Goal: Task Accomplishment & Management: Use online tool/utility

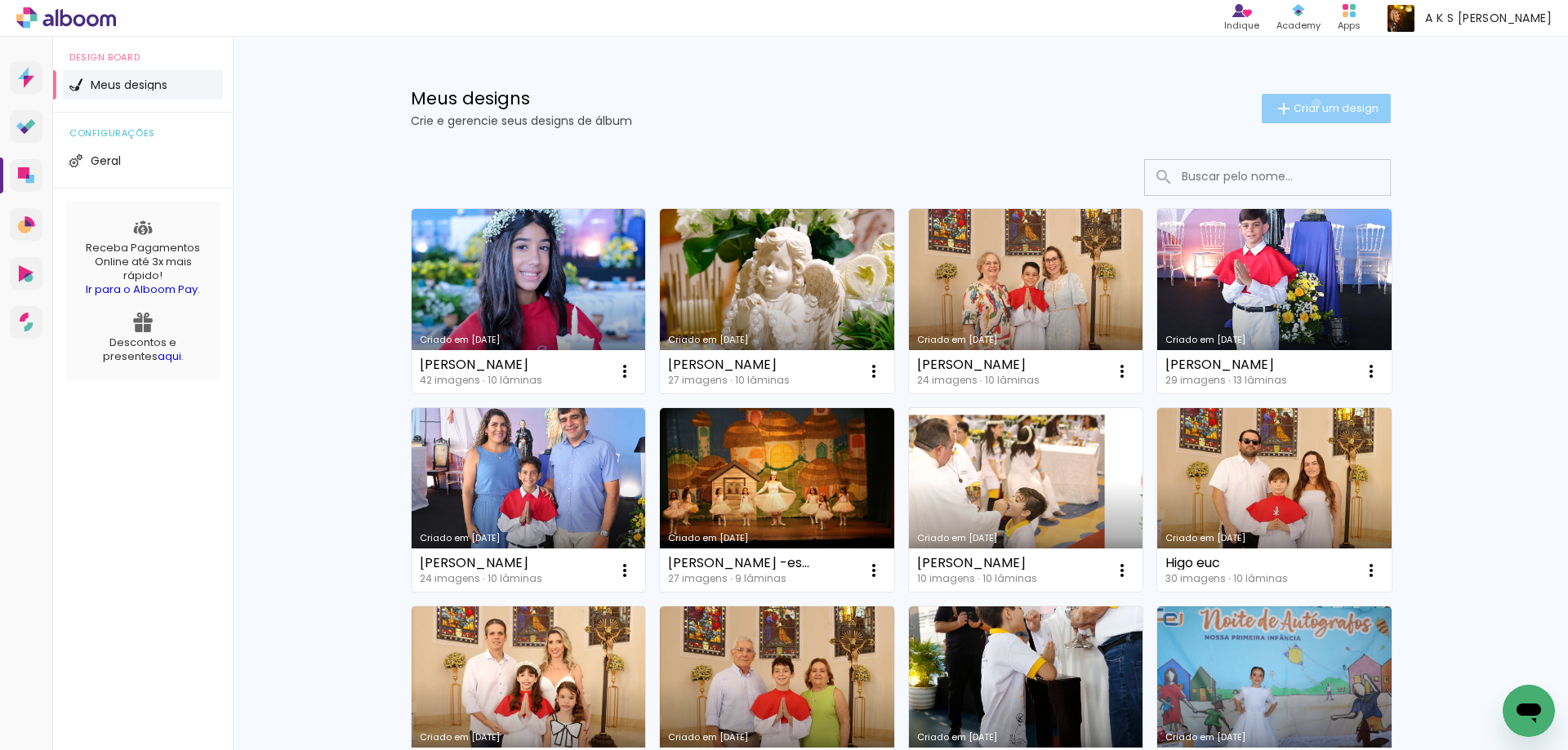
click at [1307, 103] on span "Criar um design" at bounding box center [1336, 108] width 85 height 11
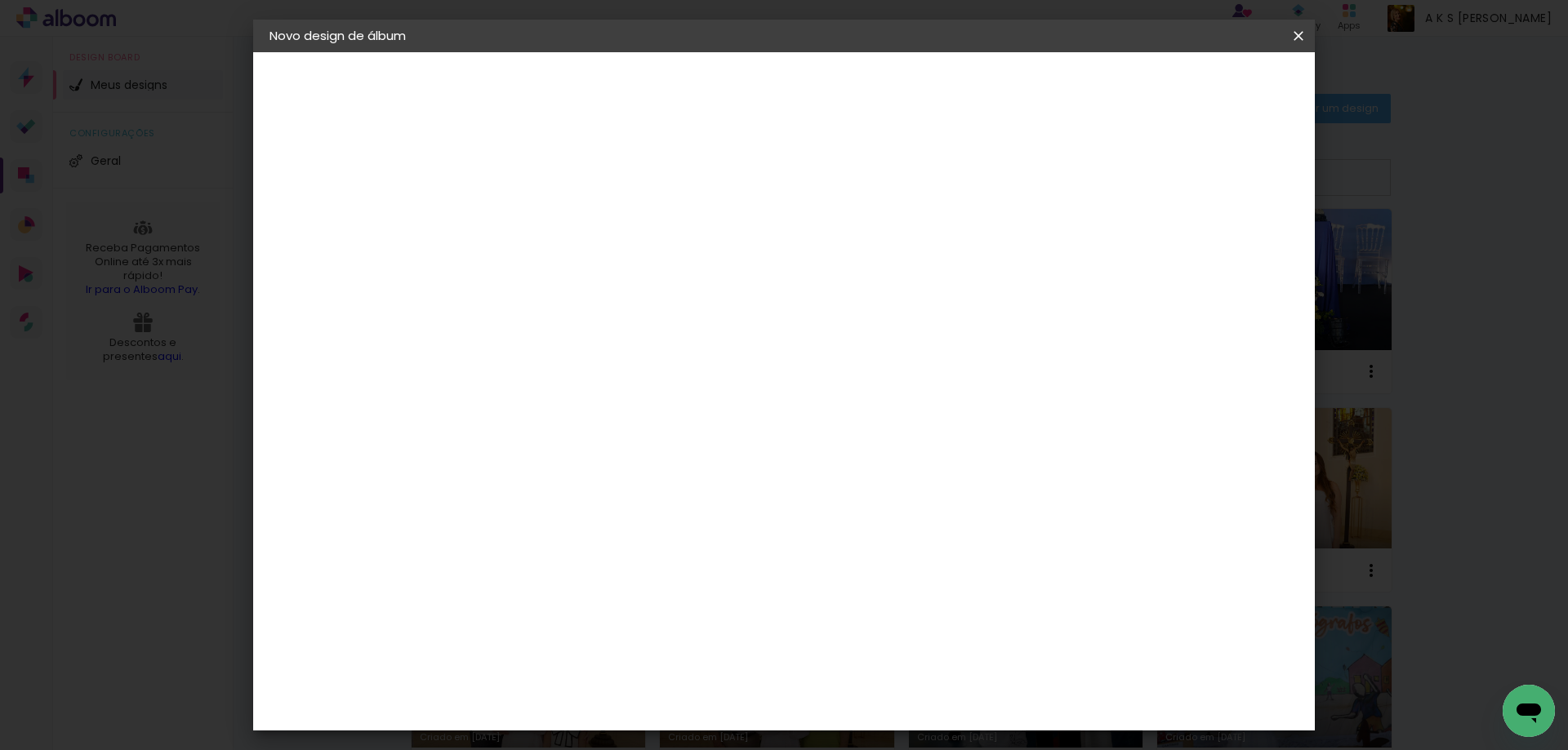
click at [537, 215] on input at bounding box center [537, 219] width 0 height 25
type input "Kilza aniversario"
type paper-input "Kilza aniversario"
click at [0, 0] on slot "Avançar" at bounding box center [0, 0] width 0 height 0
click at [639, 316] on input at bounding box center [578, 310] width 165 height 20
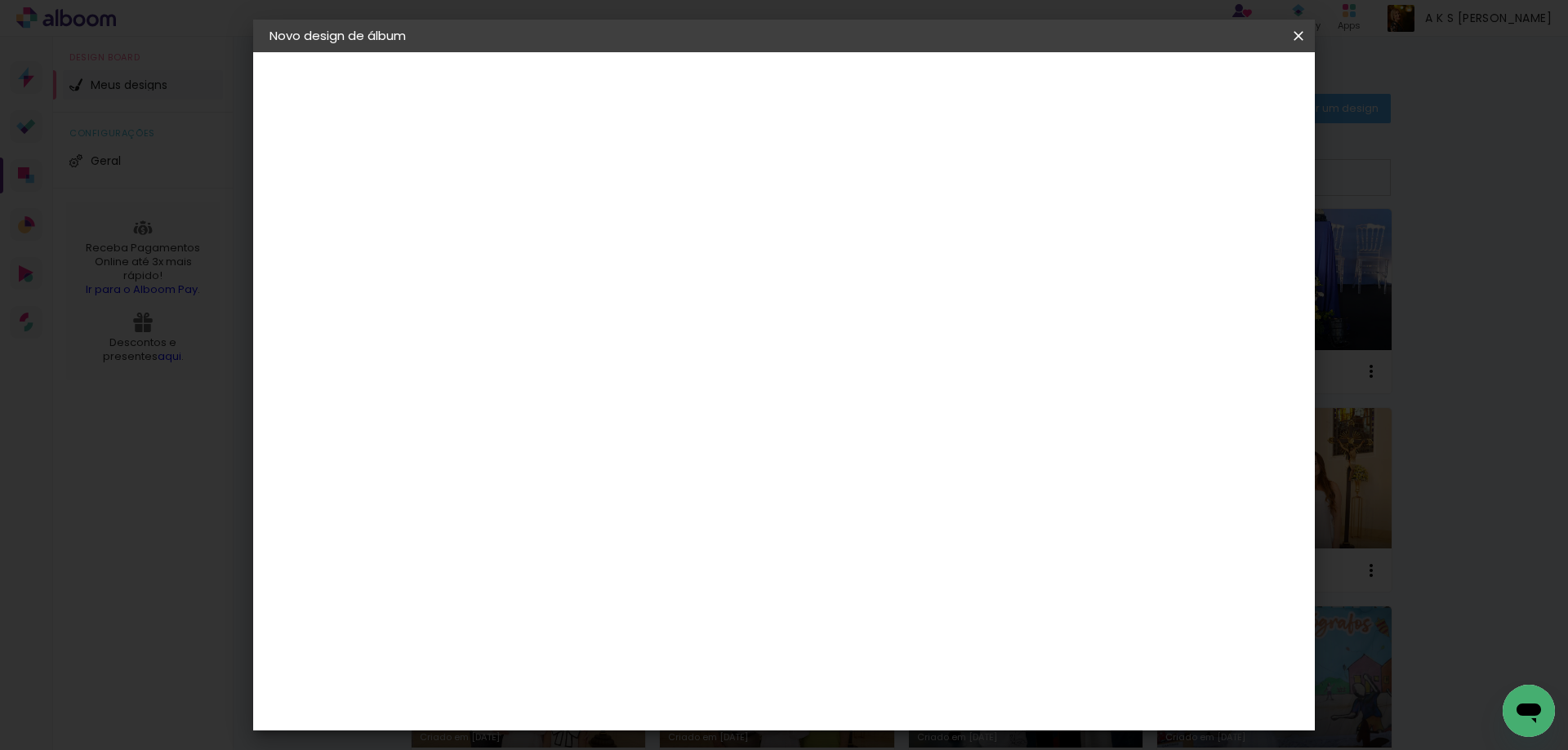
click at [639, 316] on input at bounding box center [578, 310] width 165 height 20
type input "pro"
type paper-input "pro"
click at [554, 585] on paper-item "Proalbuns" at bounding box center [565, 602] width 150 height 36
click at [590, 596] on div "Proalbuns" at bounding box center [558, 602] width 64 height 13
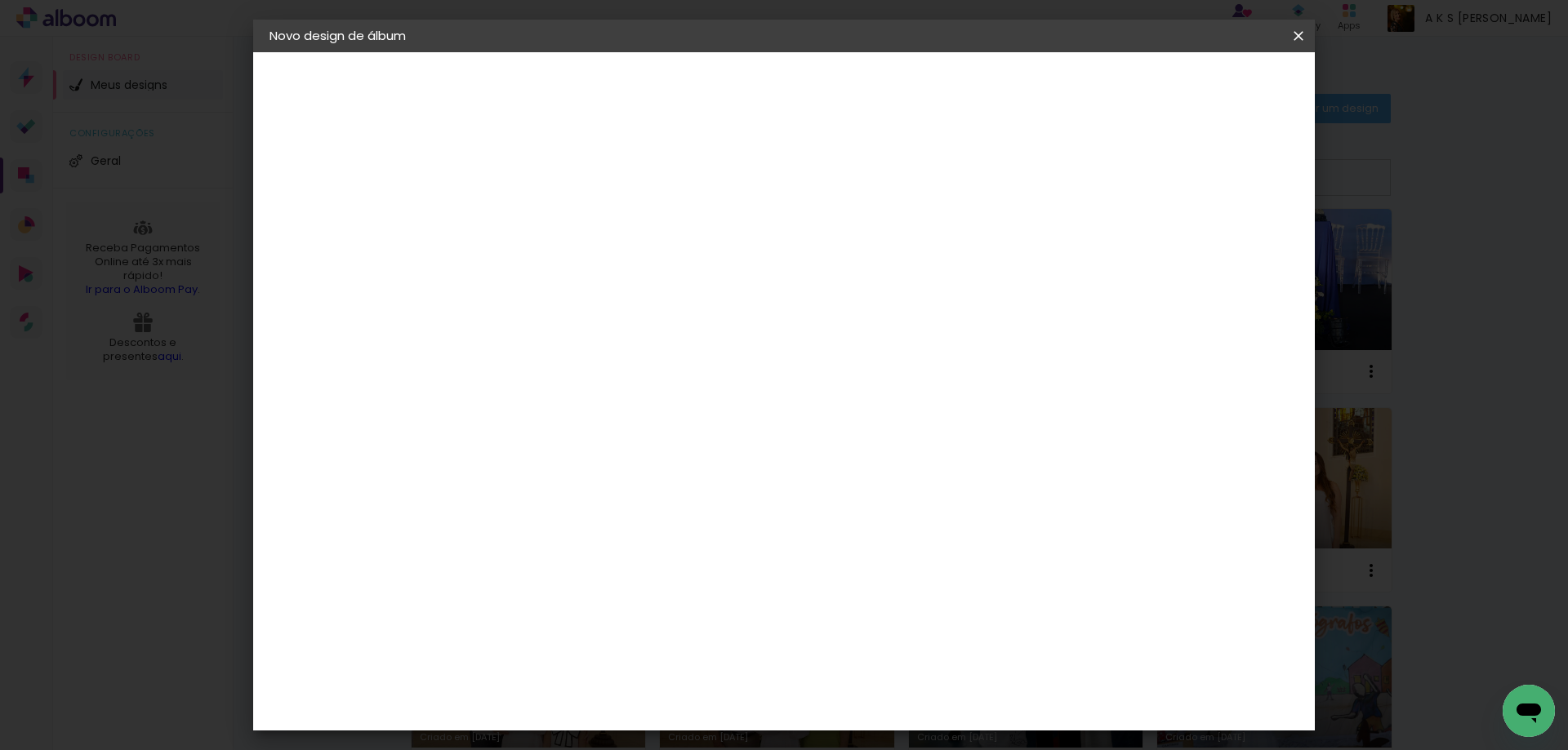
click at [0, 0] on slot "Avançar" at bounding box center [0, 0] width 0 height 0
click at [647, 571] on span "20 × 20" at bounding box center [609, 588] width 76 height 33
click at [0, 0] on slot "Avançar" at bounding box center [0, 0] width 0 height 0
click at [1196, 84] on span "Iniciar design" at bounding box center [1159, 86] width 75 height 11
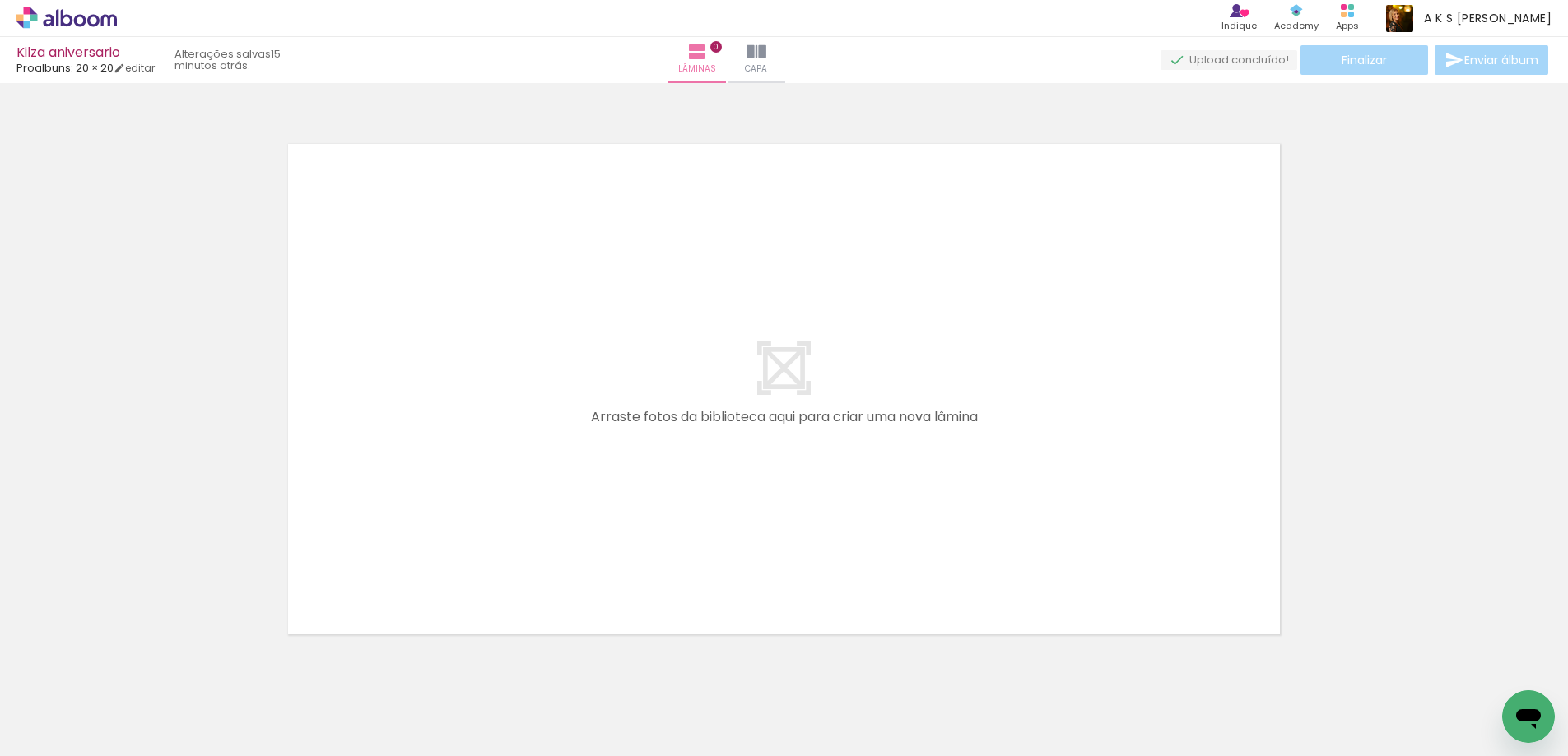
scroll to position [0, 732]
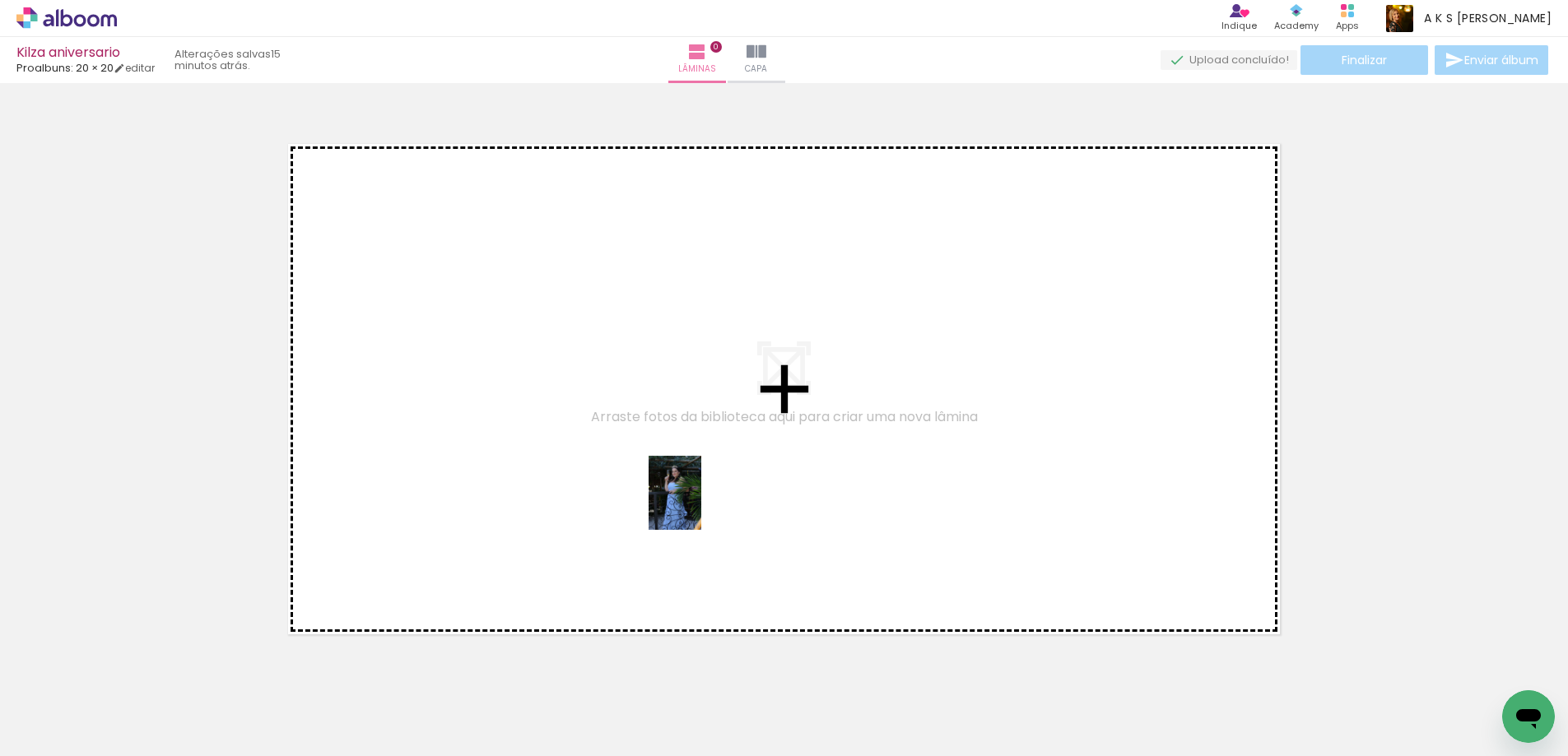
drag, startPoint x: 717, startPoint y: 698, endPoint x: 698, endPoint y: 505, distance: 193.9
click at [698, 505] on quentale-workspace at bounding box center [784, 378] width 1568 height 756
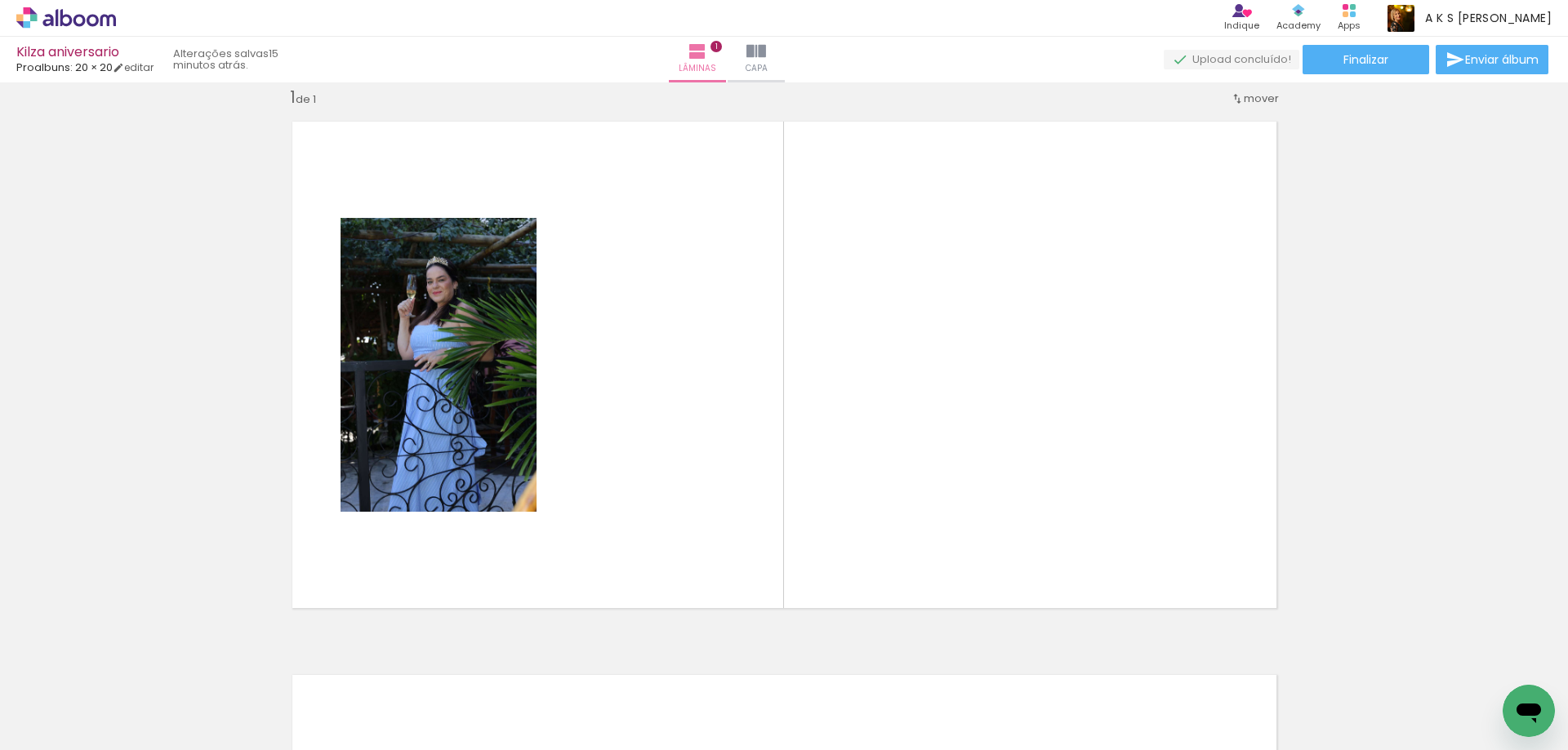
scroll to position [0, 2469]
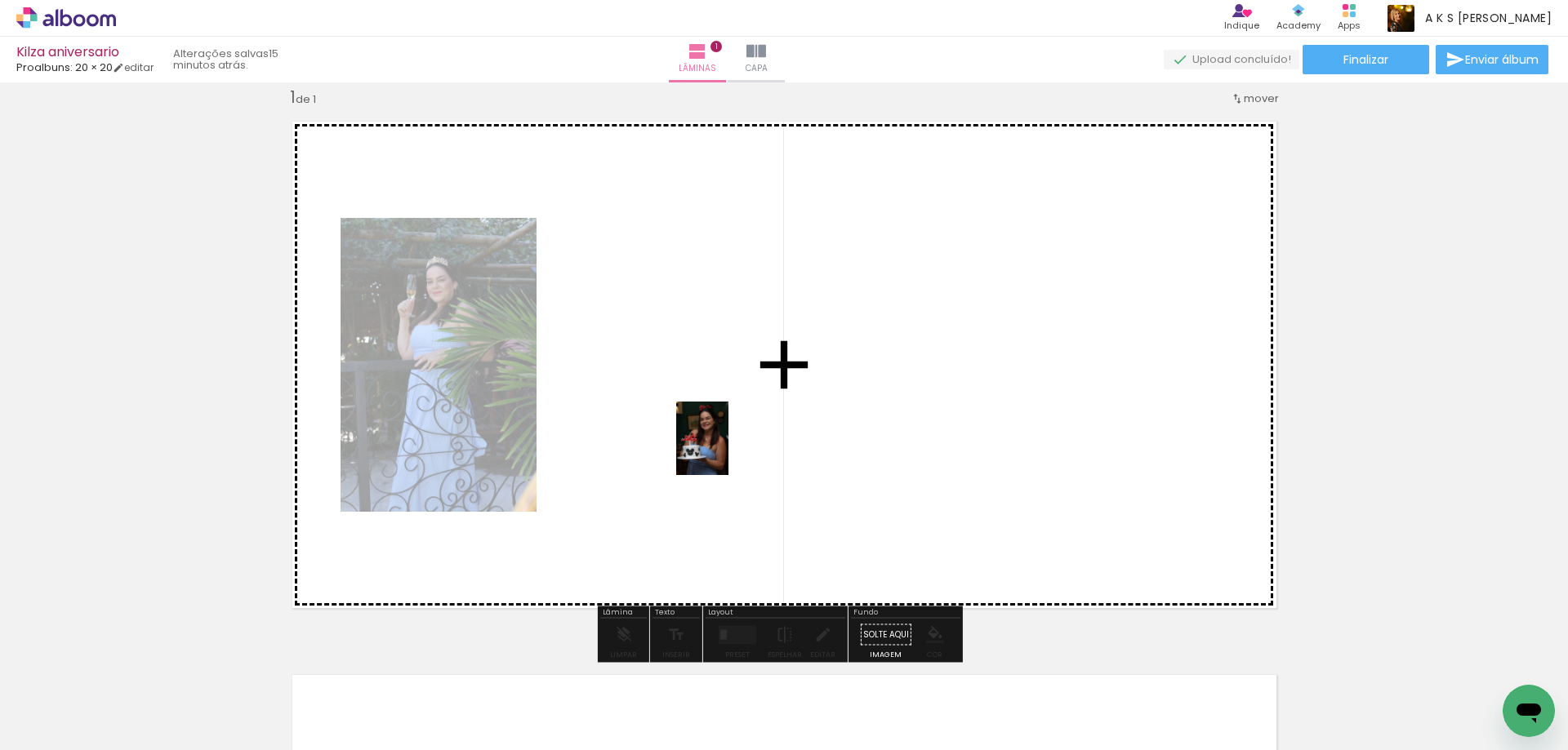
drag, startPoint x: 828, startPoint y: 709, endPoint x: 725, endPoint y: 447, distance: 281.5
click at [725, 447] on quentale-workspace at bounding box center [784, 375] width 1568 height 750
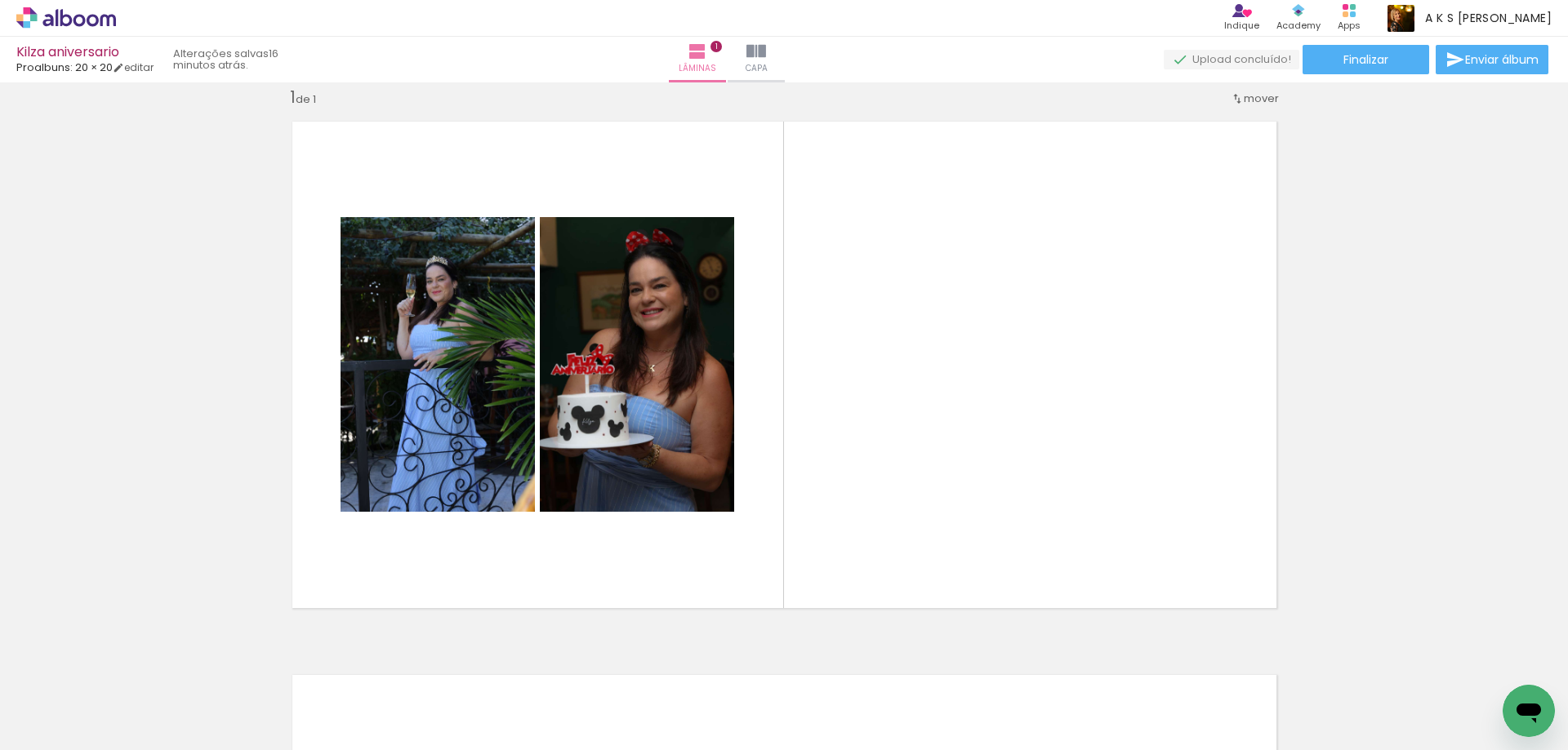
scroll to position [0, 4324]
drag, startPoint x: 971, startPoint y: 704, endPoint x: 1005, endPoint y: 588, distance: 120.9
click at [971, 700] on div at bounding box center [962, 696] width 49 height 74
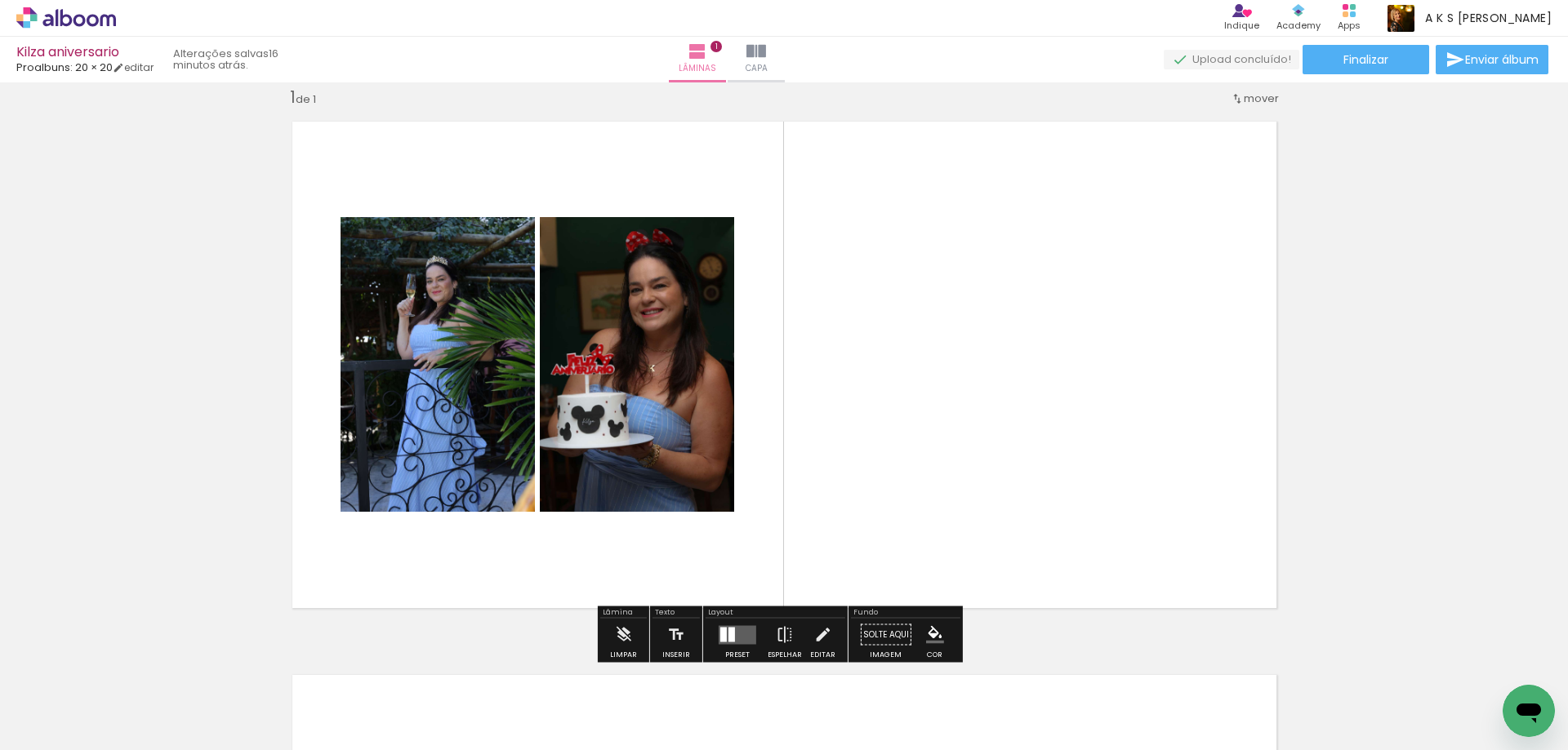
click at [1030, 437] on quentale-layouter at bounding box center [784, 365] width 1010 height 513
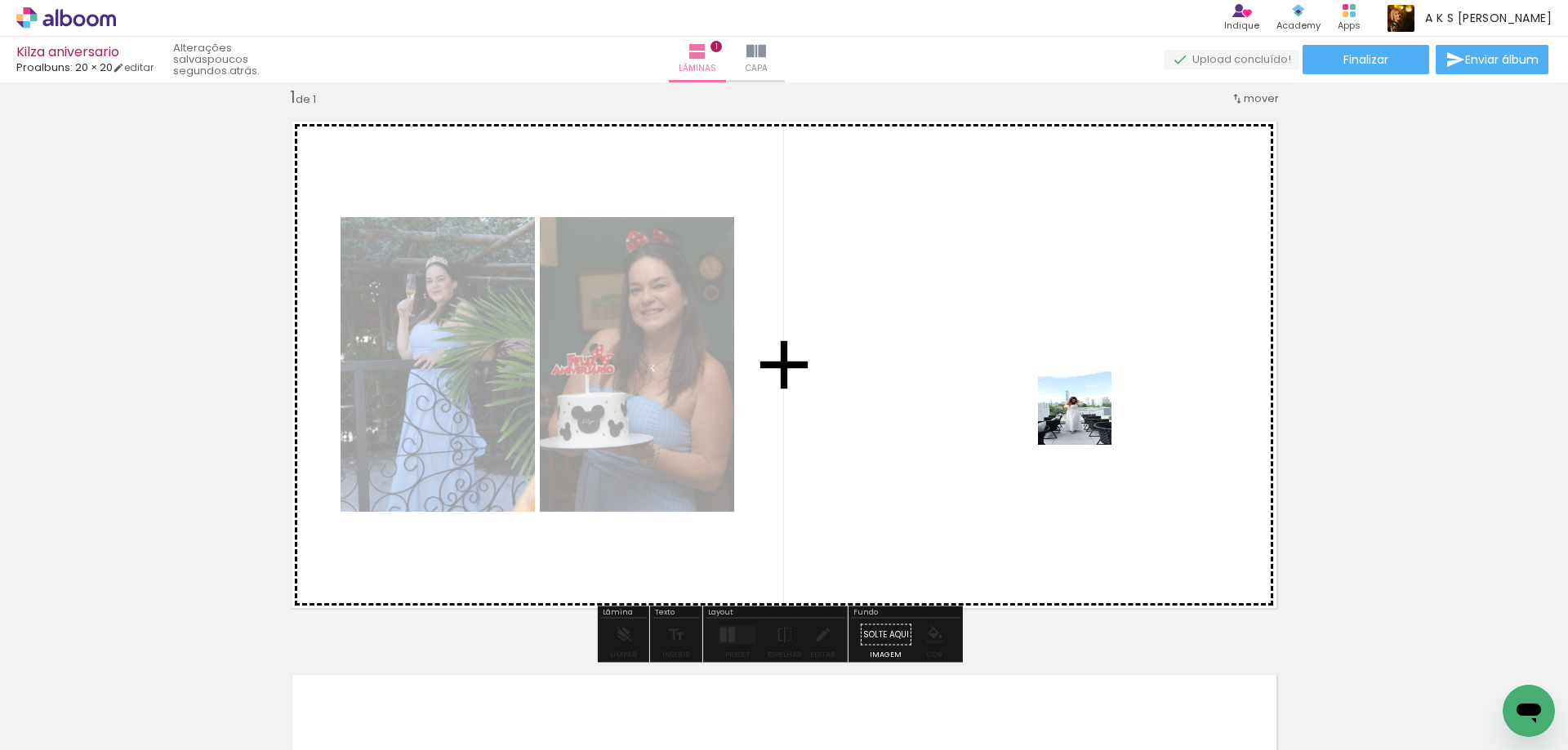
drag, startPoint x: 961, startPoint y: 696, endPoint x: 1087, endPoint y: 421, distance: 302.5
click at [1087, 421] on quentale-workspace at bounding box center [784, 375] width 1568 height 750
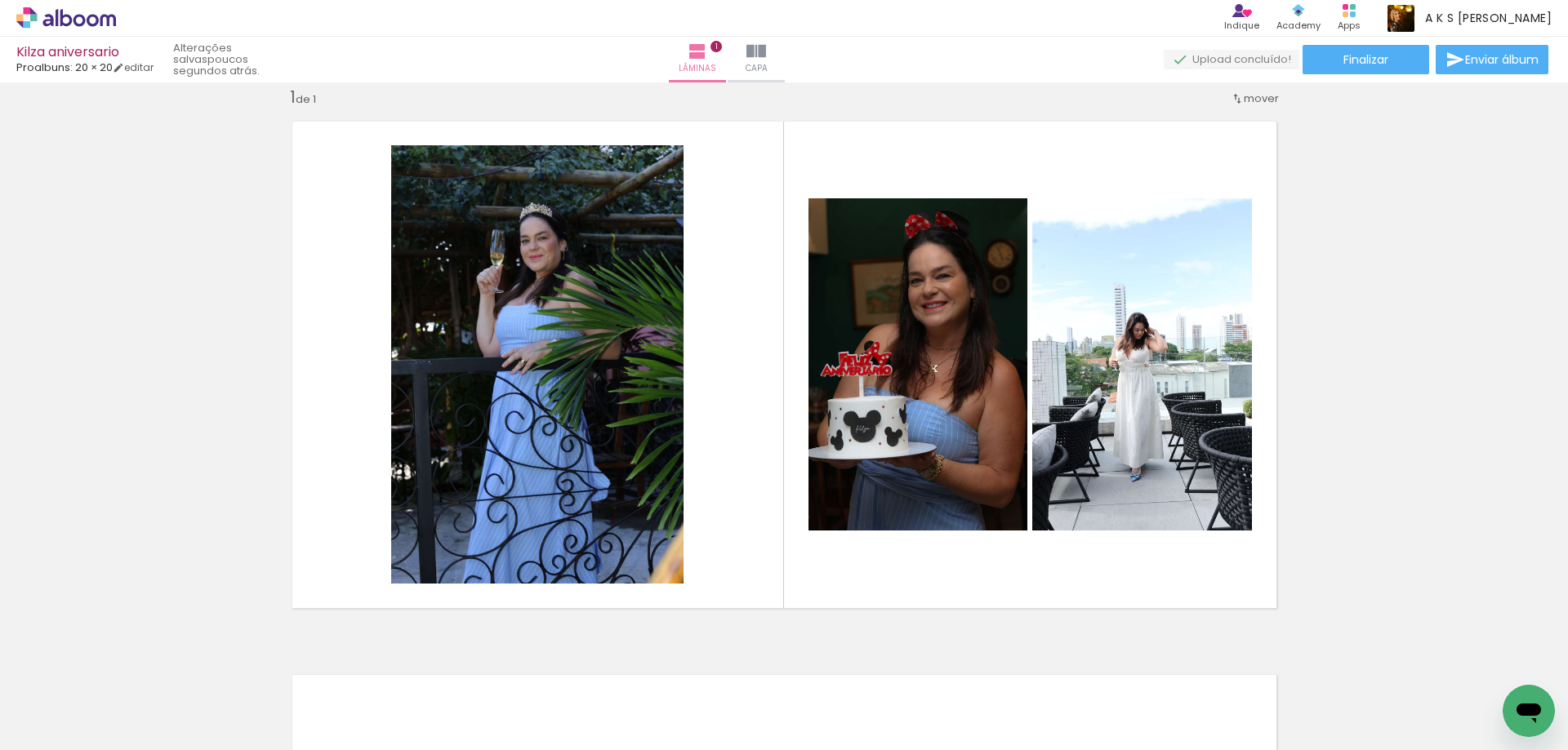
scroll to position [0, 6377]
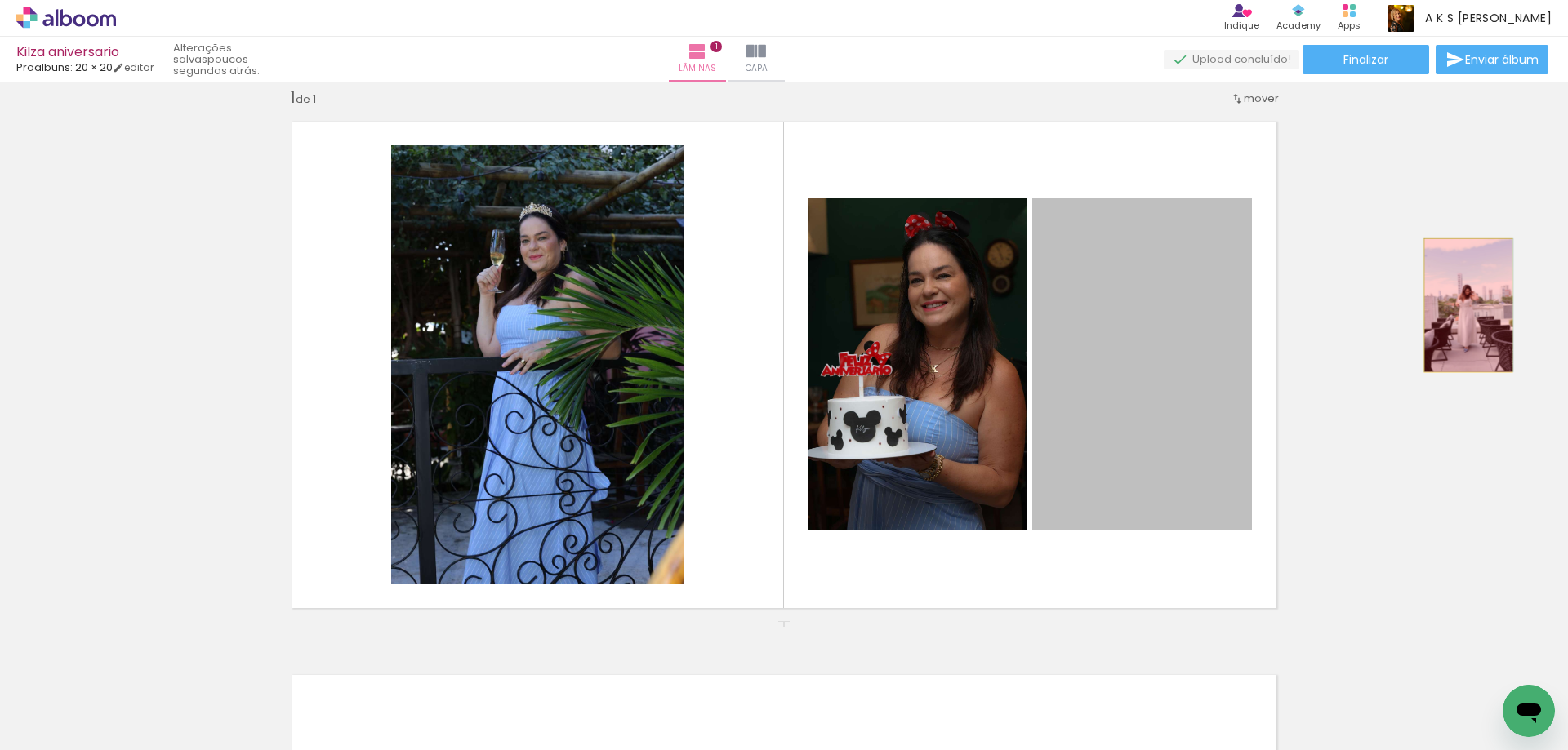
drag, startPoint x: 1137, startPoint y: 375, endPoint x: 1462, endPoint y: 306, distance: 332.2
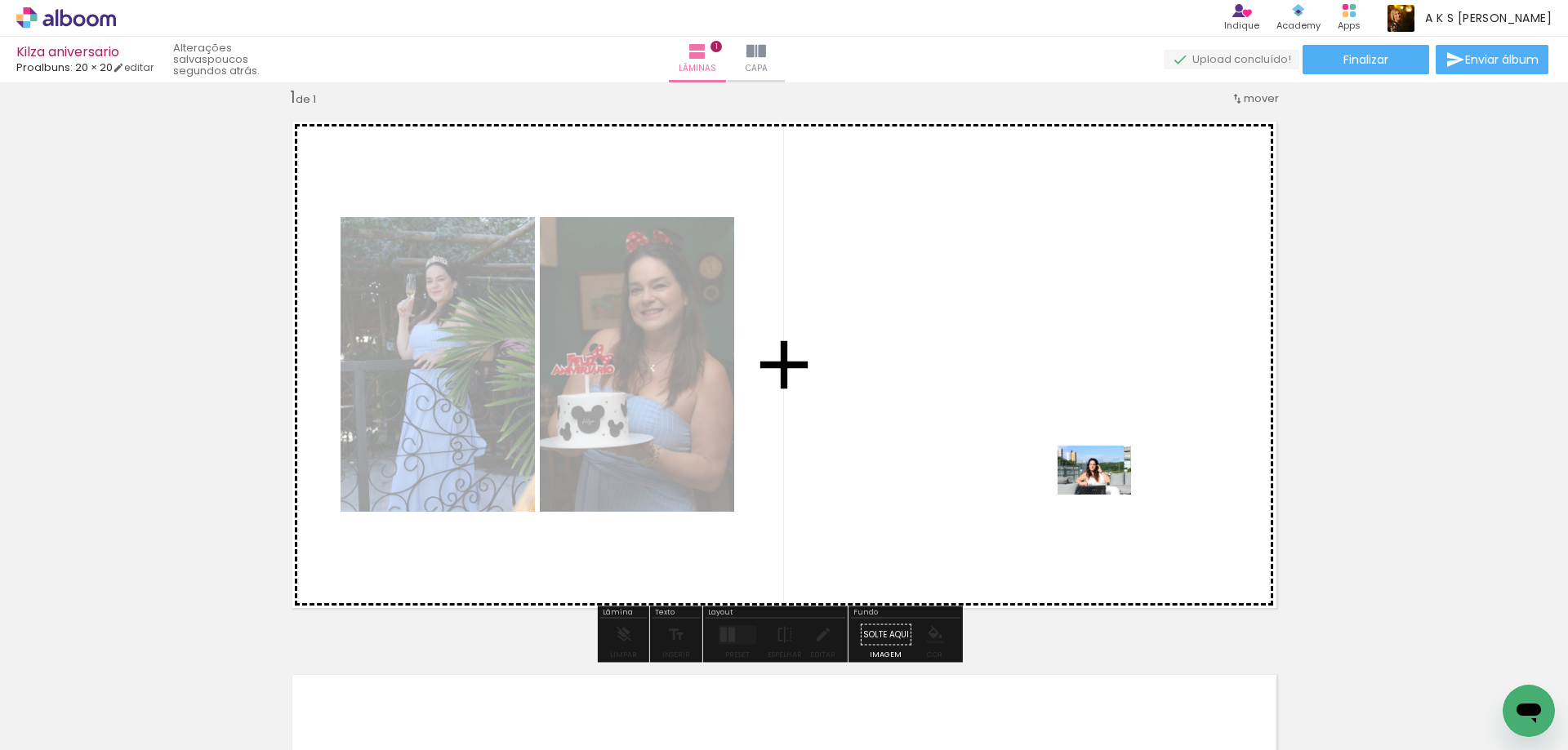
drag, startPoint x: 1024, startPoint y: 718, endPoint x: 1109, endPoint y: 491, distance: 242.4
click at [1109, 491] on quentale-workspace at bounding box center [784, 375] width 1568 height 750
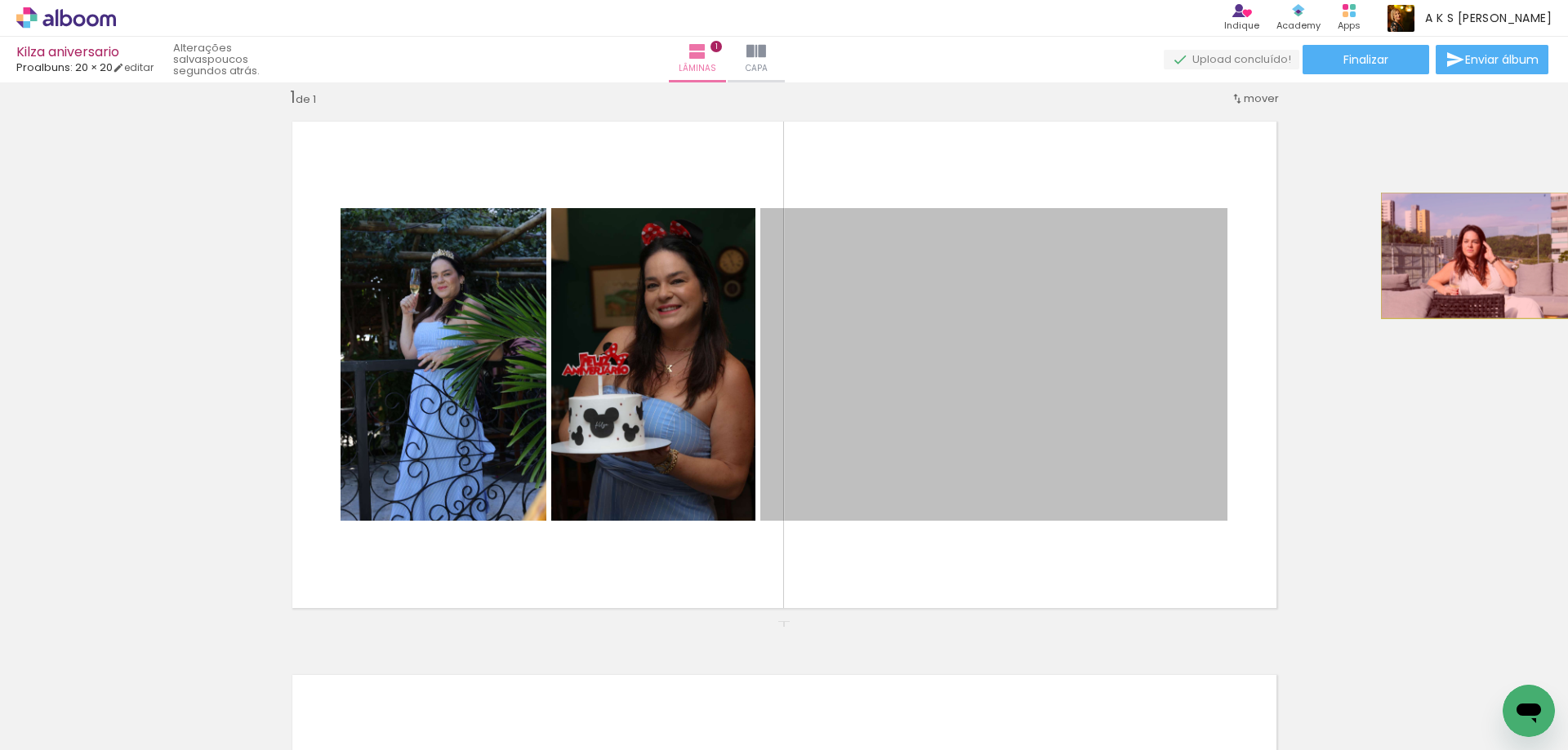
drag, startPoint x: 1004, startPoint y: 348, endPoint x: 1469, endPoint y: 256, distance: 474.0
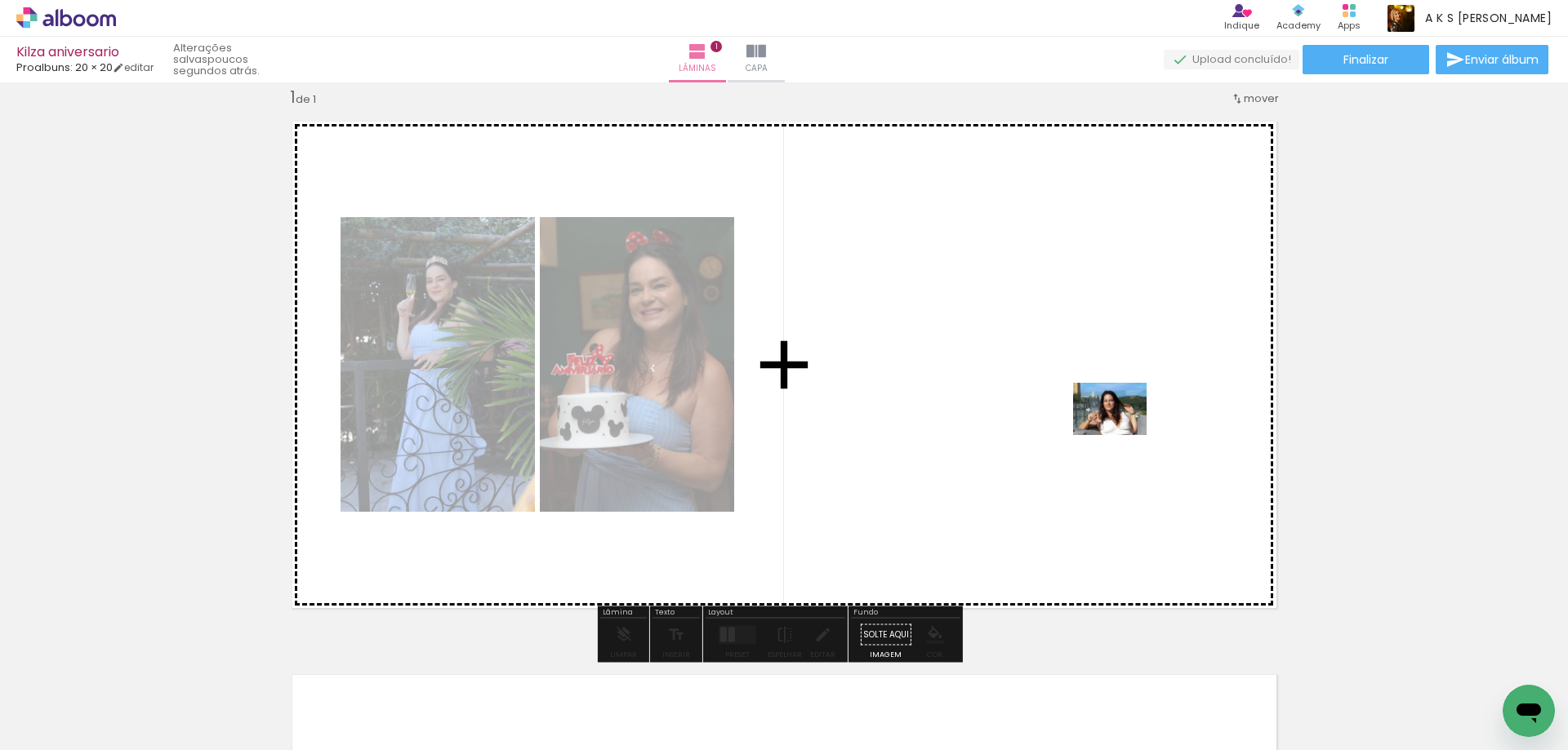
drag, startPoint x: 1105, startPoint y: 703, endPoint x: 1122, endPoint y: 429, distance: 274.5
click at [1122, 429] on quentale-workspace at bounding box center [784, 375] width 1568 height 750
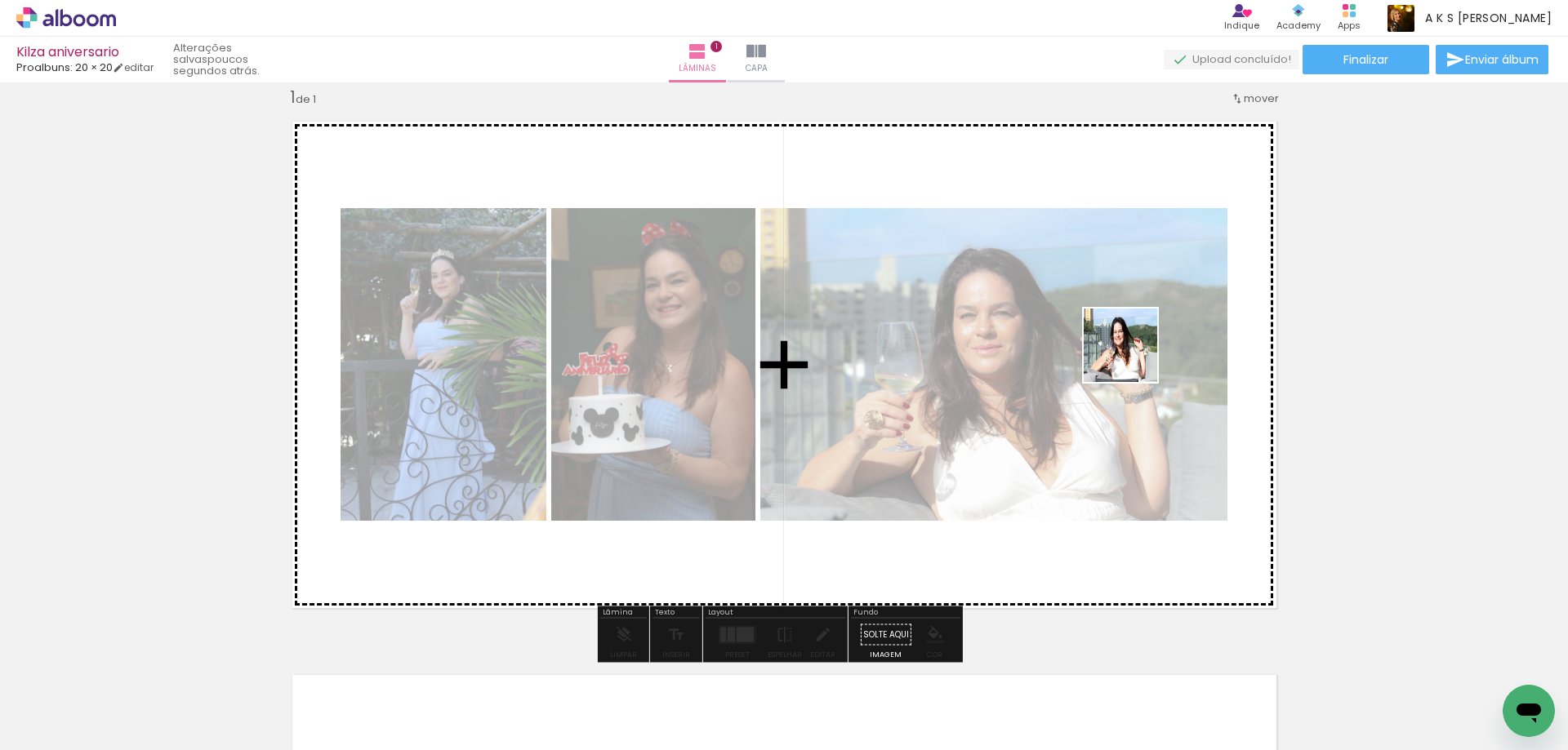
drag, startPoint x: 1196, startPoint y: 718, endPoint x: 1130, endPoint y: 332, distance: 391.6
click at [1130, 332] on quentale-workspace at bounding box center [784, 375] width 1568 height 750
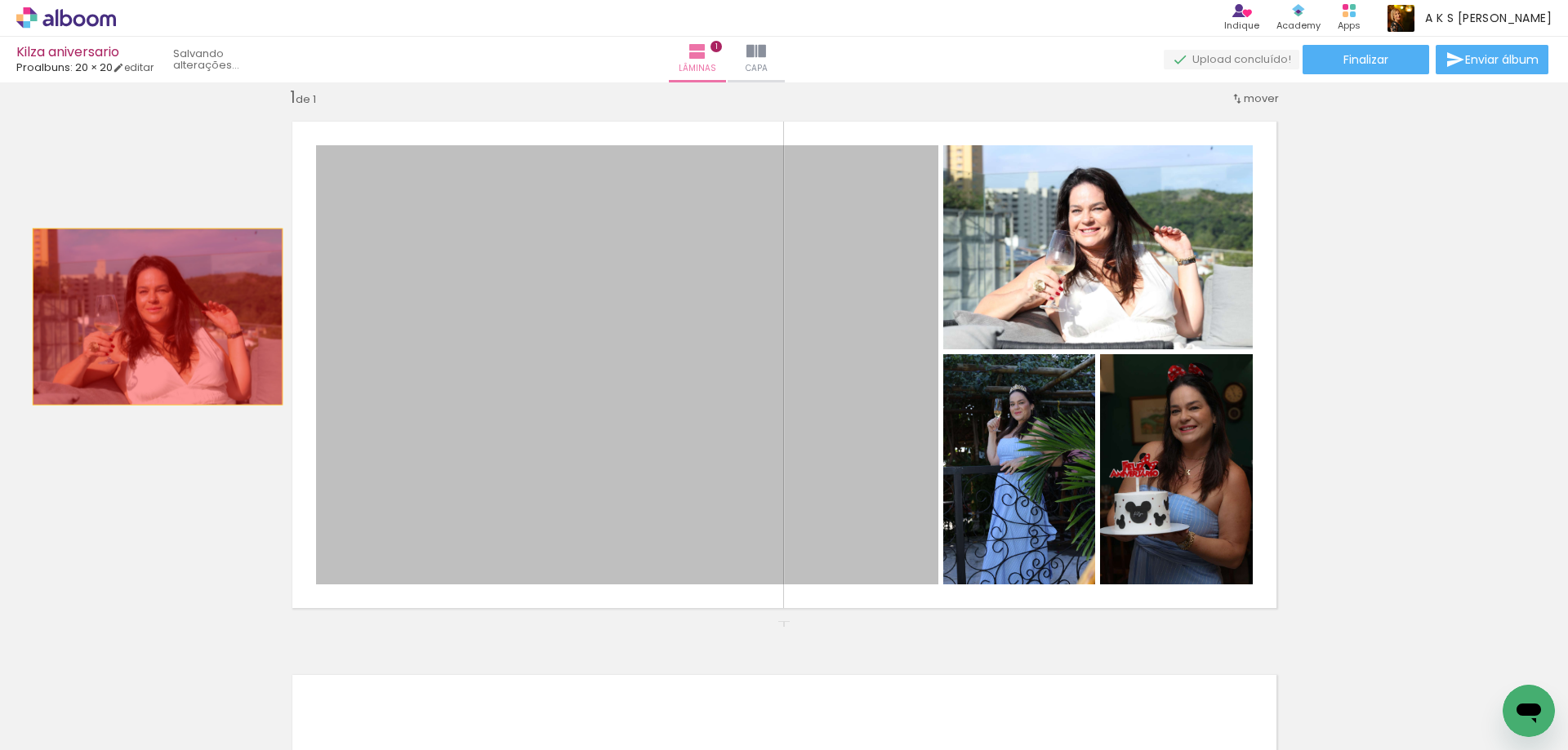
drag, startPoint x: 742, startPoint y: 266, endPoint x: 151, endPoint y: 317, distance: 593.2
click at [151, 317] on div "Inserir lâmina 1 de 1" at bounding box center [784, 621] width 1568 height 1108
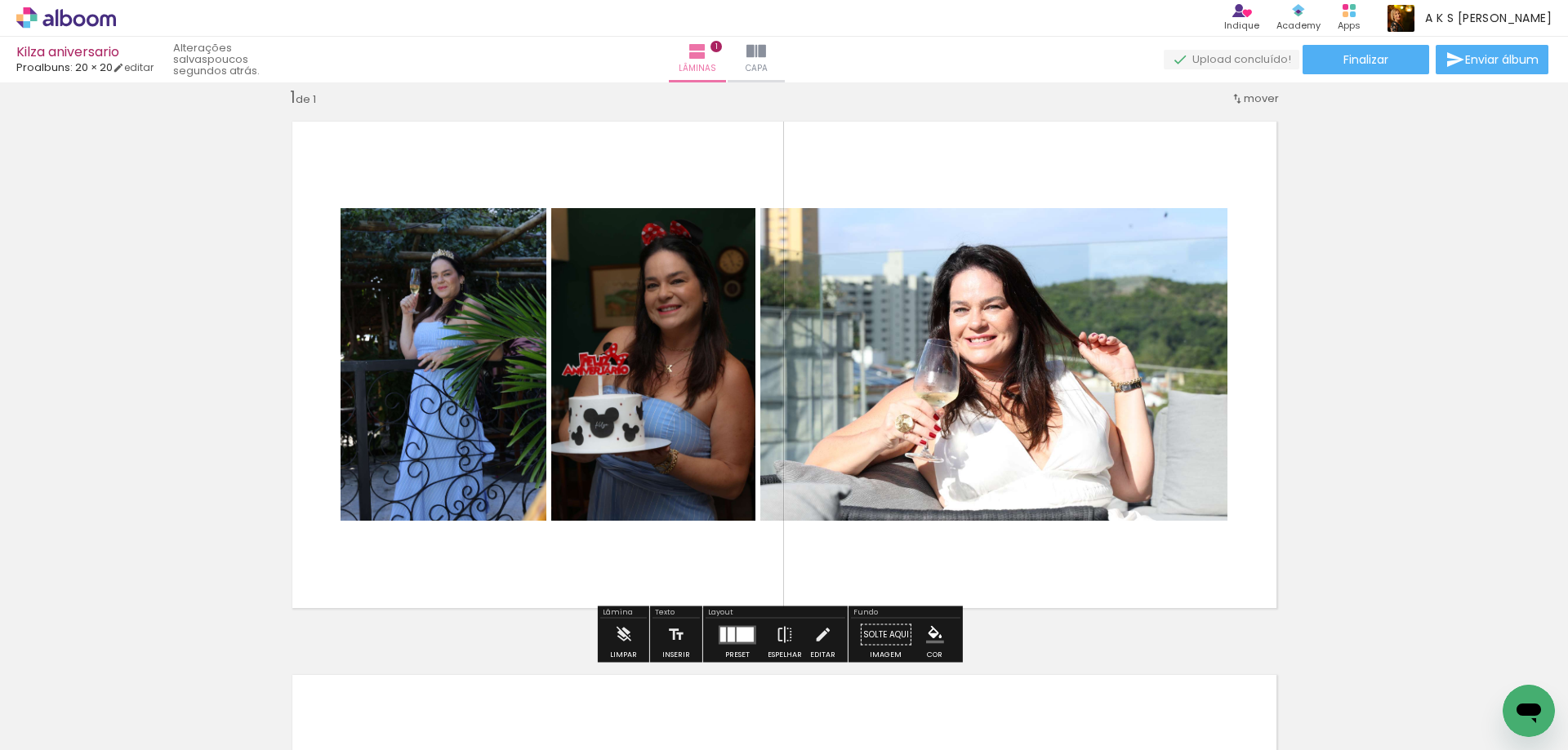
scroll to position [0, 6898]
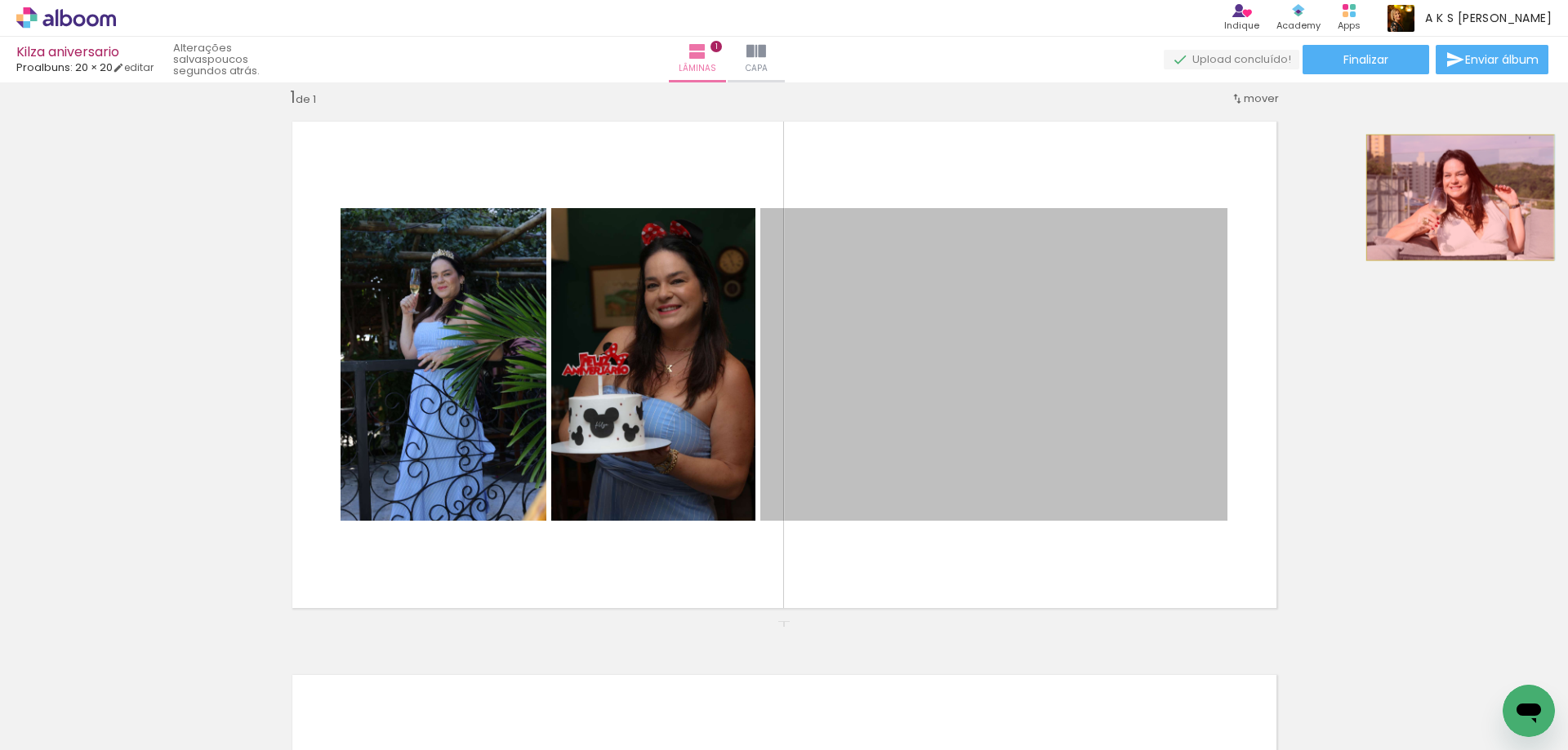
drag, startPoint x: 1092, startPoint y: 348, endPoint x: 1454, endPoint y: 198, distance: 391.8
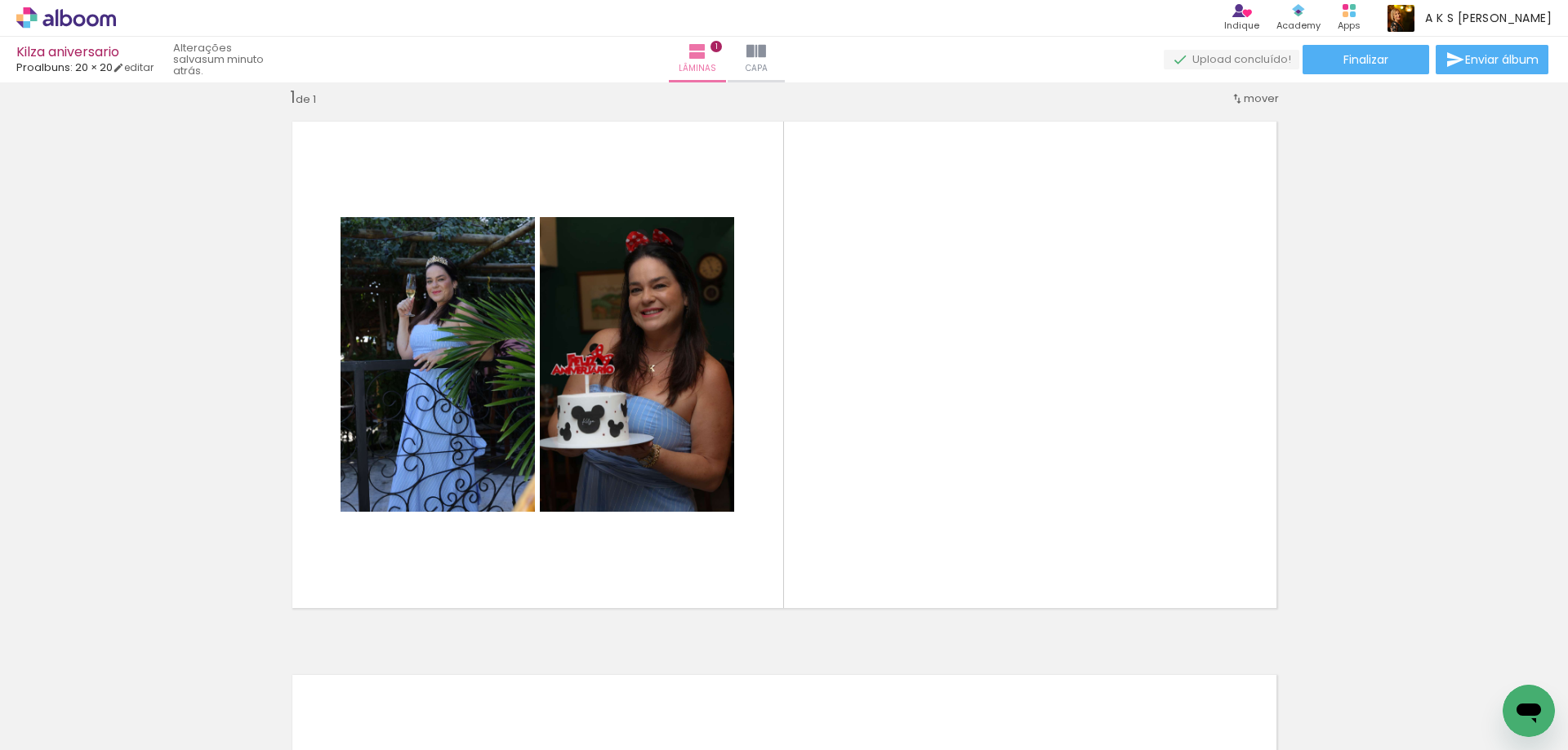
scroll to position [0, 7078]
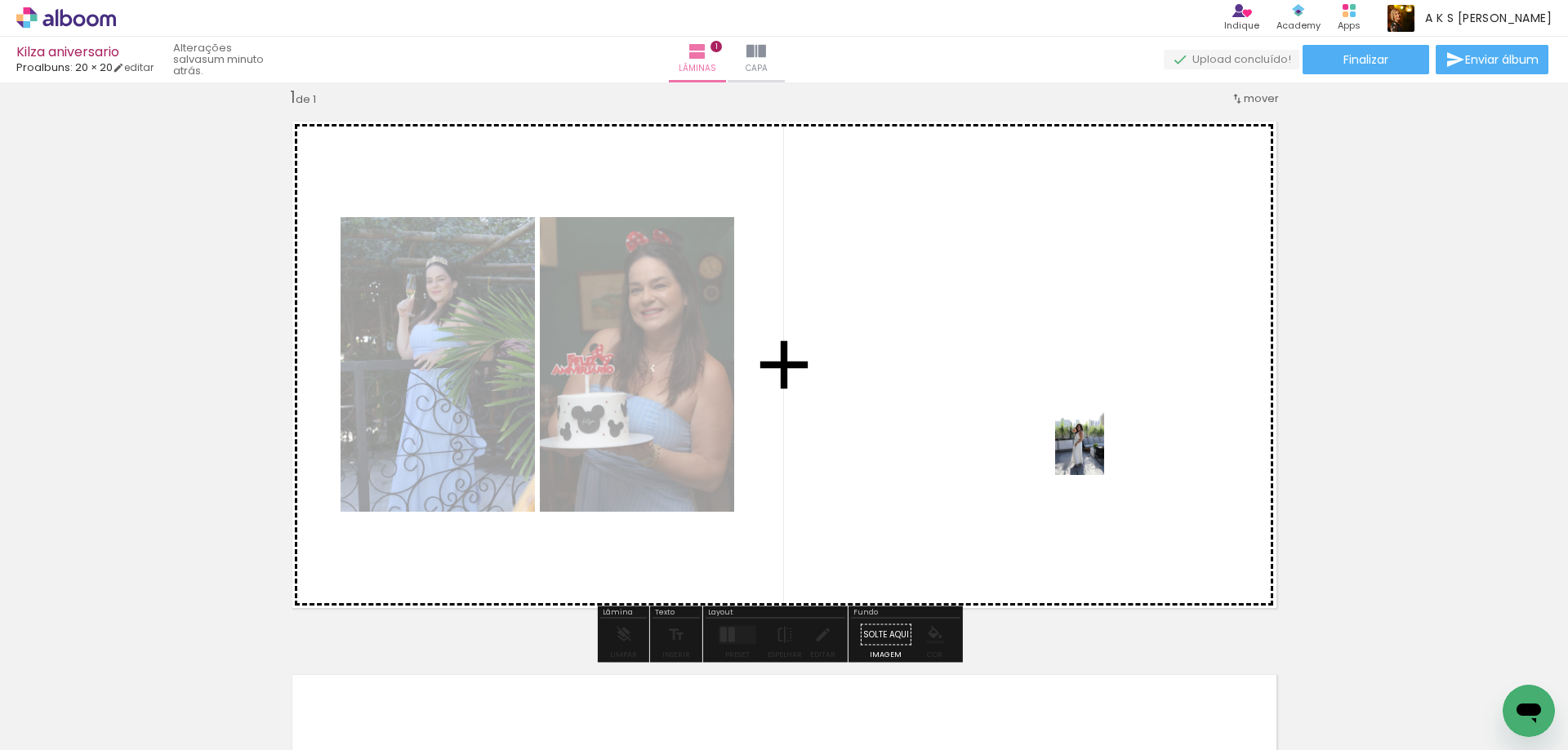
drag, startPoint x: 1324, startPoint y: 716, endPoint x: 1104, endPoint y: 451, distance: 344.4
click at [1104, 451] on quentale-workspace at bounding box center [784, 375] width 1568 height 750
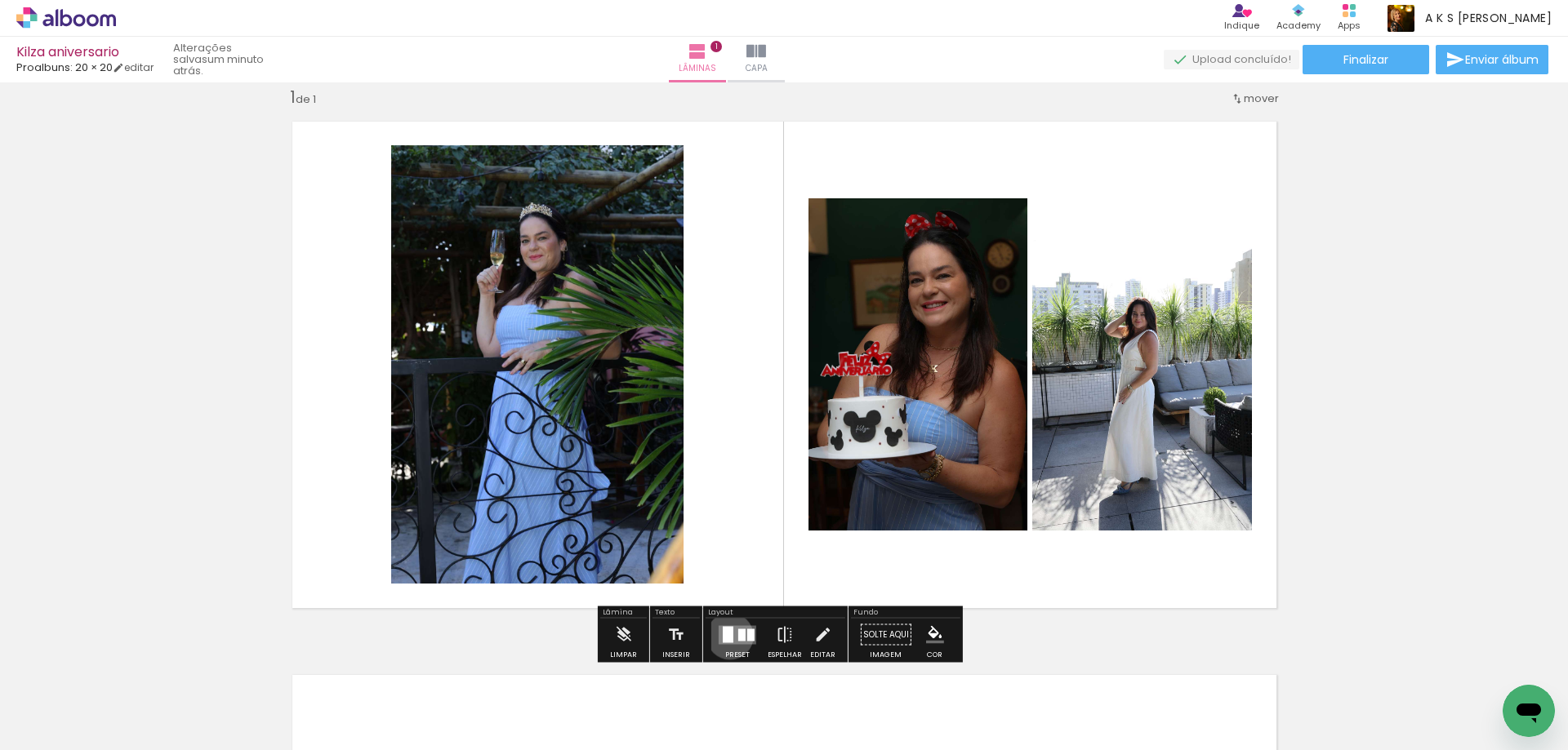
click at [726, 636] on div at bounding box center [728, 634] width 11 height 17
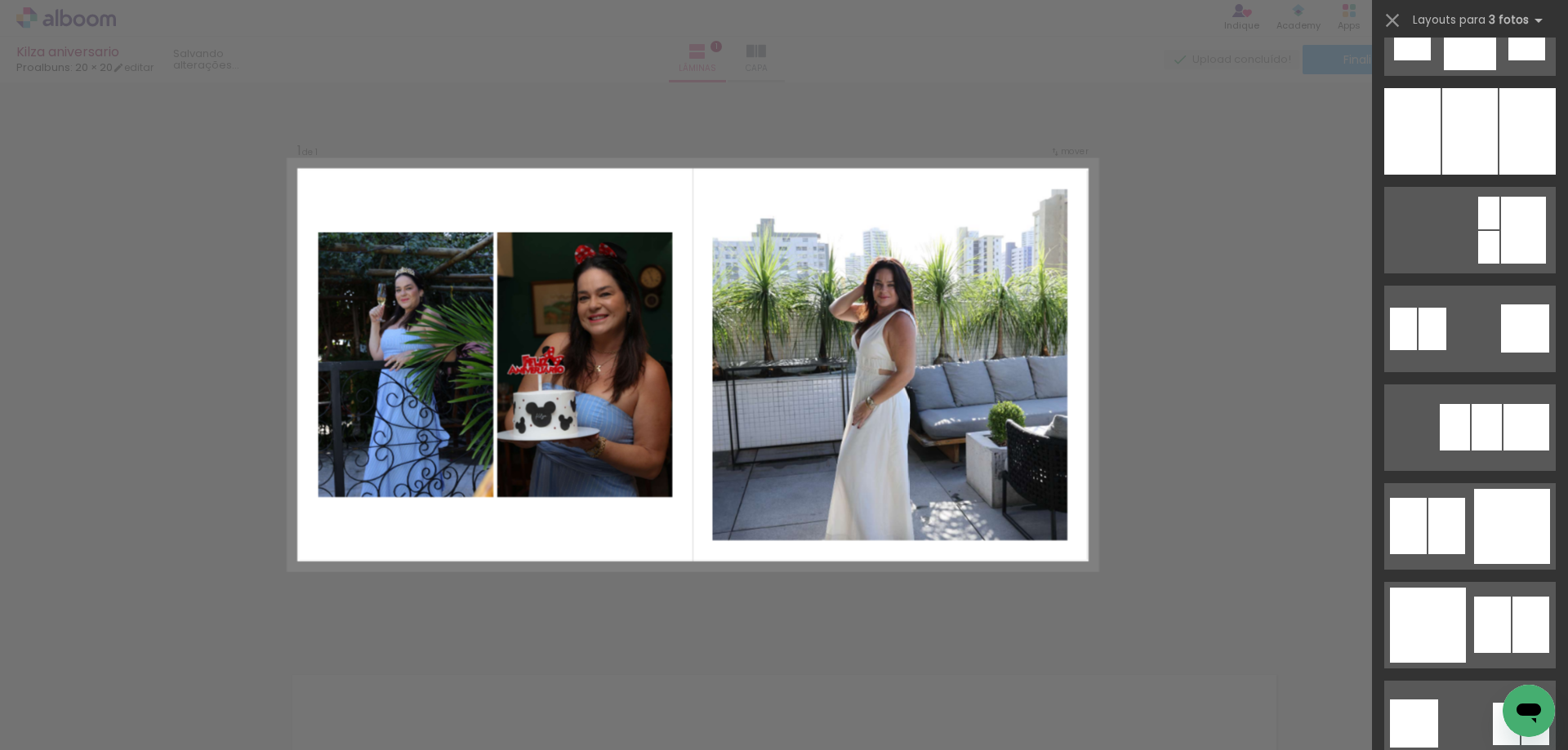
scroll to position [1470, 0]
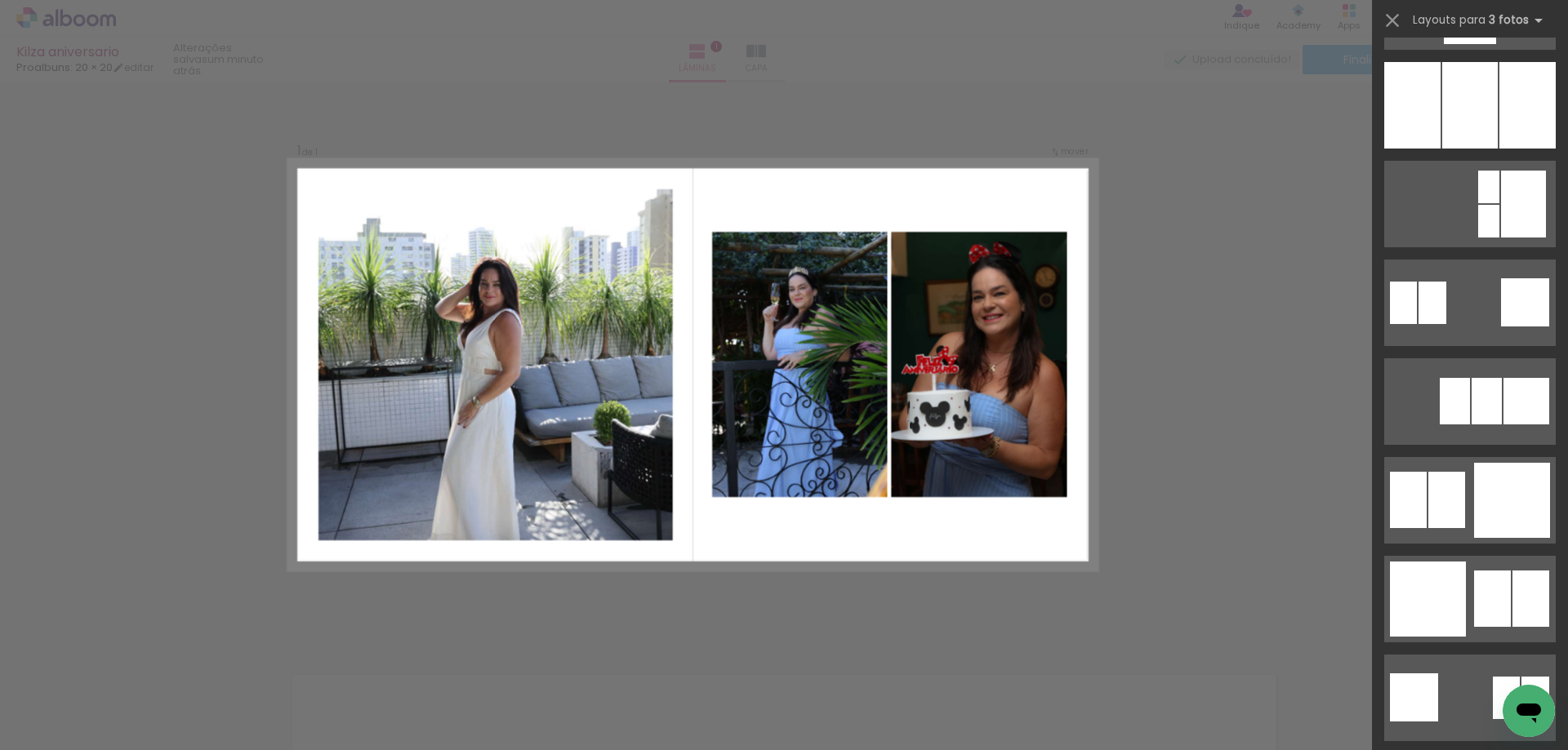
click at [1413, 569] on div at bounding box center [1427, 600] width 76 height 76
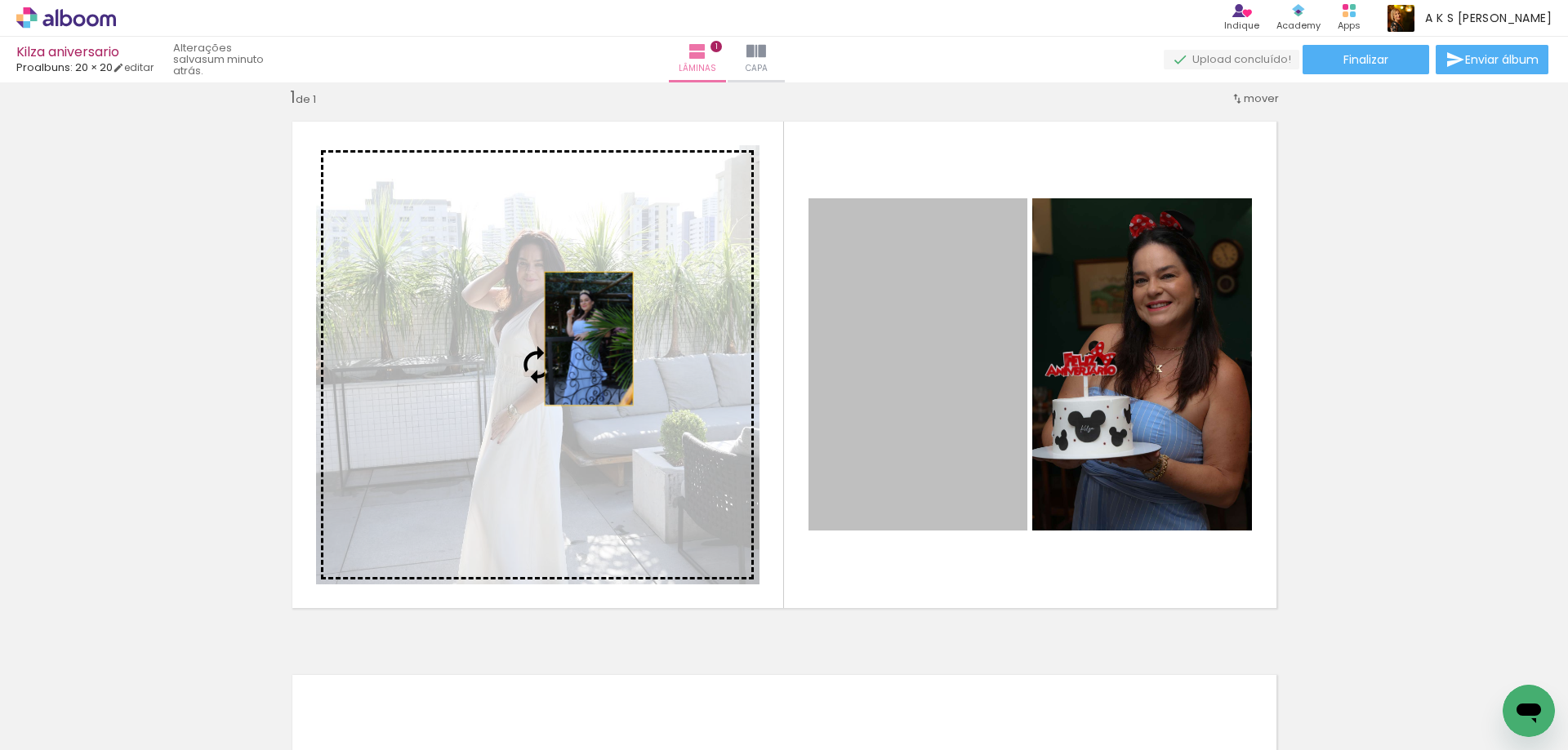
drag, startPoint x: 933, startPoint y: 293, endPoint x: 582, endPoint y: 339, distance: 354.0
click at [0, 0] on slot at bounding box center [0, 0] width 0 height 0
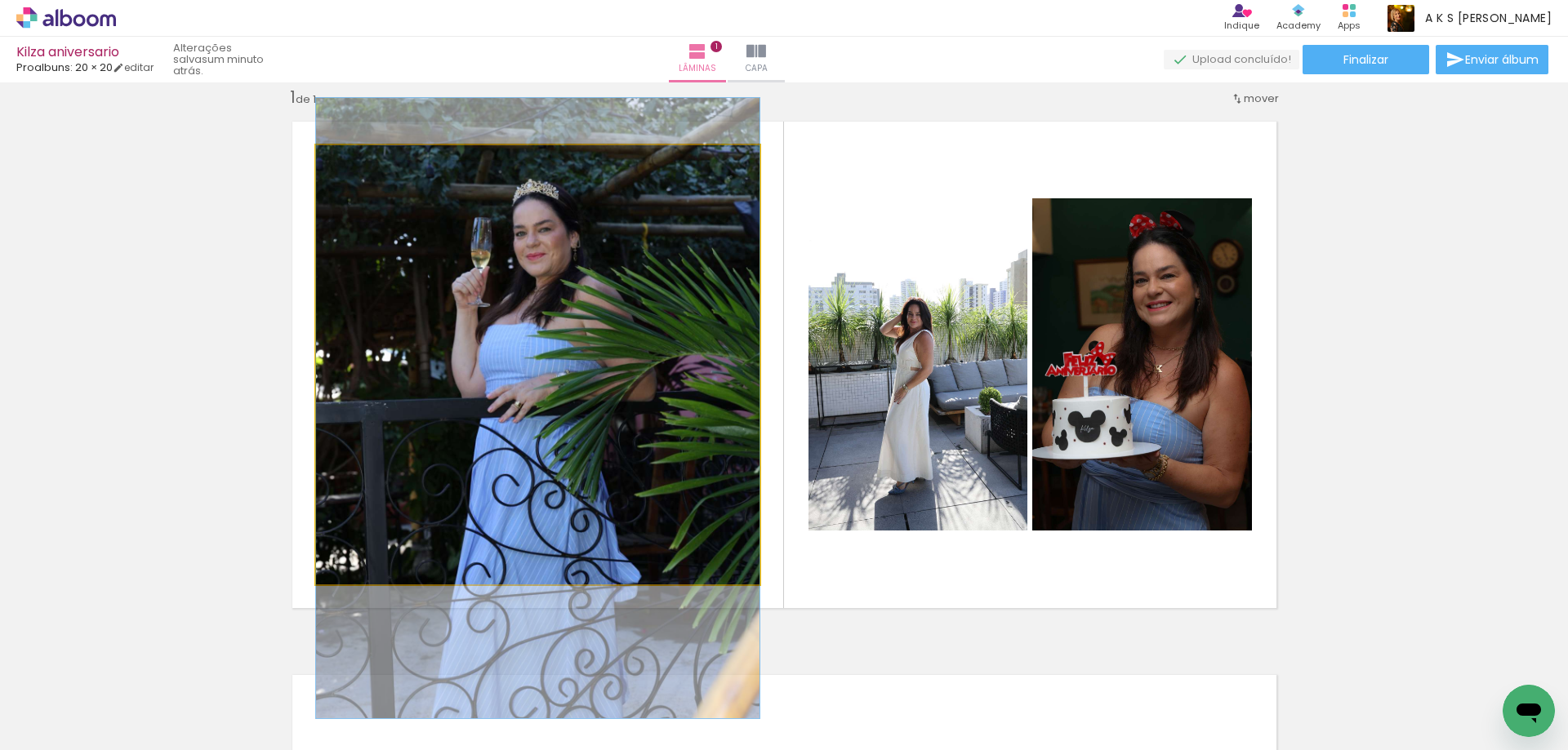
drag, startPoint x: 549, startPoint y: 249, endPoint x: 543, endPoint y: 293, distance: 44.4
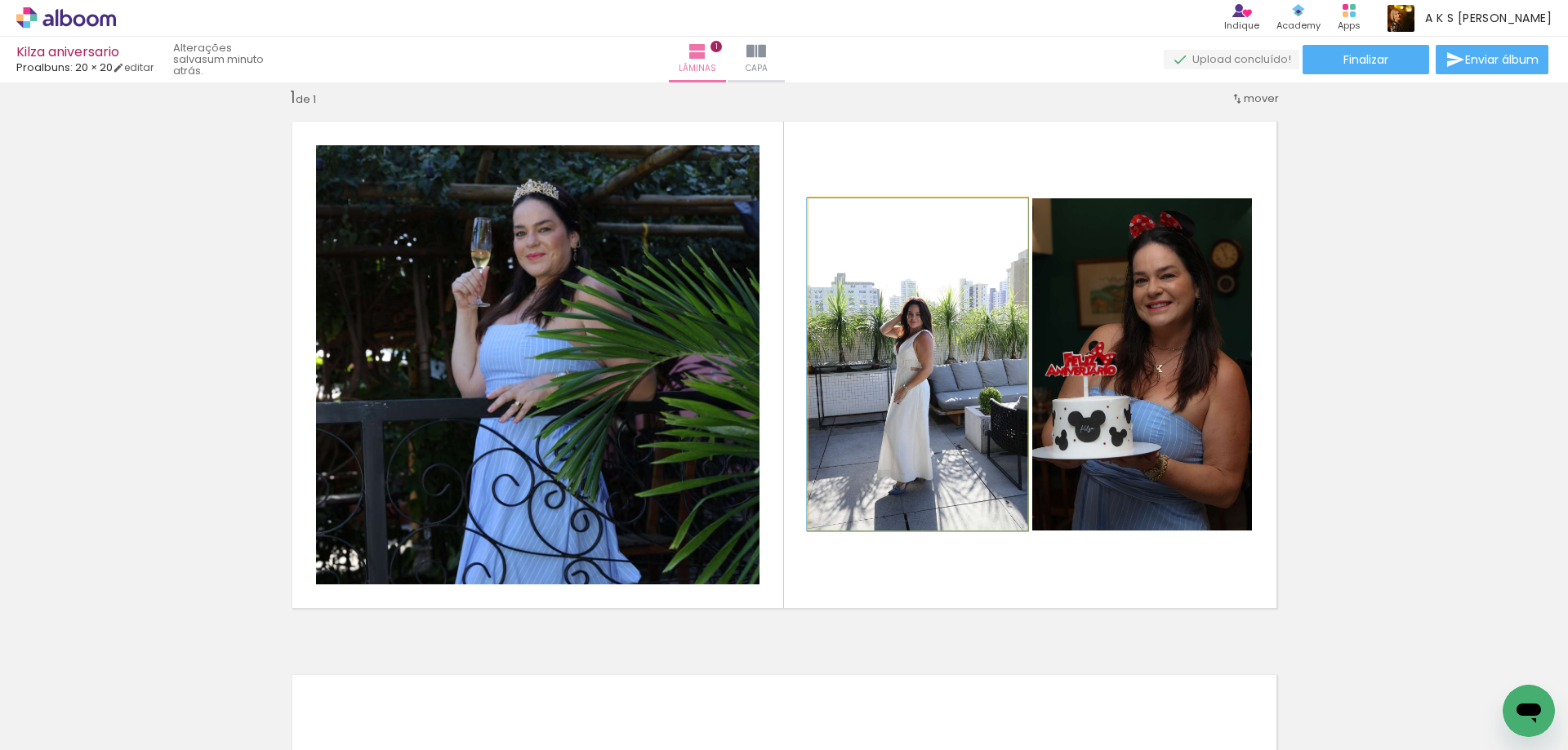
click at [913, 342] on quentale-photo at bounding box center [917, 364] width 219 height 332
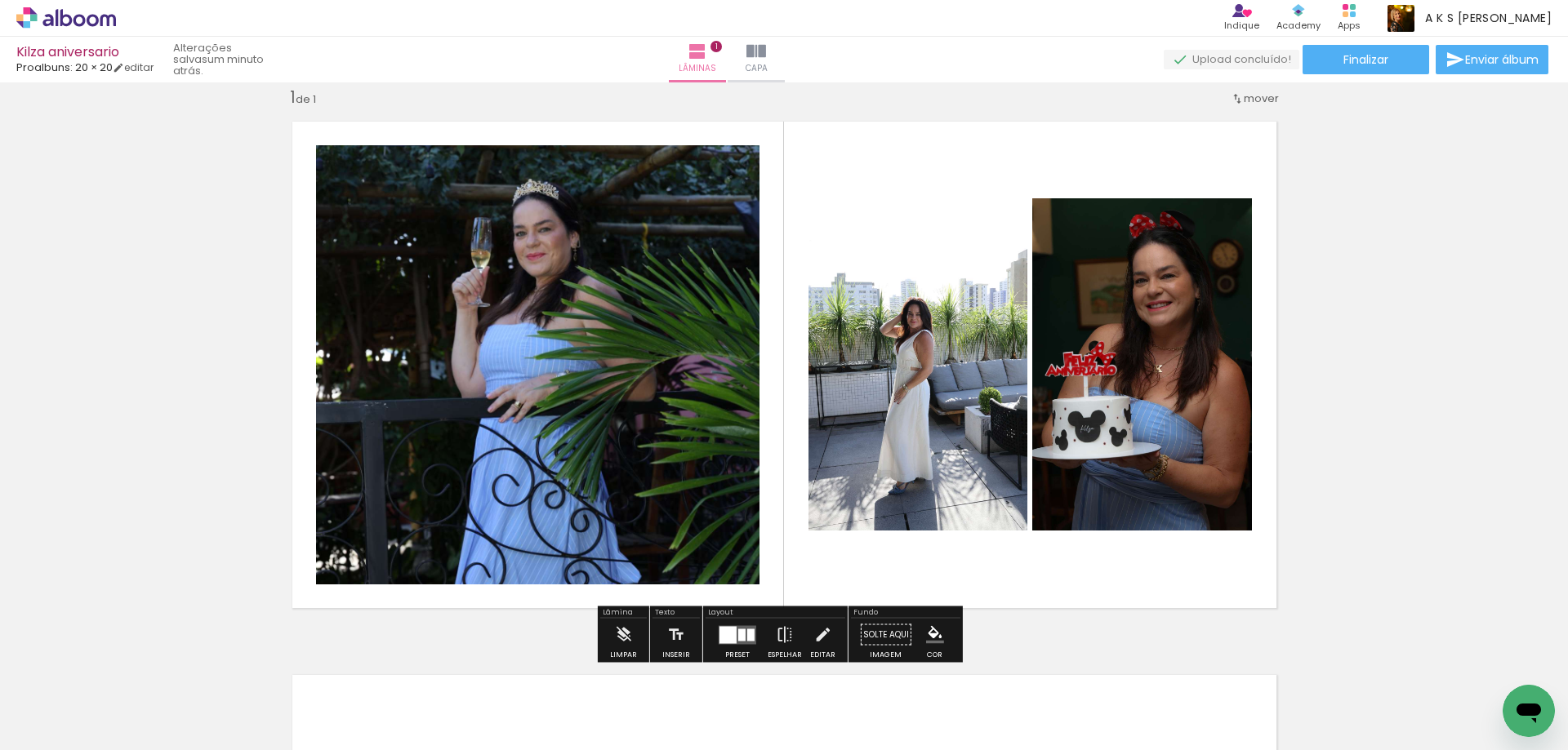
click at [845, 218] on div at bounding box center [847, 216] width 26 height 26
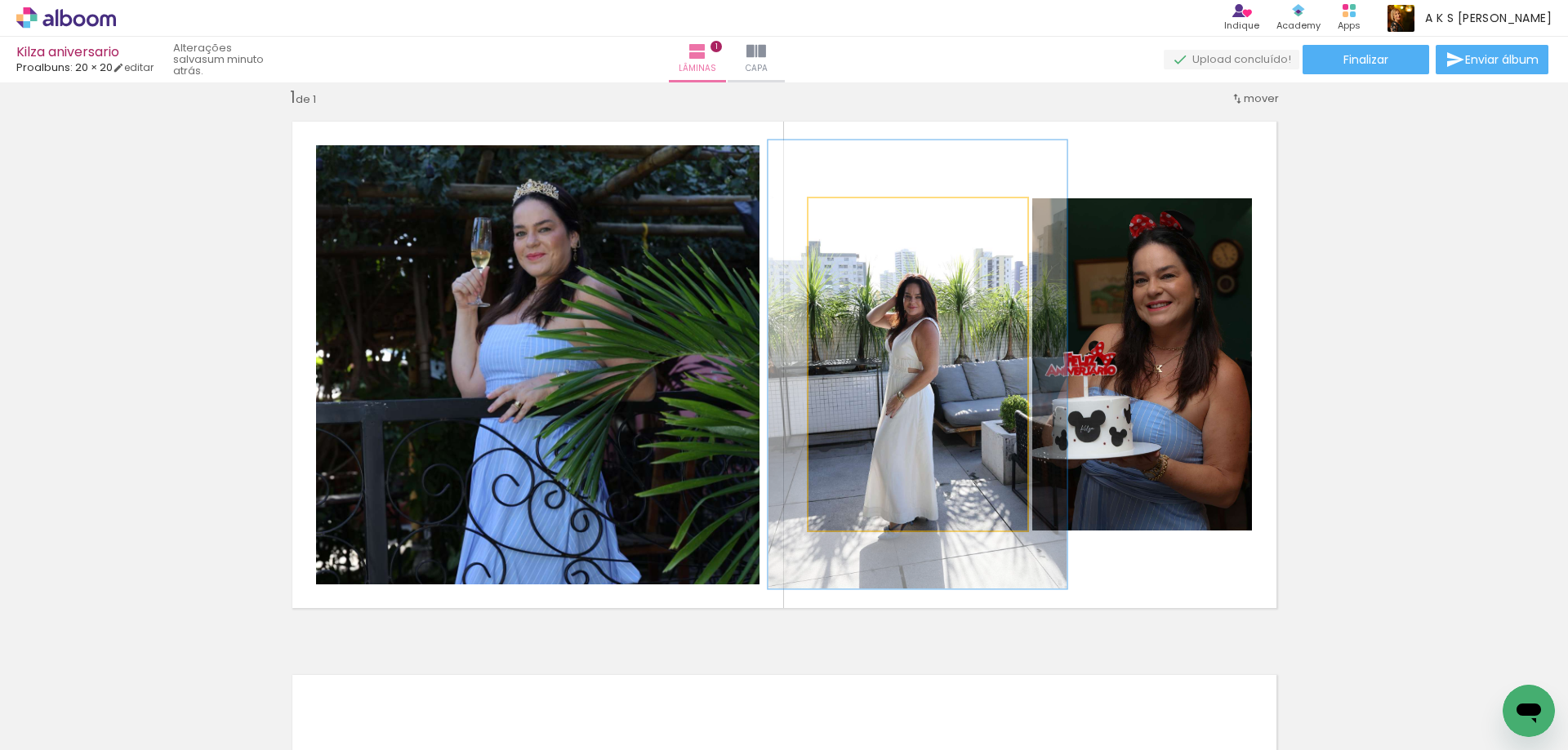
drag, startPoint x: 845, startPoint y: 218, endPoint x: 866, endPoint y: 220, distance: 21.1
click at [866, 220] on div at bounding box center [867, 216] width 26 height 26
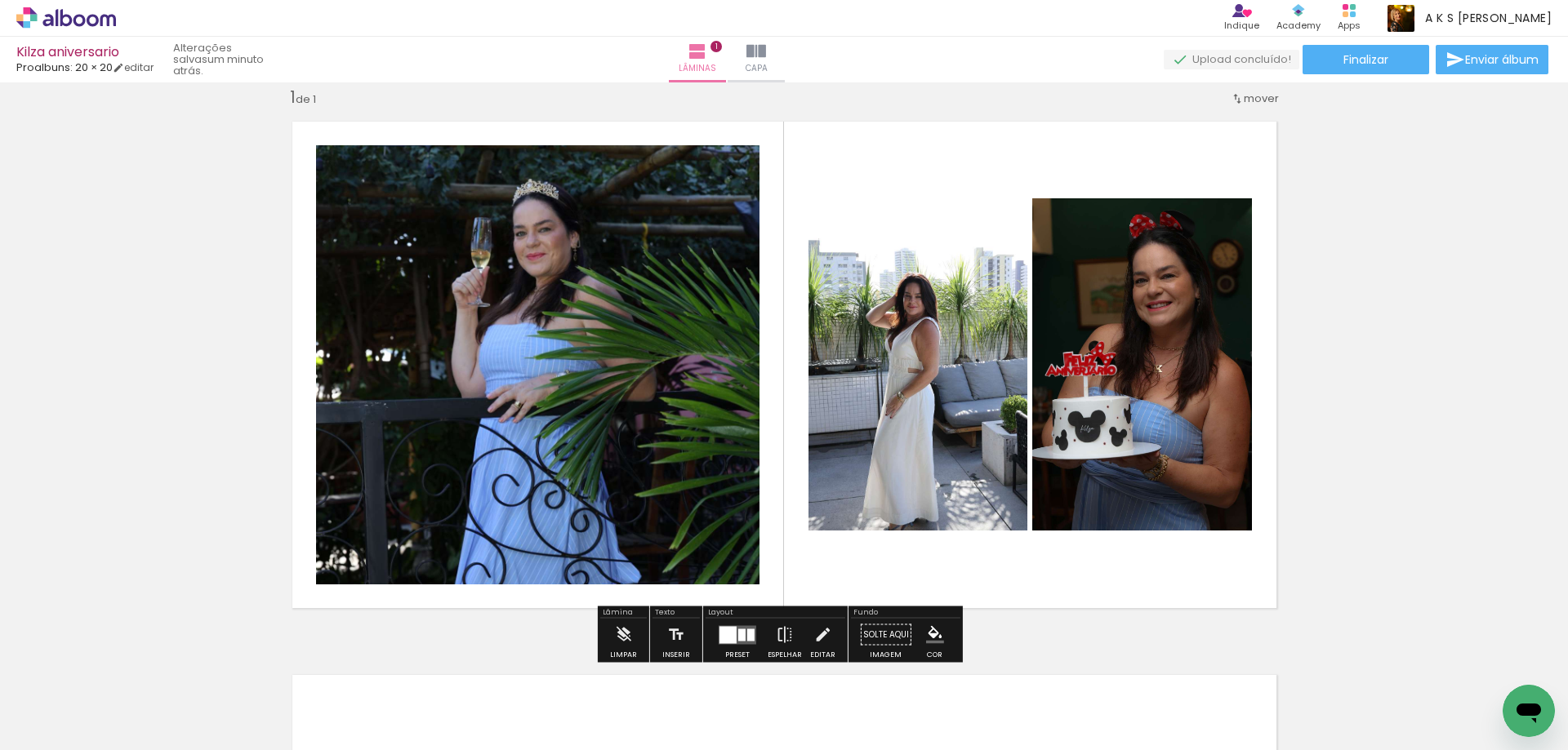
click at [943, 322] on quentale-photo at bounding box center [917, 364] width 219 height 332
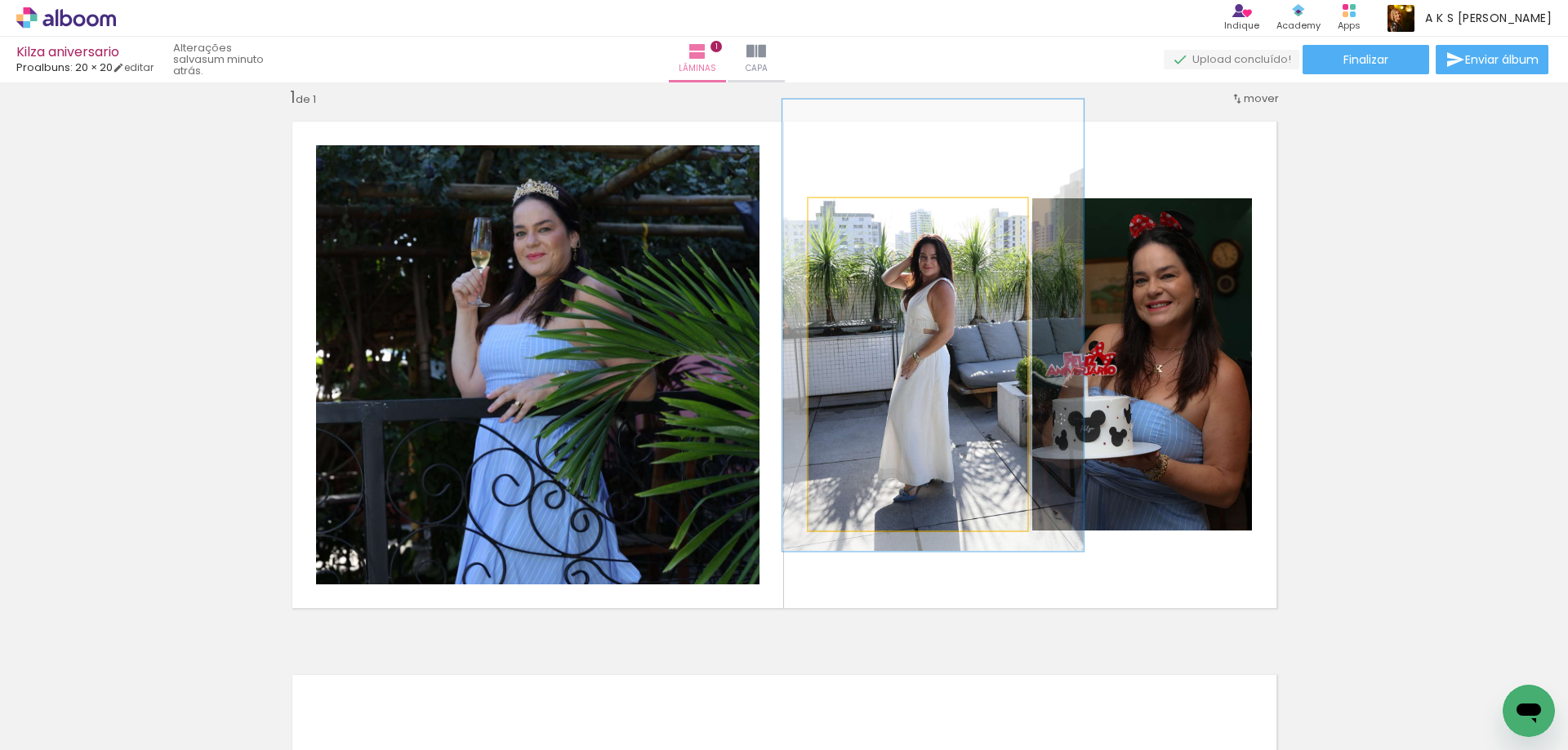
drag, startPoint x: 943, startPoint y: 322, endPoint x: 959, endPoint y: 284, distance: 41.2
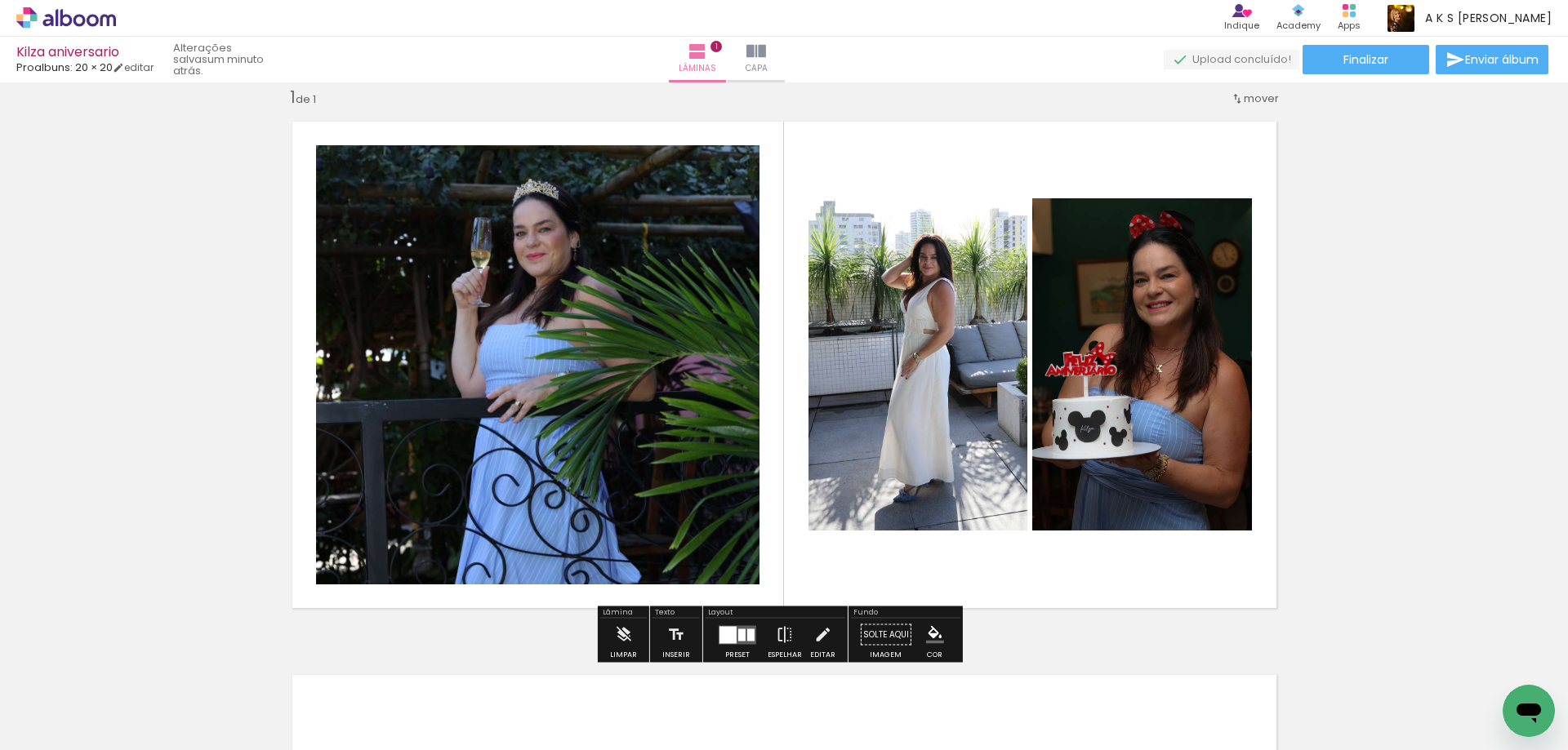
click at [1364, 202] on div "Inserir lâmina 1 de 1" at bounding box center [784, 621] width 1568 height 1108
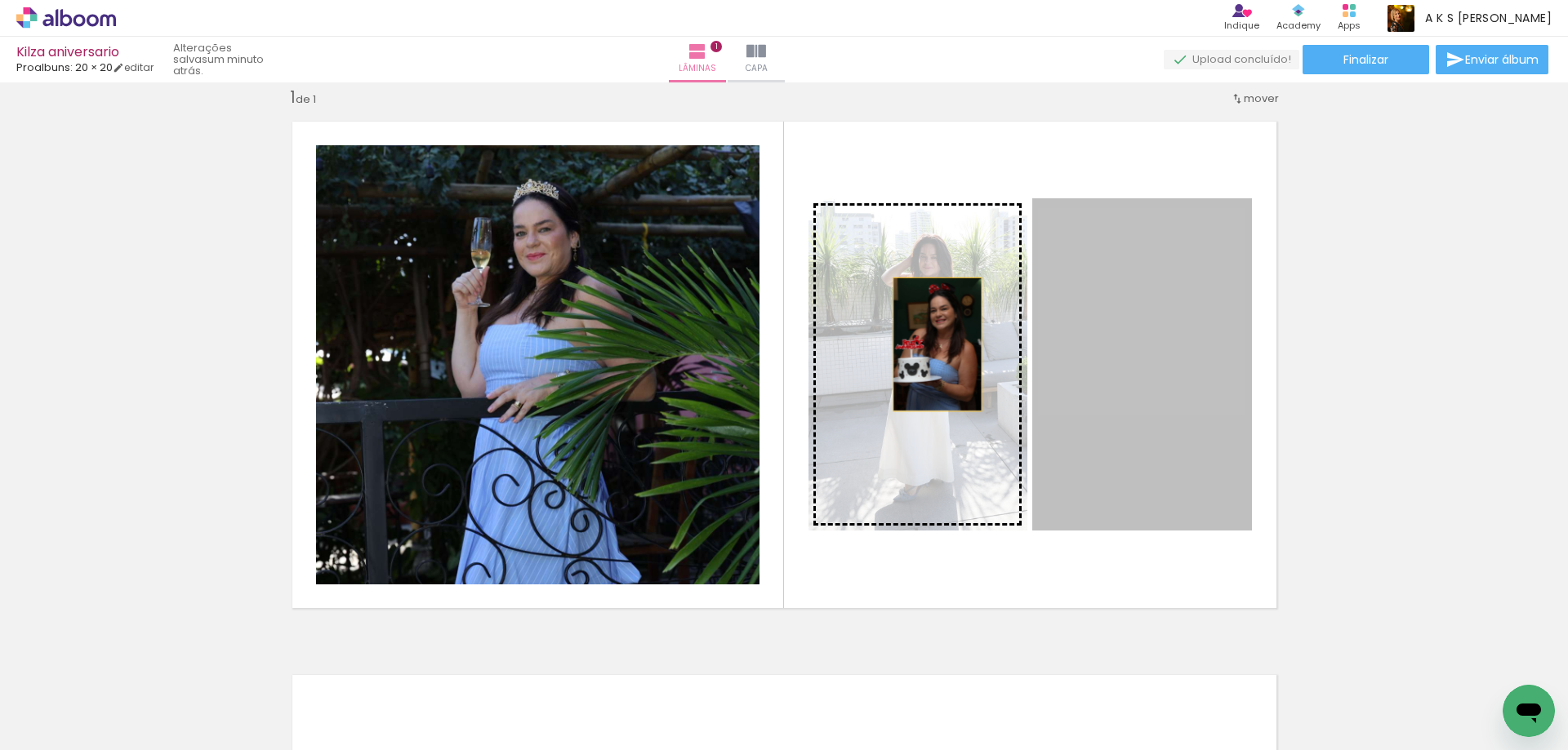
drag, startPoint x: 1182, startPoint y: 332, endPoint x: 931, endPoint y: 344, distance: 251.3
click at [0, 0] on slot at bounding box center [0, 0] width 0 height 0
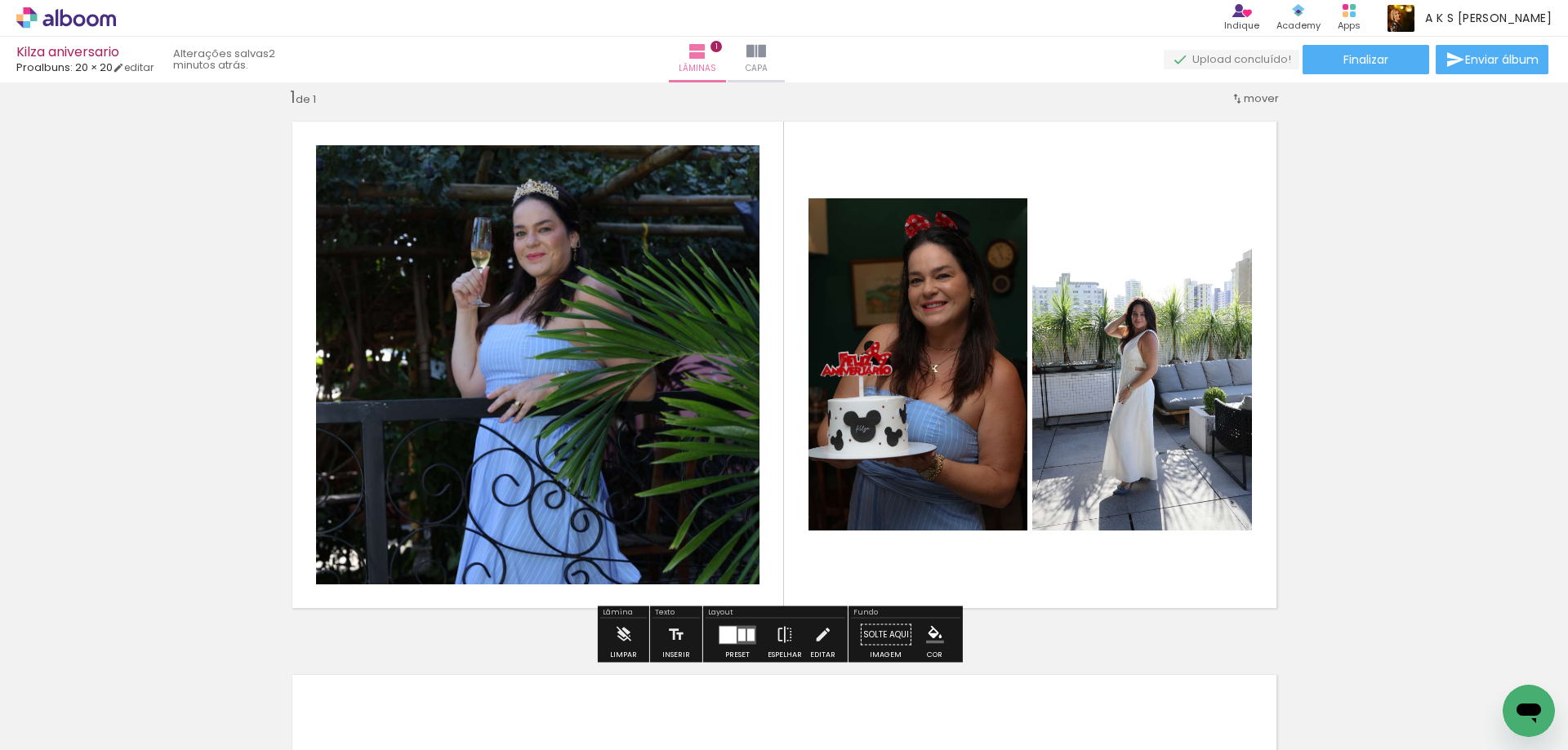
click at [1075, 220] on div at bounding box center [1071, 216] width 26 height 26
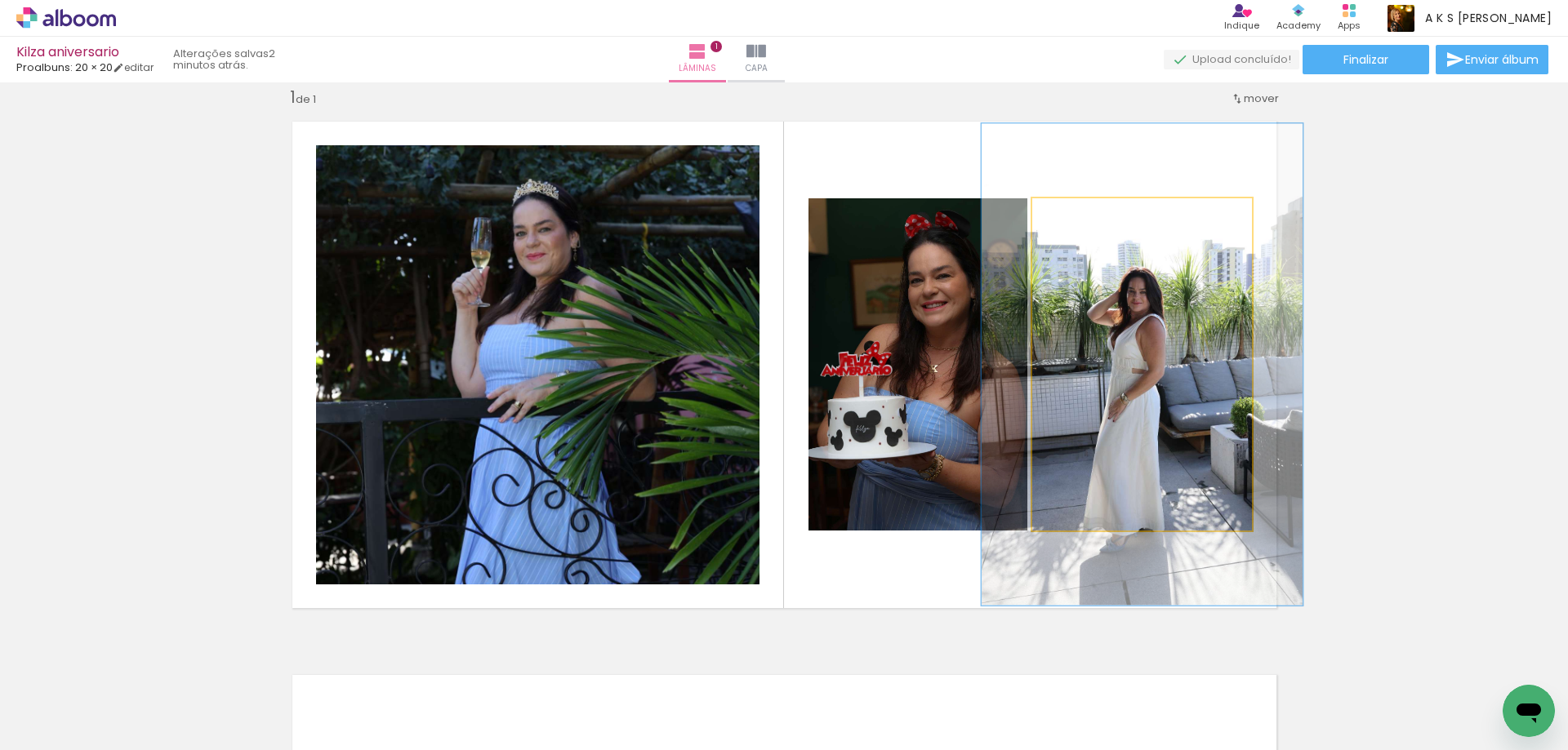
drag, startPoint x: 1075, startPoint y: 220, endPoint x: 1100, endPoint y: 222, distance: 25.1
type paper-slider "145"
click at [1100, 222] on div at bounding box center [1096, 216] width 26 height 26
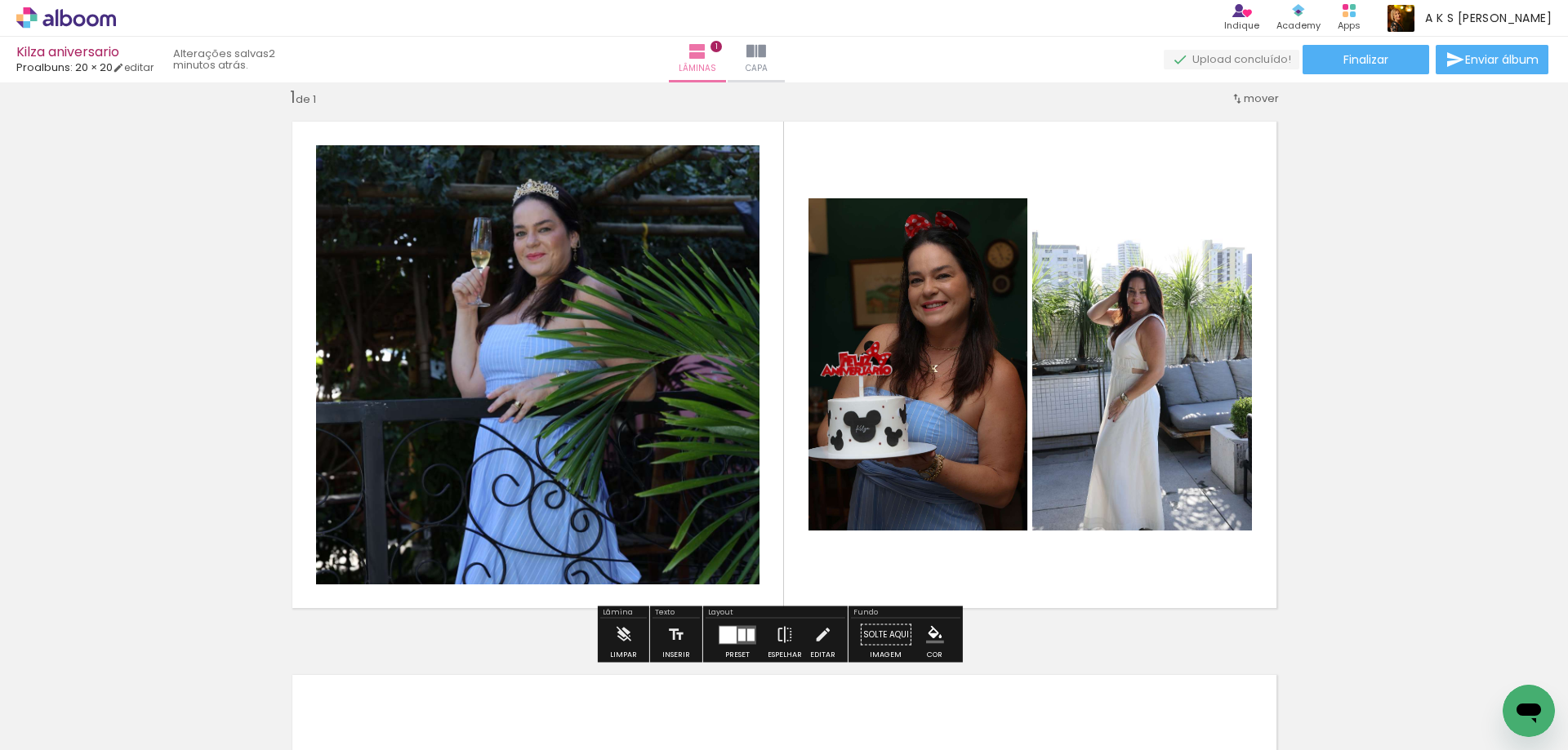
click at [1160, 335] on quentale-photo at bounding box center [1142, 364] width 220 height 332
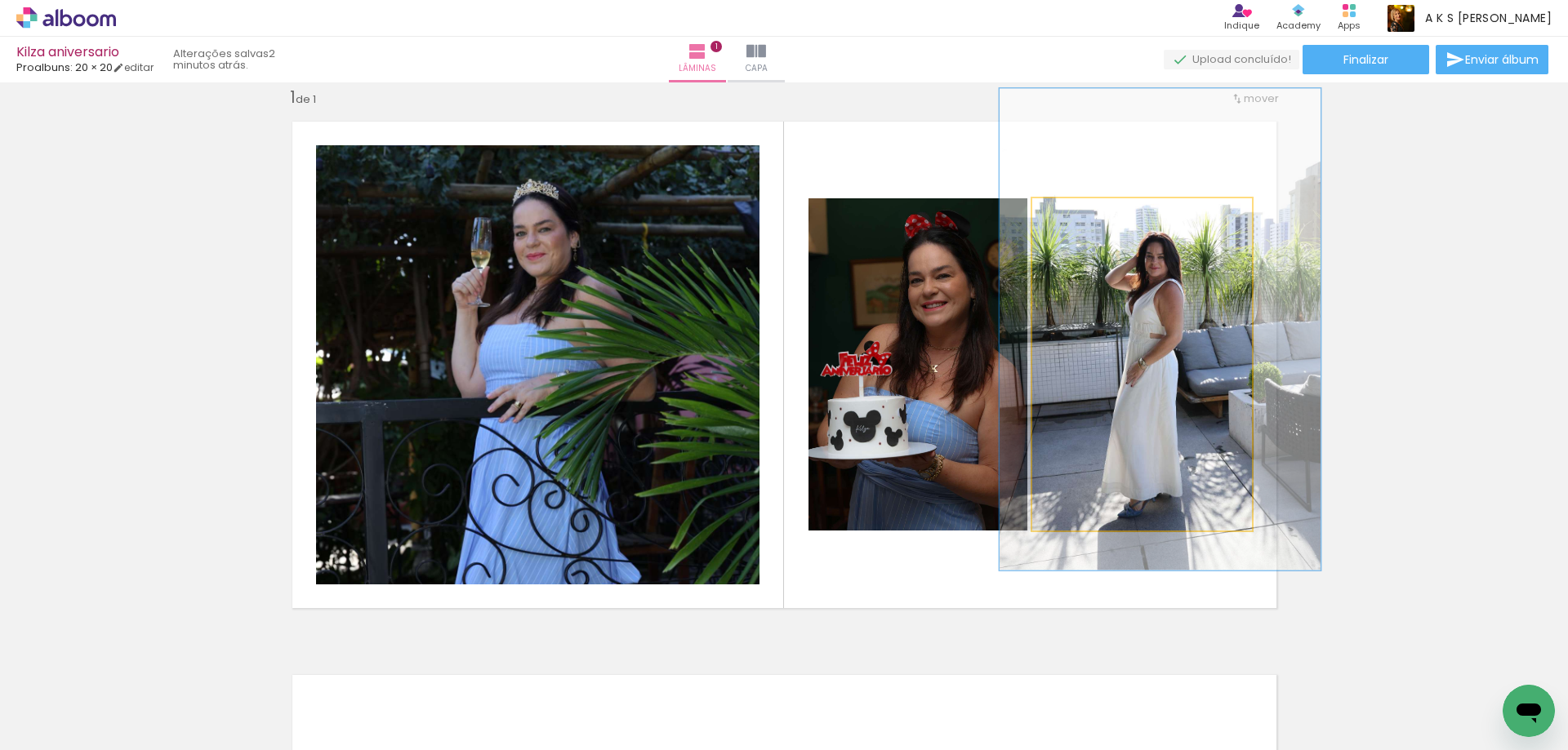
drag, startPoint x: 1160, startPoint y: 335, endPoint x: 1178, endPoint y: 299, distance: 40.2
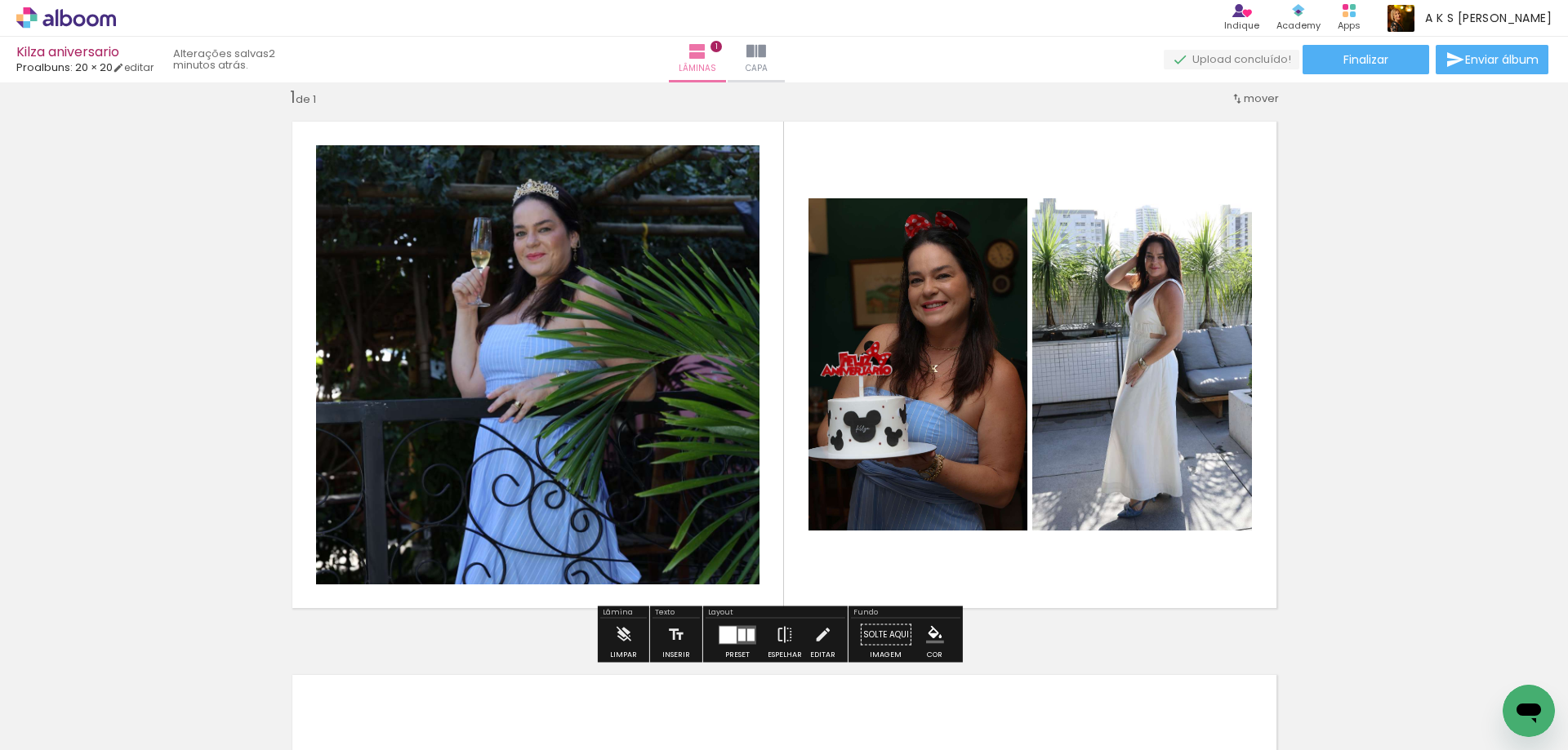
click at [1355, 258] on div "Inserir lâmina 1 de 1" at bounding box center [784, 621] width 1568 height 1108
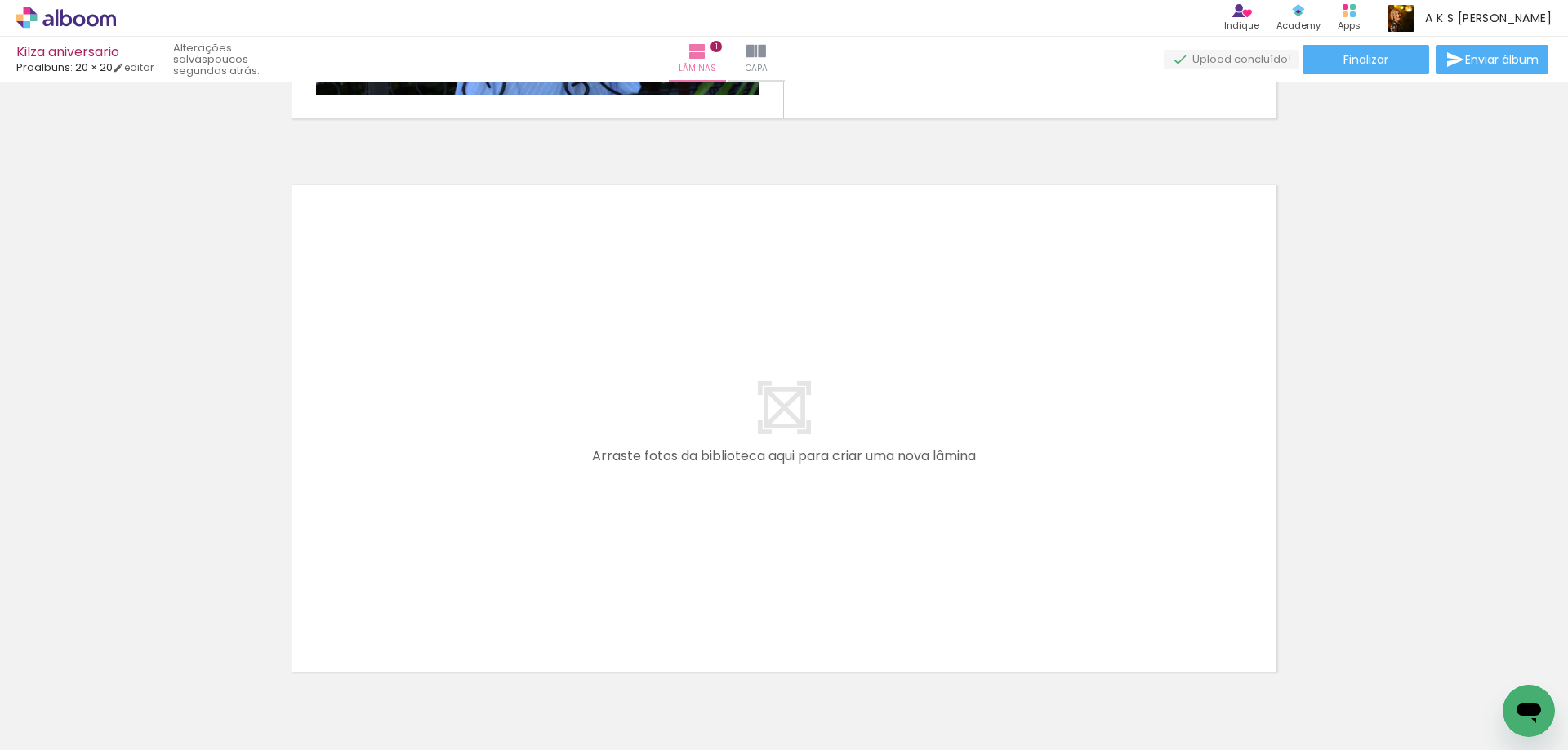
scroll to position [0, 0]
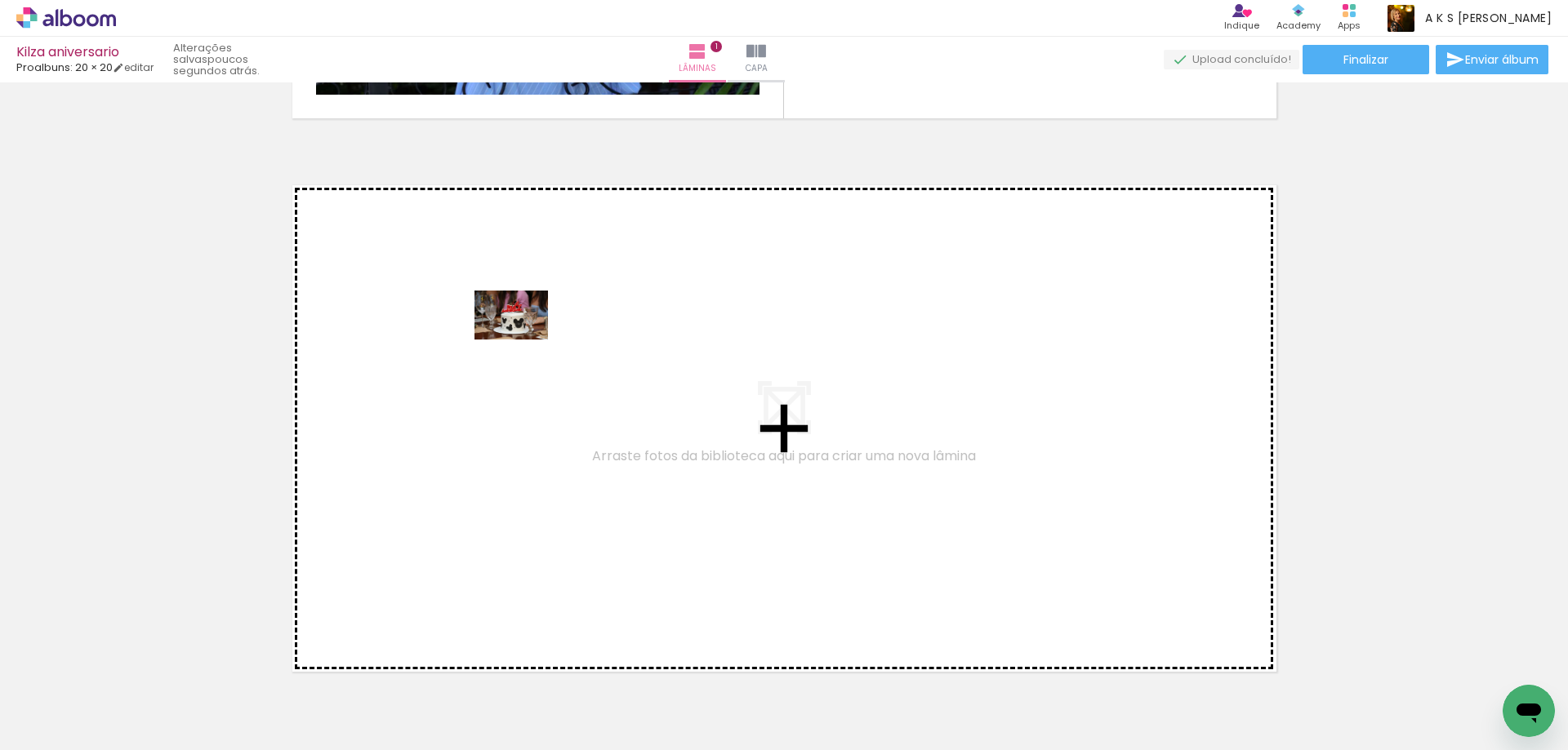
drag, startPoint x: 269, startPoint y: 710, endPoint x: 524, endPoint y: 340, distance: 449.4
click at [524, 340] on quentale-workspace at bounding box center [784, 375] width 1568 height 750
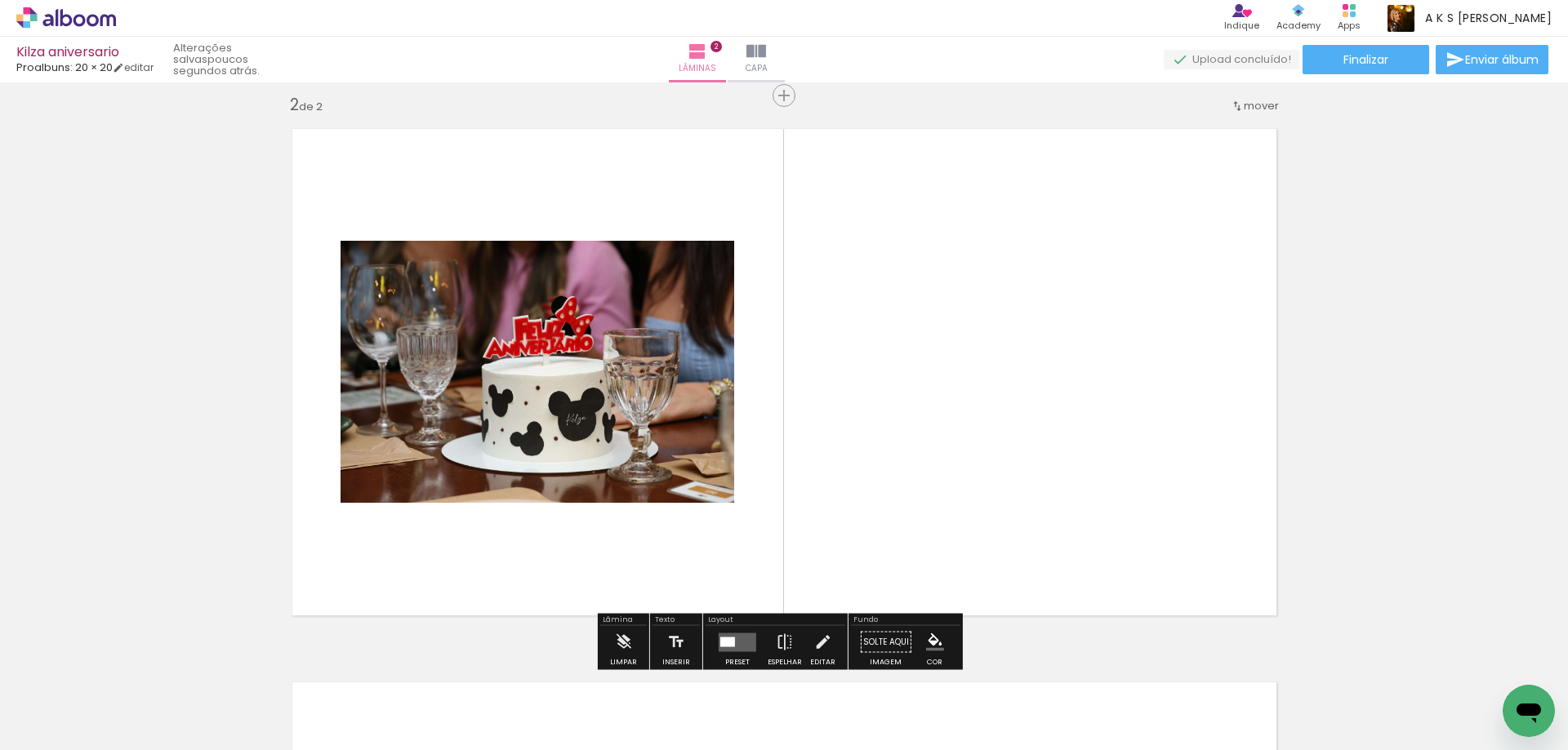
scroll to position [575, 0]
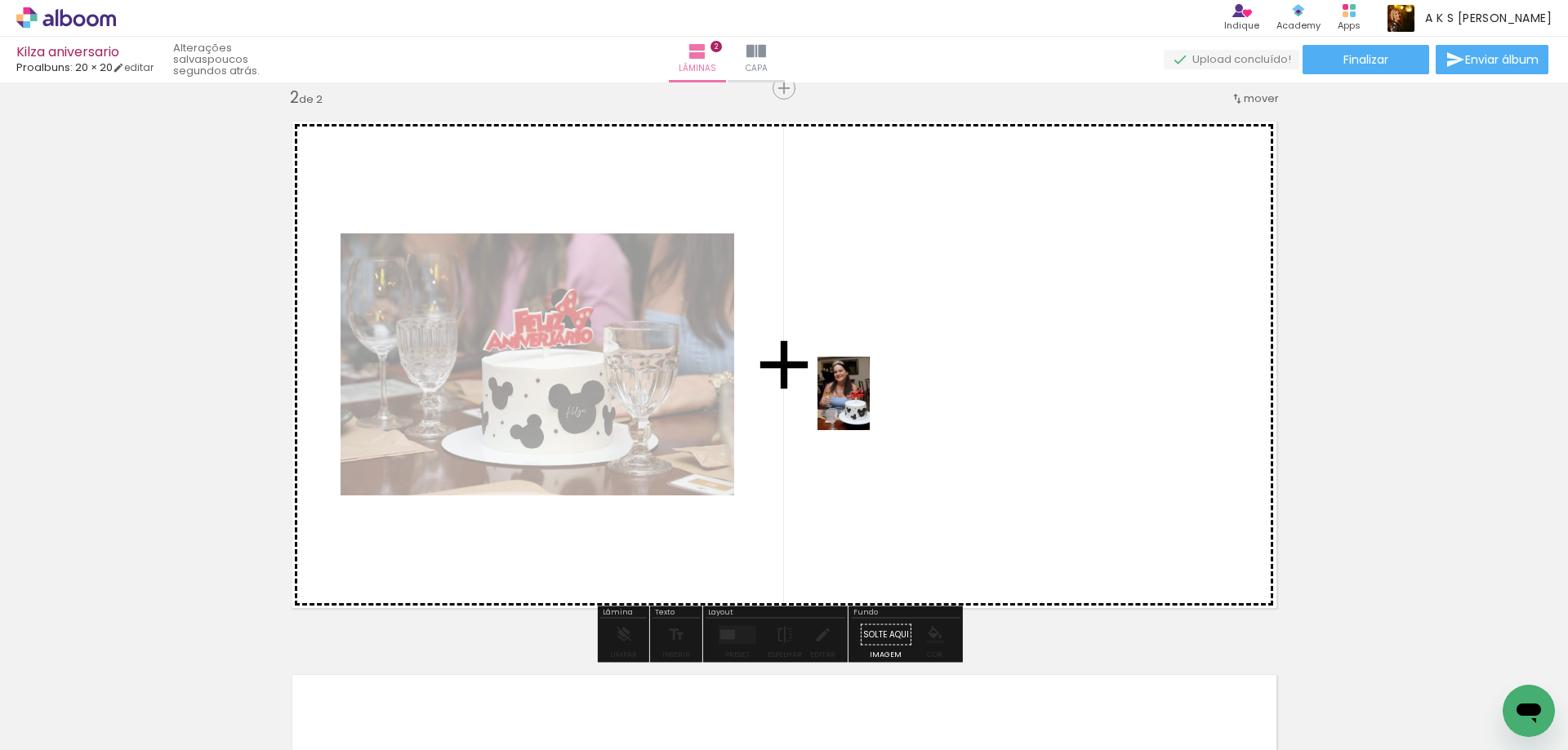
drag, startPoint x: 528, startPoint y: 702, endPoint x: 866, endPoint y: 406, distance: 449.3
click at [866, 406] on quentale-workspace at bounding box center [784, 375] width 1568 height 750
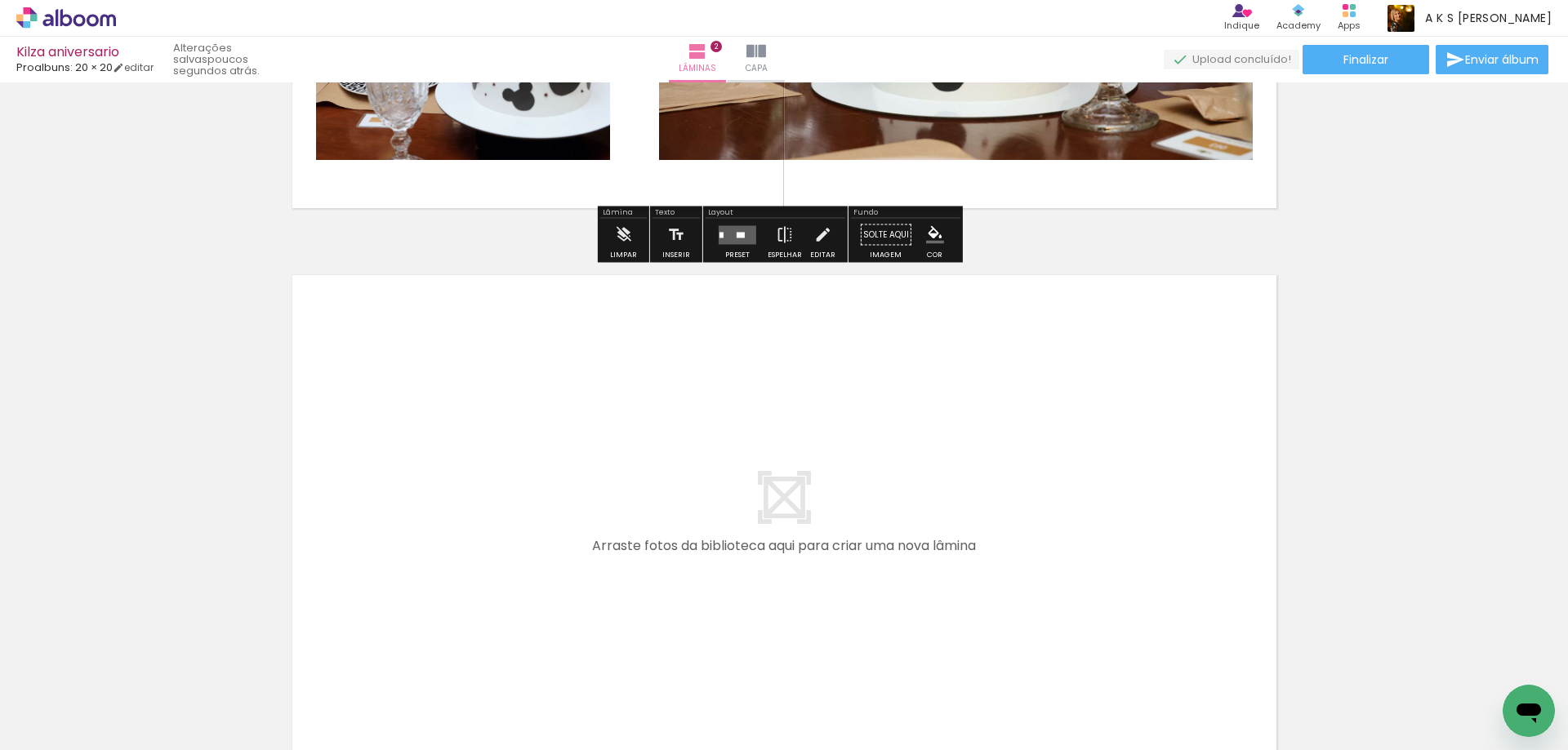
scroll to position [983, 0]
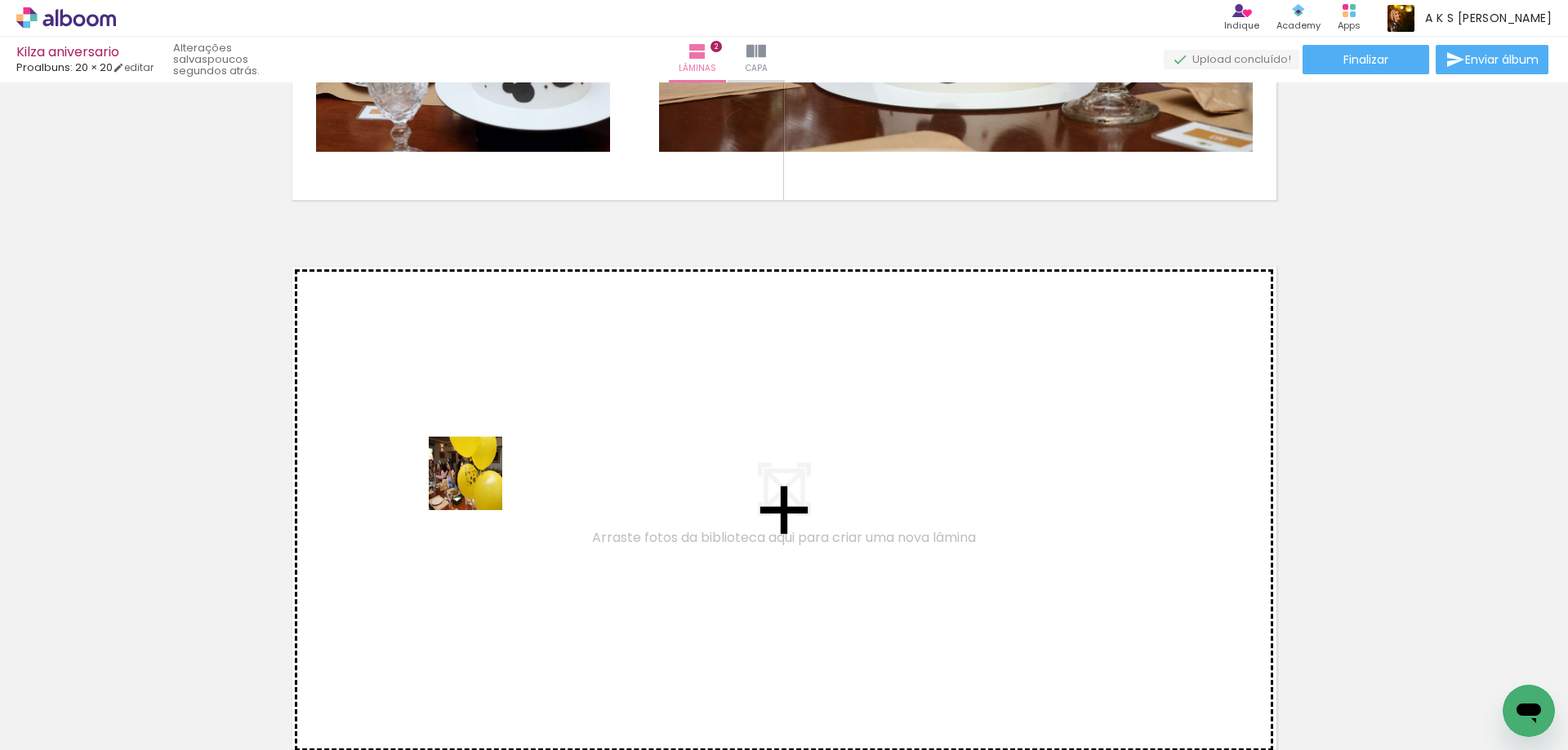
drag, startPoint x: 180, startPoint y: 705, endPoint x: 551, endPoint y: 428, distance: 463.0
click at [551, 428] on quentale-workspace at bounding box center [784, 375] width 1568 height 750
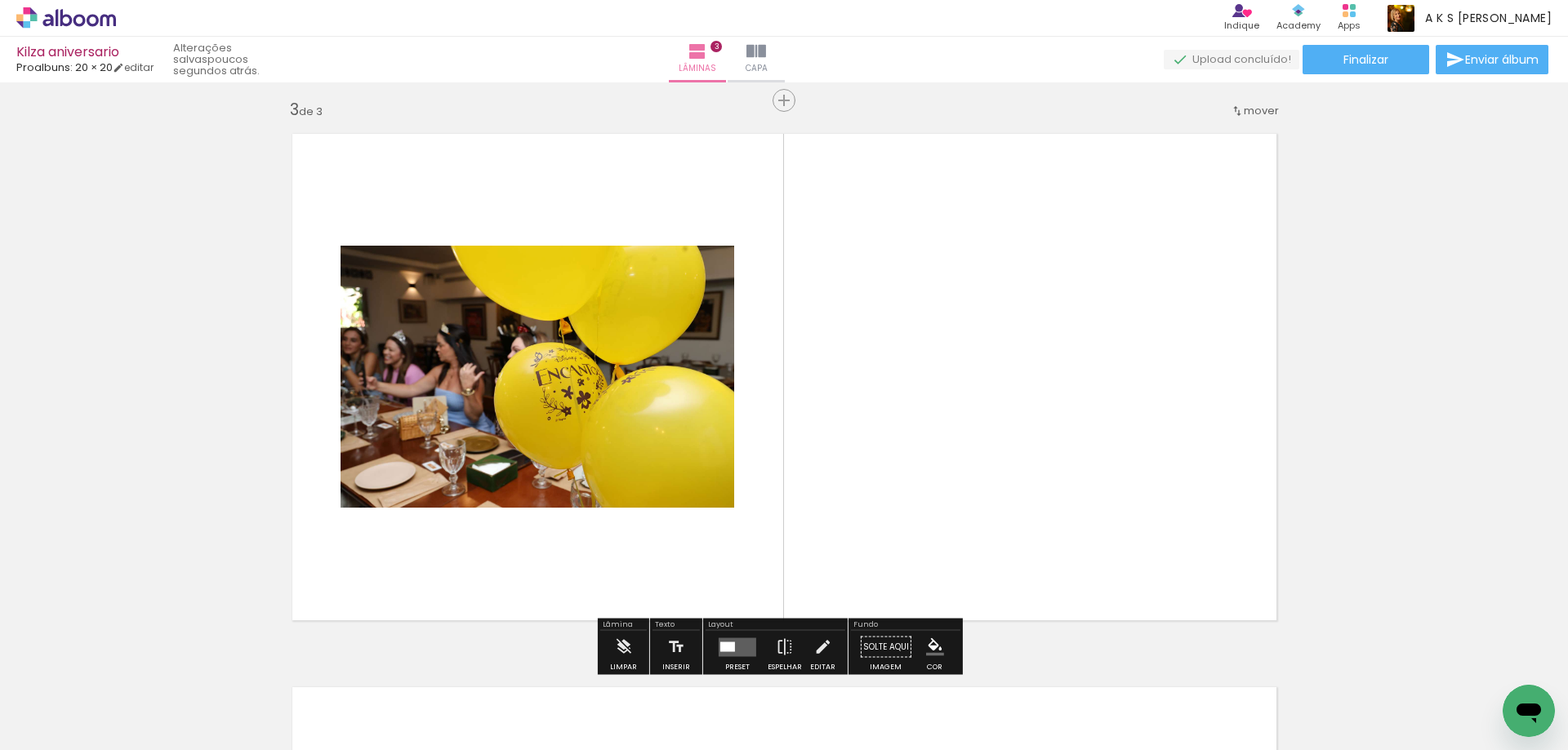
scroll to position [1129, 0]
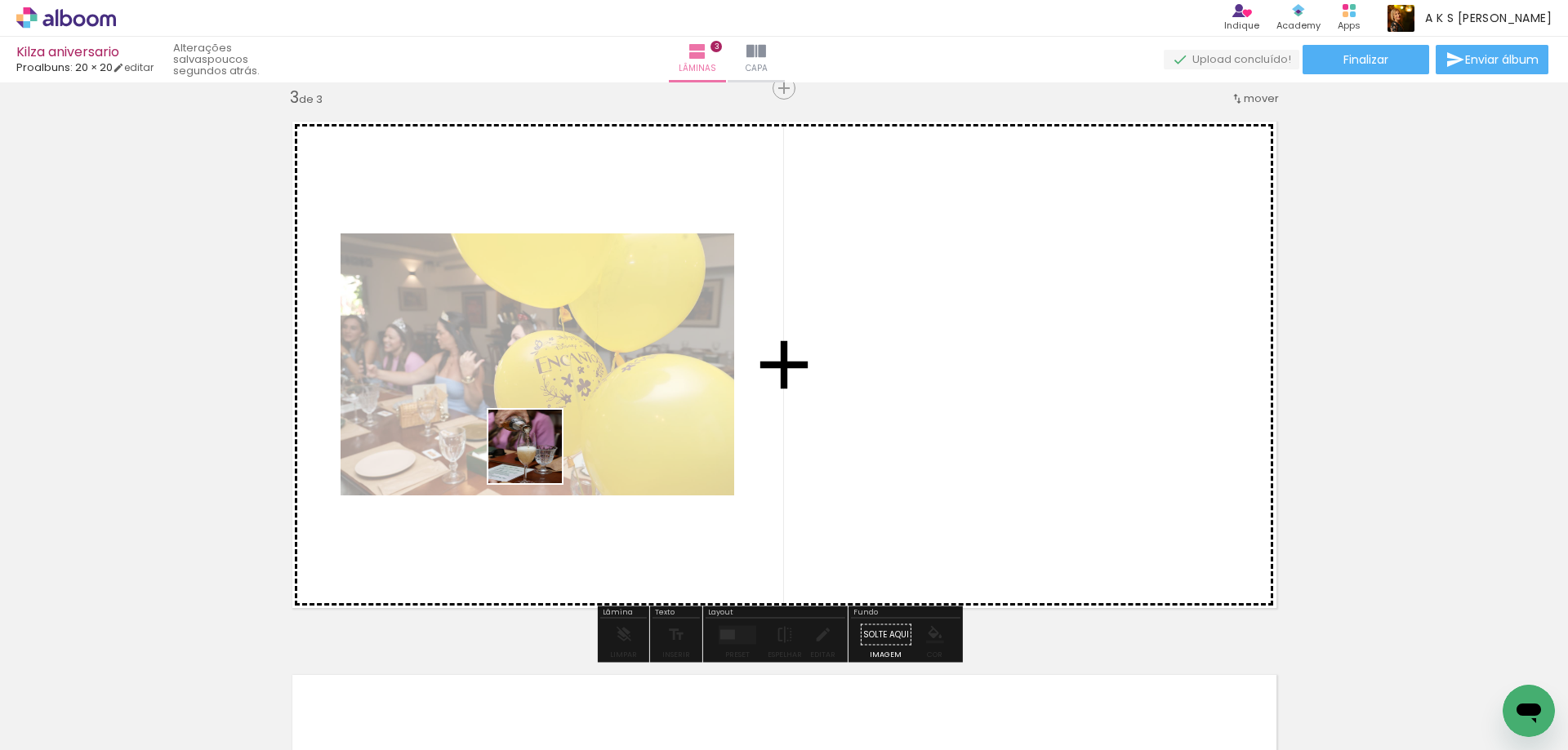
drag, startPoint x: 445, startPoint y: 691, endPoint x: 444, endPoint y: 598, distance: 93.0
click at [543, 445] on quentale-workspace at bounding box center [784, 375] width 1568 height 750
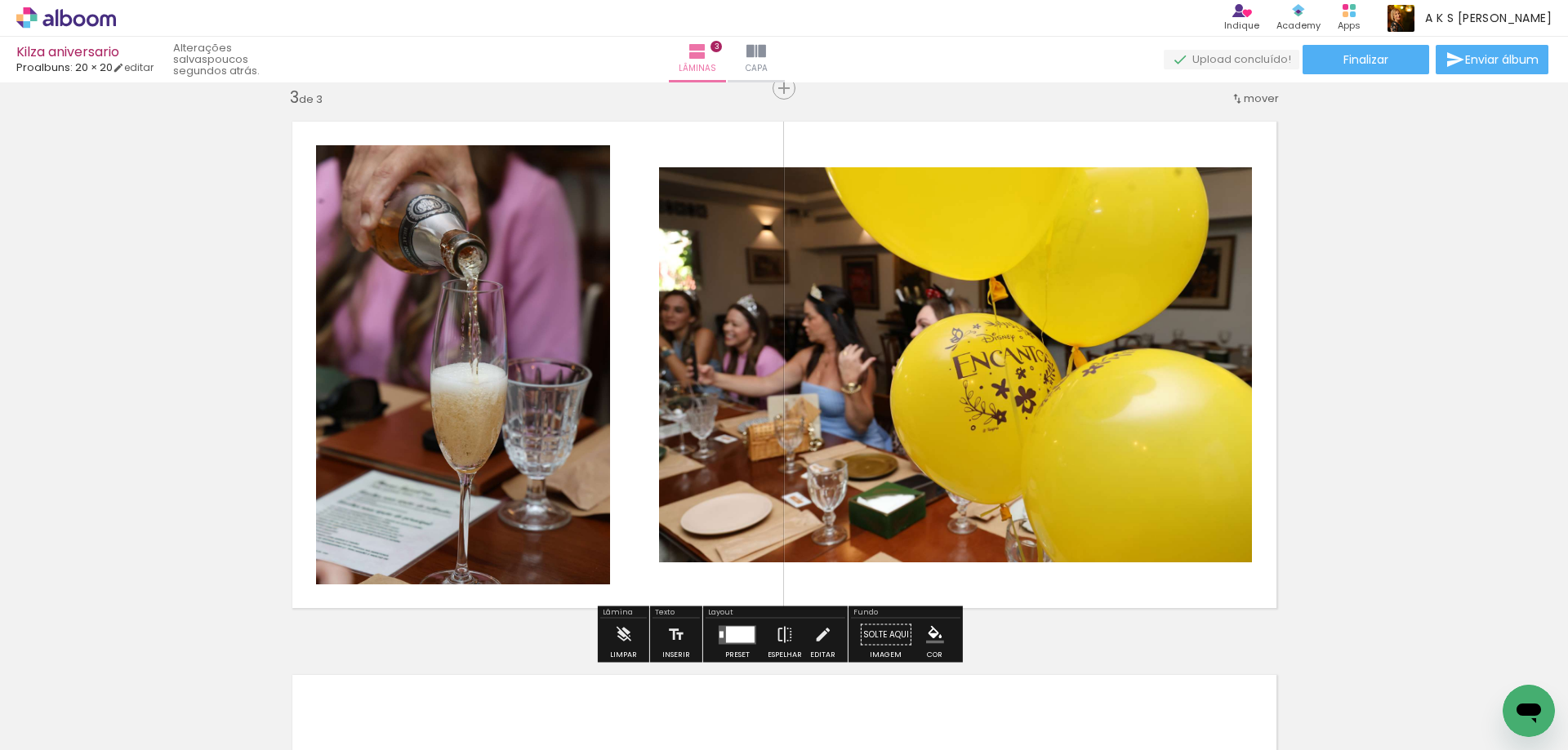
click at [361, 695] on div at bounding box center [347, 696] width 58 height 81
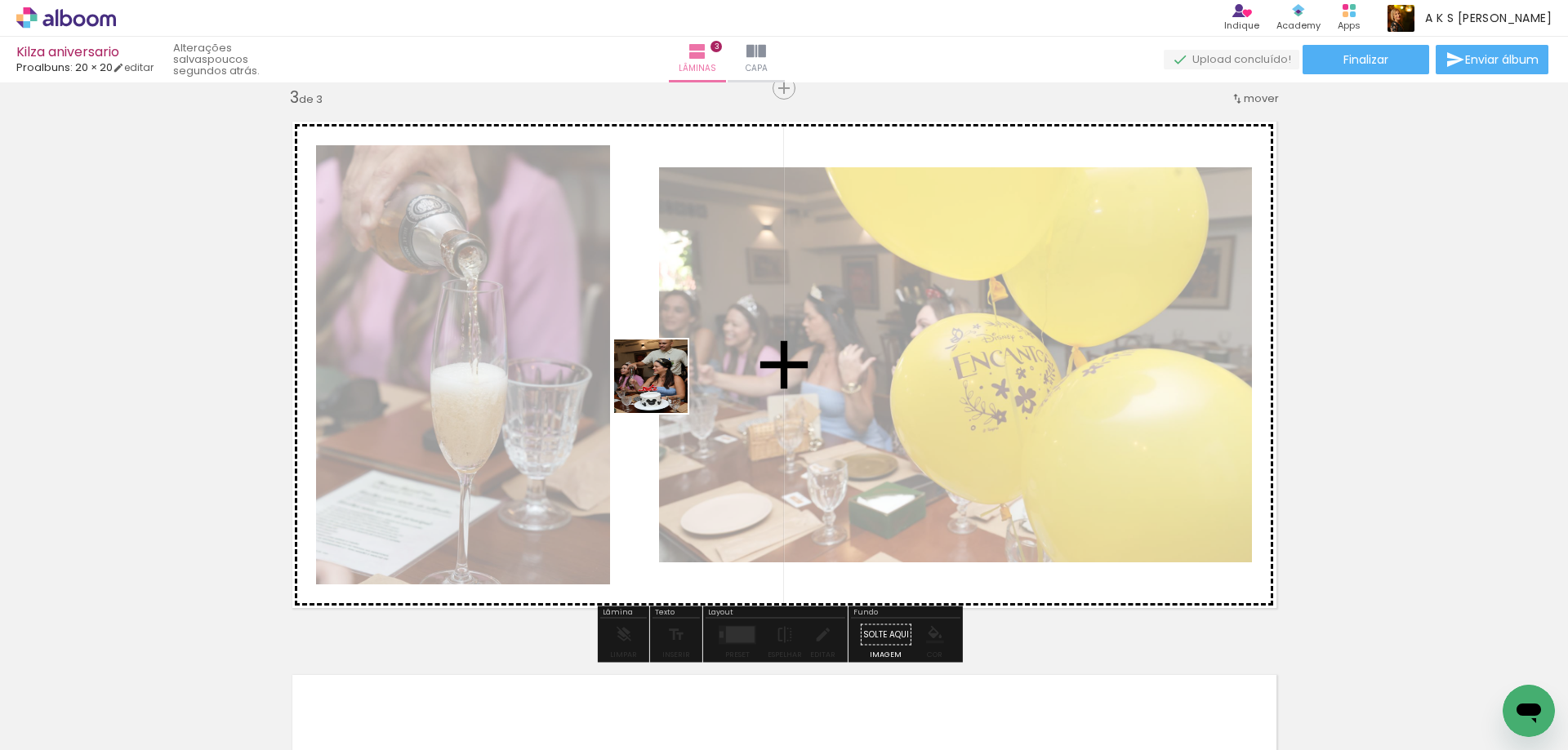
drag, startPoint x: 361, startPoint y: 695, endPoint x: 682, endPoint y: 370, distance: 456.8
click at [682, 370] on quentale-workspace at bounding box center [784, 375] width 1568 height 750
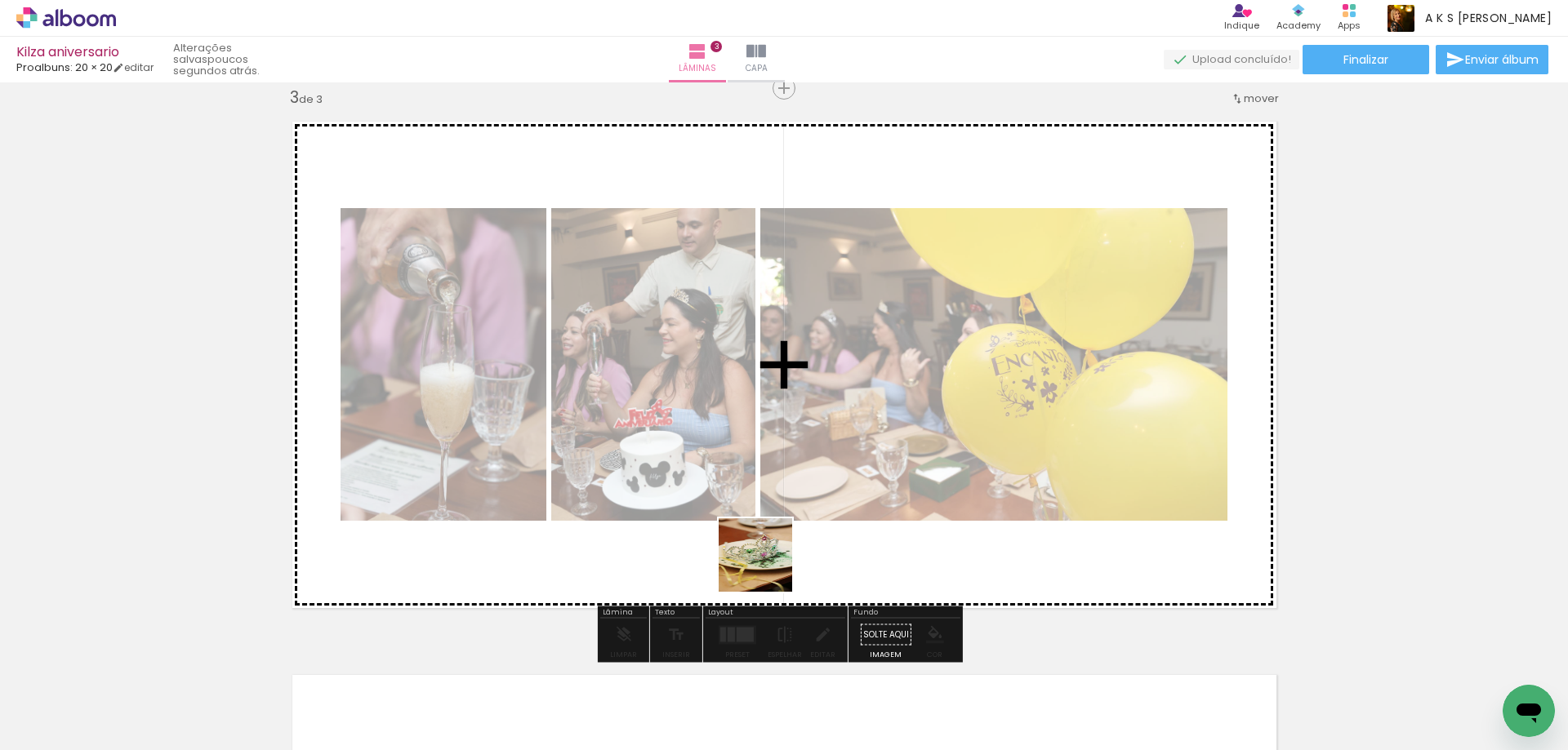
drag, startPoint x: 713, startPoint y: 702, endPoint x: 777, endPoint y: 551, distance: 164.0
click at [812, 488] on quentale-workspace at bounding box center [784, 375] width 1568 height 750
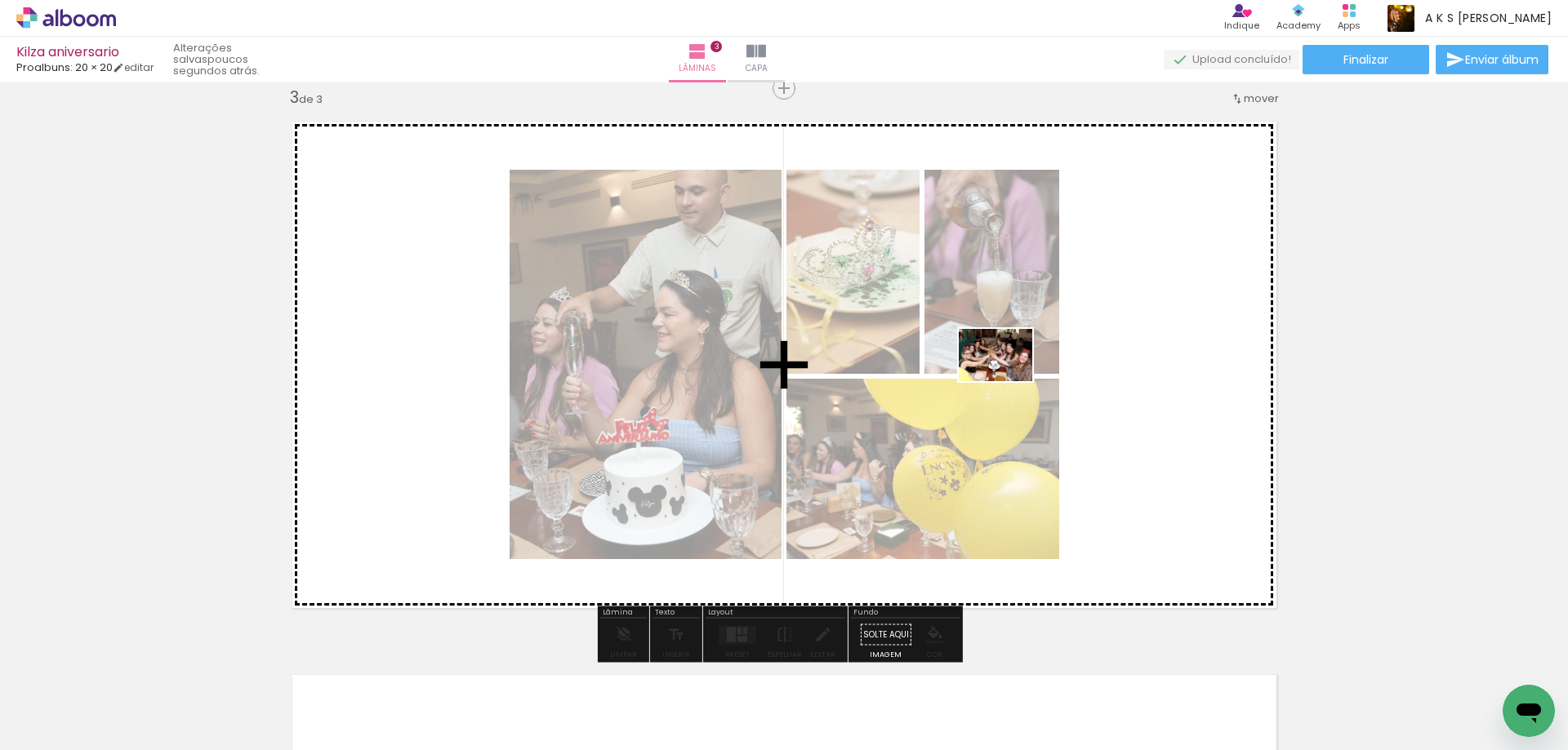
drag, startPoint x: 639, startPoint y: 714, endPoint x: 1008, endPoint y: 378, distance: 499.1
click at [1008, 378] on quentale-workspace at bounding box center [784, 375] width 1568 height 750
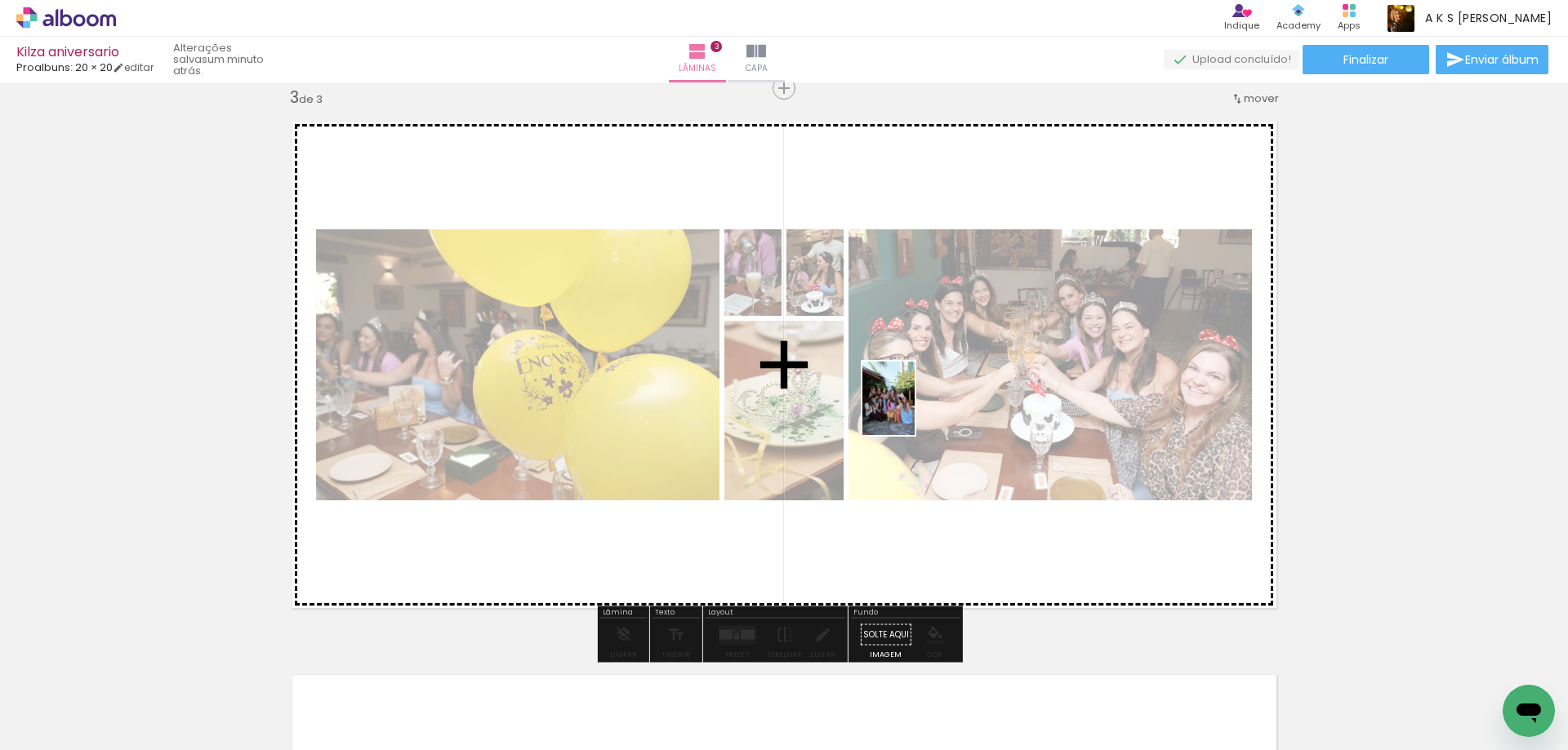
drag, startPoint x: 806, startPoint y: 698, endPoint x: 912, endPoint y: 411, distance: 305.9
click at [912, 411] on quentale-workspace at bounding box center [784, 375] width 1568 height 750
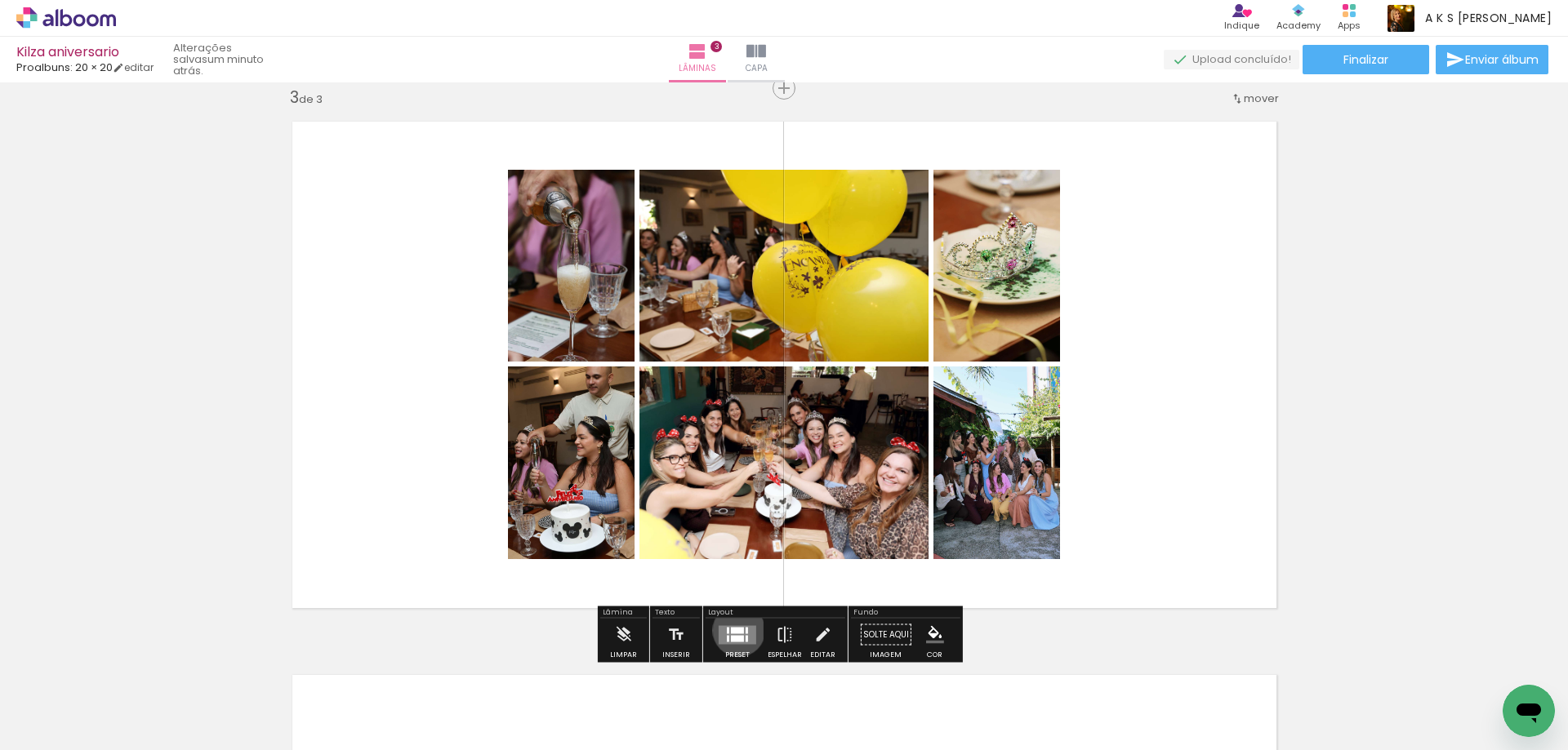
click at [735, 631] on div at bounding box center [737, 630] width 13 height 6
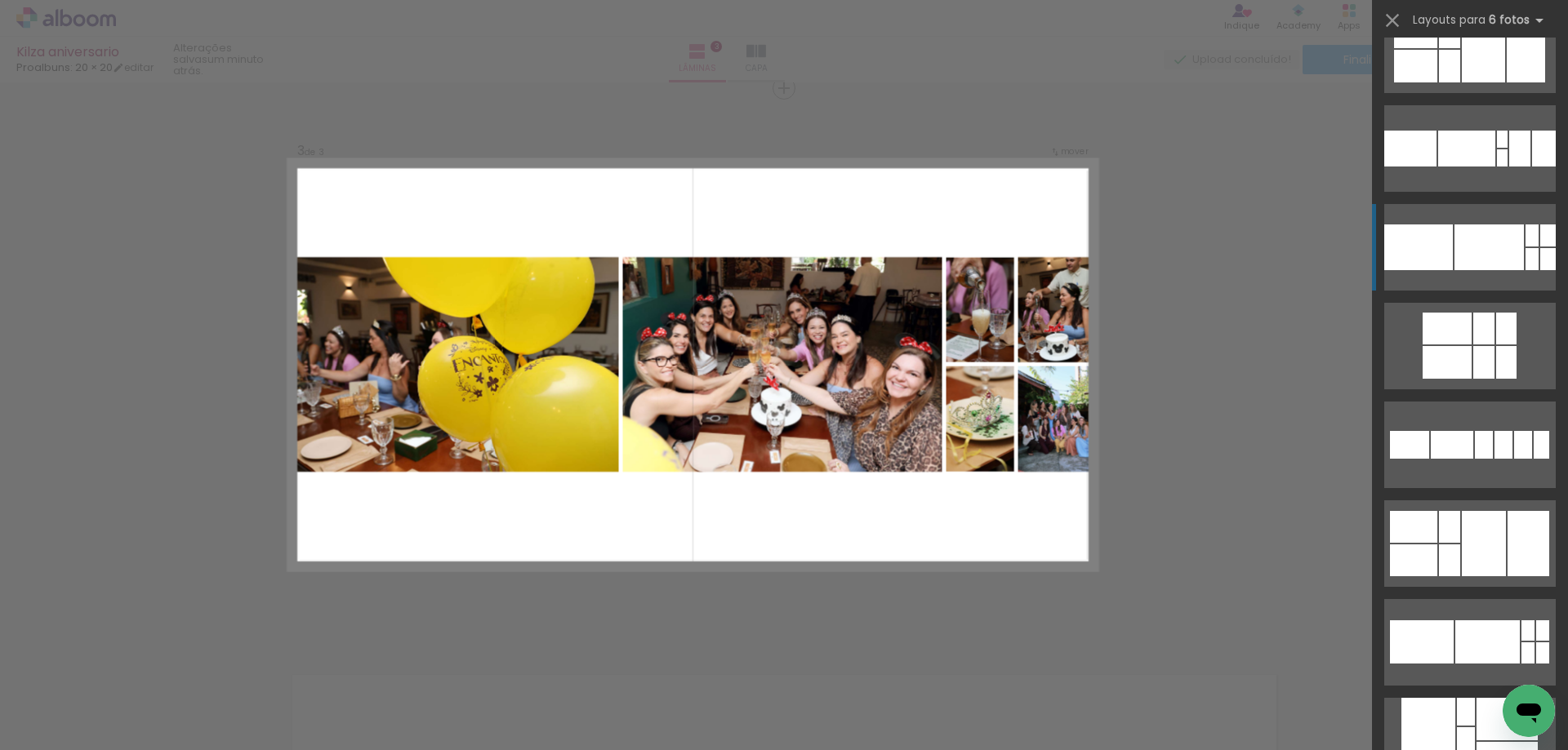
scroll to position [245, 0]
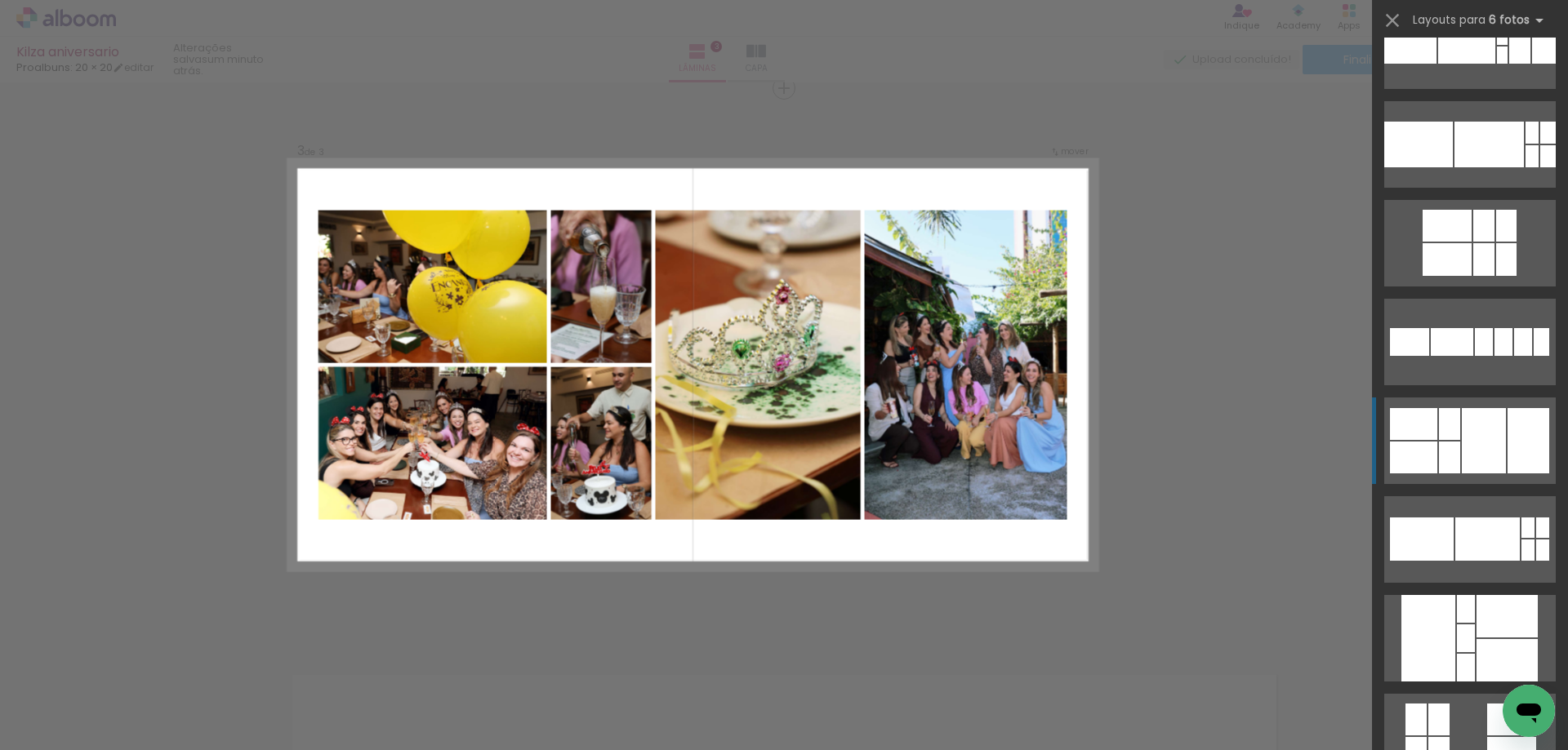
click at [1473, 424] on div at bounding box center [1484, 441] width 44 height 65
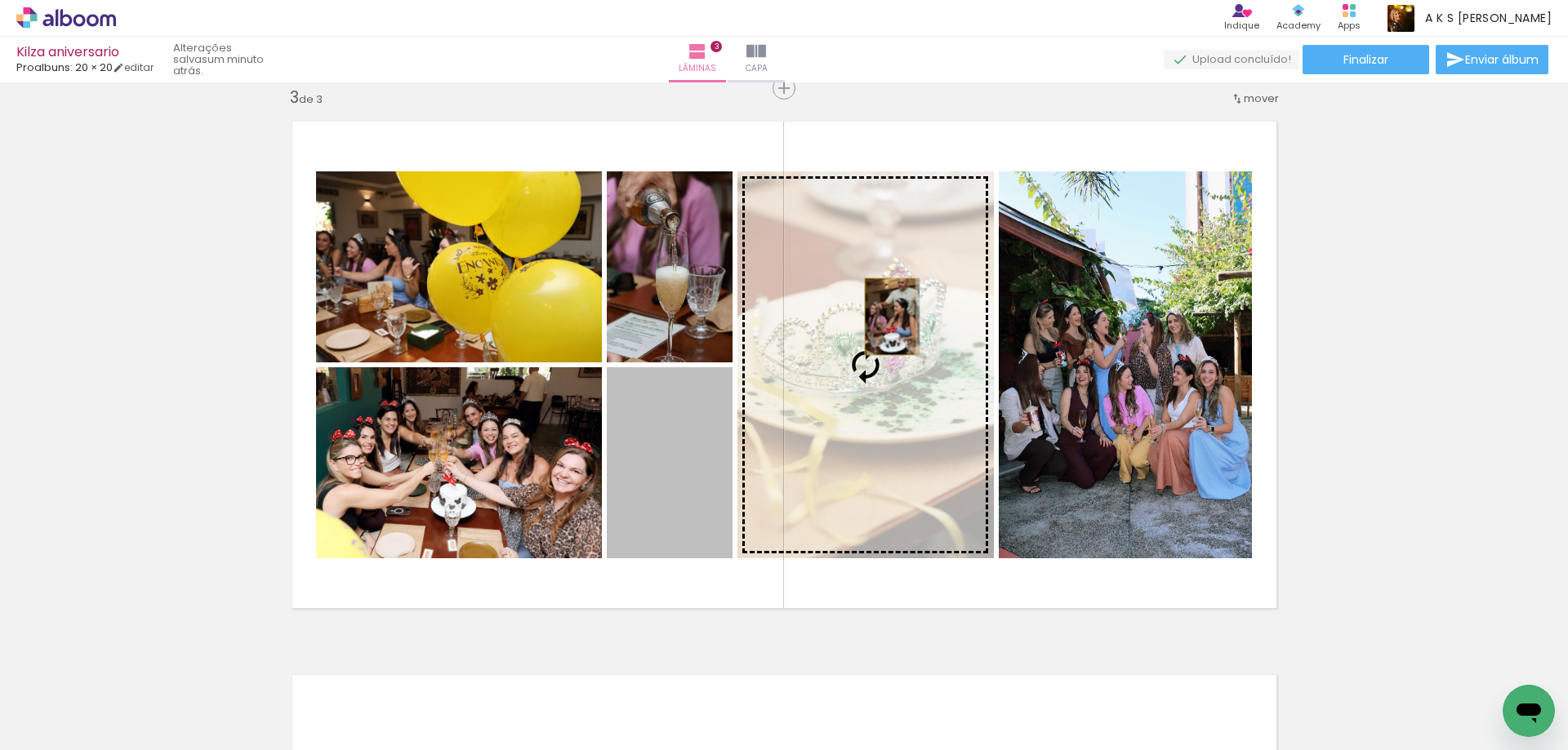
drag, startPoint x: 683, startPoint y: 482, endPoint x: 884, endPoint y: 317, distance: 260.0
click at [0, 0] on slot at bounding box center [0, 0] width 0 height 0
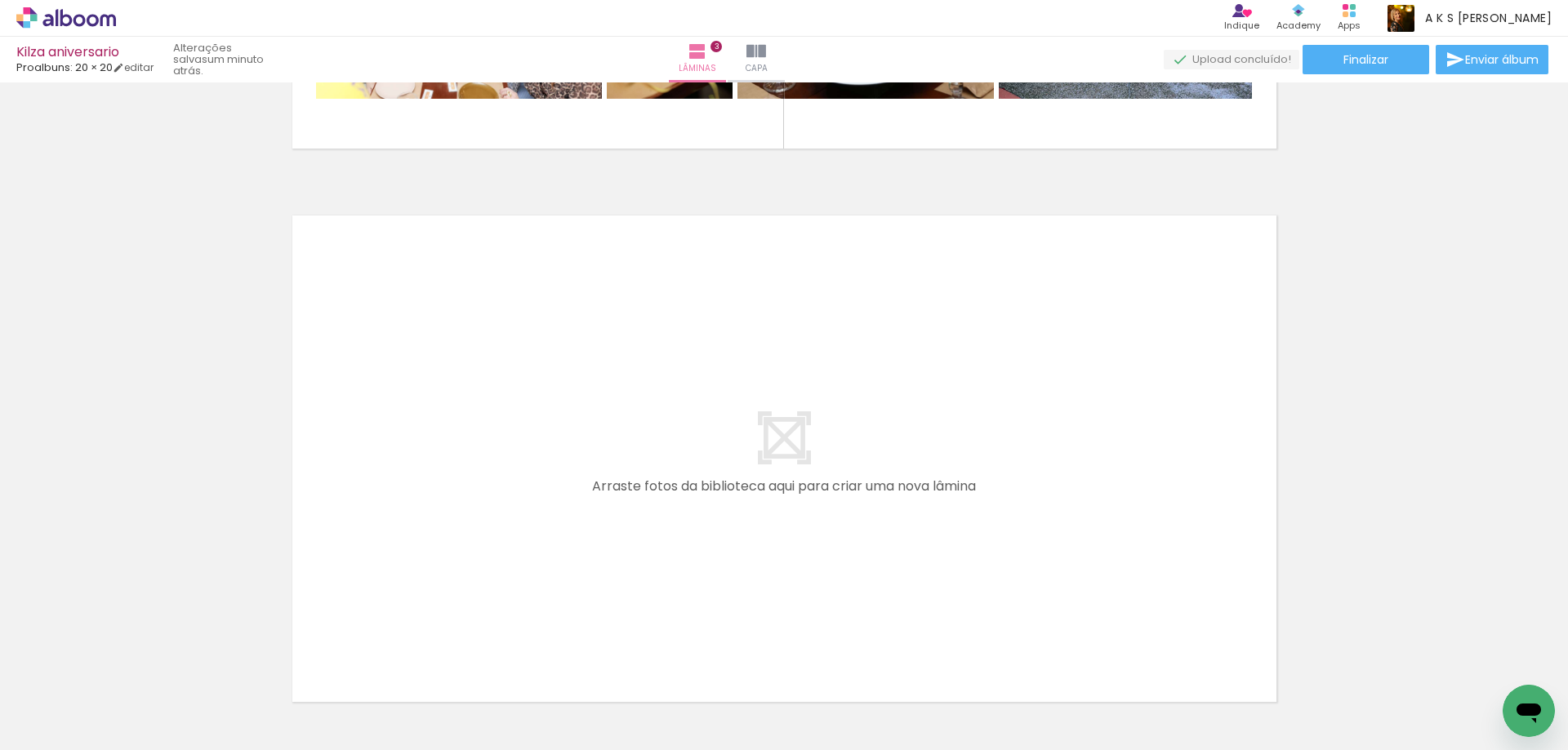
scroll to position [1700, 0]
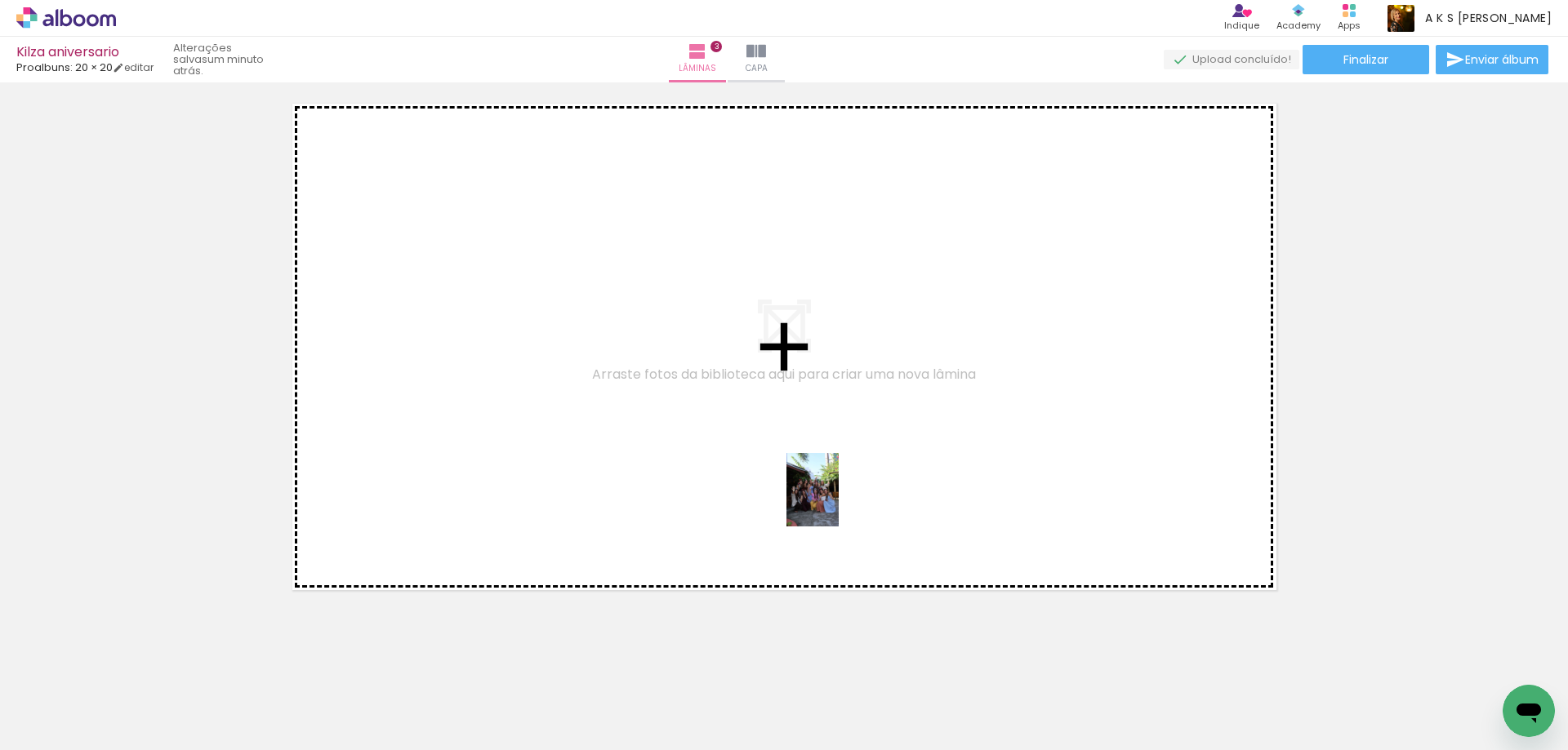
drag, startPoint x: 1091, startPoint y: 703, endPoint x: 835, endPoint y: 502, distance: 325.5
click at [835, 502] on quentale-workspace at bounding box center [784, 375] width 1568 height 750
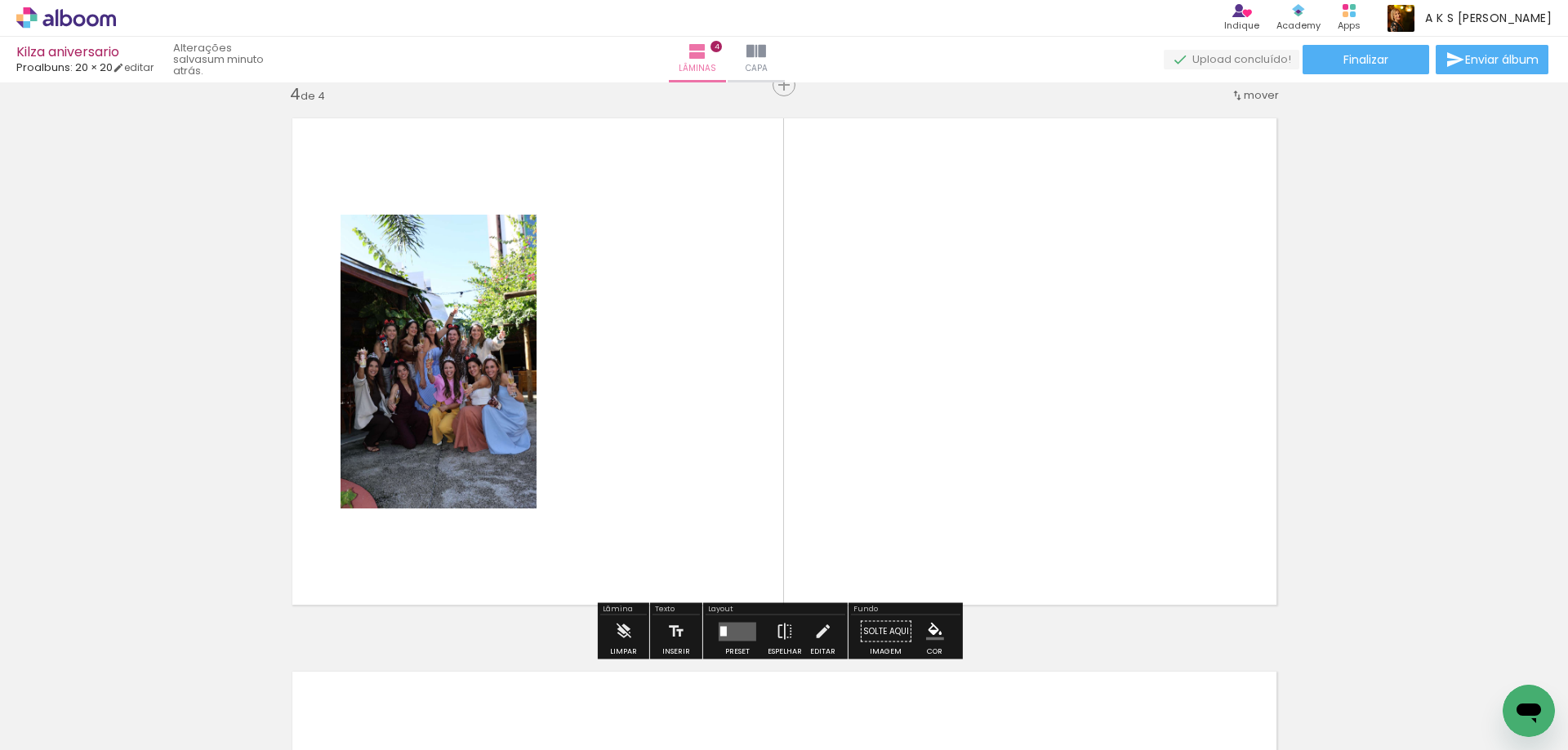
scroll to position [1682, 0]
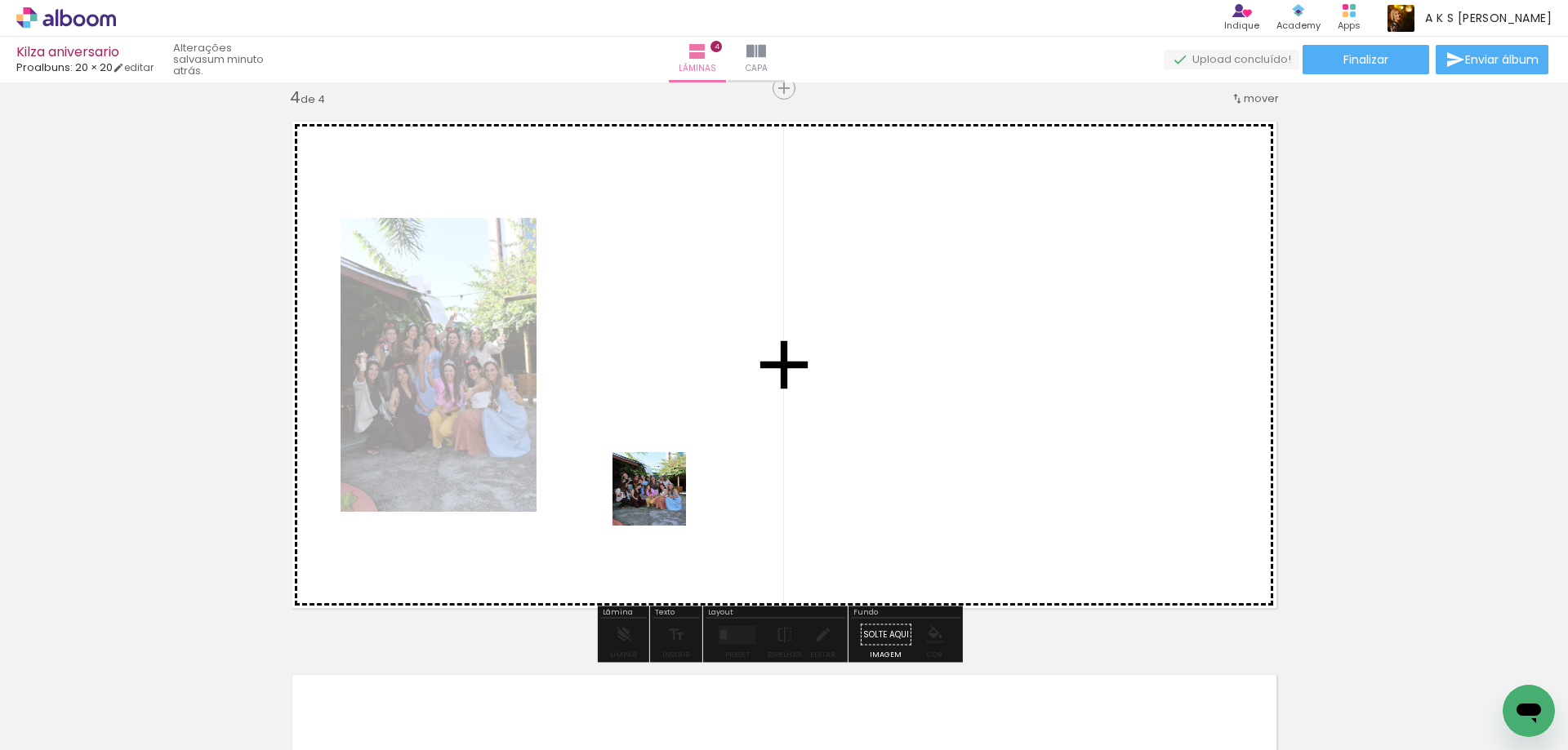
drag, startPoint x: 1006, startPoint y: 694, endPoint x: 657, endPoint y: 496, distance: 401.3
click at [657, 496] on quentale-workspace at bounding box center [784, 375] width 1568 height 750
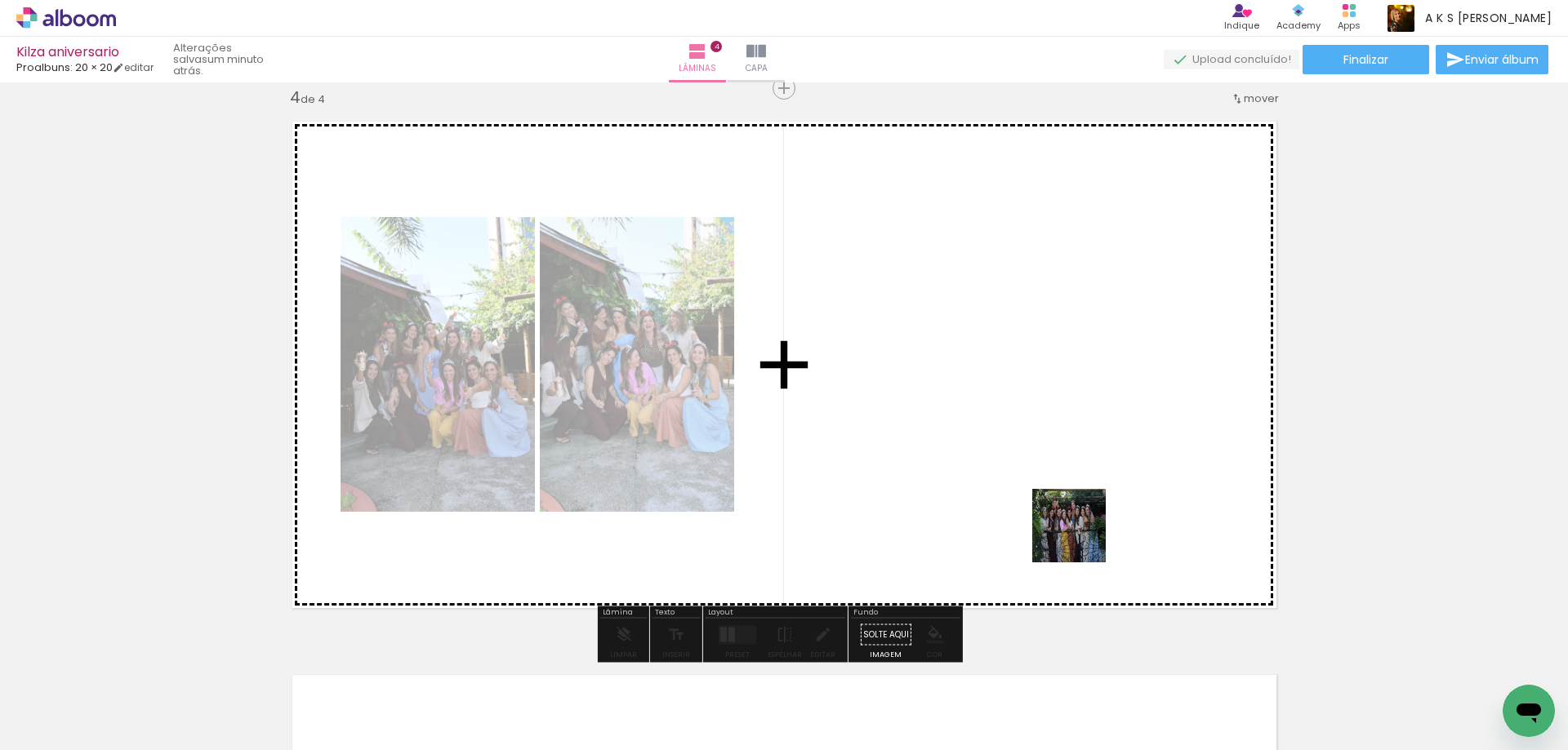
drag, startPoint x: 1188, startPoint y: 701, endPoint x: 1023, endPoint y: 447, distance: 302.9
click at [1023, 447] on quentale-workspace at bounding box center [784, 375] width 1568 height 750
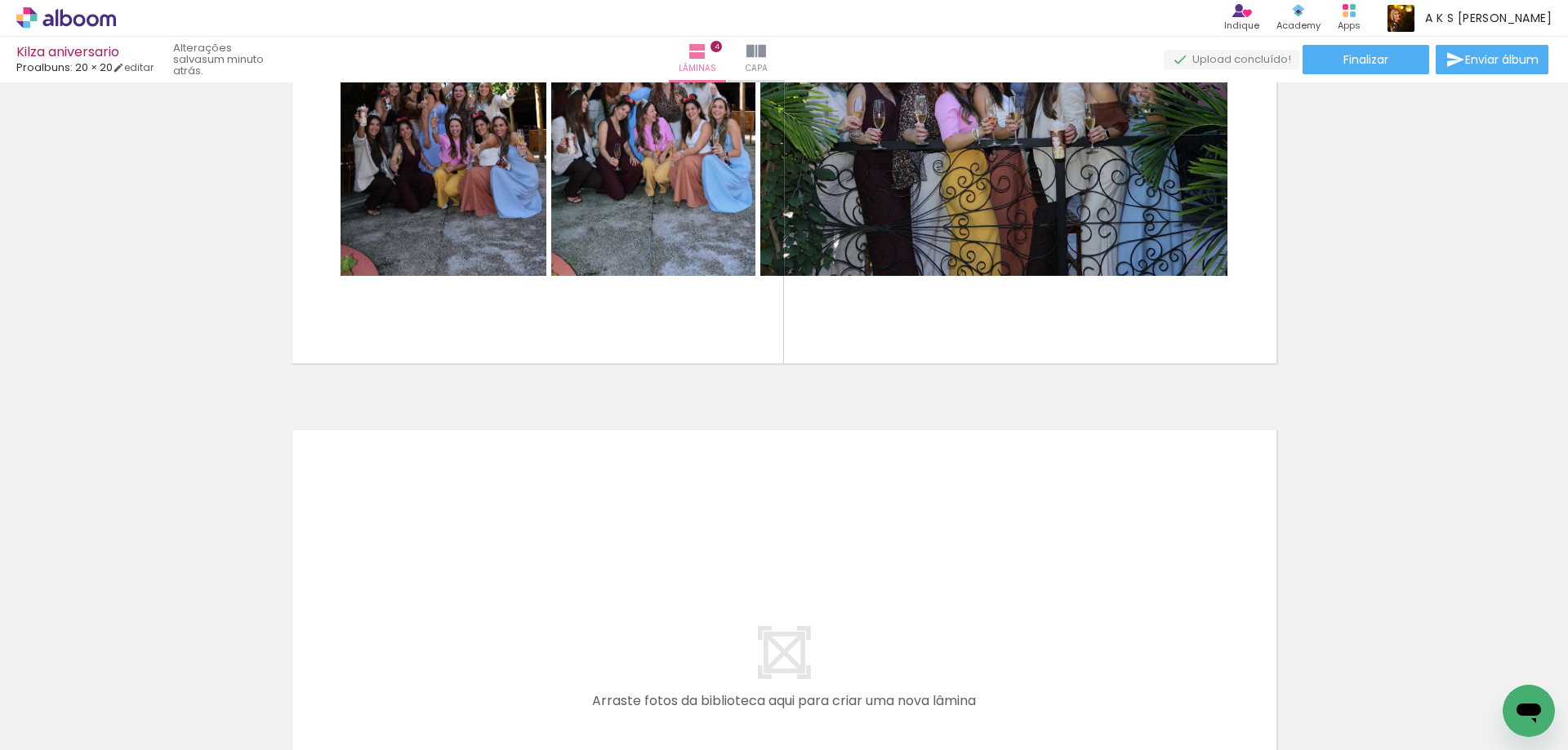
scroll to position [0, 813]
click at [729, 699] on div at bounding box center [722, 696] width 54 height 81
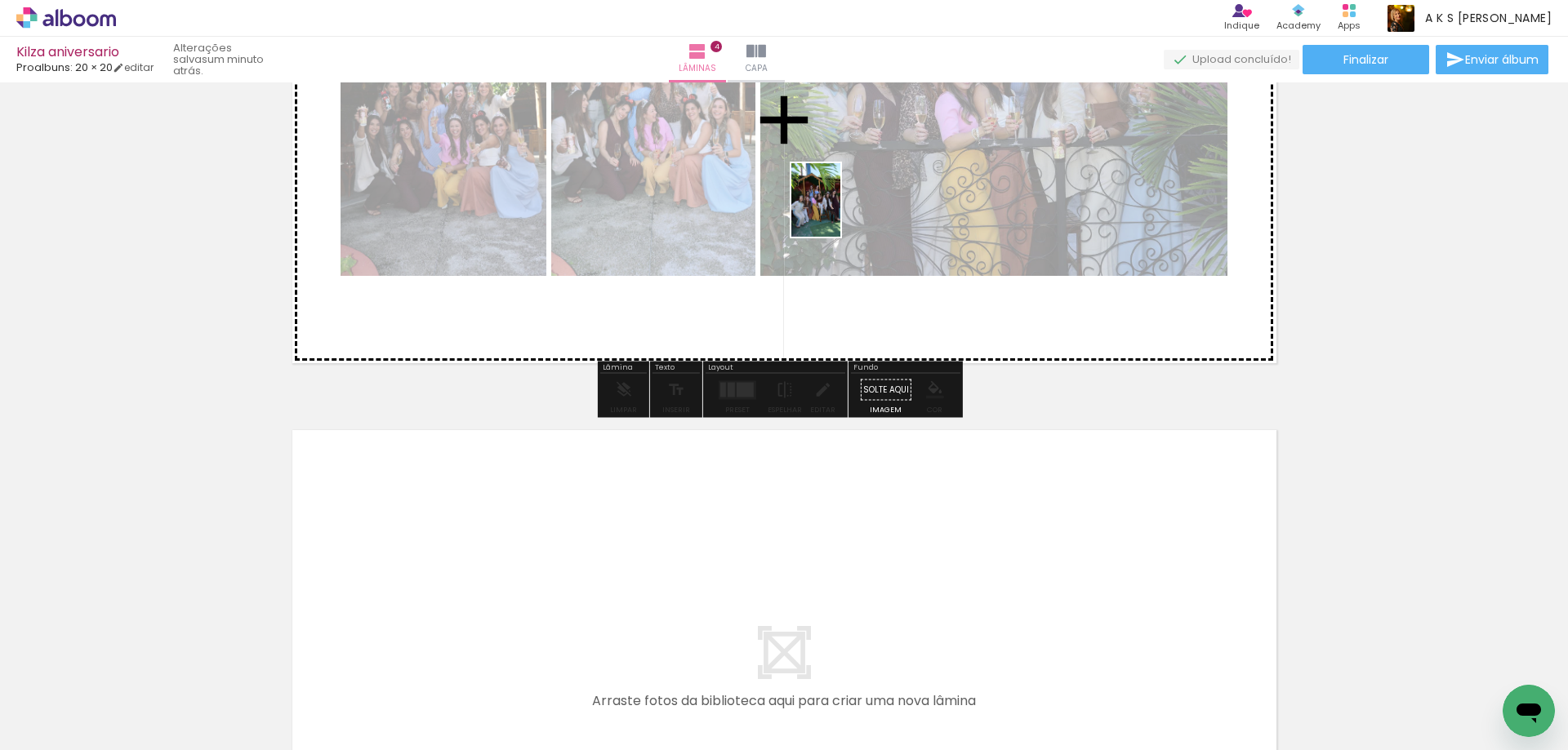
drag, startPoint x: 729, startPoint y: 699, endPoint x: 841, endPoint y: 213, distance: 498.7
click at [841, 213] on quentale-workspace at bounding box center [784, 375] width 1568 height 750
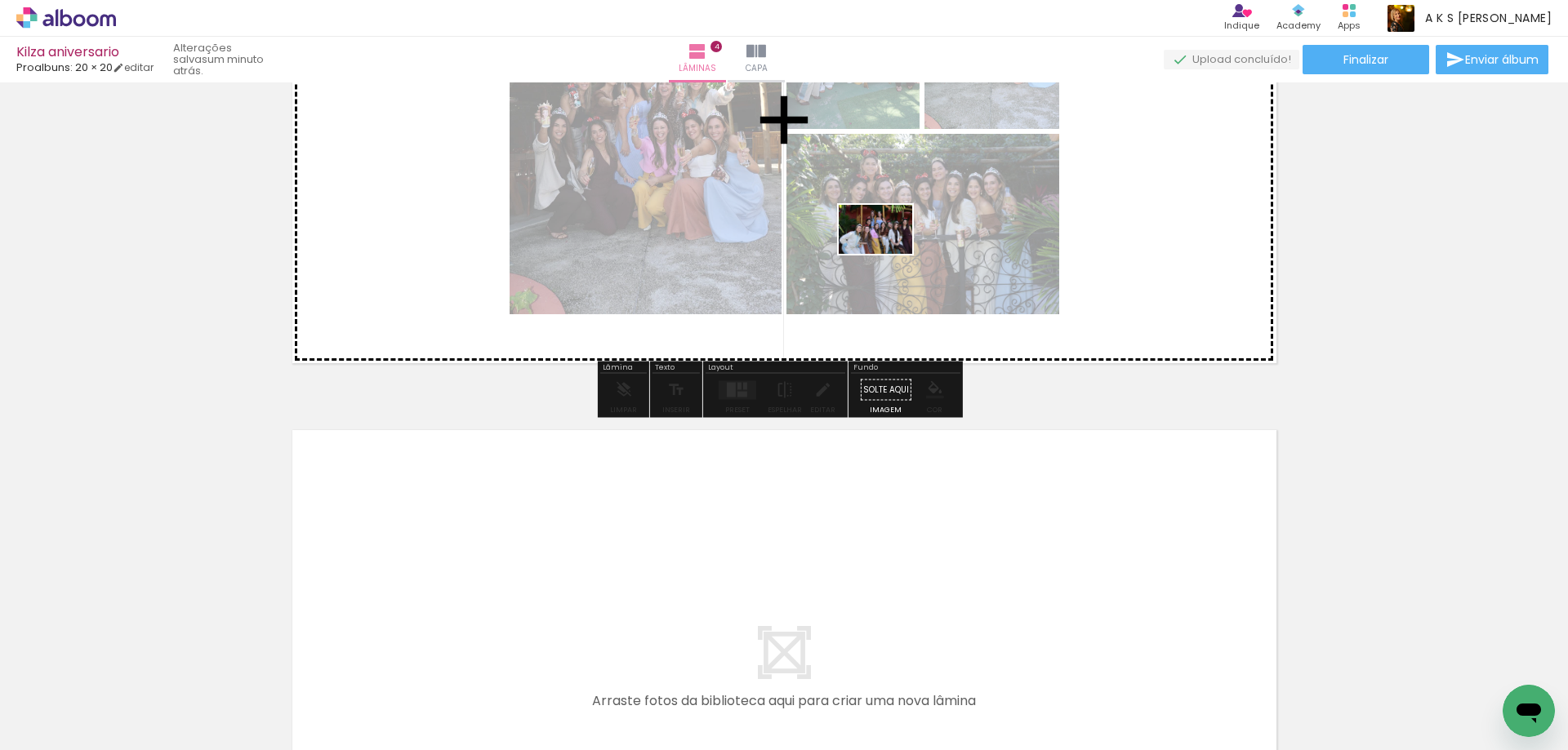
drag, startPoint x: 807, startPoint y: 693, endPoint x: 897, endPoint y: 233, distance: 468.7
click at [897, 233] on quentale-workspace at bounding box center [784, 375] width 1568 height 750
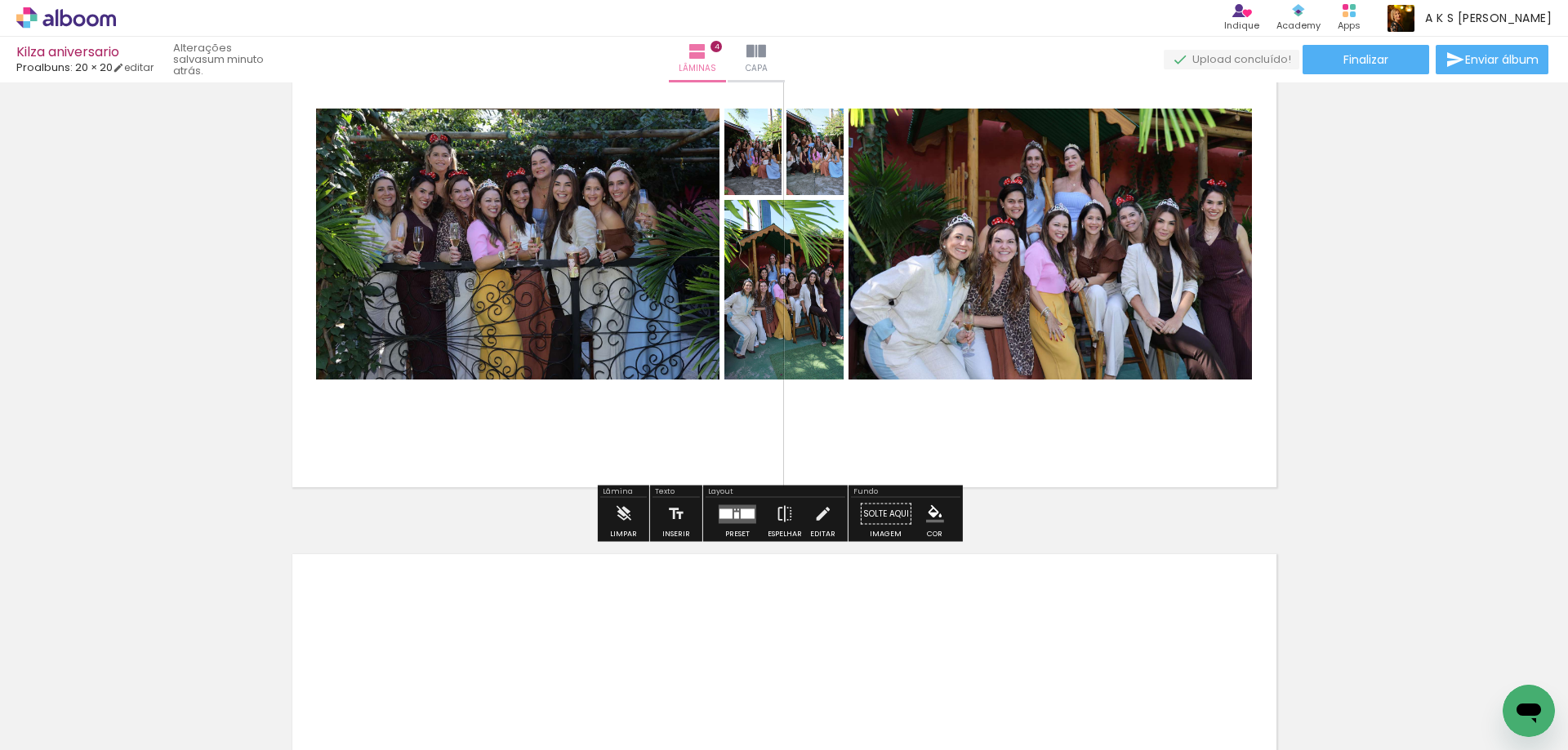
scroll to position [1763, 0]
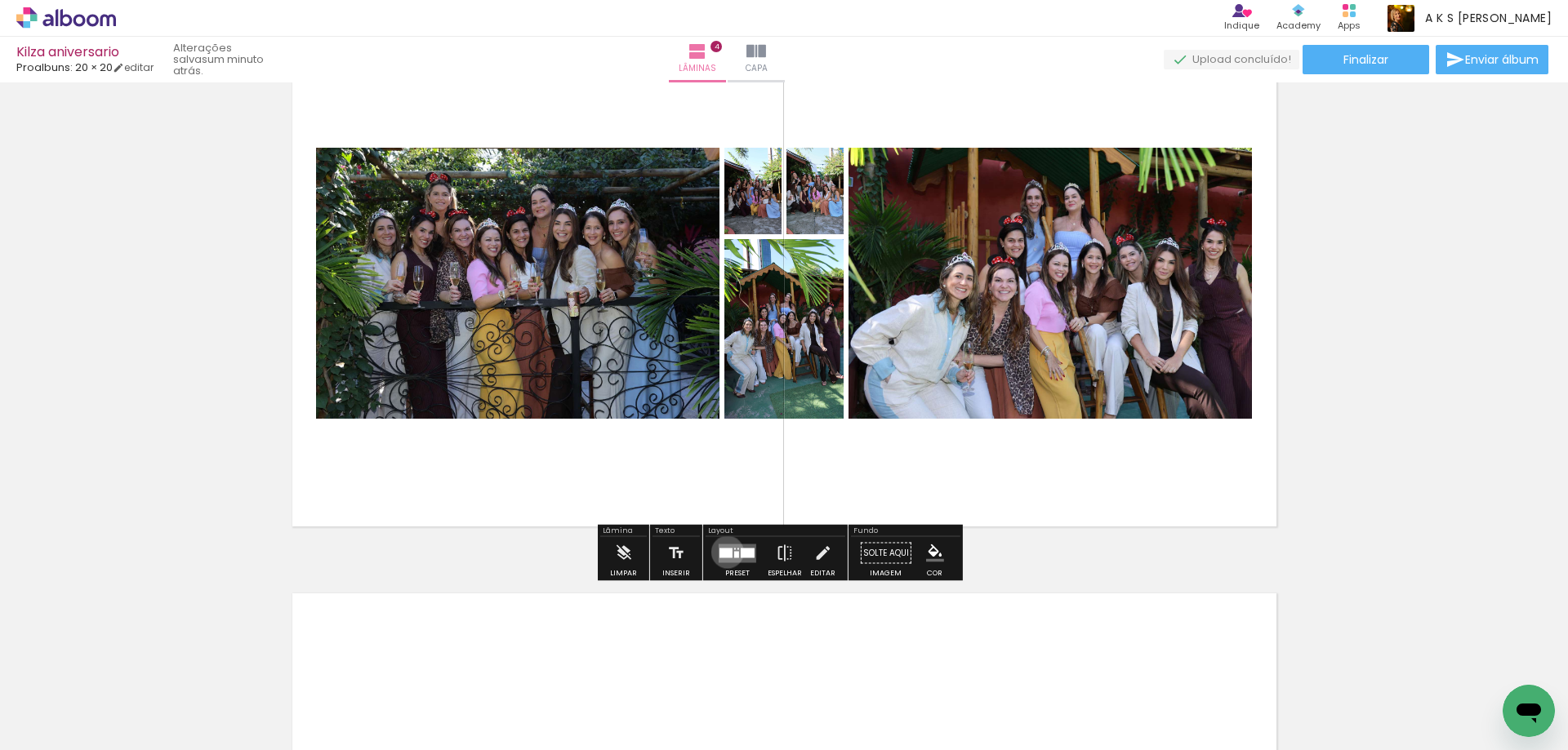
click at [724, 552] on div at bounding box center [726, 552] width 13 height 10
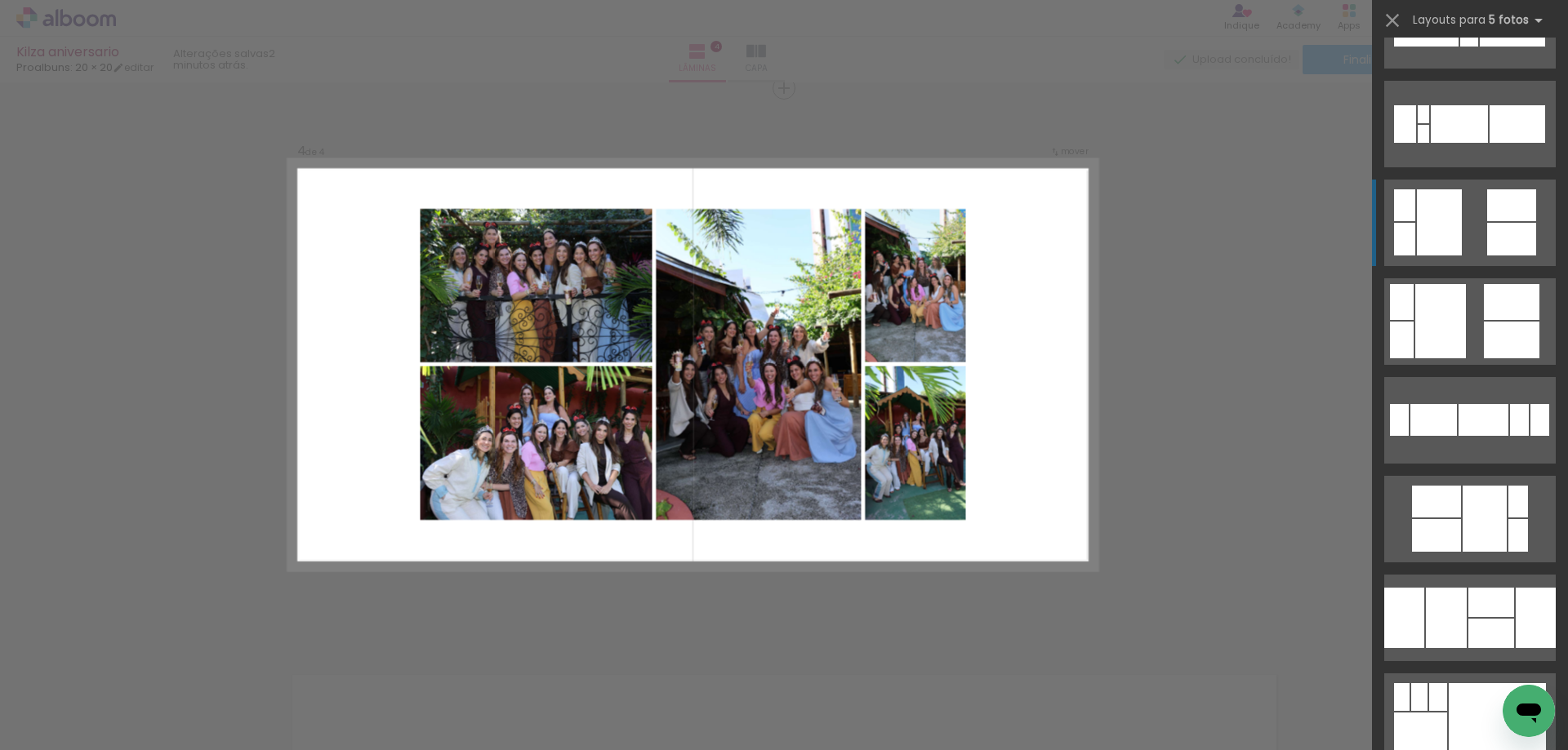
scroll to position [898, 0]
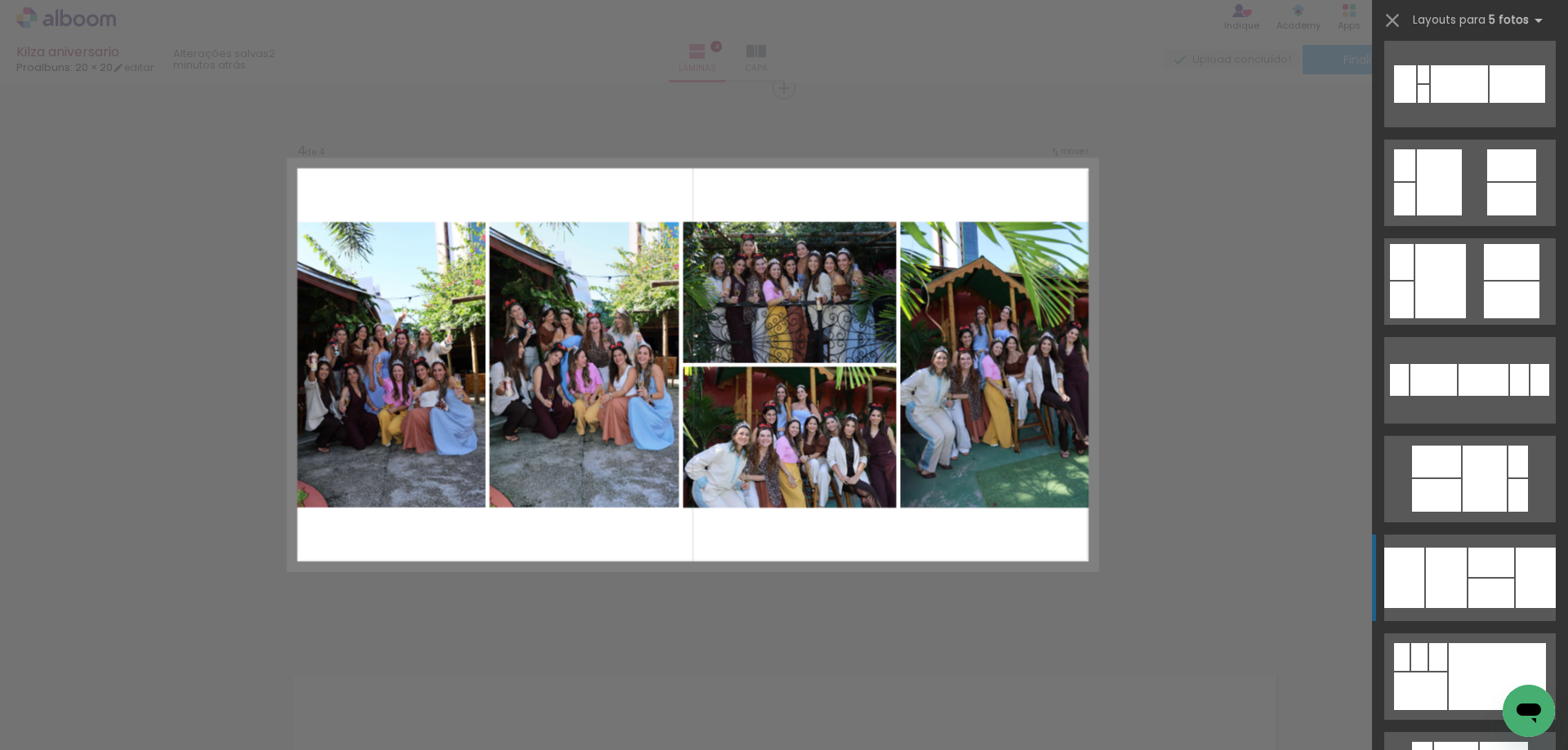
click at [1471, 584] on div at bounding box center [1492, 593] width 46 height 29
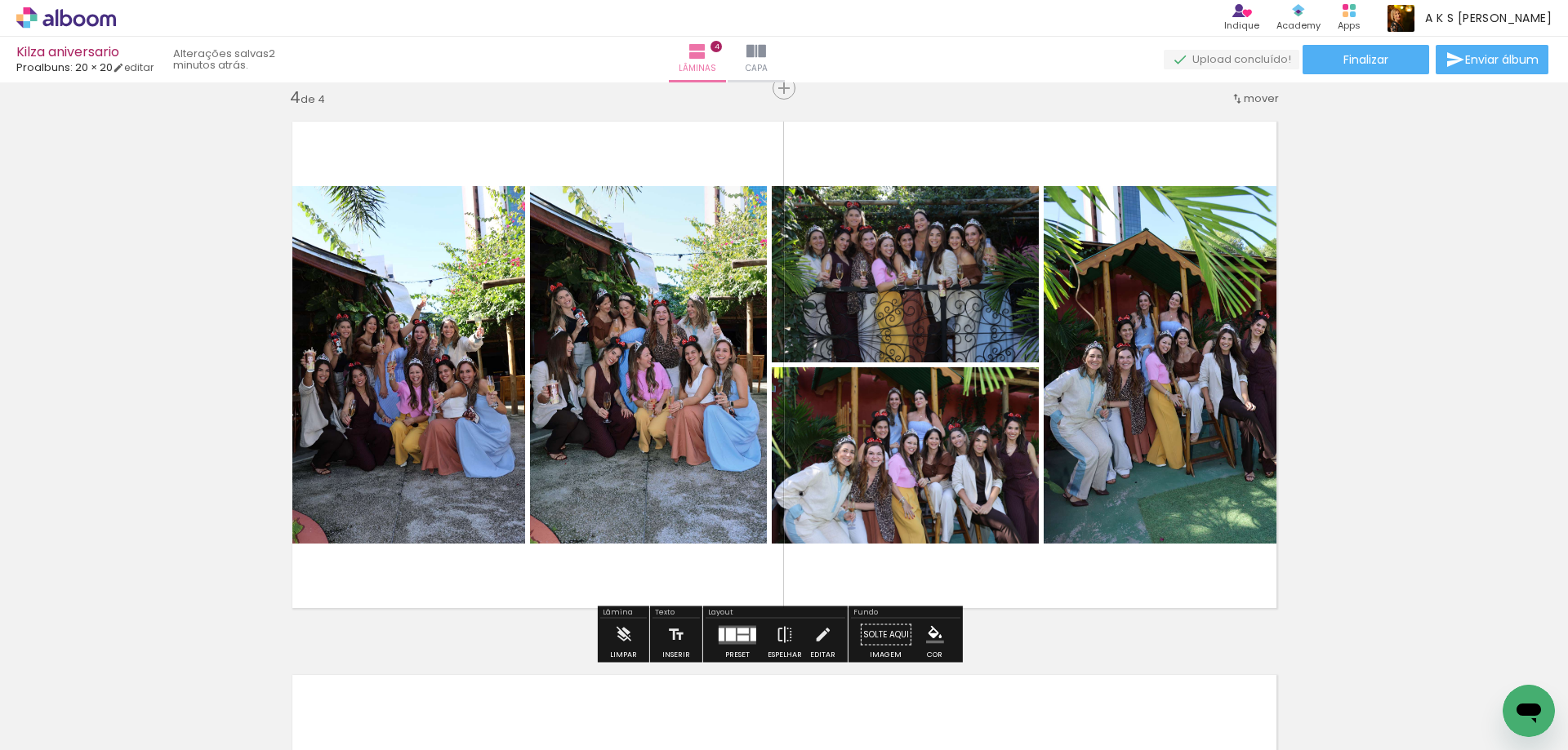
click at [1221, 374] on quentale-photo at bounding box center [1167, 364] width 246 height 357
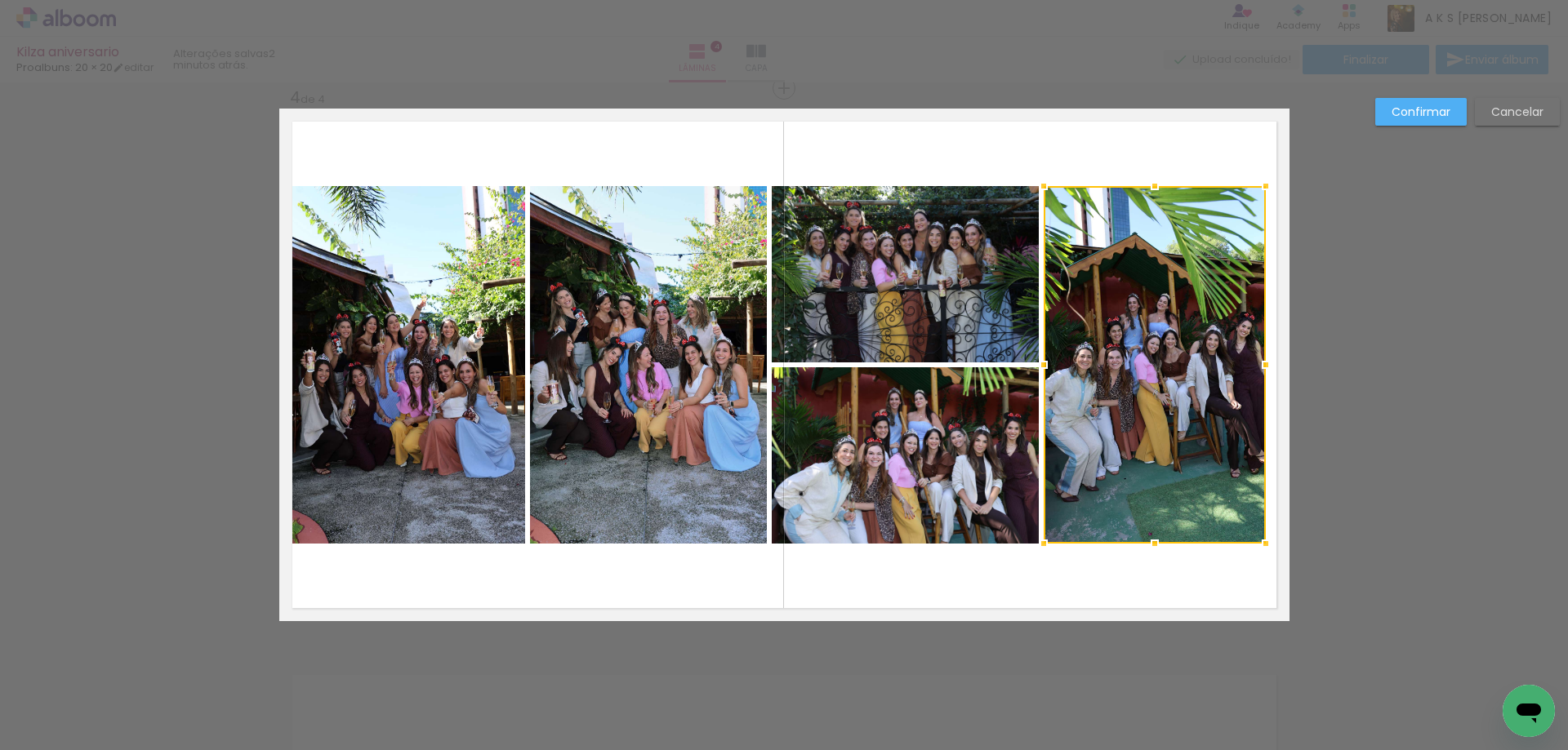
drag, startPoint x: 1284, startPoint y: 365, endPoint x: 1261, endPoint y: 361, distance: 23.3
click at [1261, 361] on div at bounding box center [1265, 364] width 33 height 32
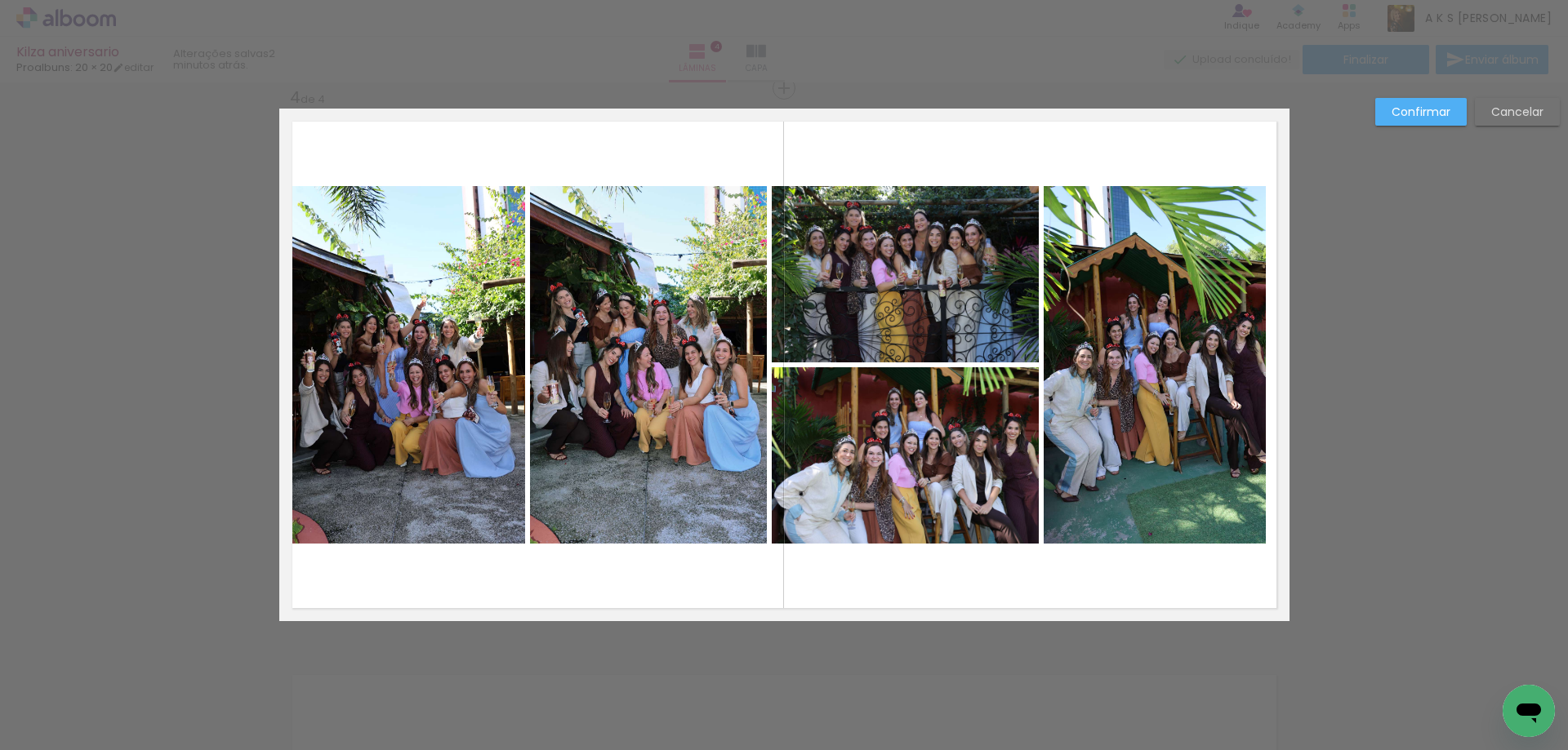
click at [389, 341] on quentale-photo at bounding box center [402, 364] width 246 height 357
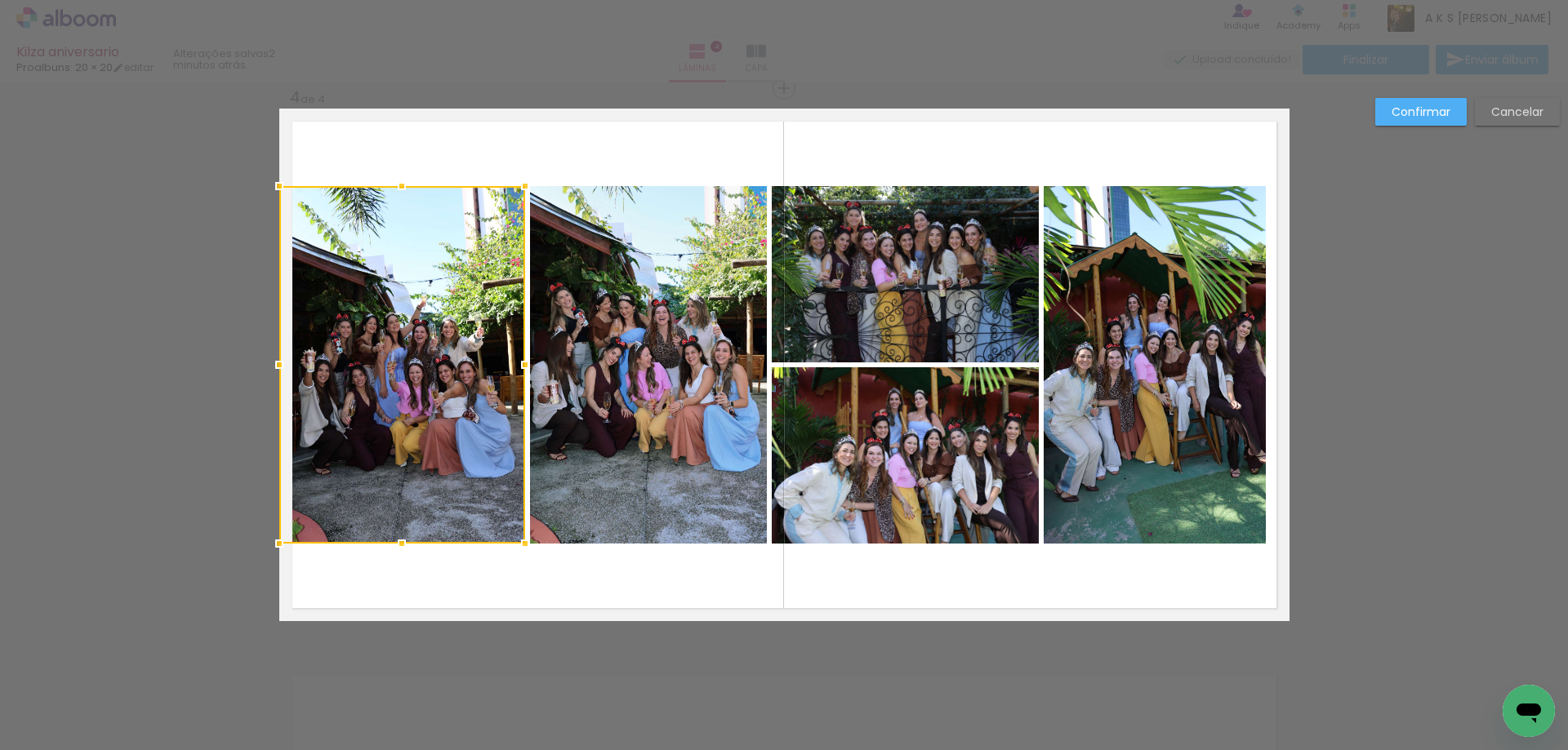
click at [389, 341] on div at bounding box center [402, 364] width 246 height 357
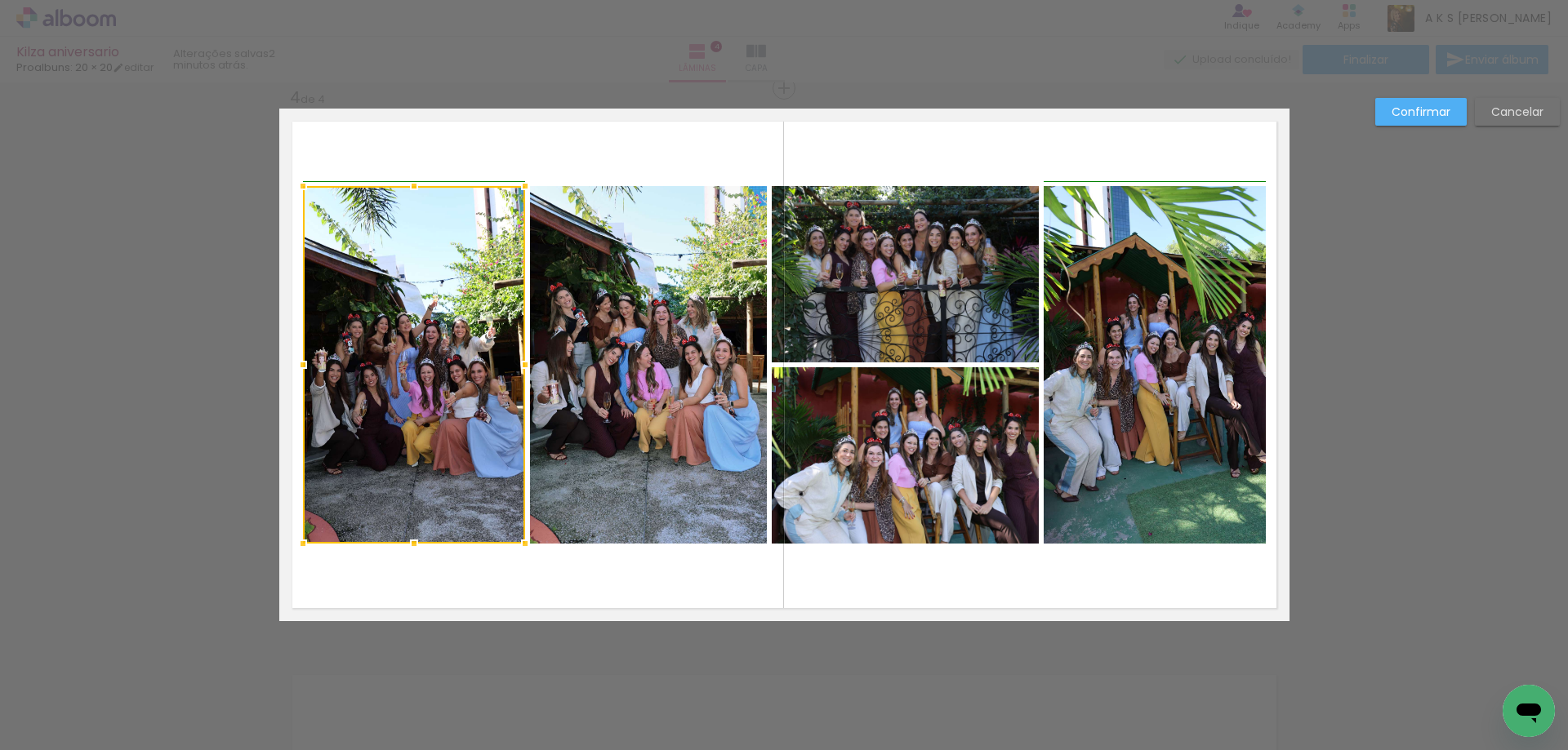
drag, startPoint x: 275, startPoint y: 363, endPoint x: 300, endPoint y: 367, distance: 25.3
click at [300, 367] on div at bounding box center [302, 364] width 33 height 32
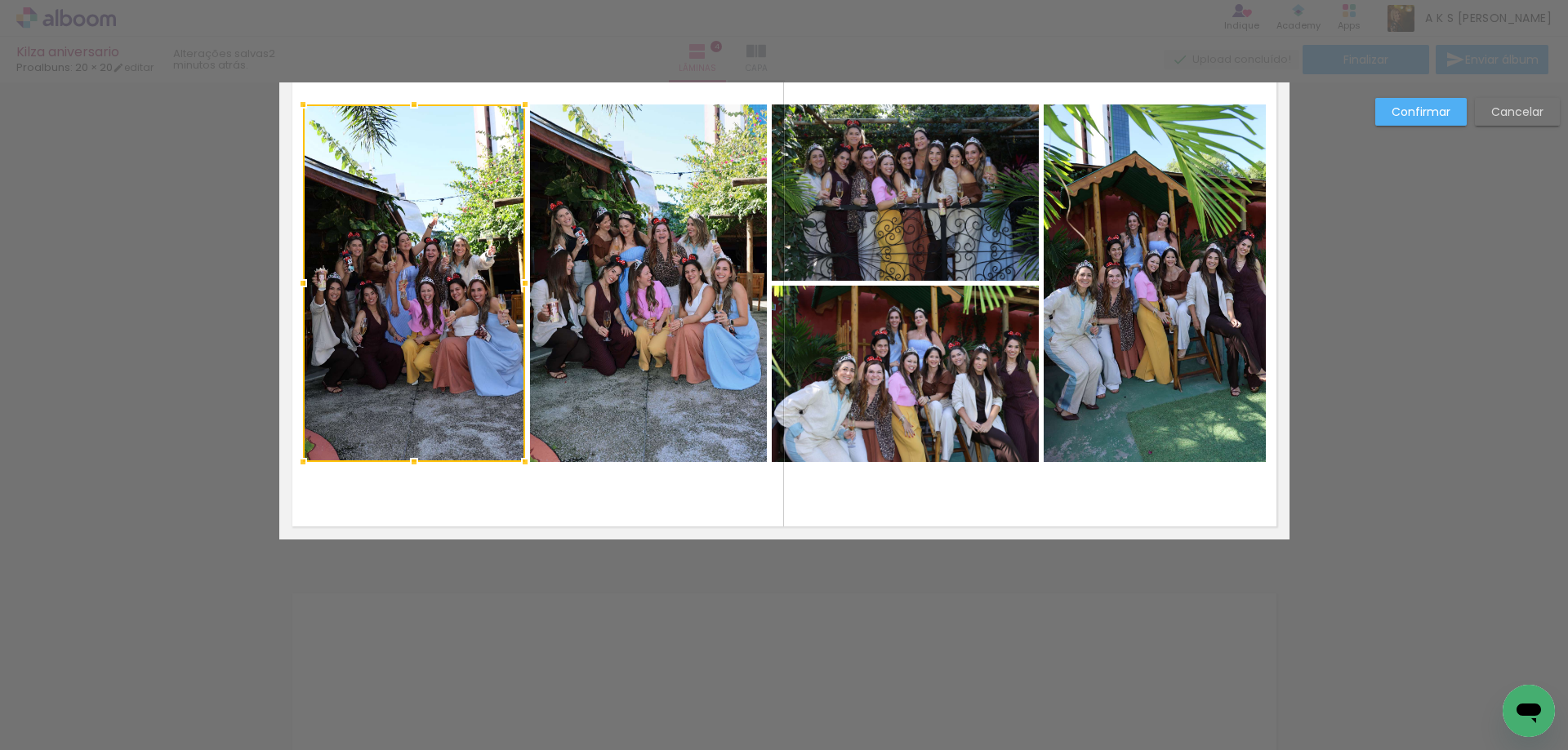
click at [0, 0] on slot "Confirmar" at bounding box center [0, 0] width 0 height 0
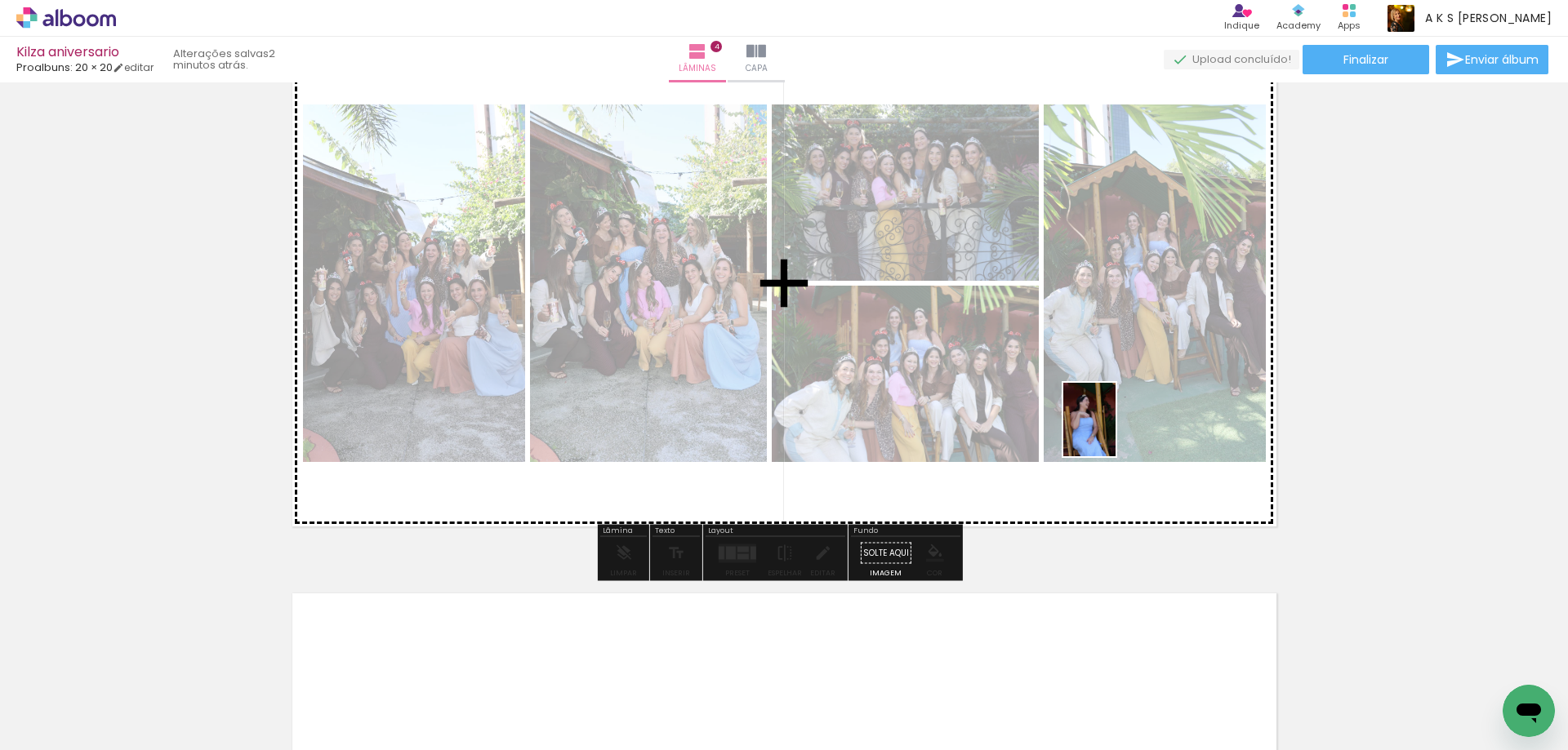
drag, startPoint x: 1087, startPoint y: 696, endPoint x: 1112, endPoint y: 432, distance: 265.2
click at [1112, 432] on quentale-workspace at bounding box center [784, 375] width 1568 height 750
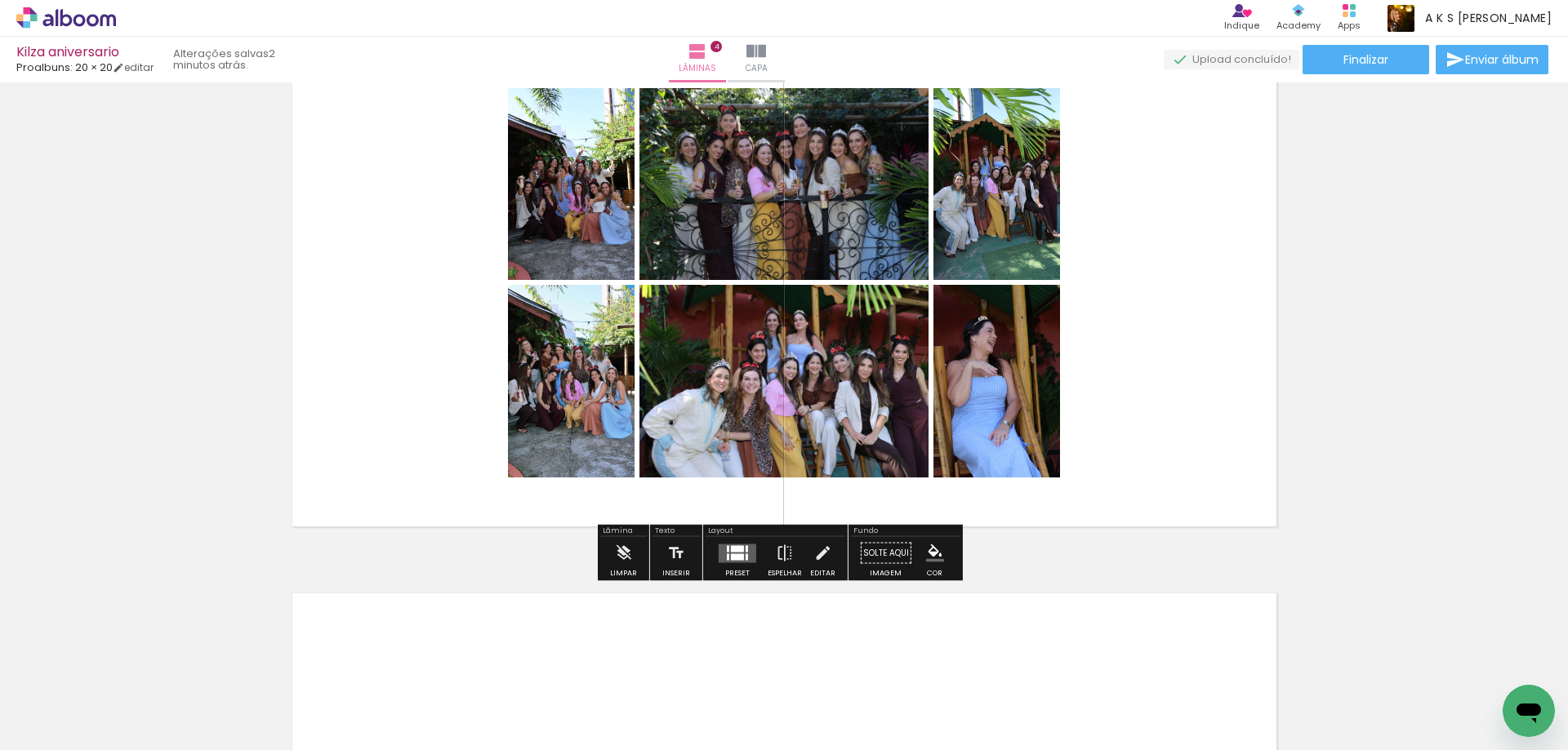
click at [734, 546] on div at bounding box center [737, 548] width 13 height 6
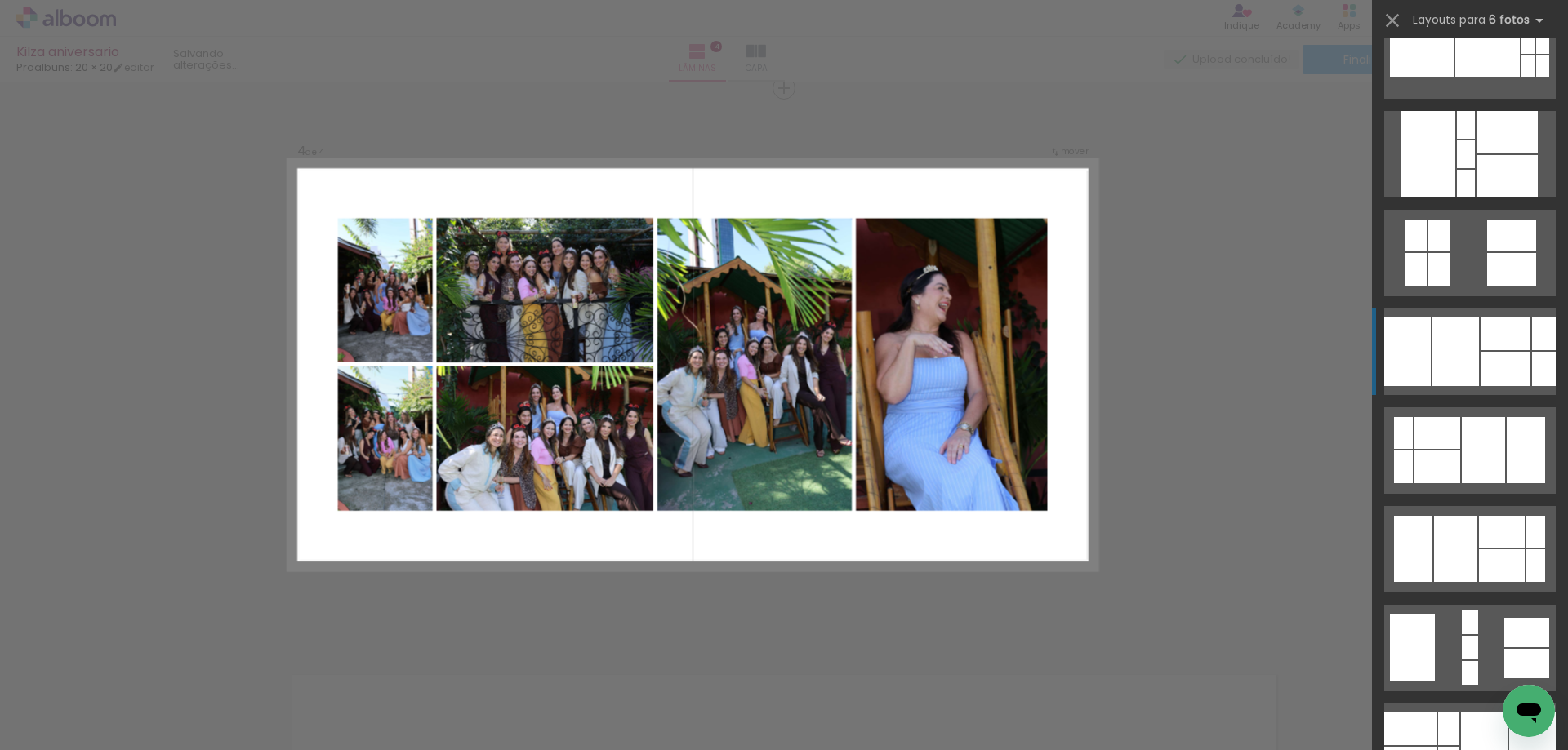
scroll to position [735, 0]
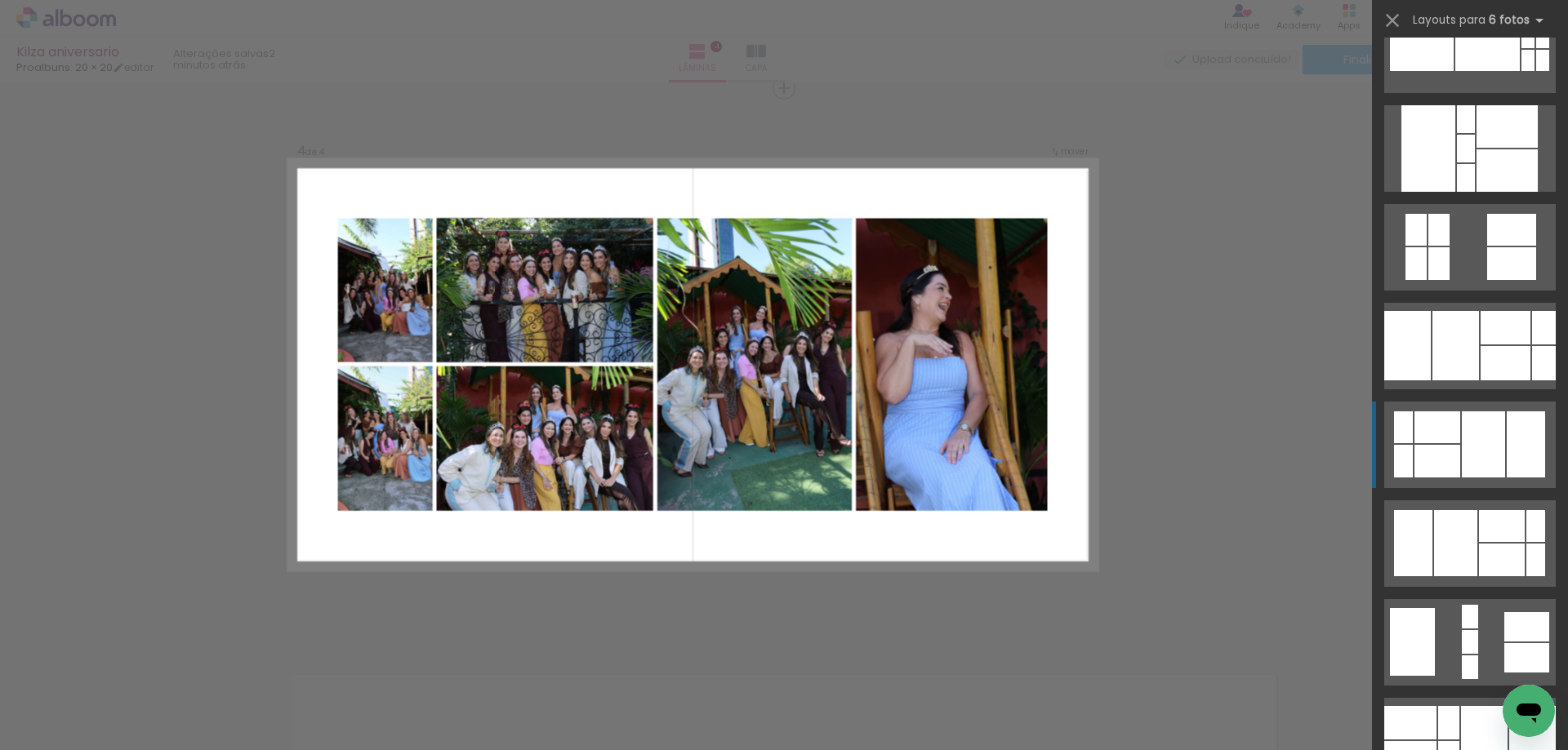
click at [1470, 450] on div at bounding box center [1483, 444] width 43 height 66
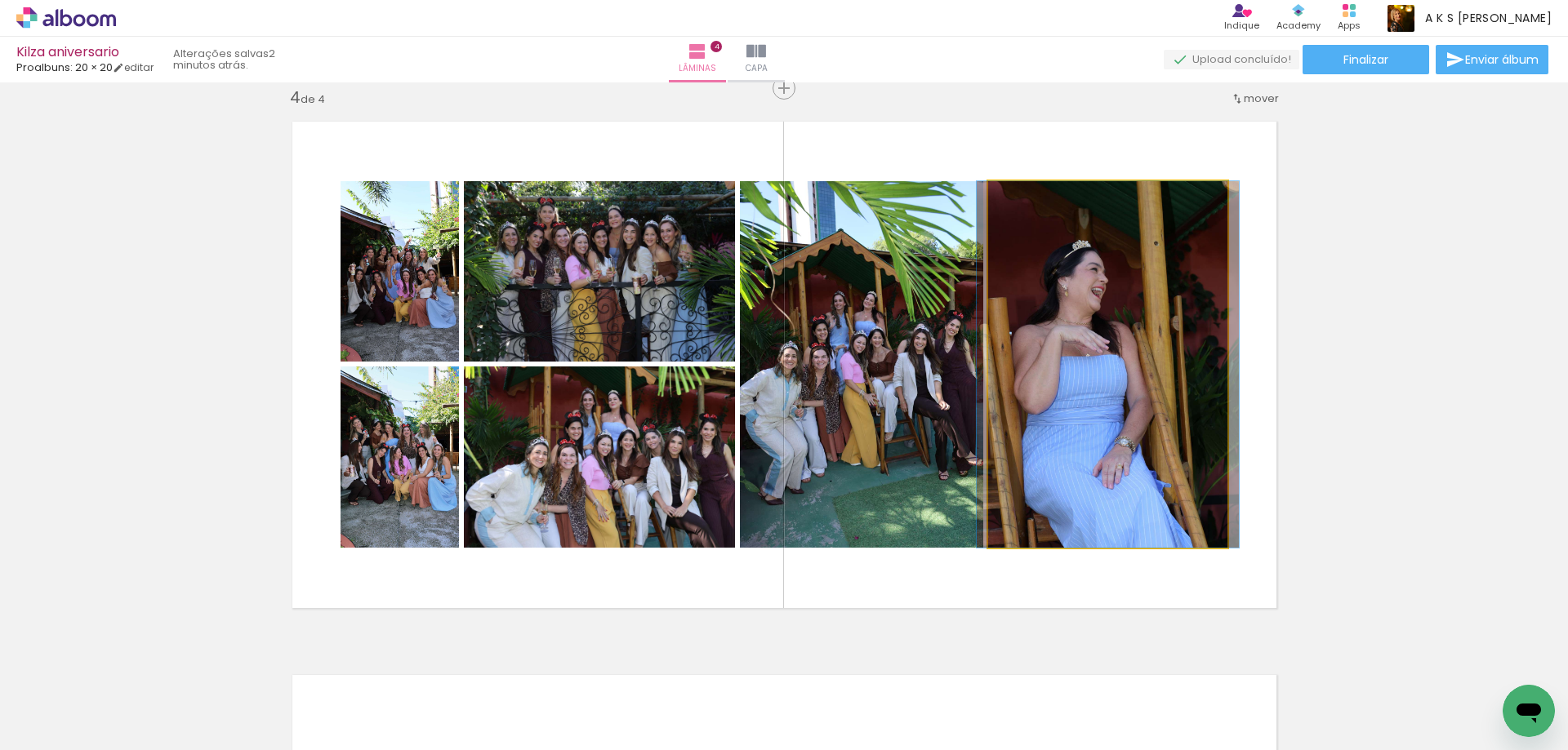
click at [1109, 324] on quentale-photo at bounding box center [1108, 364] width 239 height 366
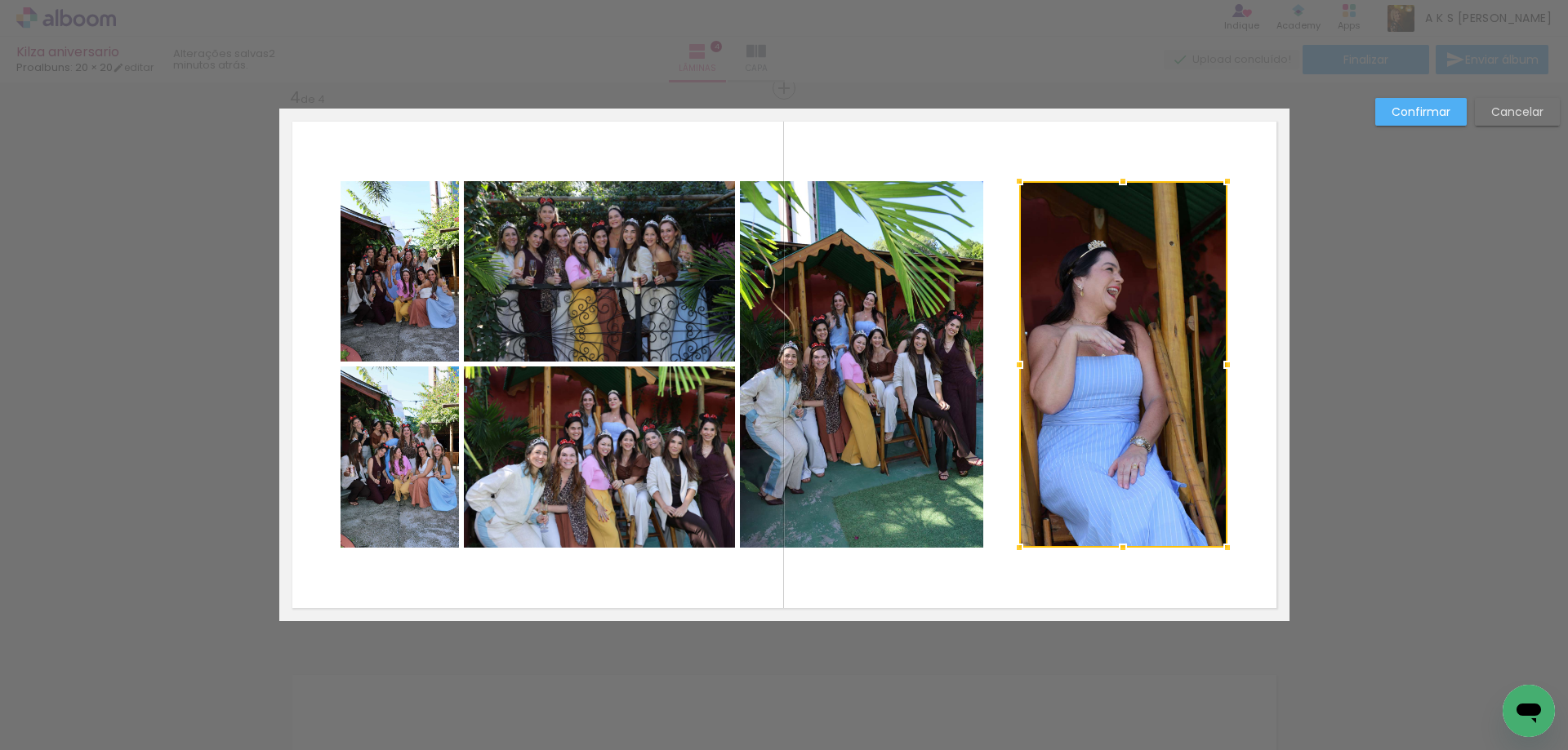
drag, startPoint x: 984, startPoint y: 364, endPoint x: 1015, endPoint y: 368, distance: 31.3
click at [1015, 368] on div at bounding box center [1019, 364] width 33 height 32
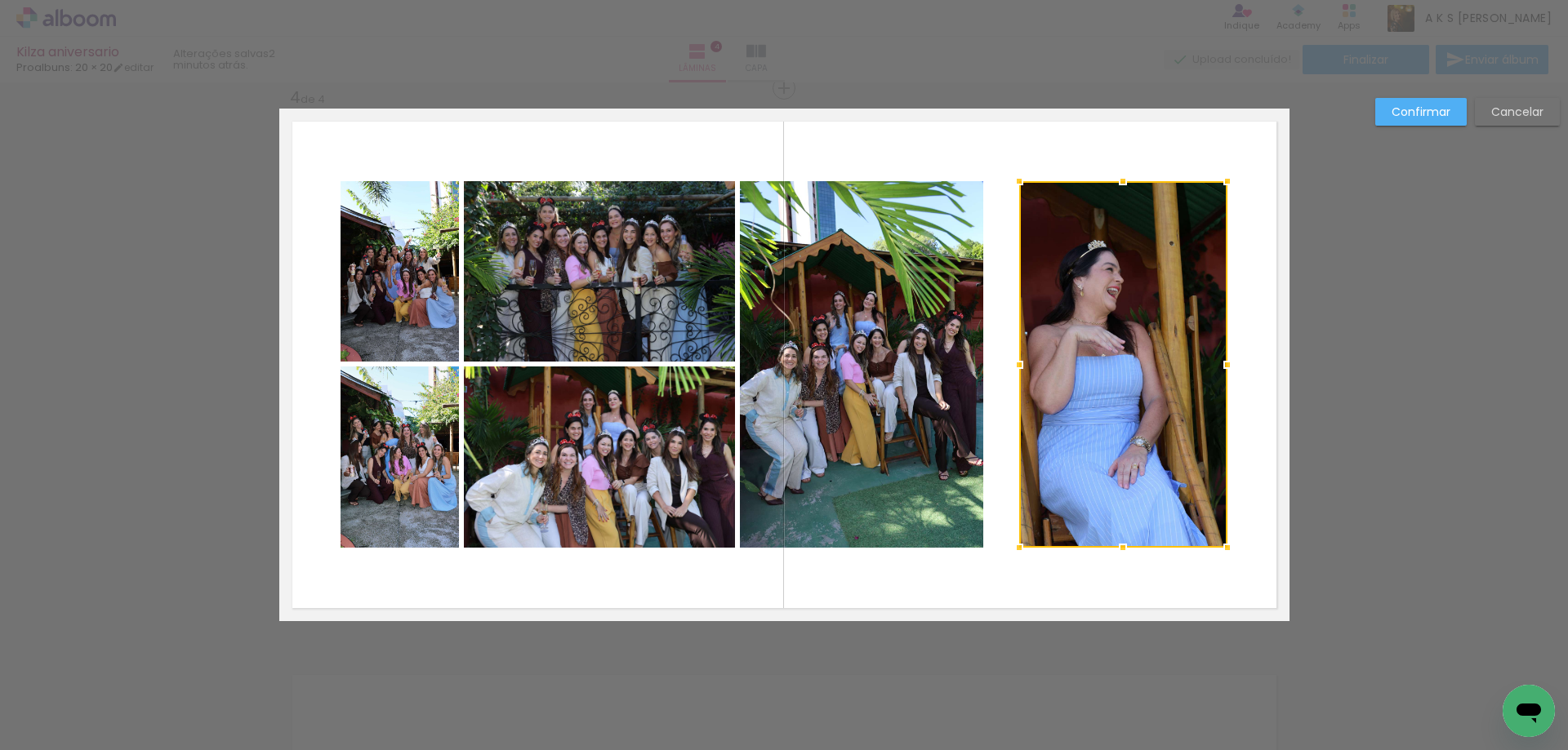
scroll to position [1121, 0]
click at [0, 0] on slot "Confirmar" at bounding box center [0, 0] width 0 height 0
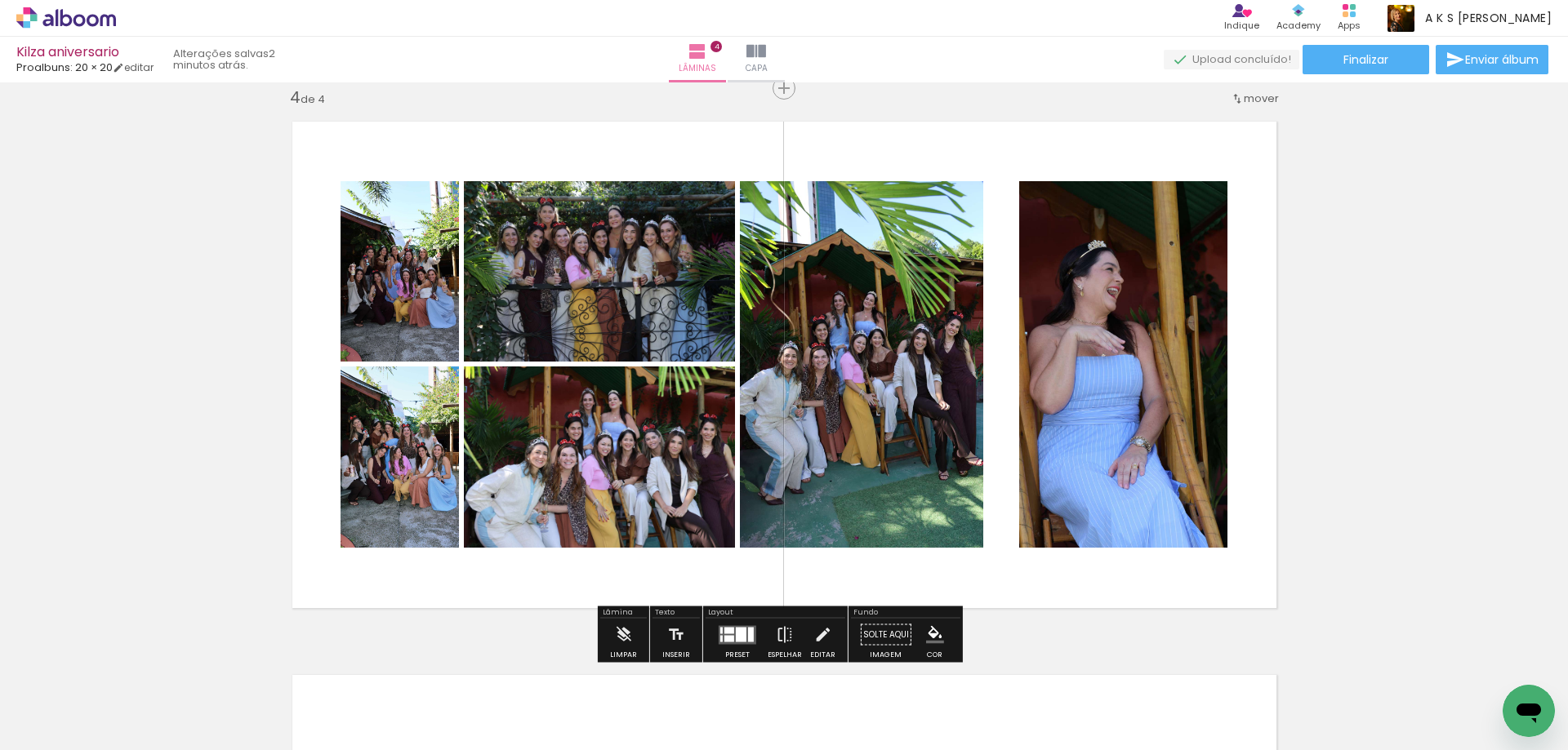
click at [922, 362] on quentale-photo at bounding box center [861, 364] width 243 height 366
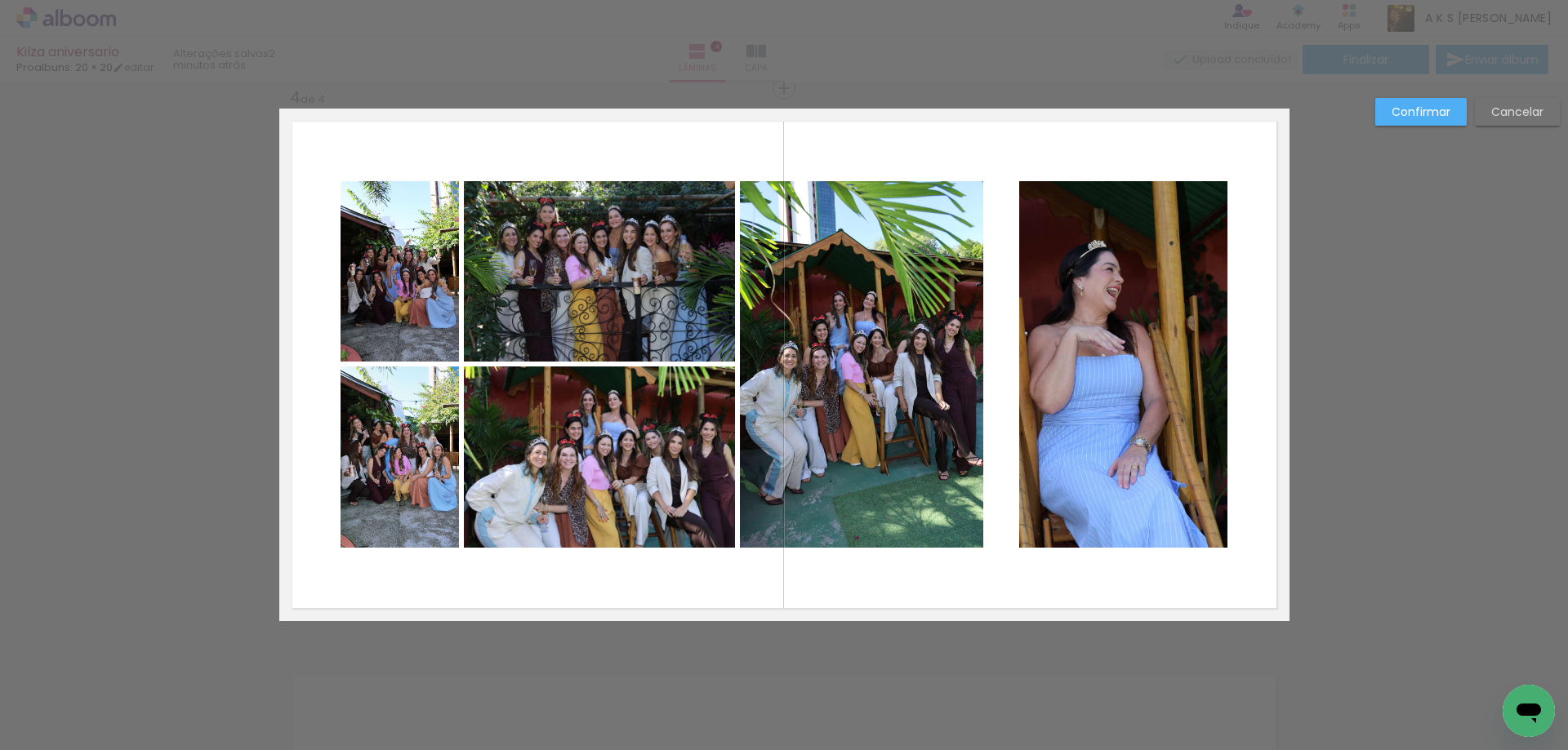
click at [937, 364] on quentale-photo at bounding box center [861, 364] width 243 height 366
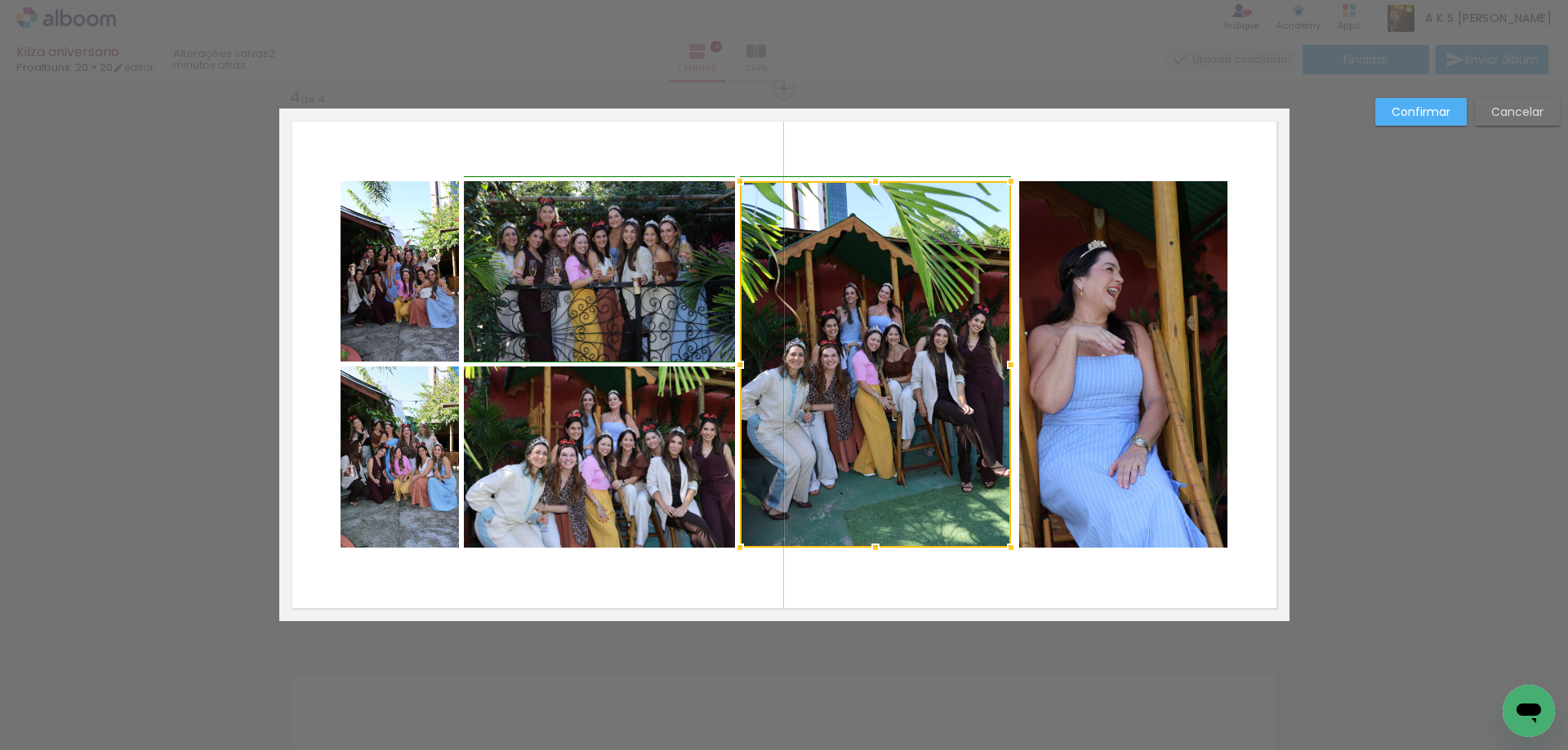
drag, startPoint x: 976, startPoint y: 359, endPoint x: 1003, endPoint y: 364, distance: 27.5
click at [1003, 364] on div at bounding box center [1010, 364] width 33 height 32
click at [817, 389] on div at bounding box center [875, 364] width 271 height 366
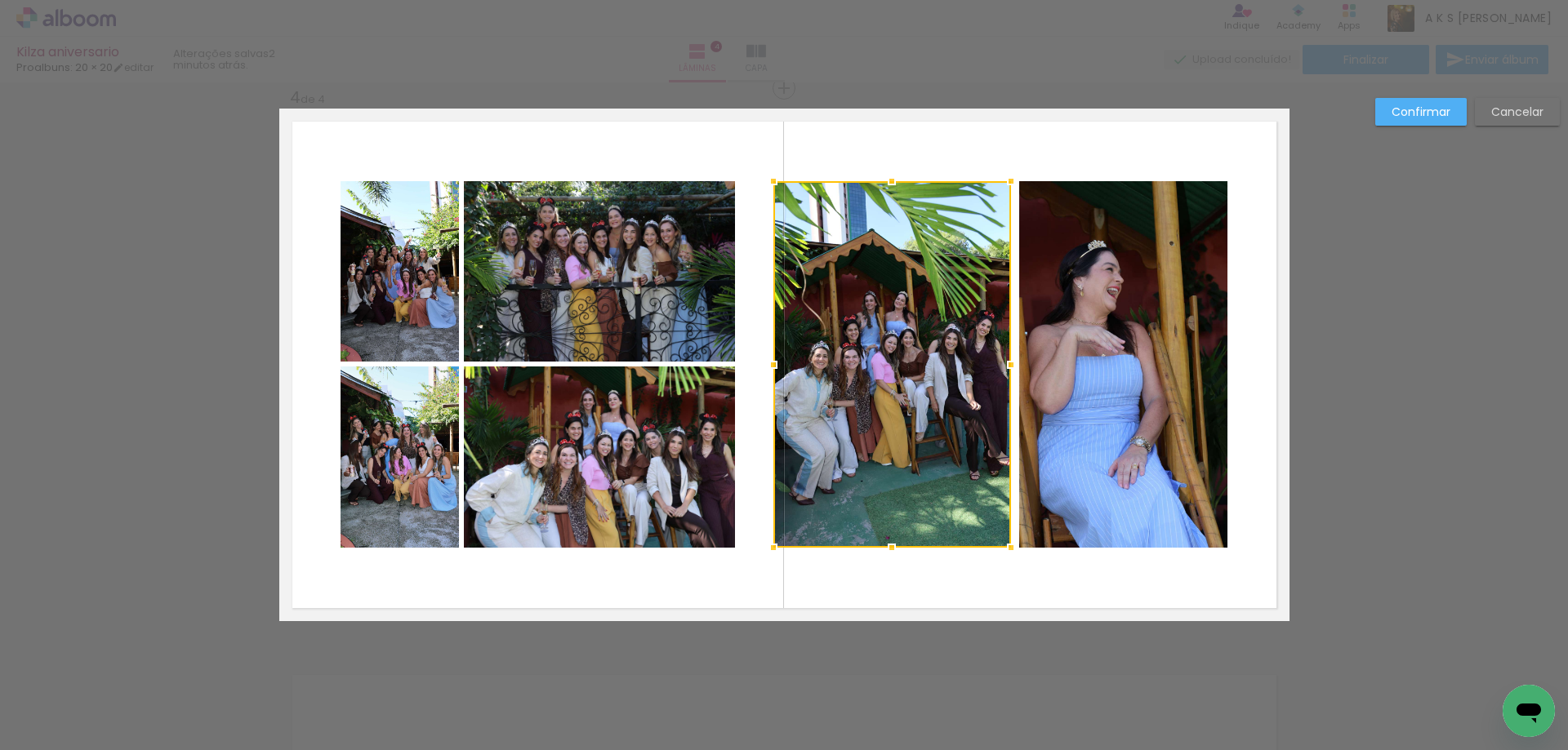
drag, startPoint x: 740, startPoint y: 365, endPoint x: 774, endPoint y: 367, distance: 34.1
click at [774, 367] on div at bounding box center [773, 364] width 33 height 32
click at [0, 0] on slot "Confirmar" at bounding box center [0, 0] width 0 height 0
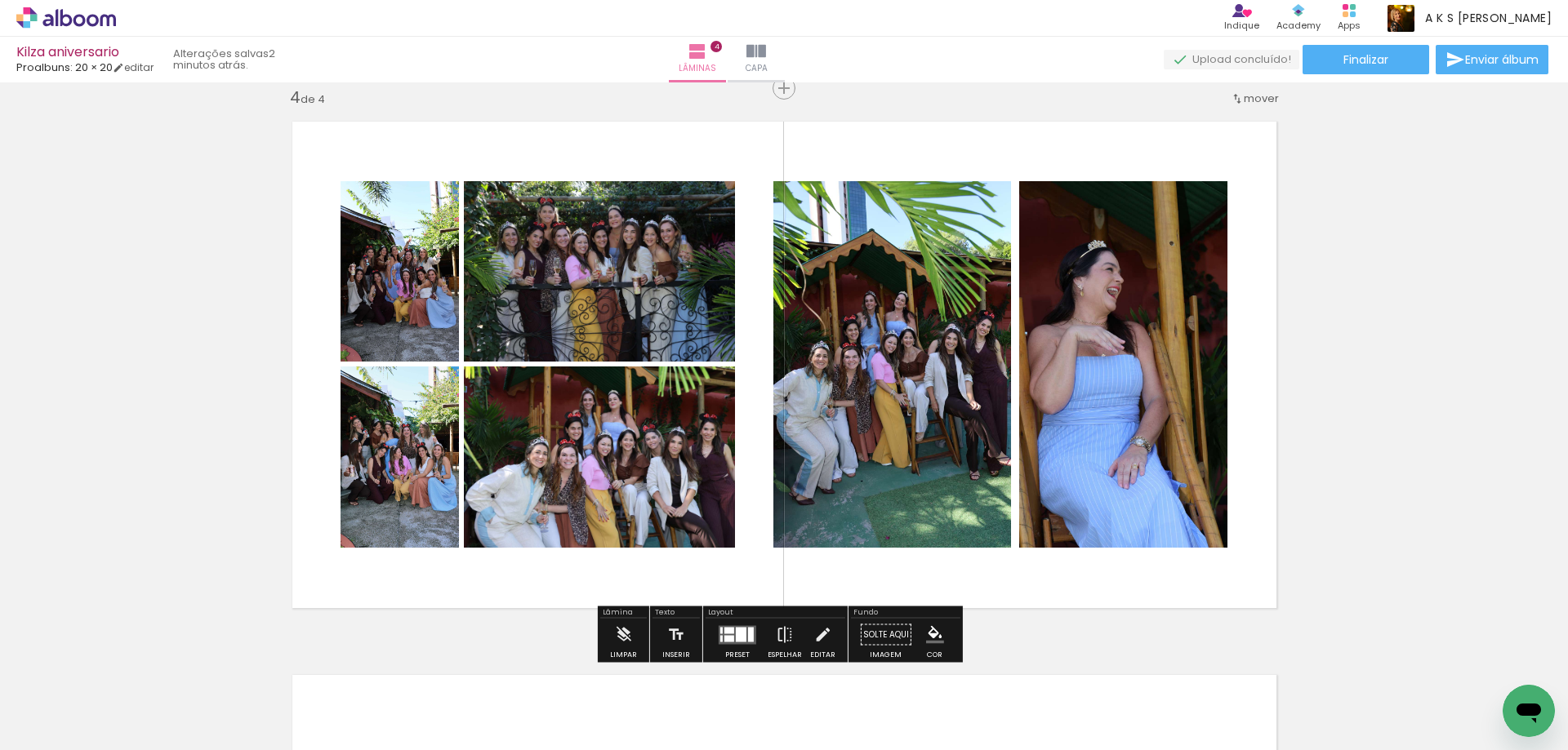
click at [408, 447] on quentale-photo at bounding box center [400, 457] width 119 height 181
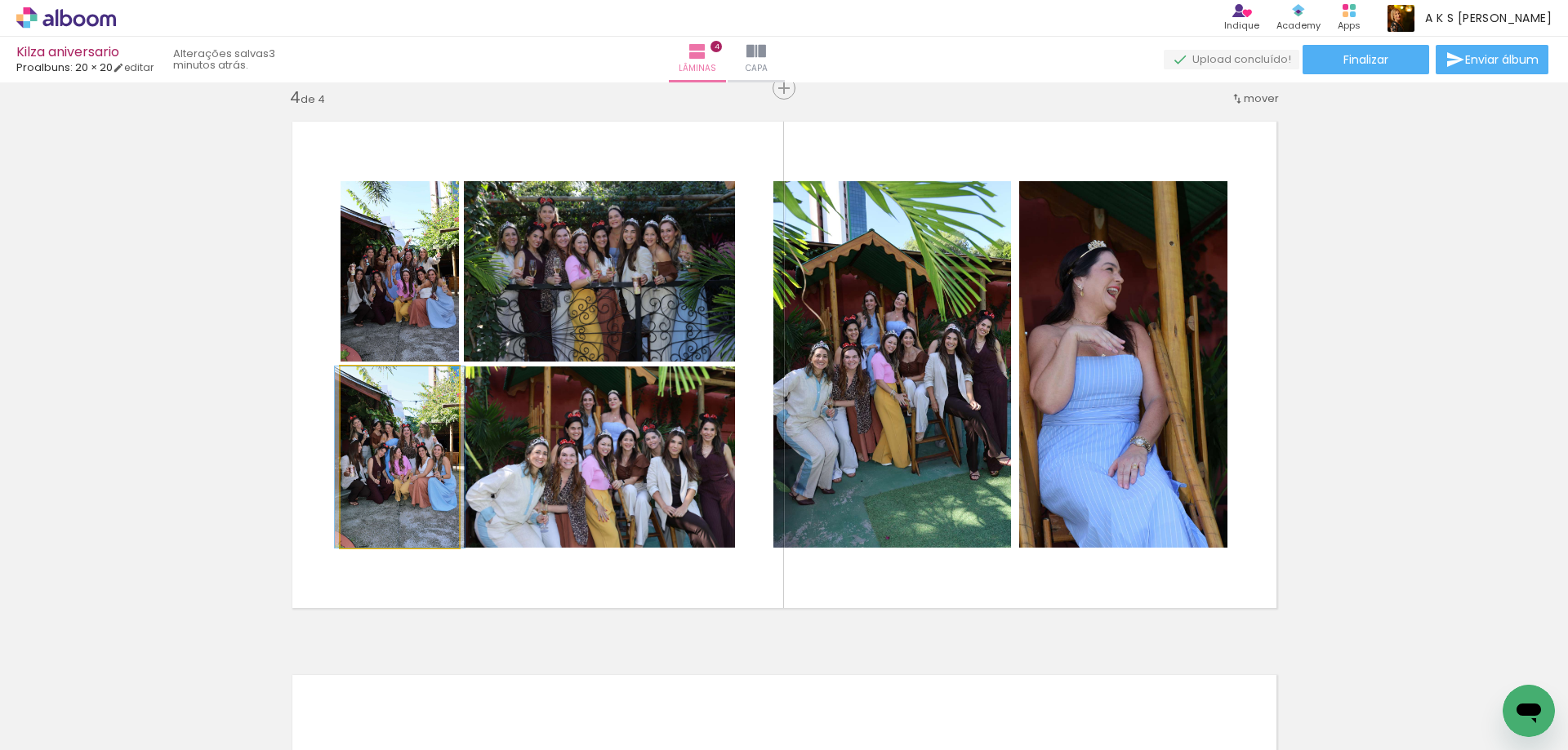
click at [408, 447] on quentale-photo at bounding box center [400, 457] width 119 height 181
click at [0, 0] on div at bounding box center [0, 0] width 0 height 0
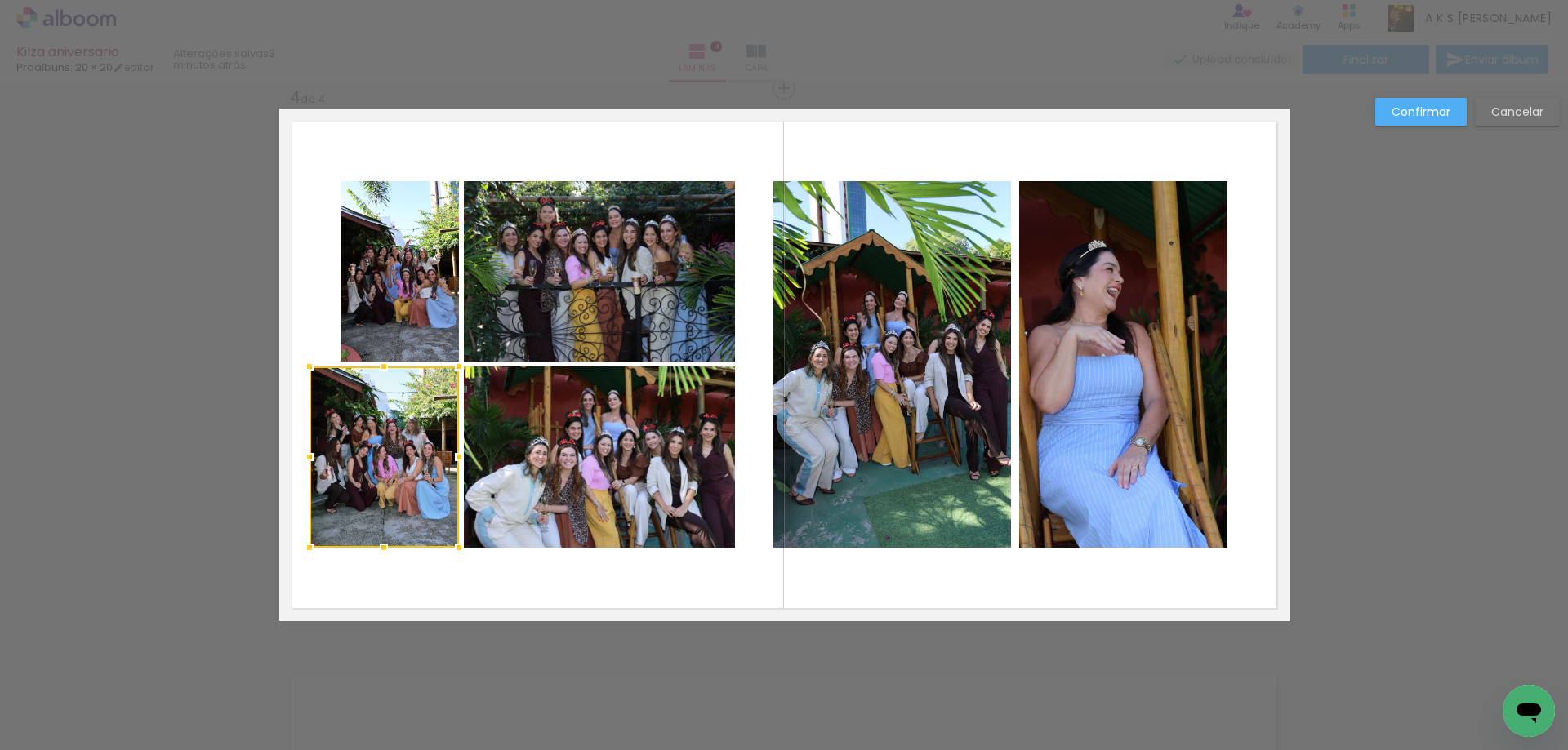
drag, startPoint x: 340, startPoint y: 459, endPoint x: 308, endPoint y: 462, distance: 32.1
click at [308, 462] on div at bounding box center [309, 457] width 33 height 32
click at [392, 244] on quentale-photo at bounding box center [400, 270] width 119 height 180
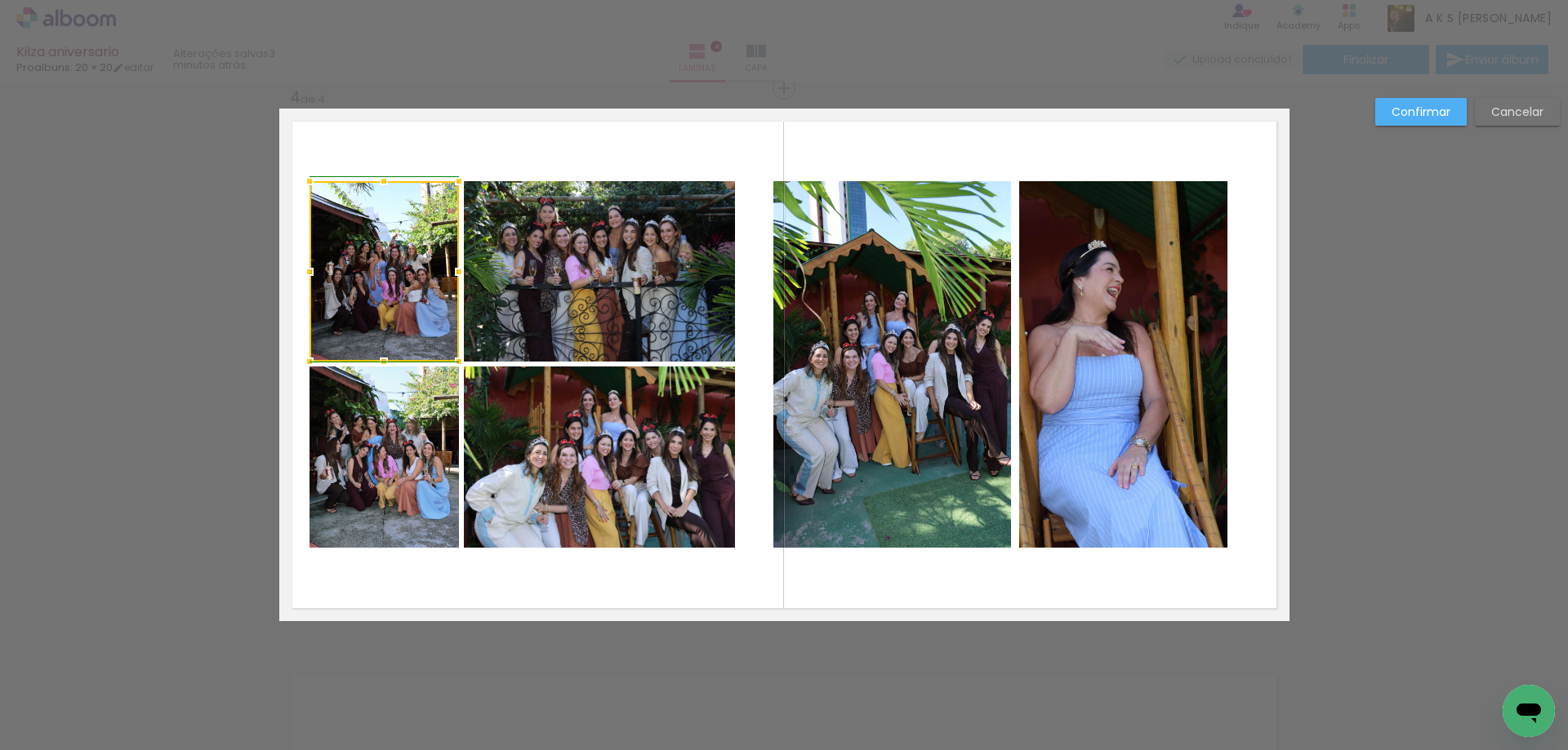
drag, startPoint x: 339, startPoint y: 270, endPoint x: 363, endPoint y: 245, distance: 34.7
click at [314, 270] on div at bounding box center [309, 271] width 33 height 32
click at [598, 131] on quentale-layouter at bounding box center [784, 365] width 1010 height 513
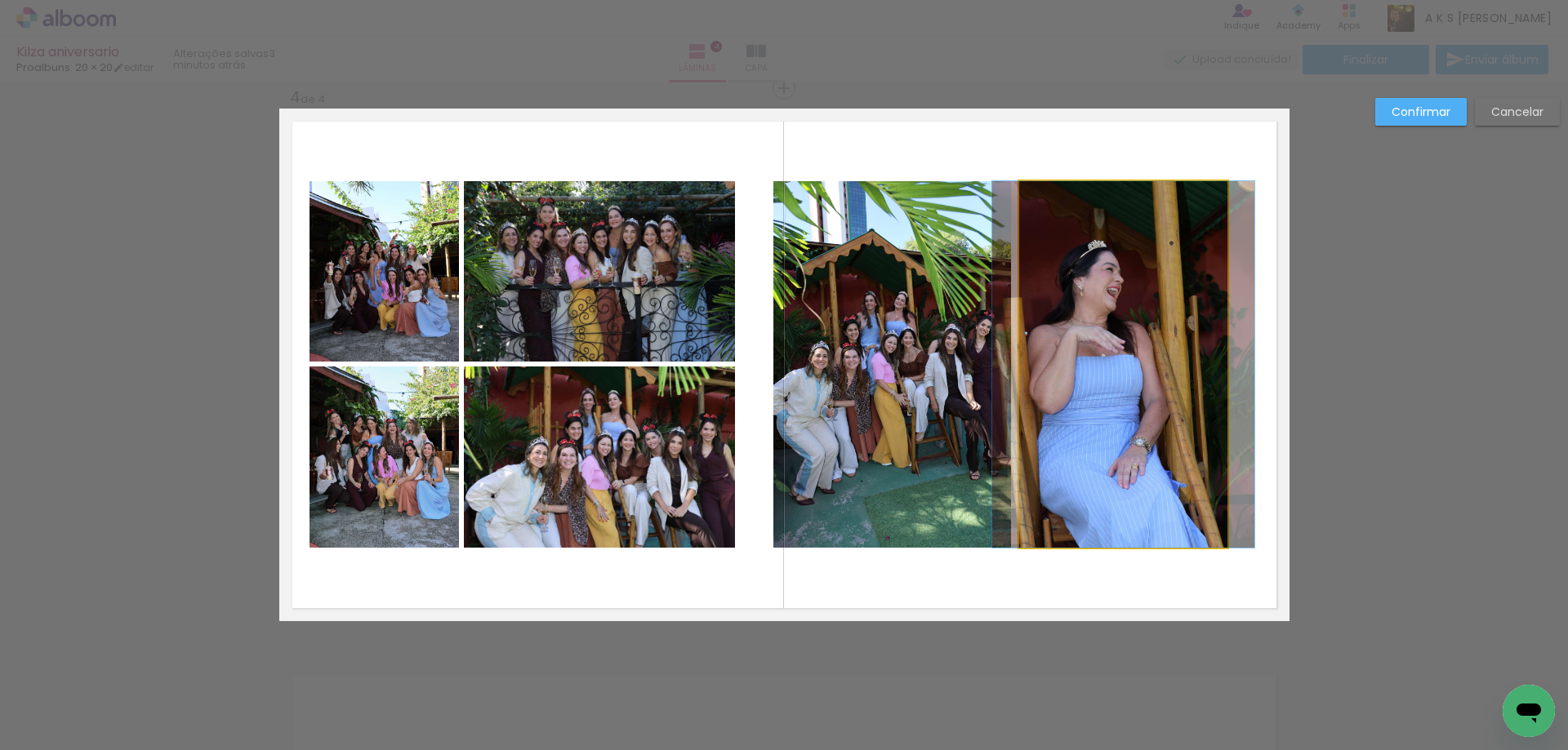
click at [1168, 318] on quentale-photo at bounding box center [1123, 364] width 208 height 366
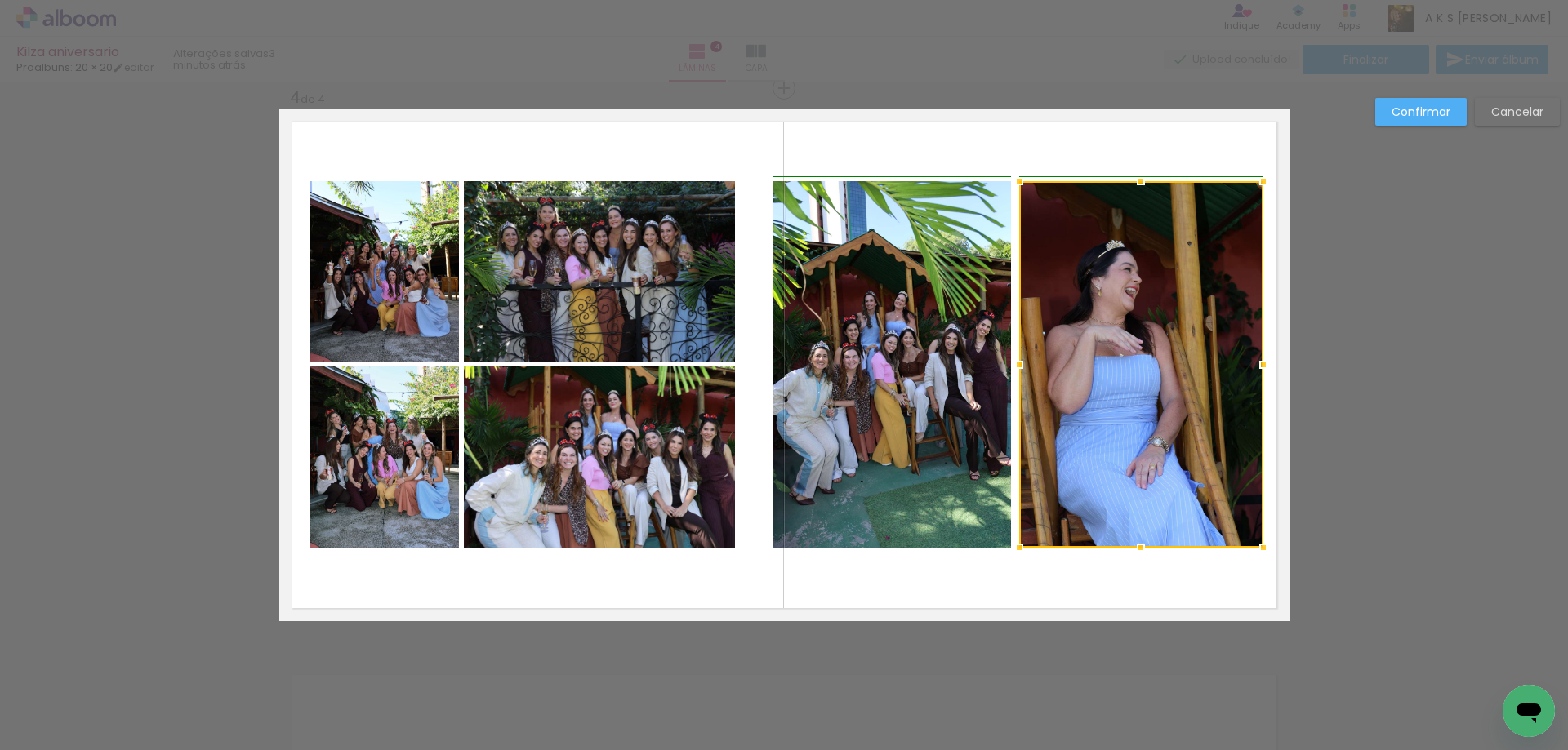
drag, startPoint x: 1221, startPoint y: 366, endPoint x: 1251, endPoint y: 370, distance: 30.3
click at [1251, 370] on div at bounding box center [1263, 364] width 33 height 32
click at [0, 0] on slot "Confirmar" at bounding box center [0, 0] width 0 height 0
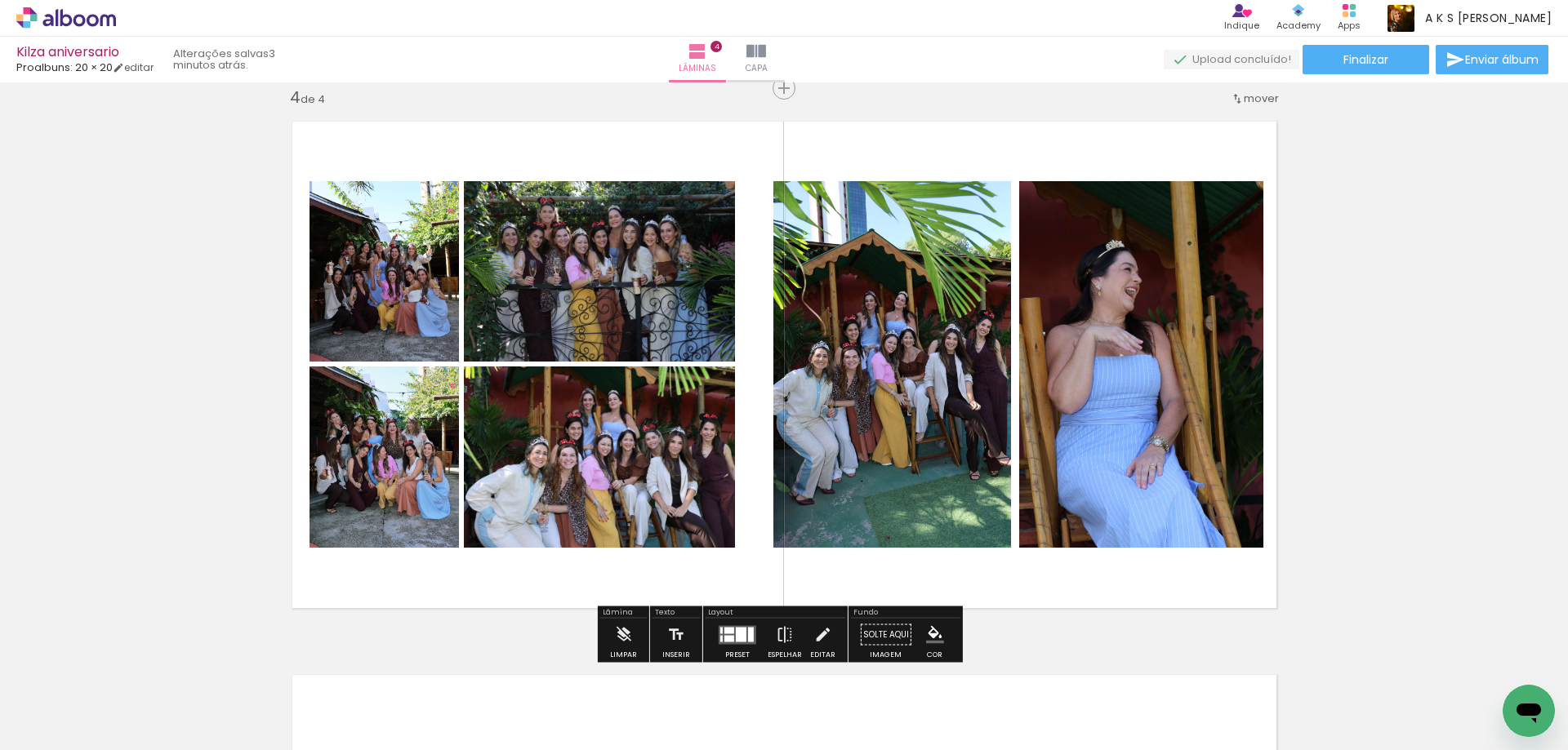
click at [497, 380] on div at bounding box center [502, 383] width 10 height 10
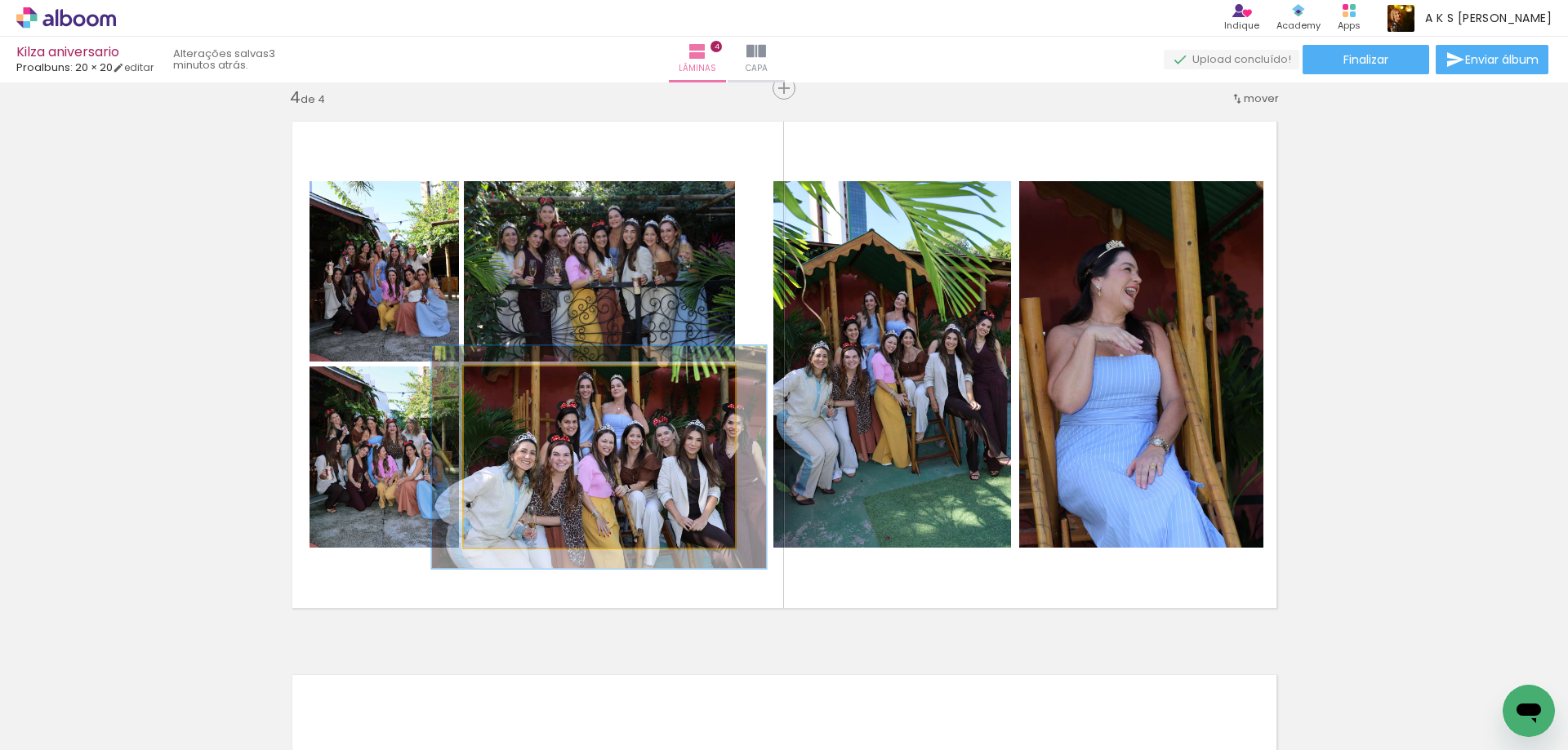
drag, startPoint x: 495, startPoint y: 380, endPoint x: 600, endPoint y: 420, distance: 112.4
type paper-slider "123"
click at [509, 382] on div at bounding box center [514, 384] width 15 height 15
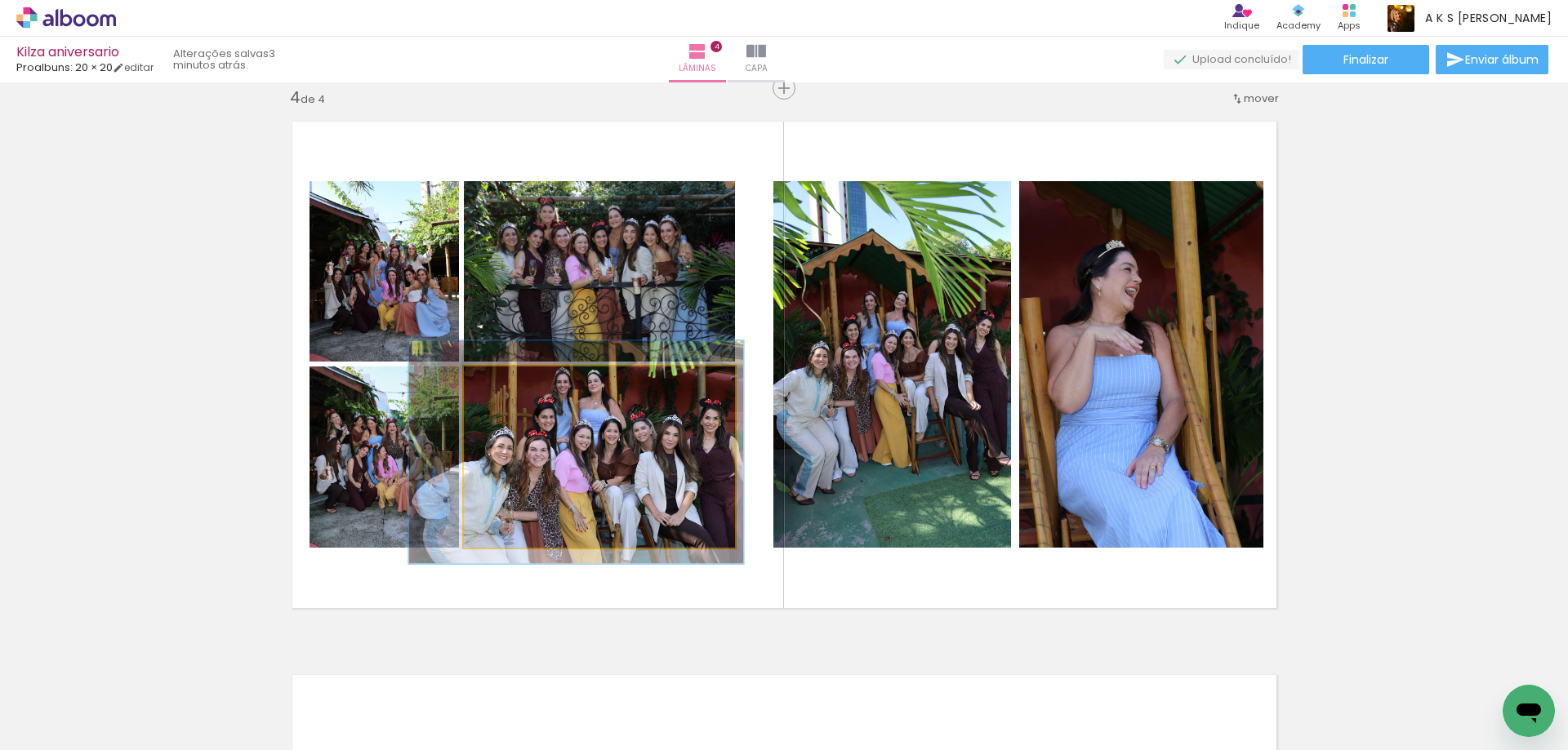
drag, startPoint x: 611, startPoint y: 424, endPoint x: 589, endPoint y: 419, distance: 22.6
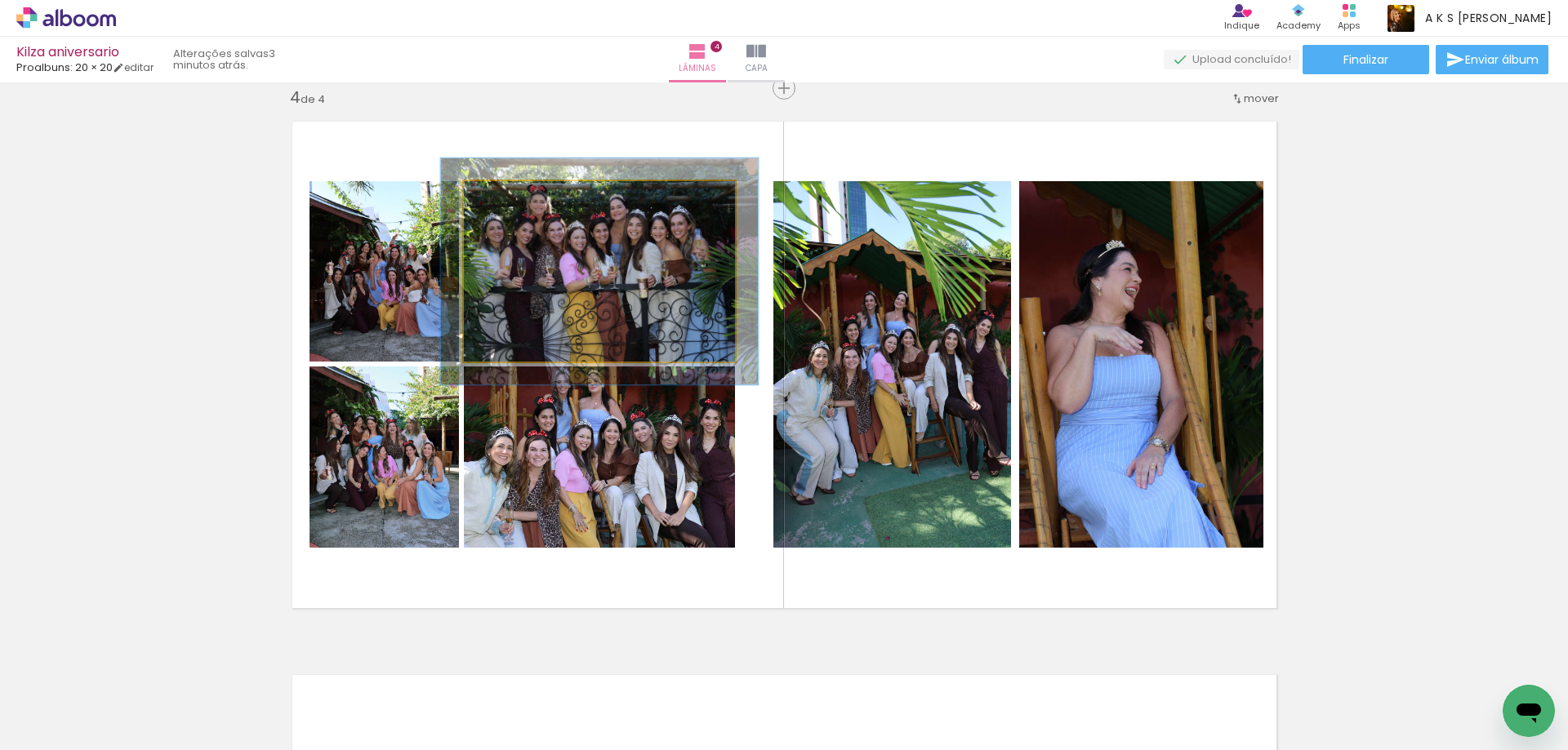
drag, startPoint x: 503, startPoint y: 203, endPoint x: 553, endPoint y: 228, distance: 55.9
type paper-slider "117"
click at [513, 205] on div at bounding box center [511, 198] width 26 height 26
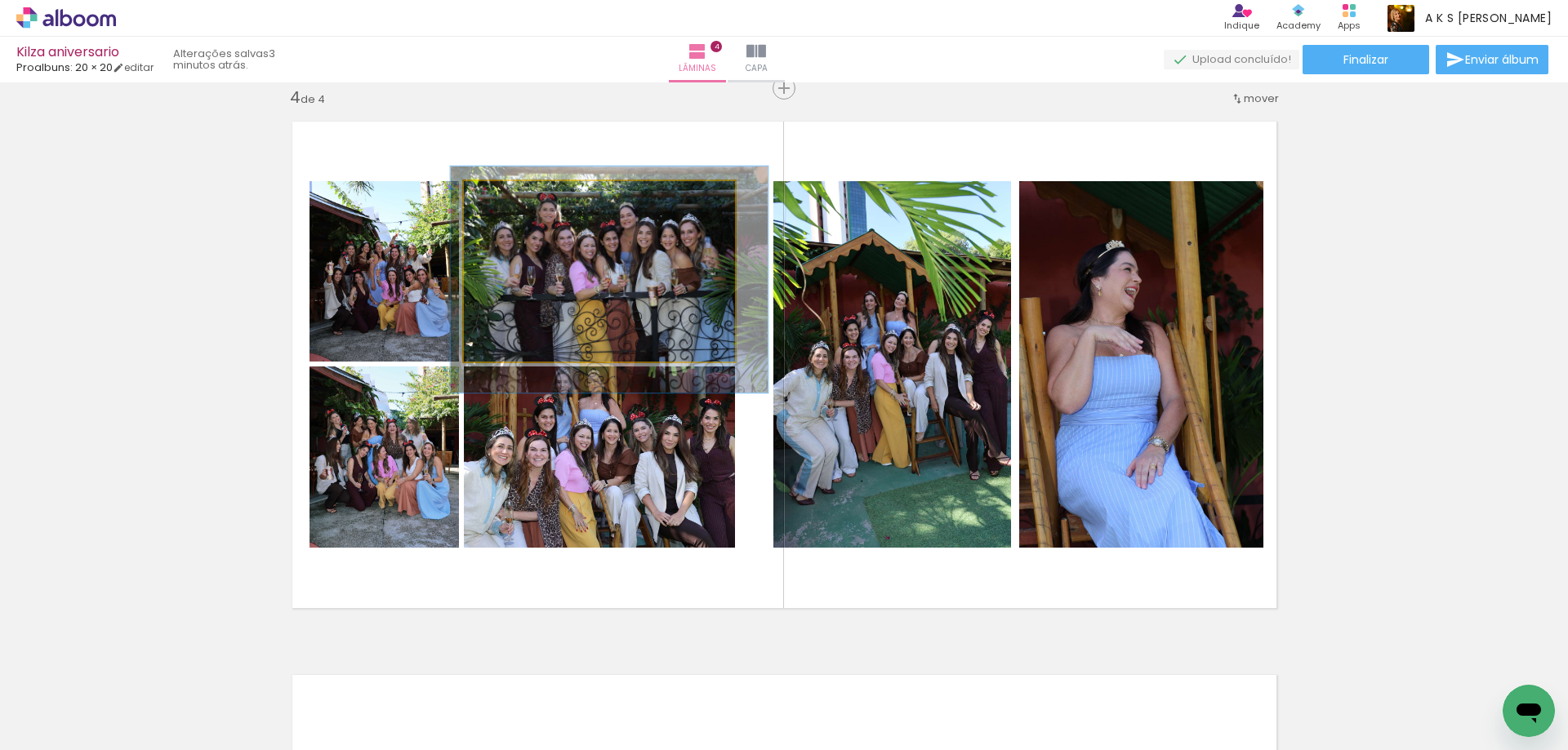
drag, startPoint x: 594, startPoint y: 257, endPoint x: 603, endPoint y: 265, distance: 12.0
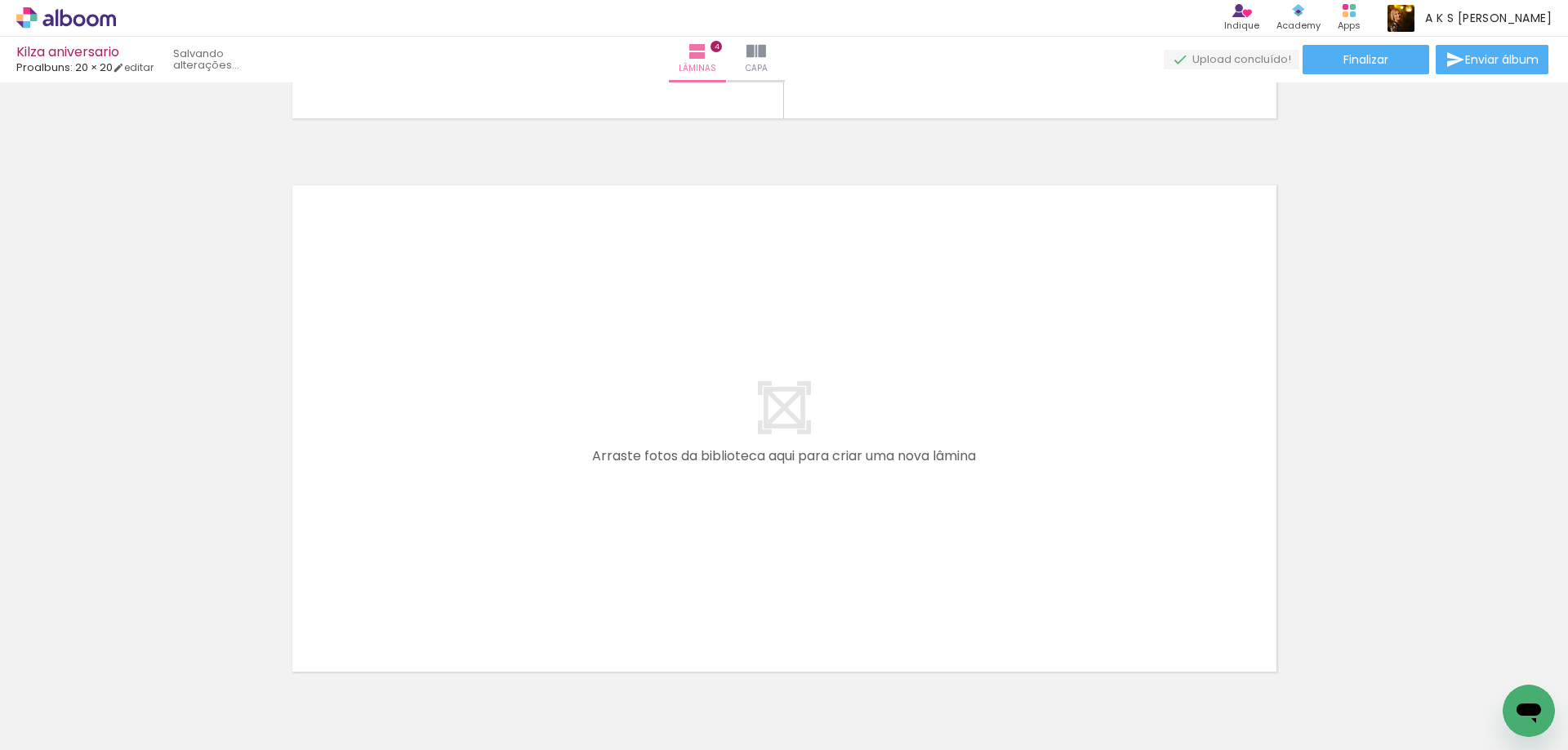
scroll to position [0, 818]
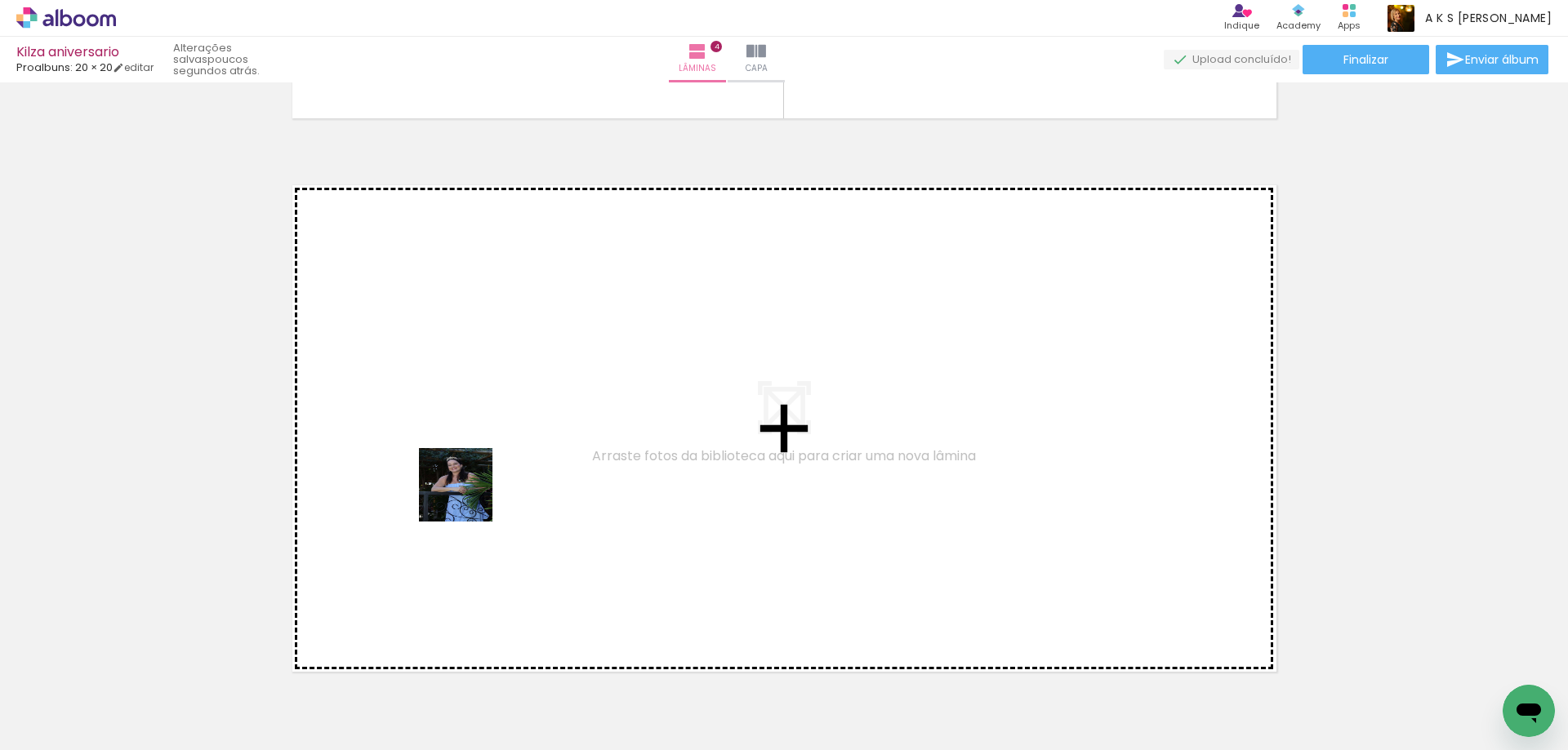
drag, startPoint x: 438, startPoint y: 636, endPoint x: 468, endPoint y: 497, distance: 142.2
click at [468, 497] on quentale-workspace at bounding box center [784, 375] width 1568 height 750
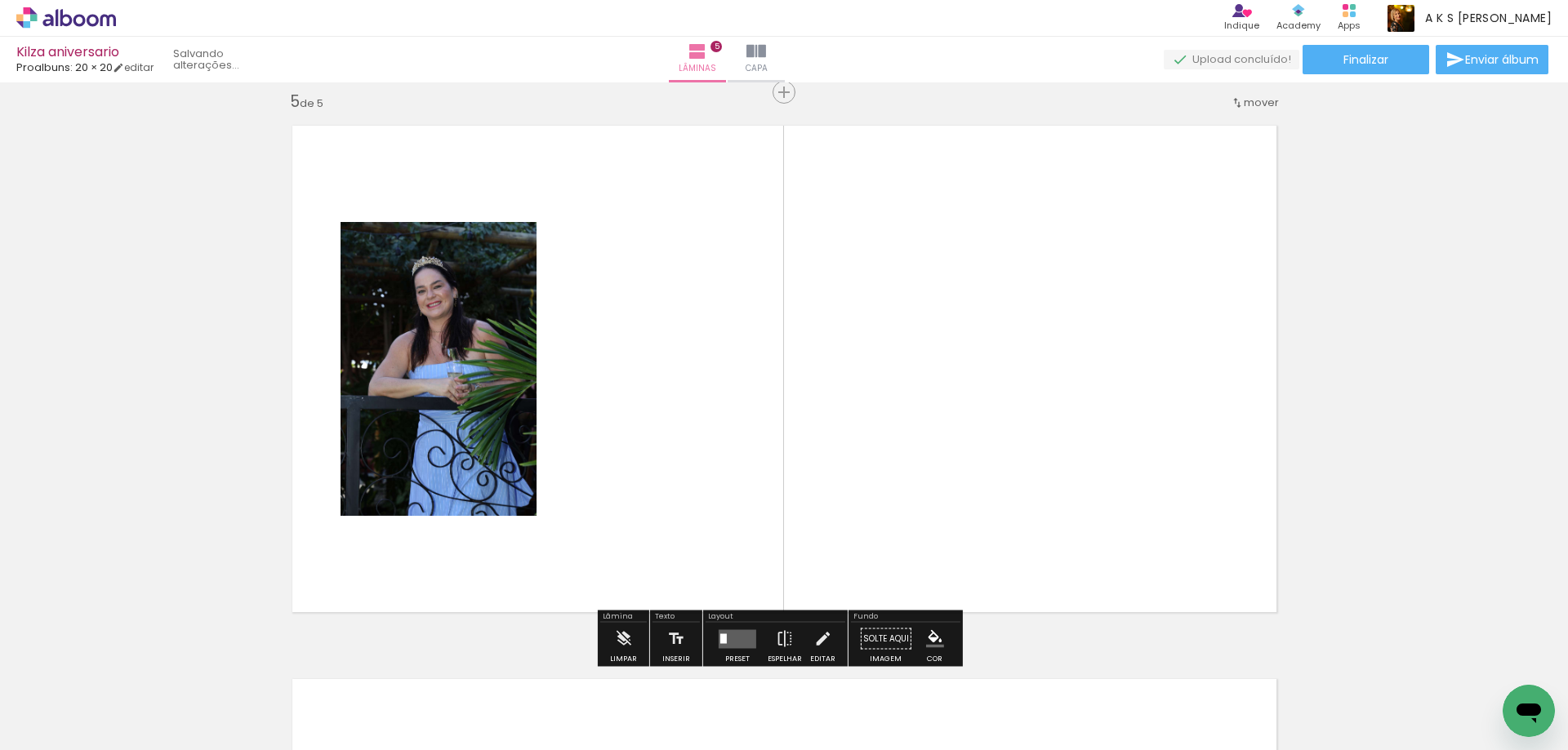
scroll to position [2236, 0]
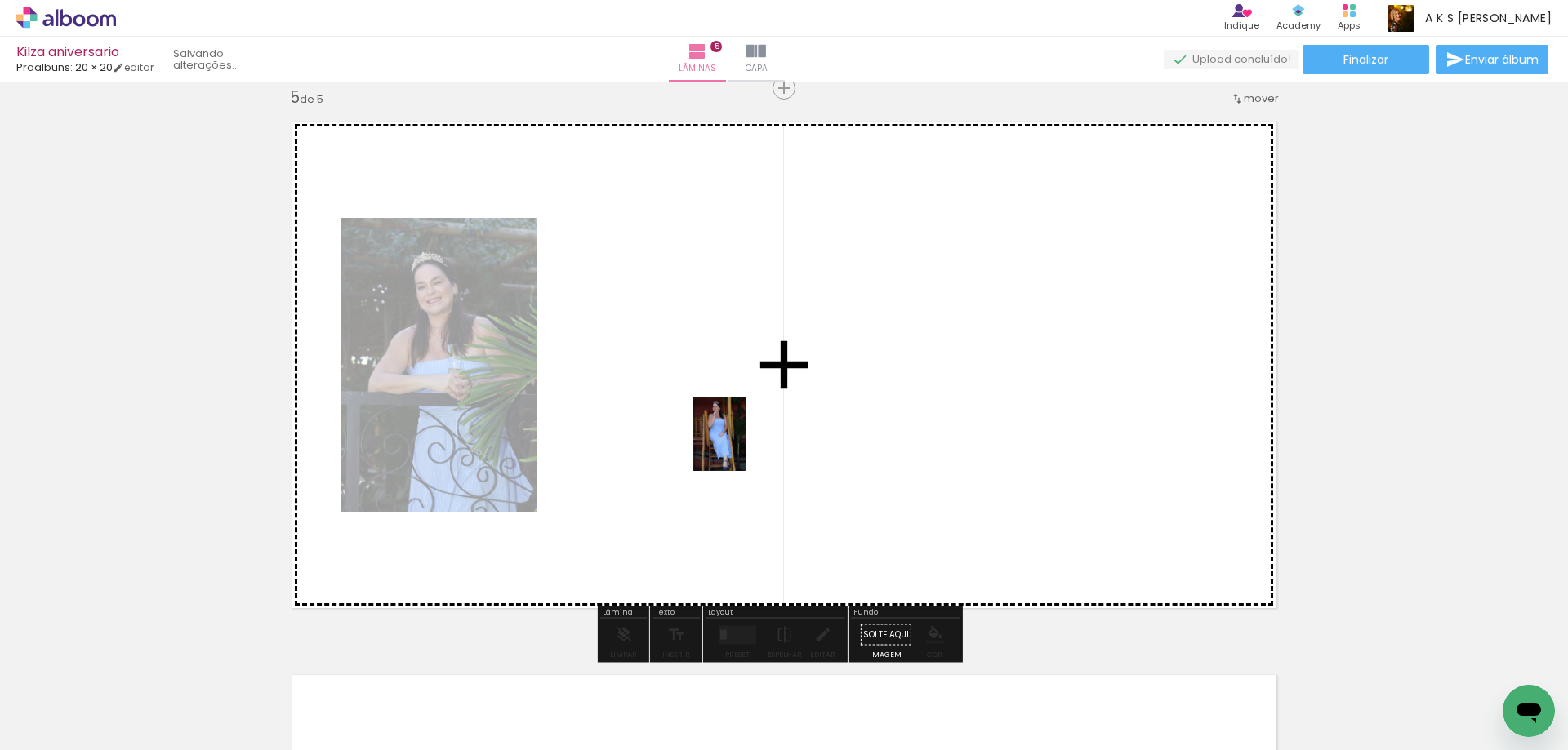
drag, startPoint x: 912, startPoint y: 697, endPoint x: 742, endPoint y: 447, distance: 302.3
click at [742, 447] on quentale-workspace at bounding box center [784, 375] width 1568 height 750
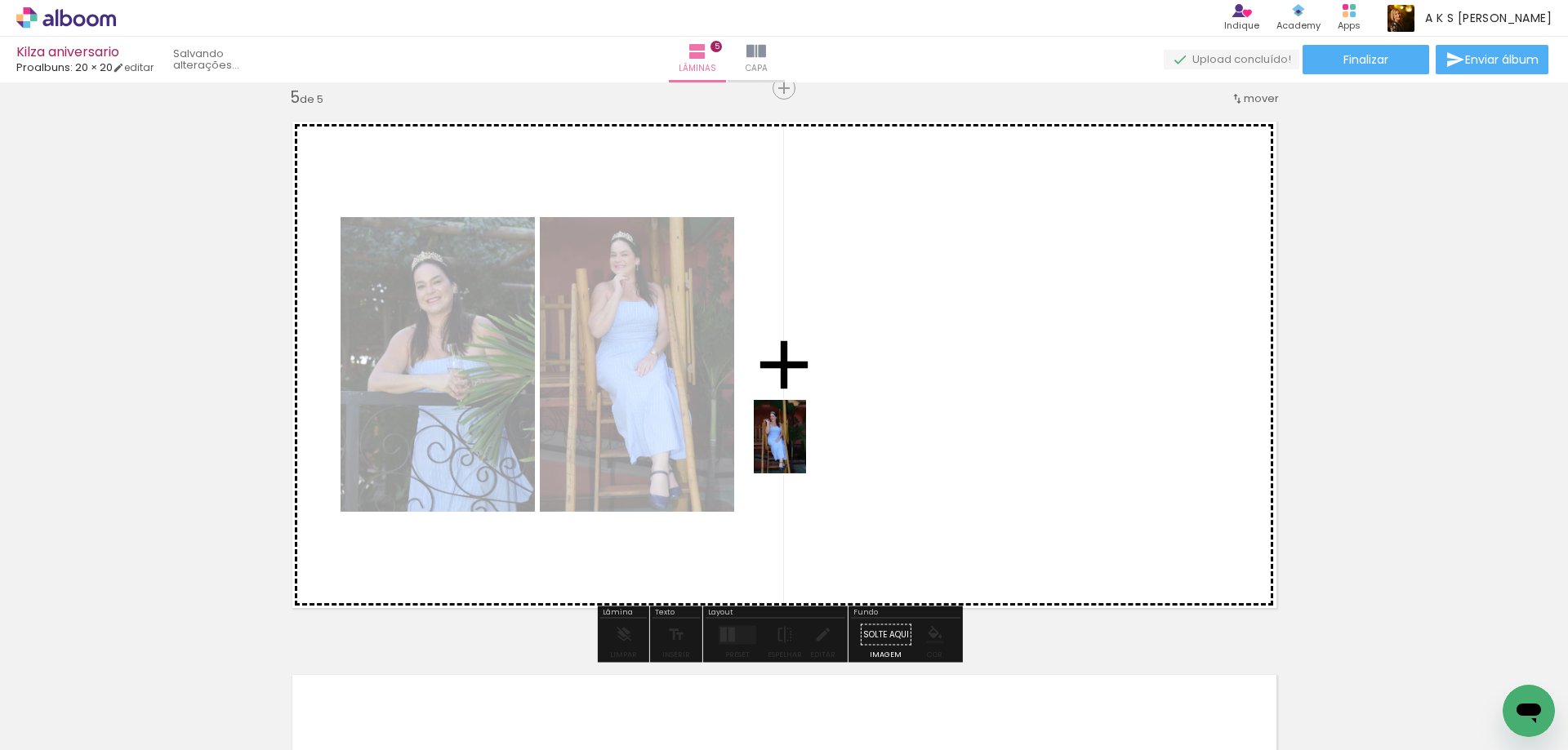
drag, startPoint x: 1003, startPoint y: 697, endPoint x: 803, endPoint y: 449, distance: 318.6
click at [803, 449] on quentale-workspace at bounding box center [784, 375] width 1568 height 750
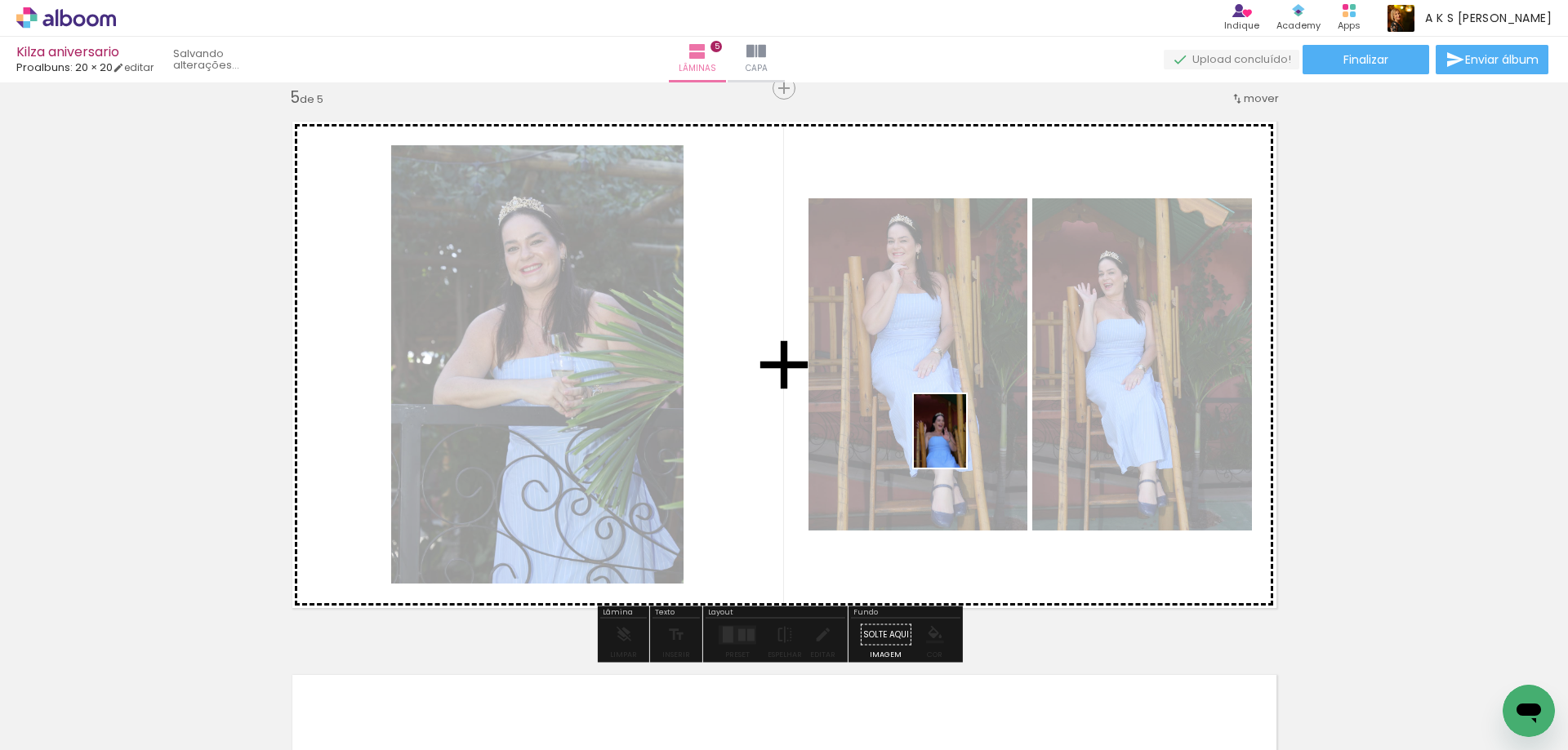
drag, startPoint x: 1181, startPoint y: 703, endPoint x: 963, endPoint y: 444, distance: 338.5
click at [963, 444] on quentale-workspace at bounding box center [784, 375] width 1568 height 750
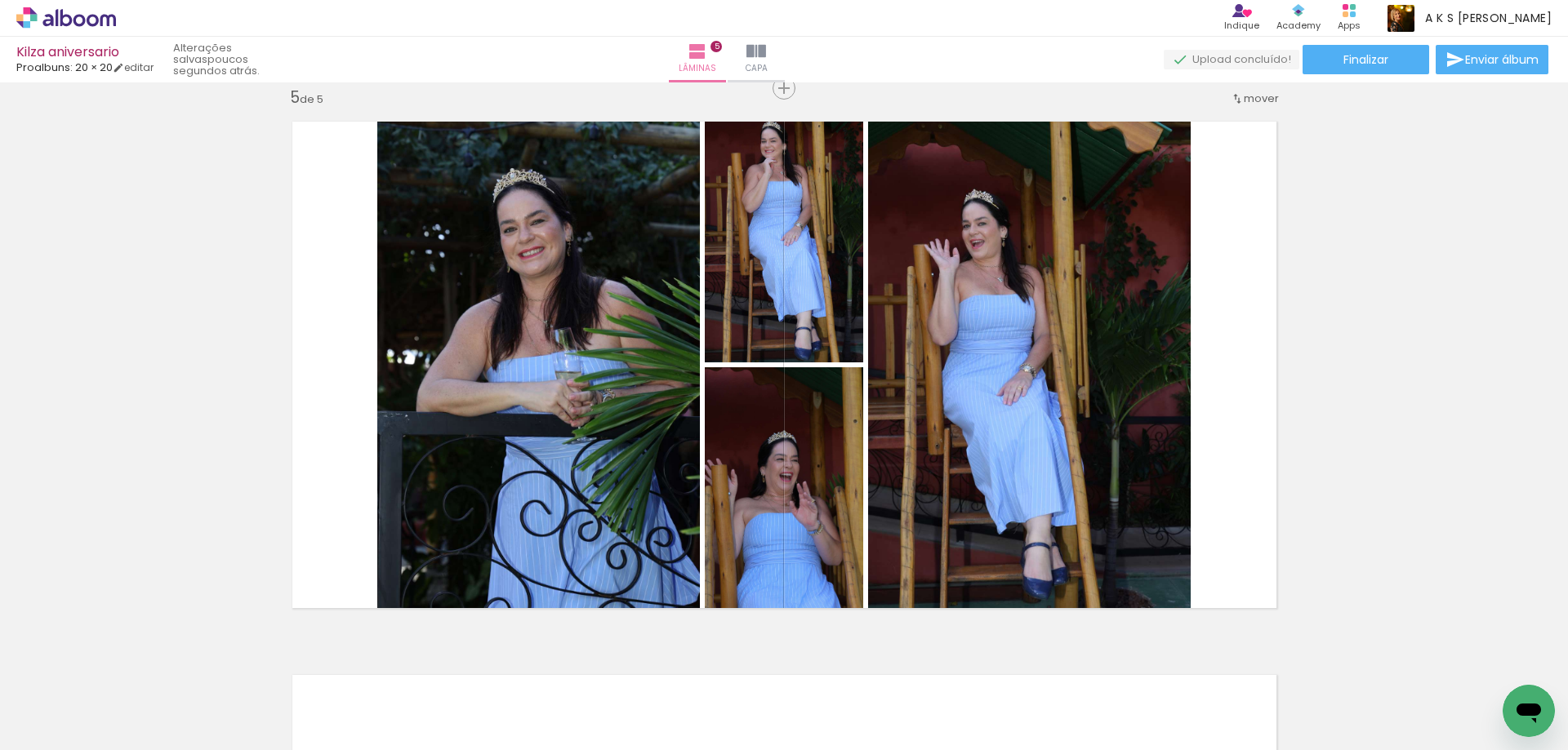
scroll to position [0, 2244]
drag, startPoint x: 939, startPoint y: 698, endPoint x: 946, endPoint y: 574, distance: 124.2
click at [939, 697] on div at bounding box center [938, 696] width 53 height 74
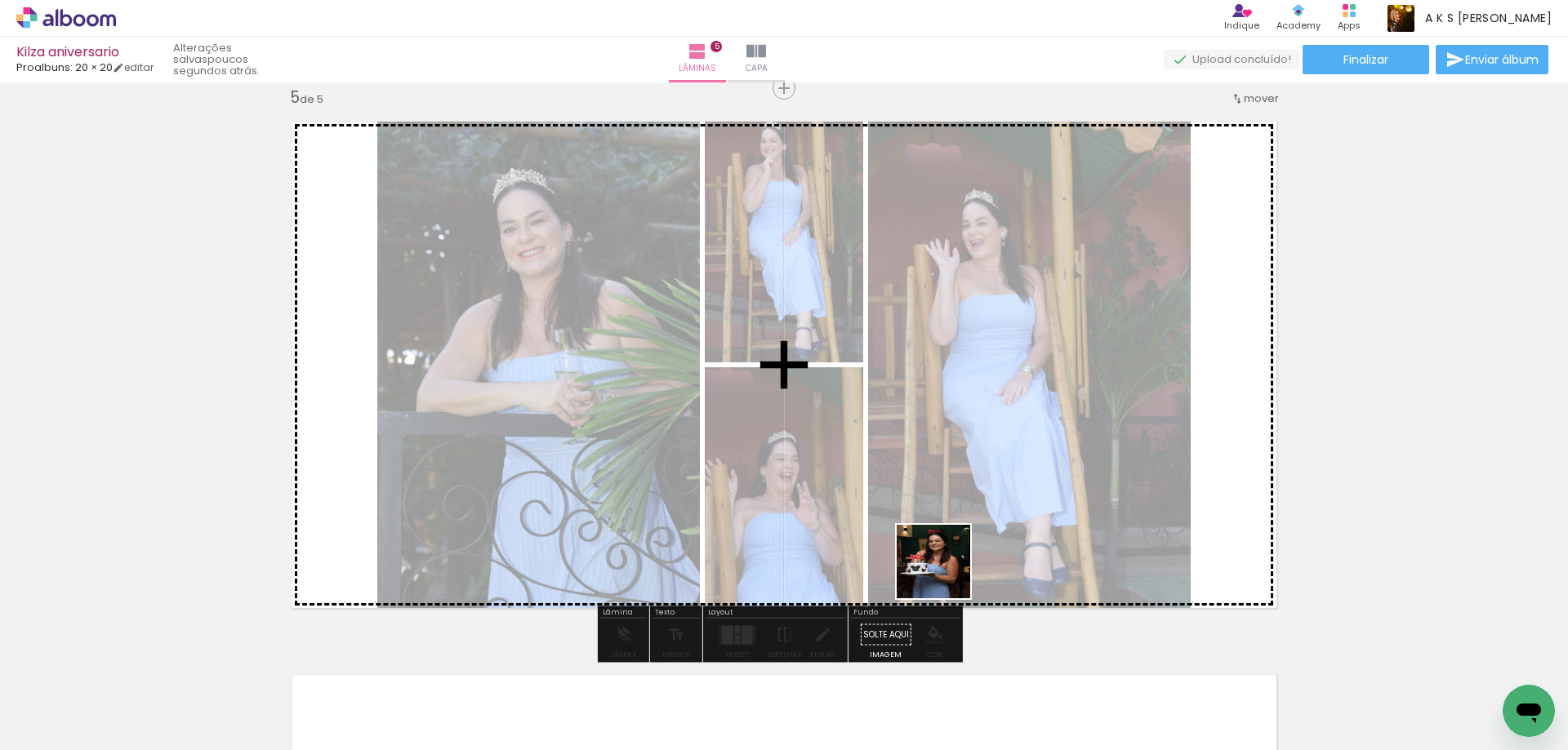
drag, startPoint x: 946, startPoint y: 574, endPoint x: 945, endPoint y: 501, distance: 73.0
click at [945, 501] on quentale-workspace at bounding box center [784, 375] width 1568 height 750
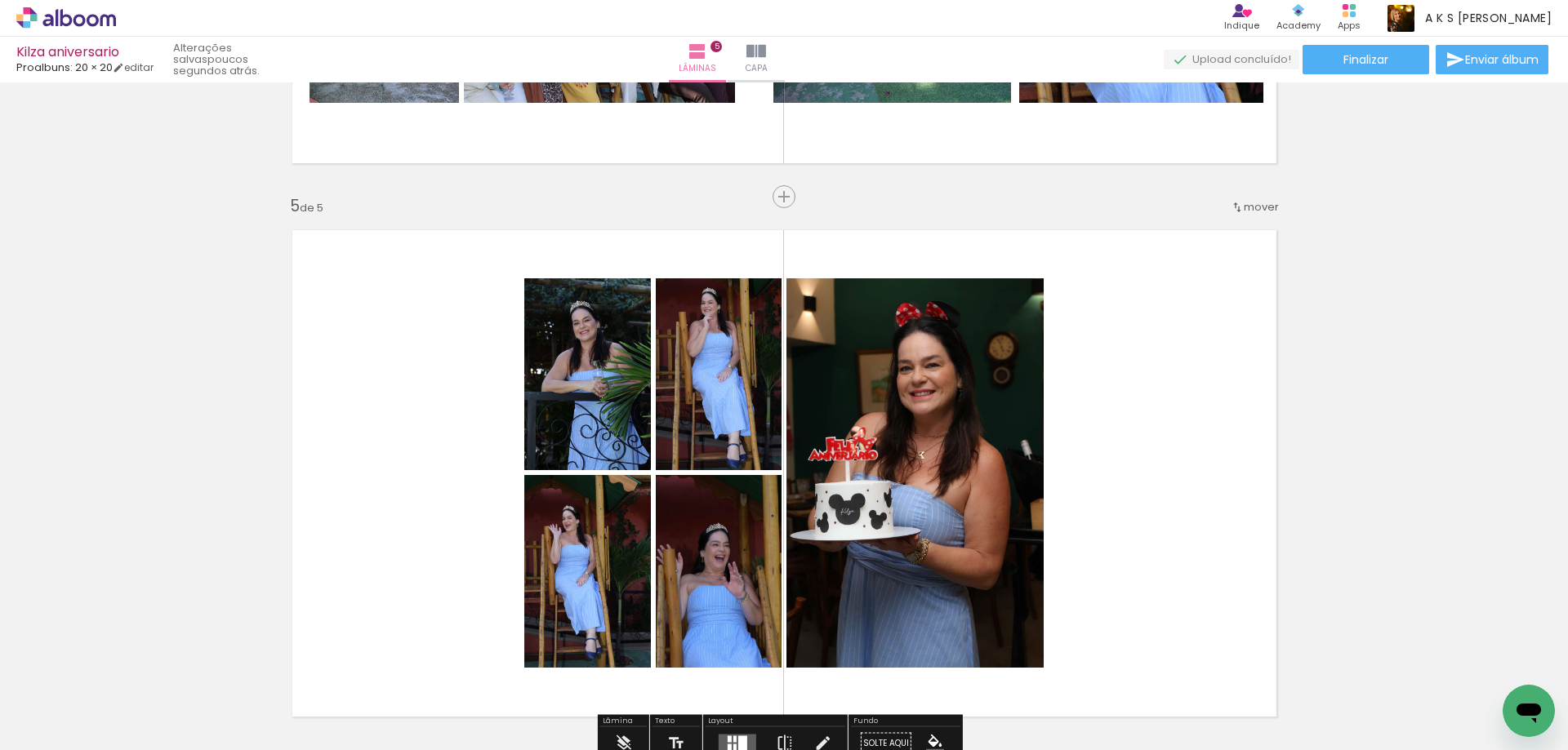
scroll to position [2399, 0]
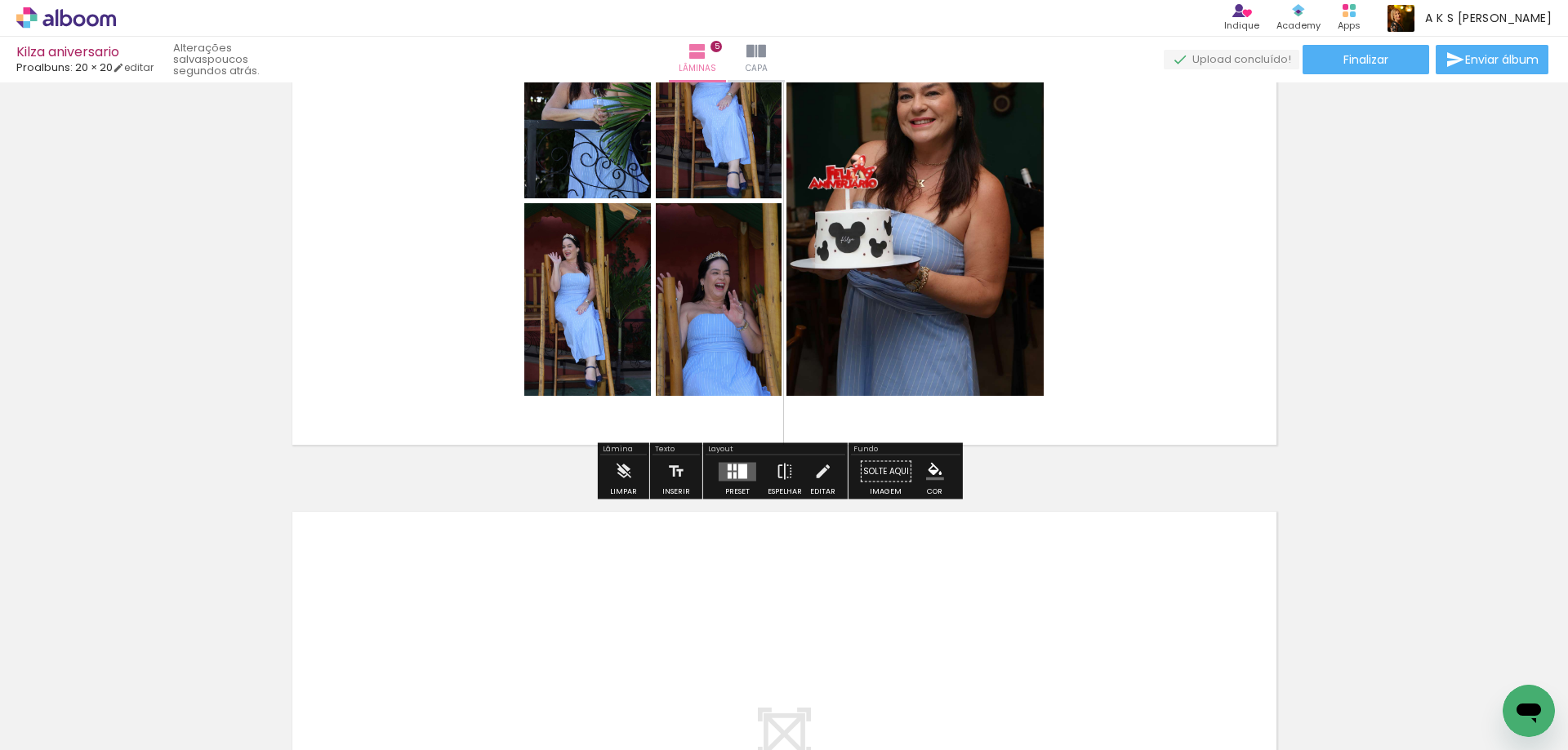
click at [740, 473] on div at bounding box center [742, 471] width 9 height 15
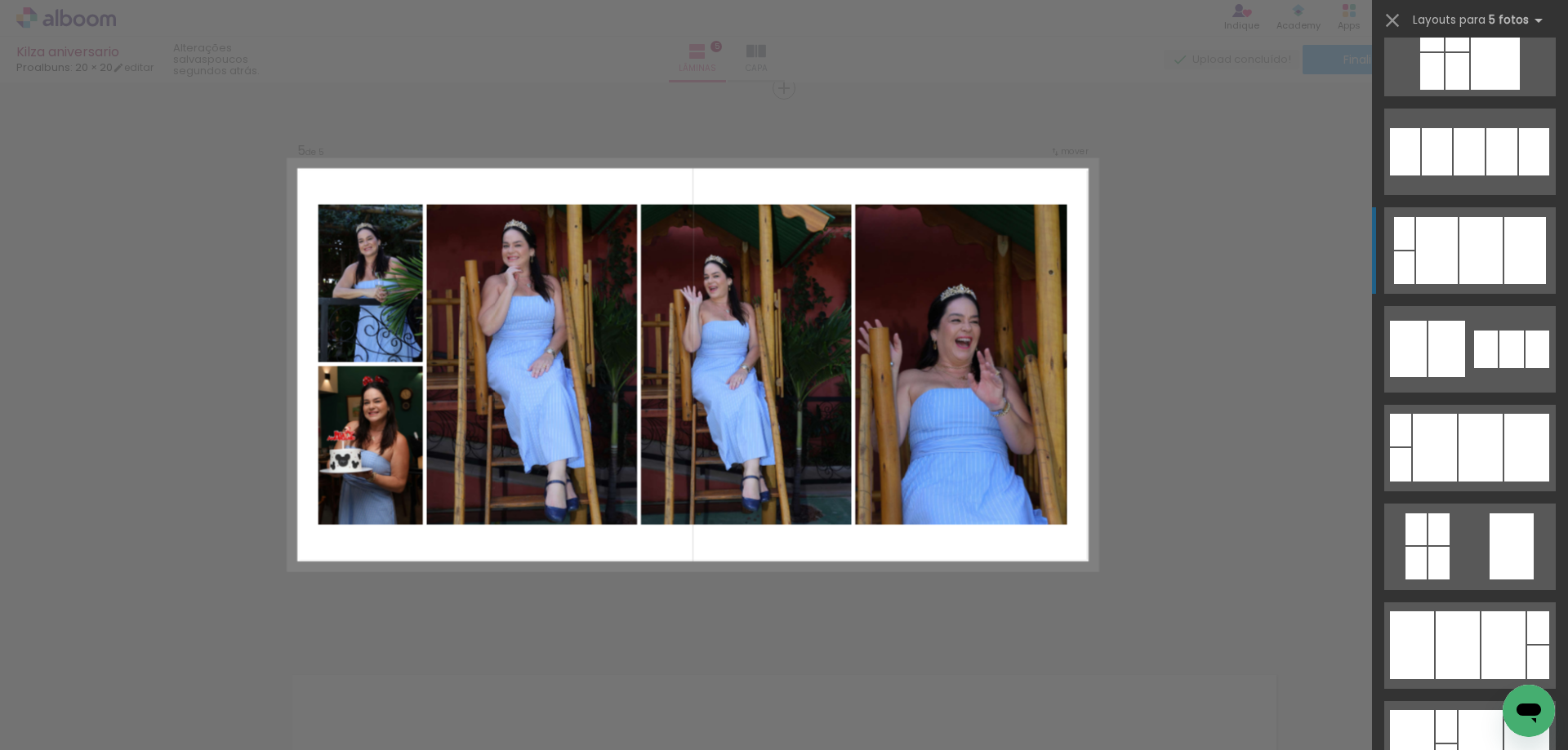
scroll to position [2449, 0]
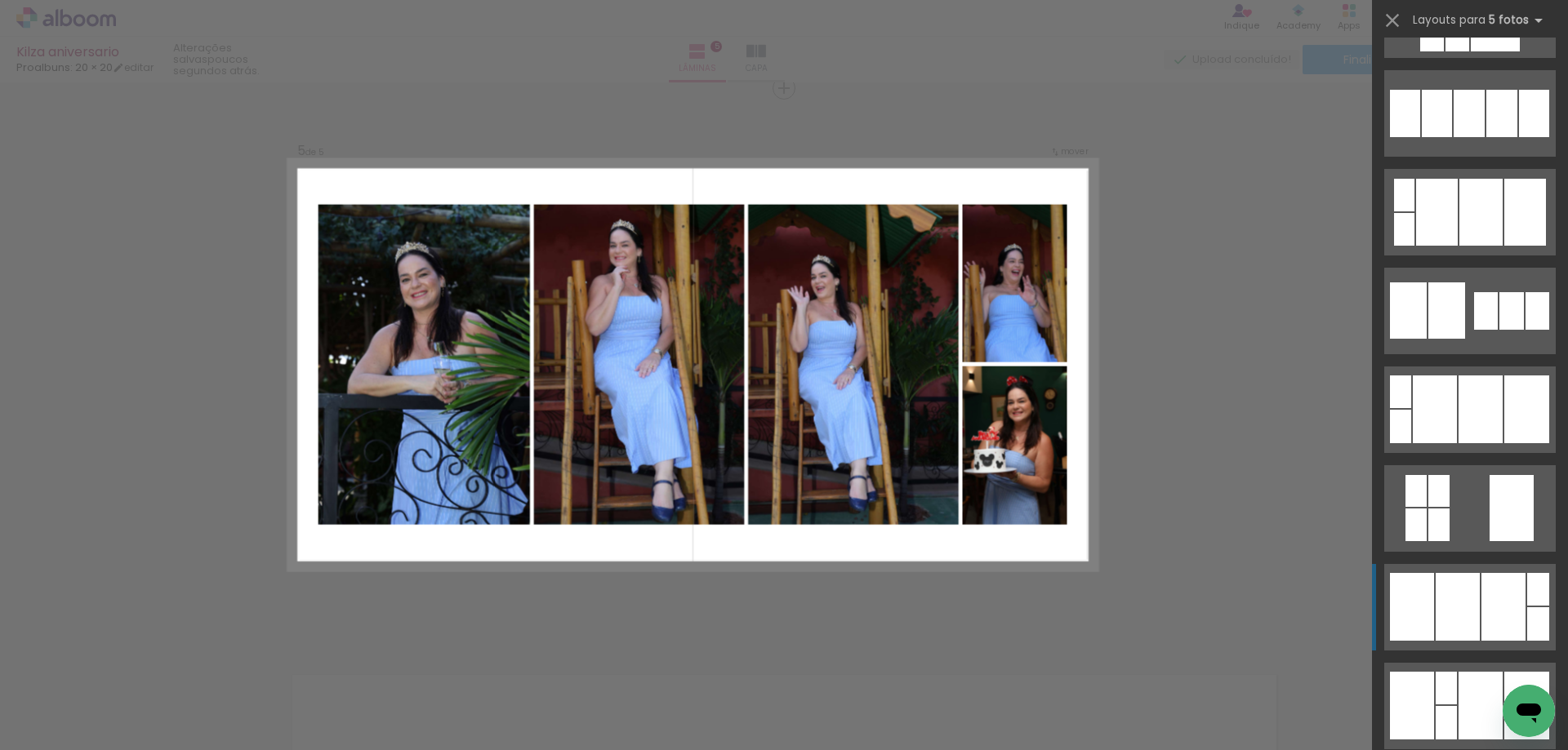
click at [1447, 582] on div at bounding box center [1457, 607] width 44 height 68
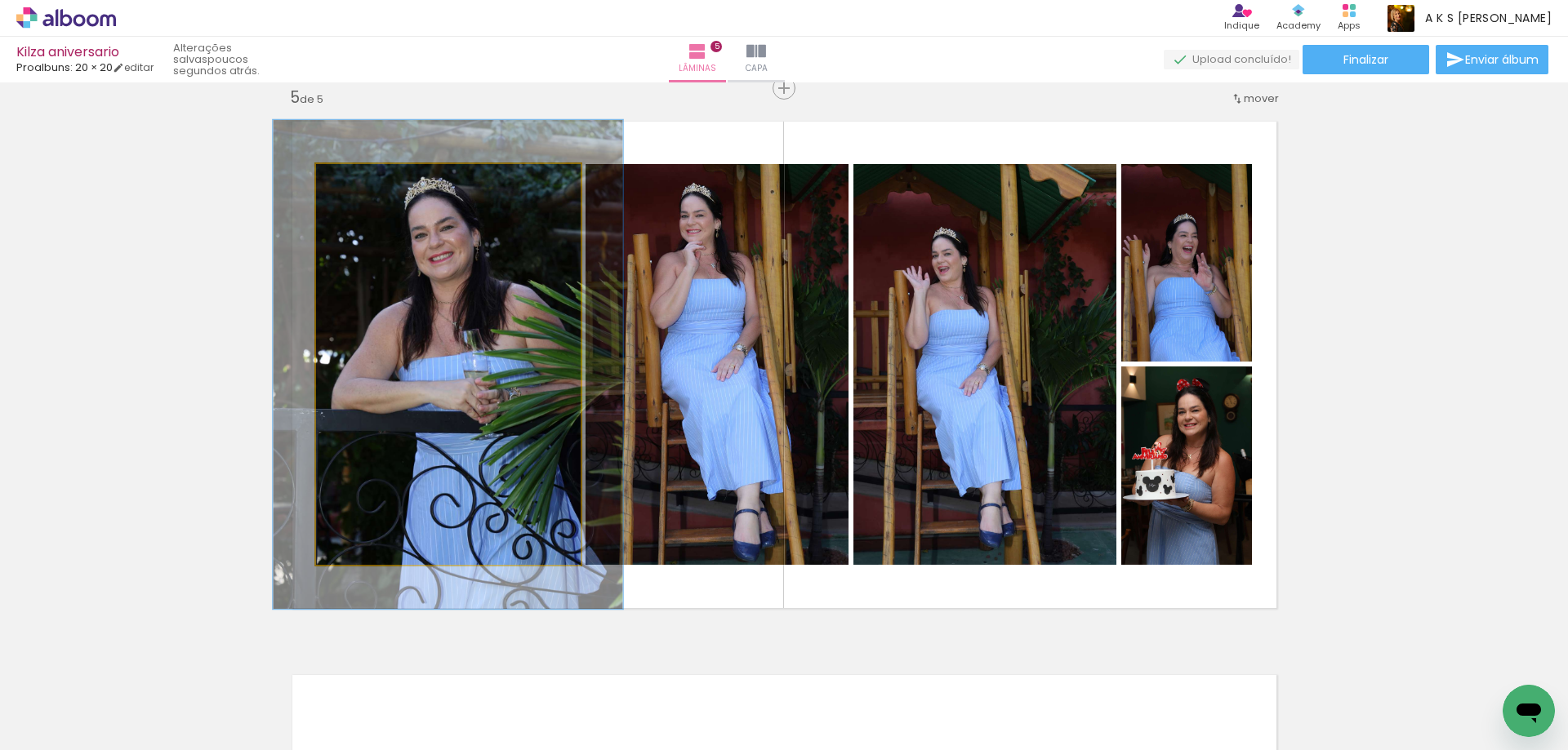
drag, startPoint x: 350, startPoint y: 180, endPoint x: 363, endPoint y: 185, distance: 13.9
type paper-slider "122"
click at [363, 185] on div at bounding box center [366, 181] width 15 height 15
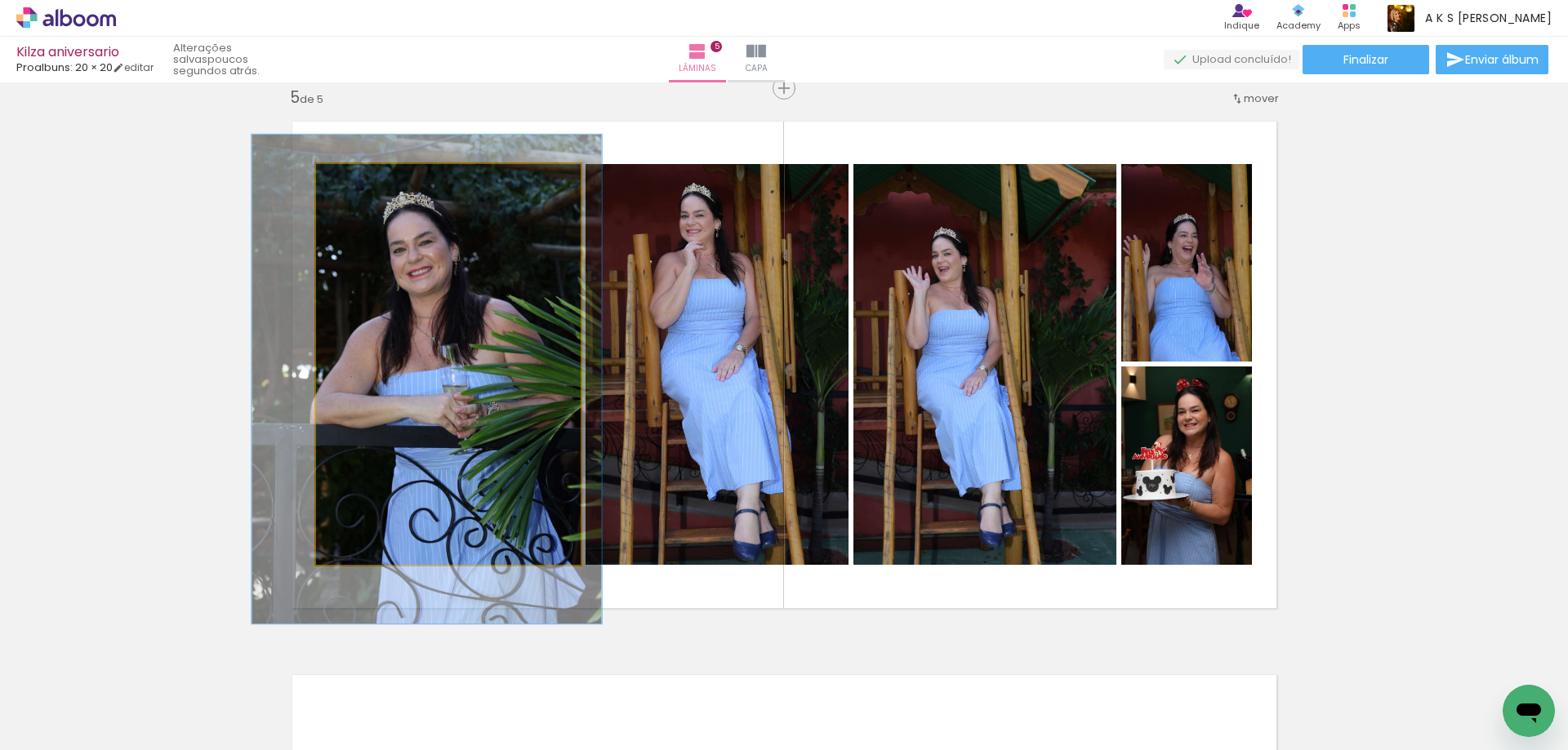
drag, startPoint x: 446, startPoint y: 280, endPoint x: 430, endPoint y: 294, distance: 21.3
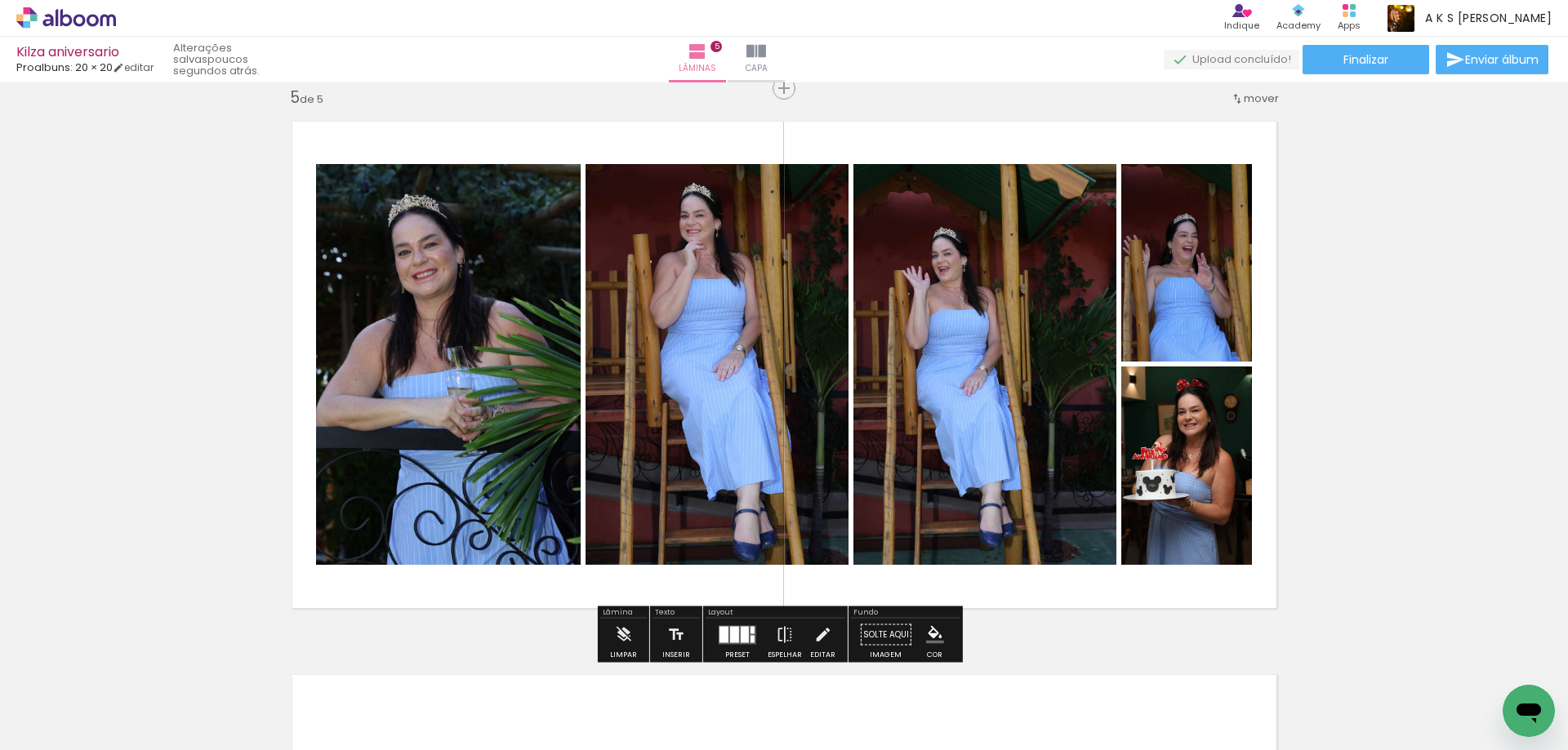
click at [892, 177] on div at bounding box center [892, 182] width 26 height 26
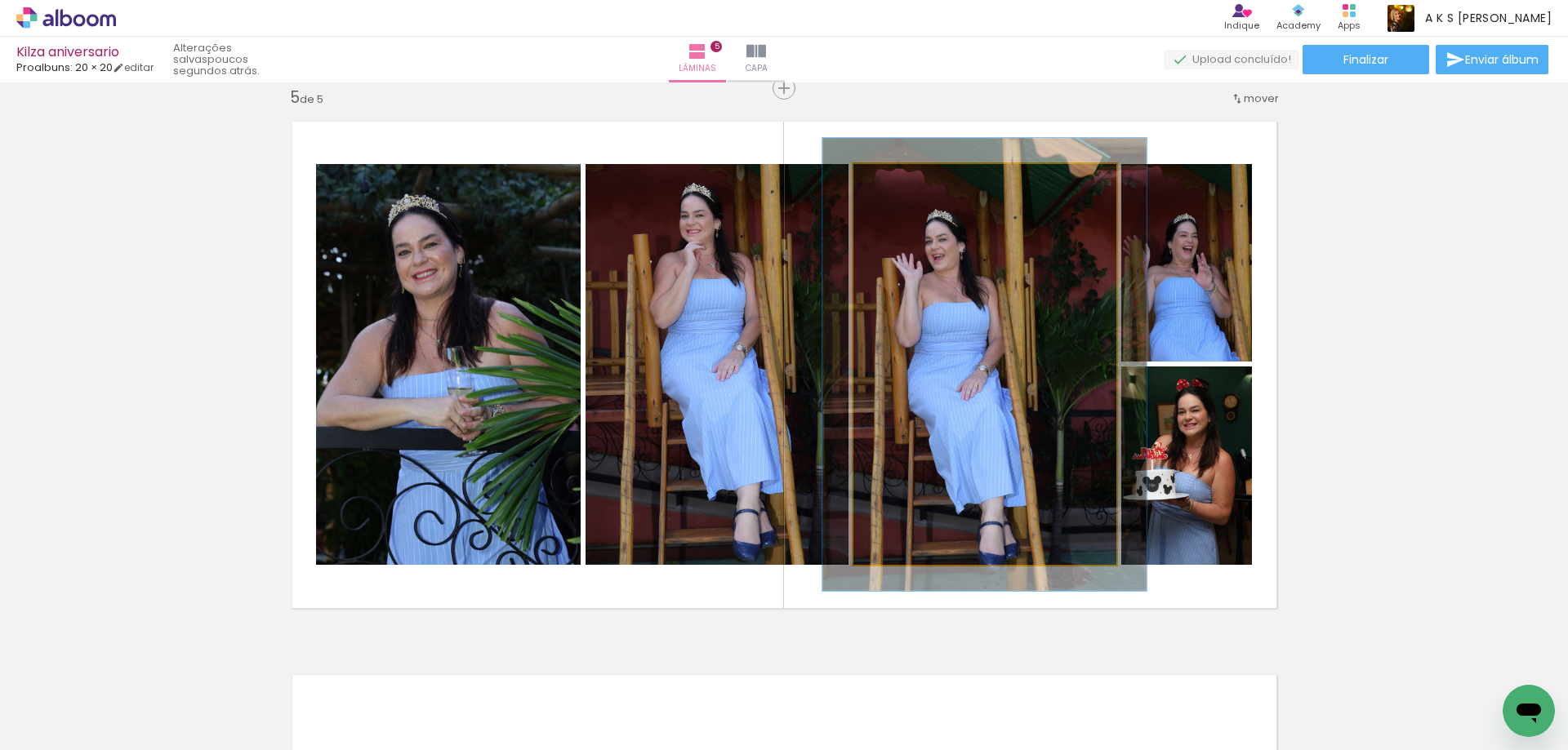
type paper-slider "113"
click at [900, 180] on div at bounding box center [899, 182] width 26 height 26
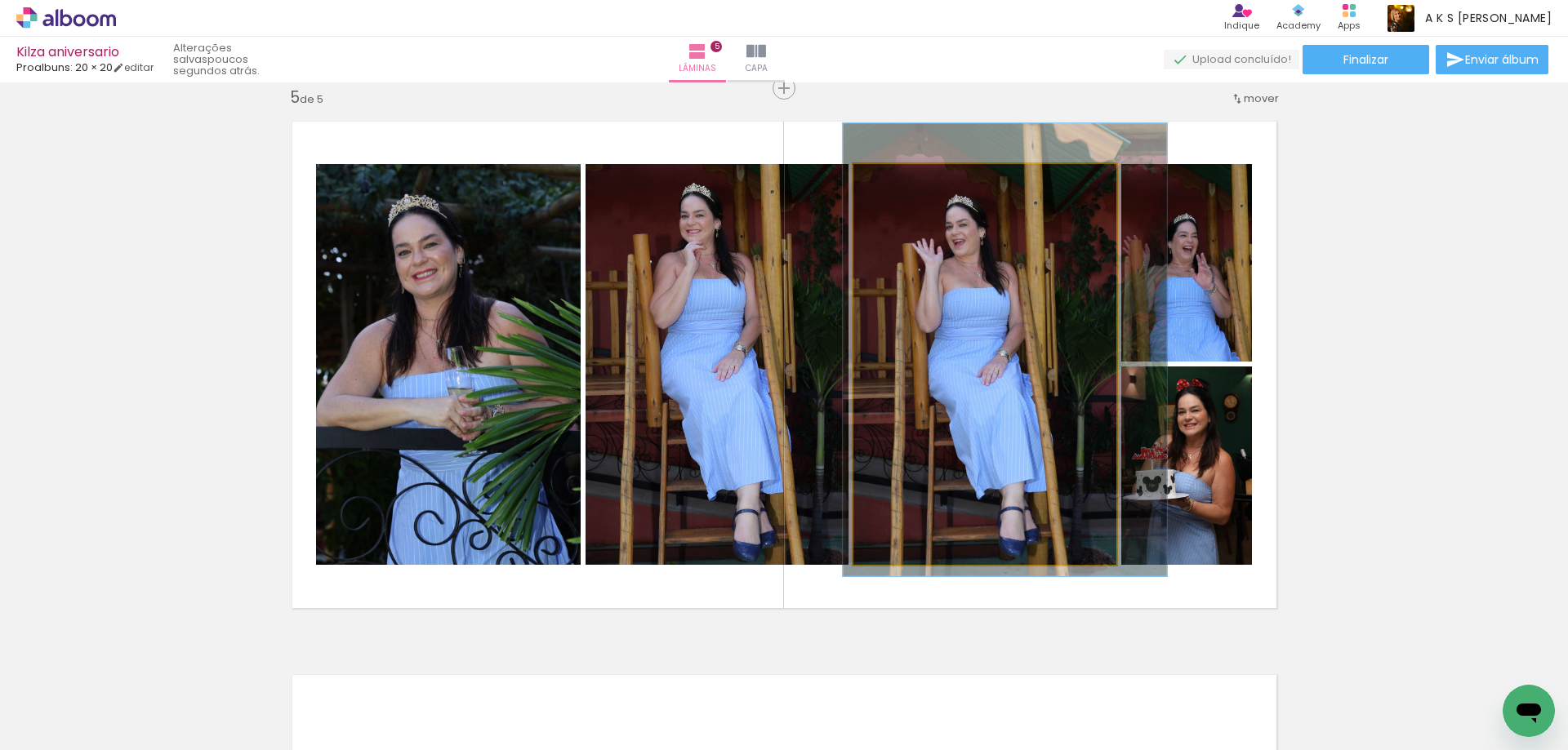
drag, startPoint x: 984, startPoint y: 285, endPoint x: 1005, endPoint y: 270, distance: 25.8
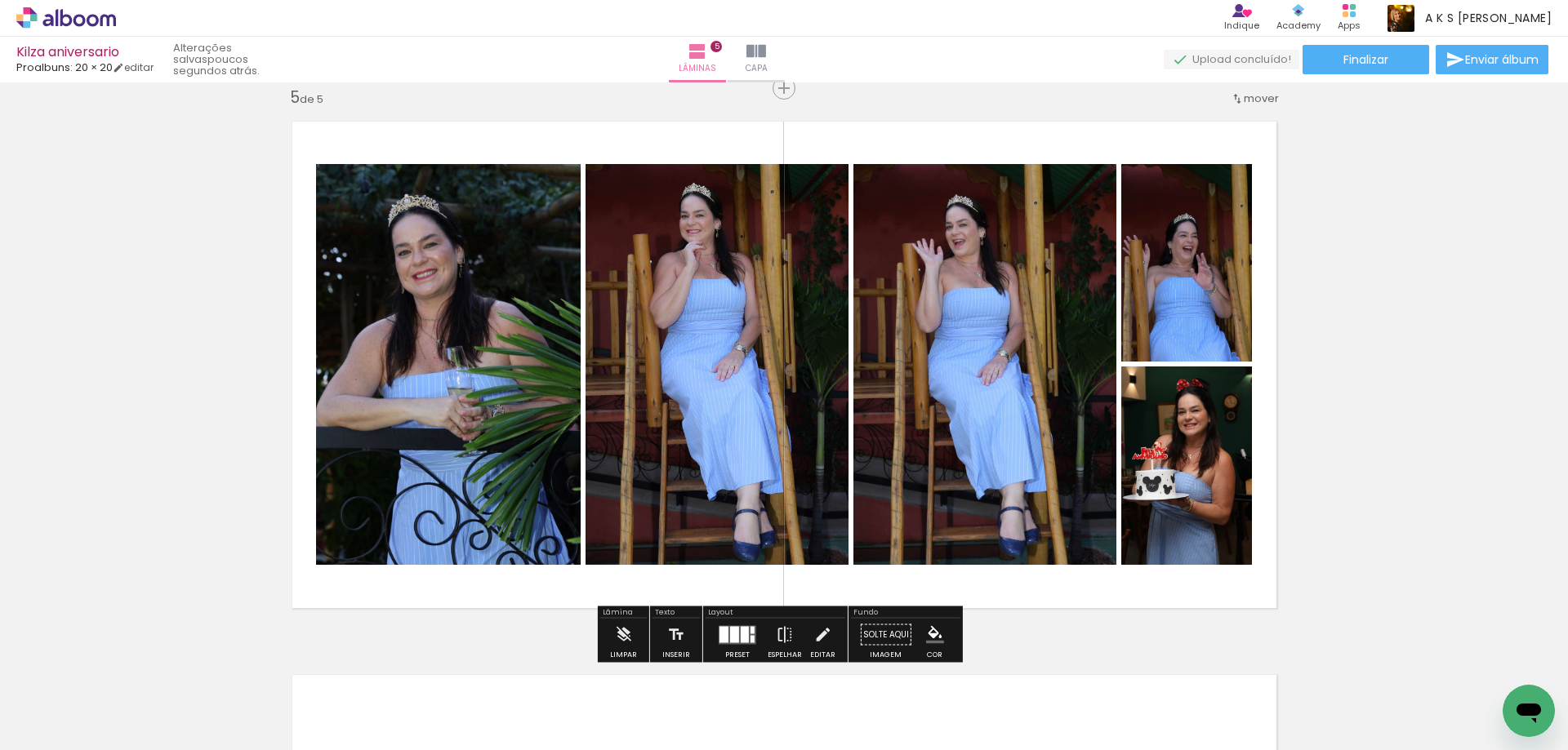
click at [1056, 338] on quentale-photo at bounding box center [985, 364] width 263 height 400
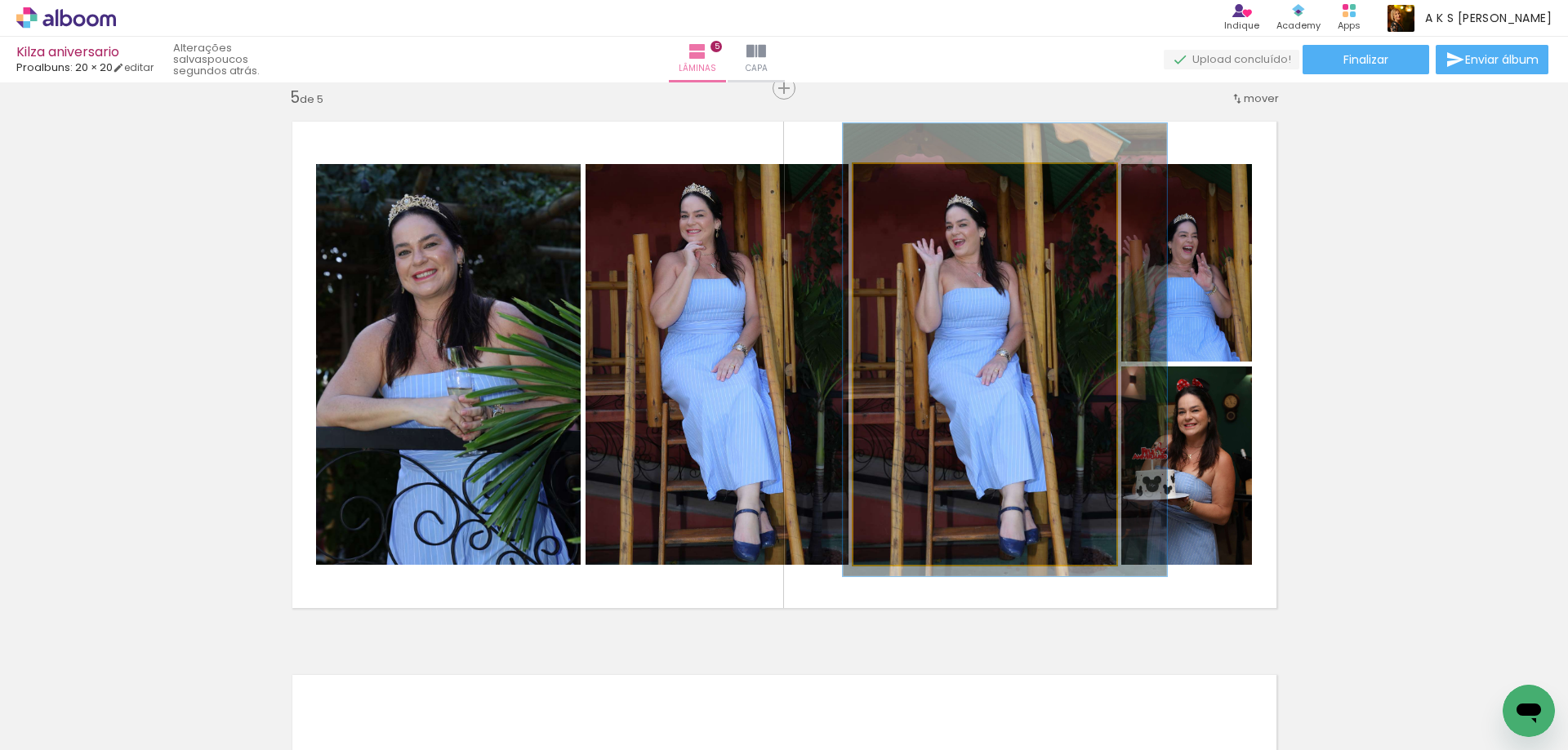
click at [1056, 338] on quentale-photo at bounding box center [985, 364] width 263 height 400
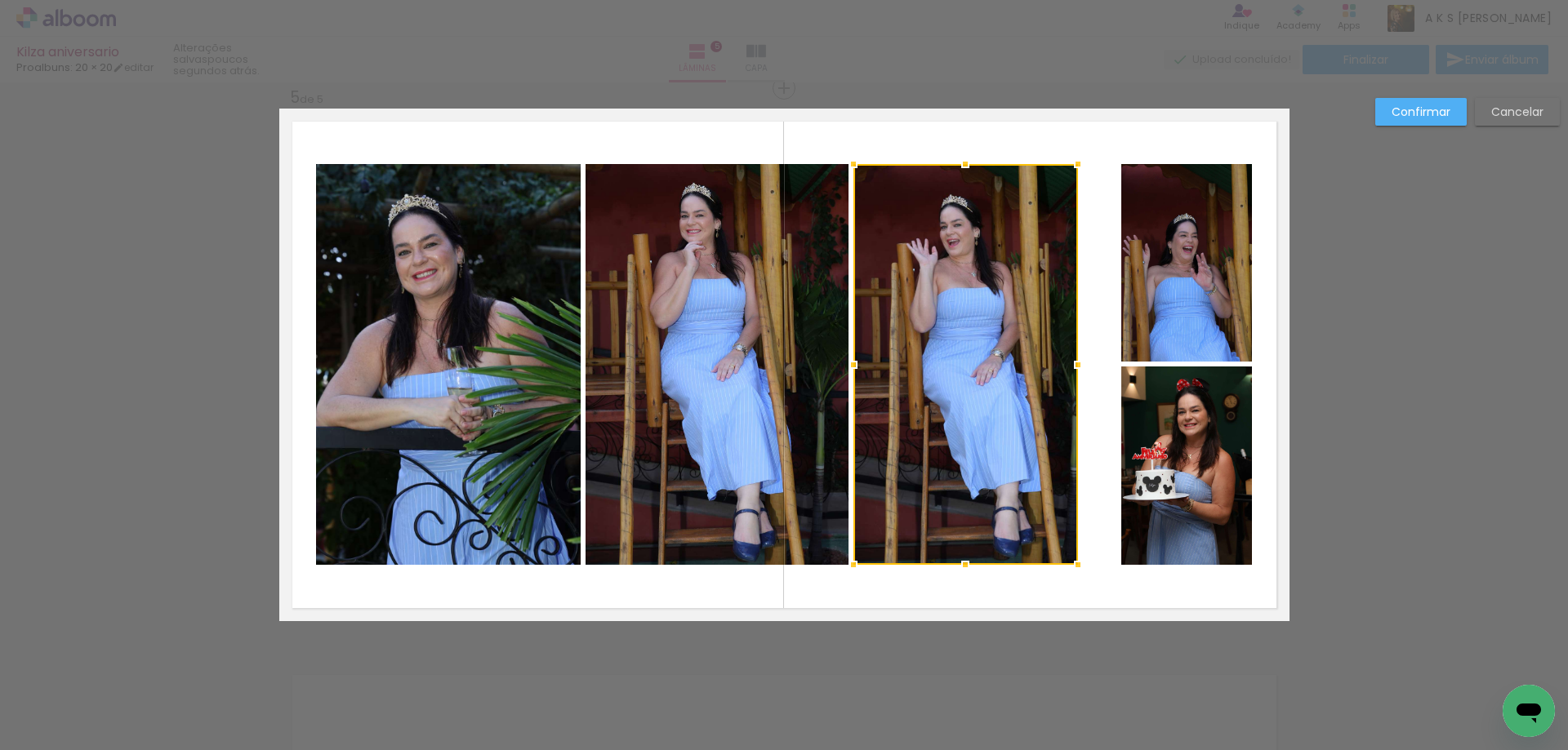
drag, startPoint x: 1106, startPoint y: 366, endPoint x: 1066, endPoint y: 358, distance: 40.8
click at [1066, 358] on div at bounding box center [1078, 364] width 33 height 32
click at [1105, 314] on quentale-layouter at bounding box center [784, 365] width 1010 height 513
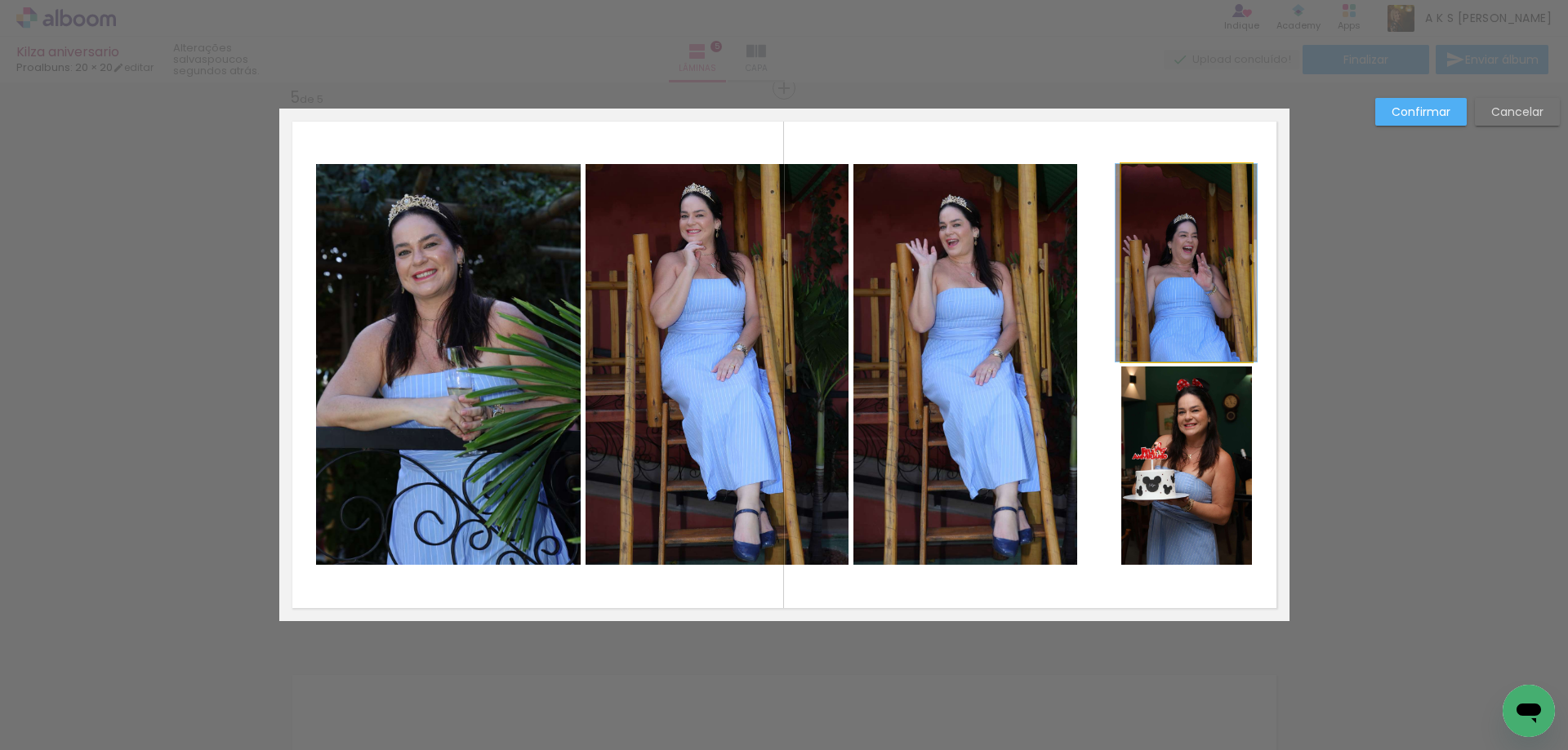
click at [1147, 273] on quentale-photo at bounding box center [1187, 263] width 131 height 198
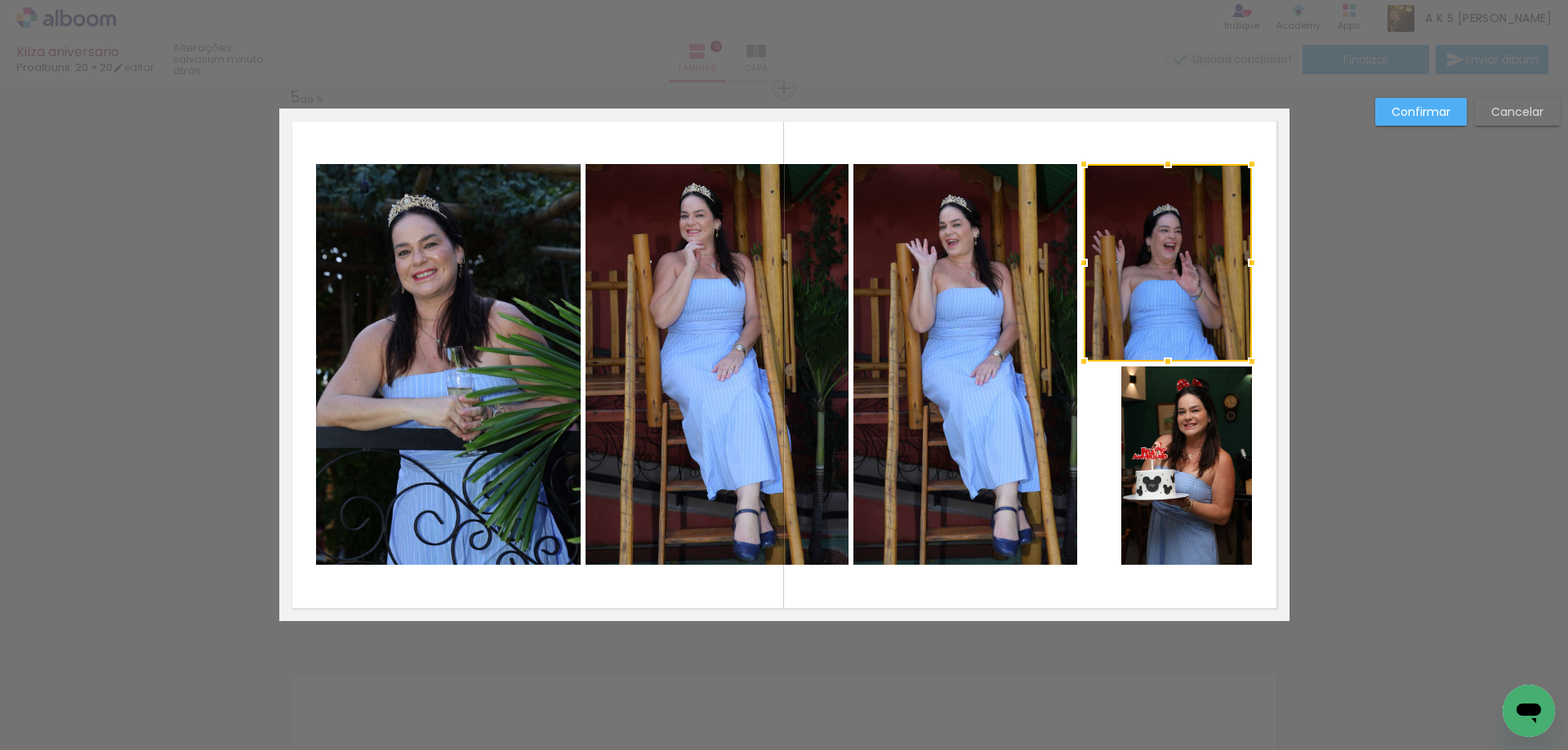
drag, startPoint x: 1111, startPoint y: 262, endPoint x: 1074, endPoint y: 262, distance: 37.0
click at [1074, 262] on div at bounding box center [1083, 263] width 33 height 32
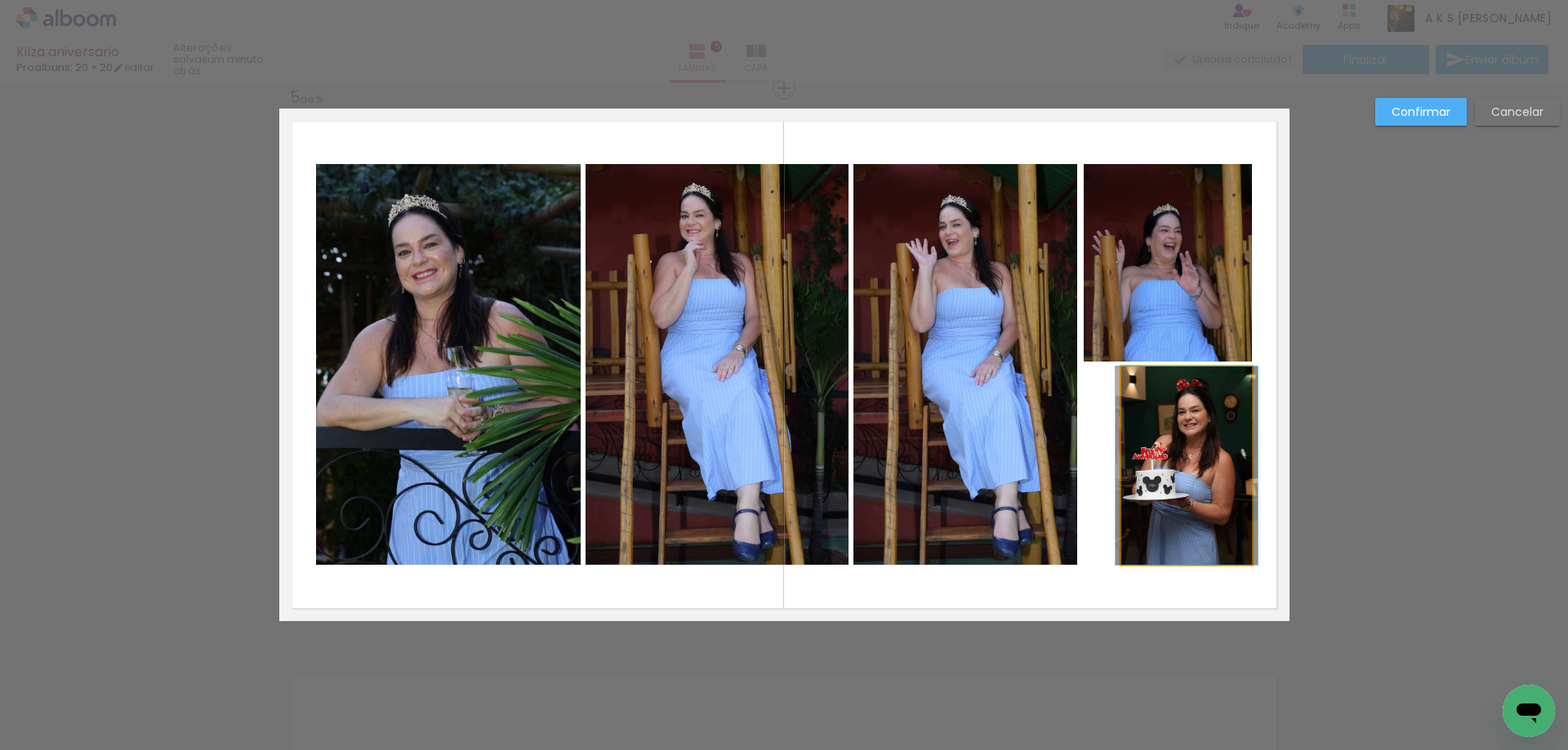
click at [1123, 430] on quentale-photo at bounding box center [1187, 465] width 131 height 198
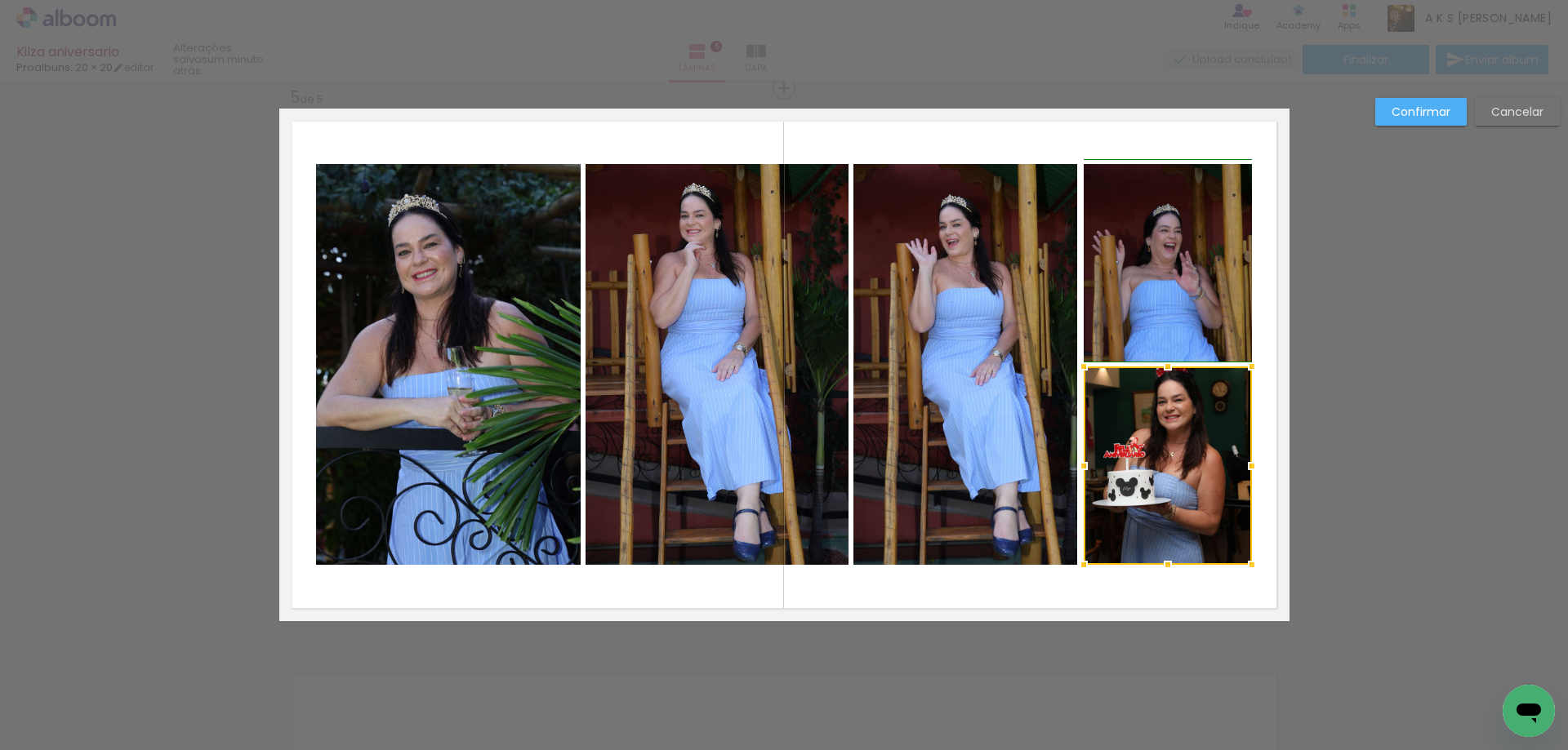
drag, startPoint x: 1111, startPoint y: 467, endPoint x: 1073, endPoint y: 465, distance: 38.1
click at [1073, 465] on div at bounding box center [1083, 465] width 33 height 32
click at [1405, 100] on paper-button "Confirmar" at bounding box center [1421, 112] width 91 height 28
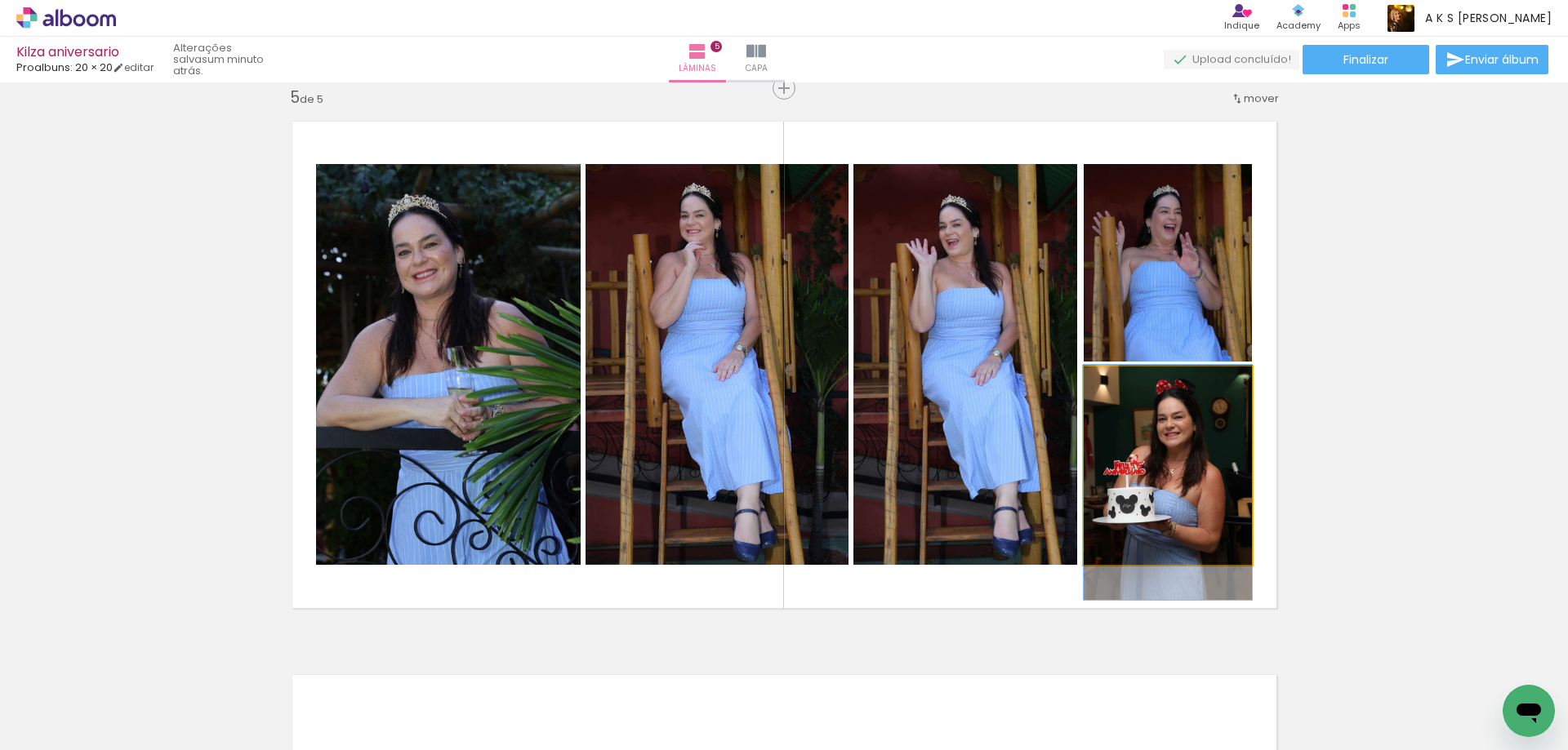
drag, startPoint x: 1144, startPoint y: 451, endPoint x: 1142, endPoint y: 469, distance: 18.1
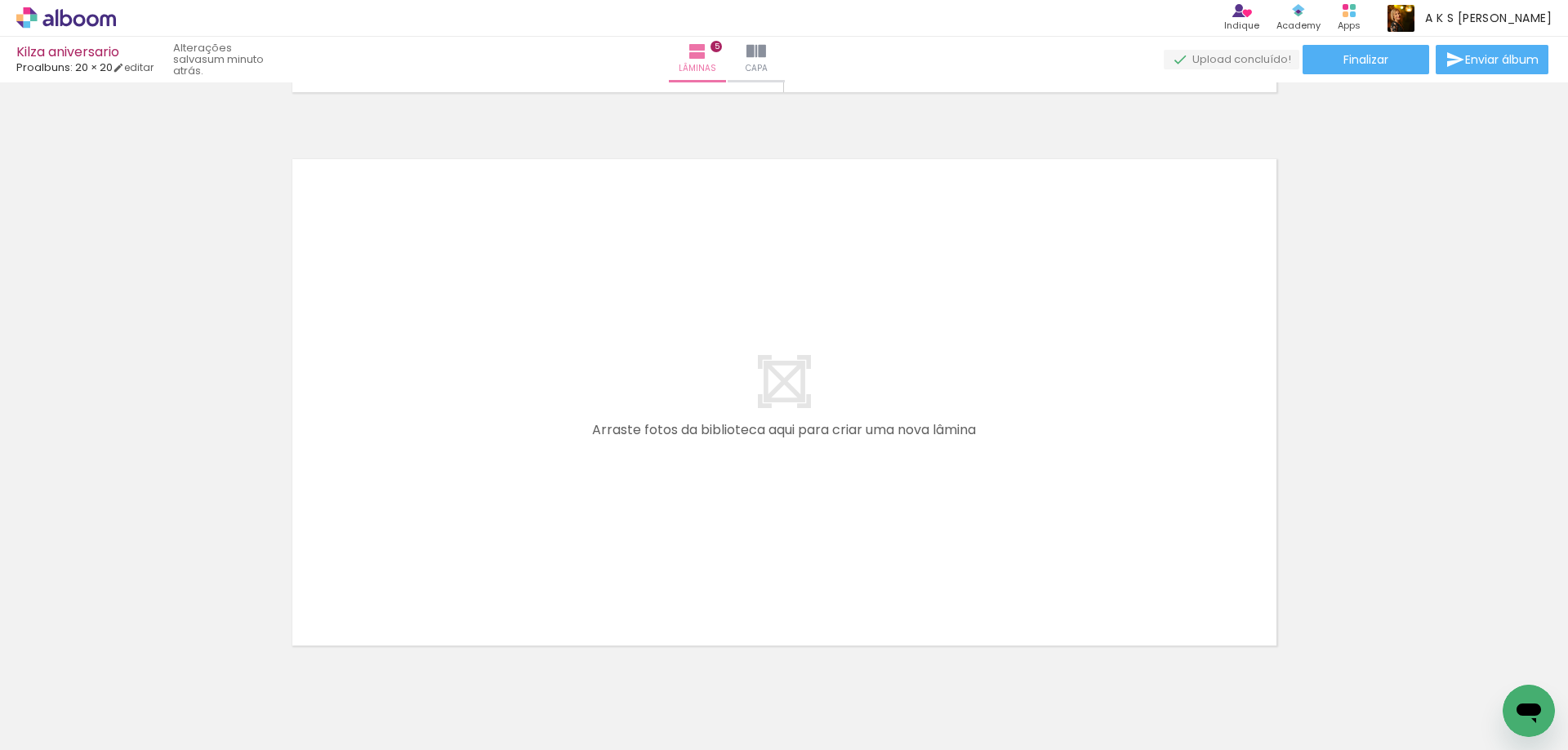
scroll to position [2807, 0]
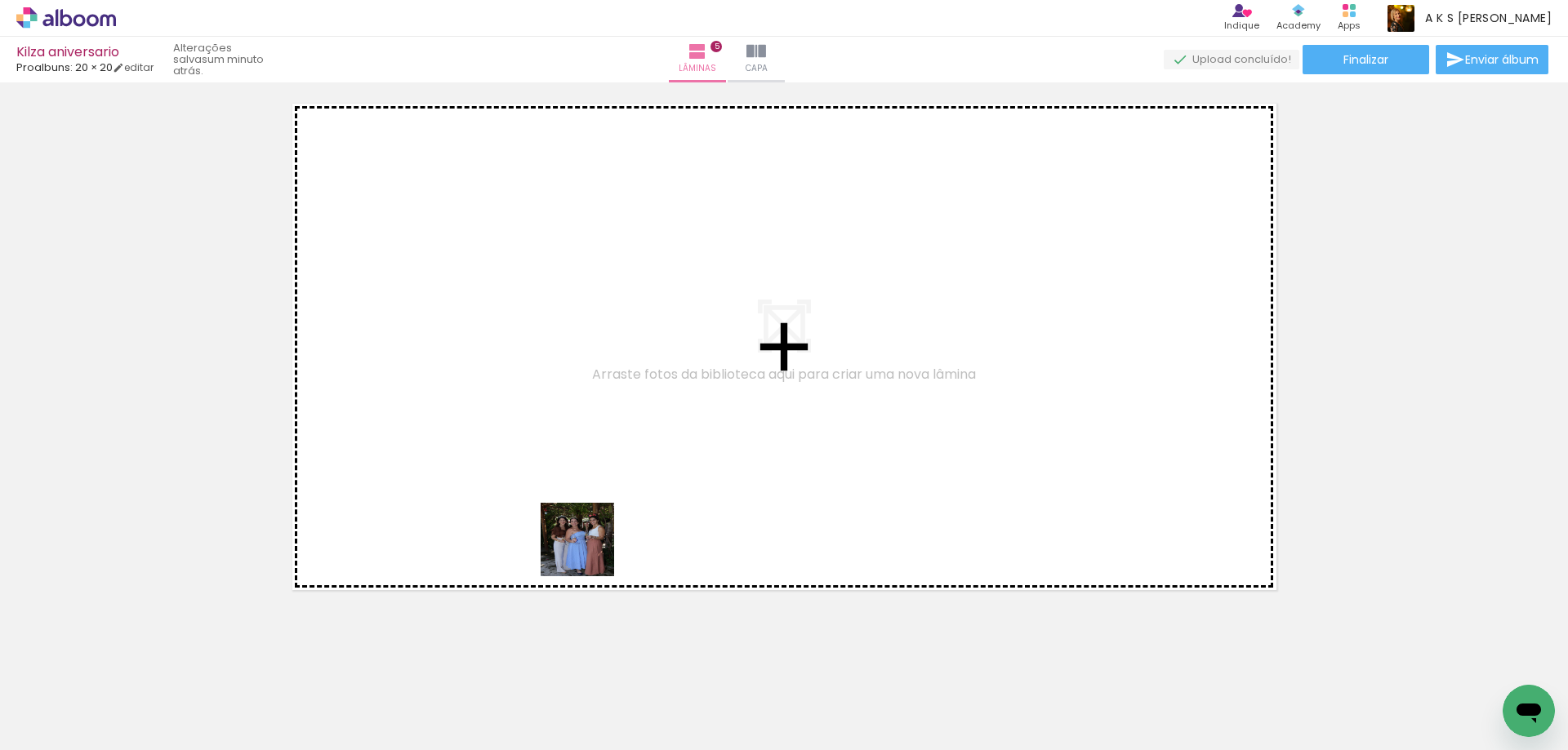
drag, startPoint x: 649, startPoint y: 705, endPoint x: 531, endPoint y: 403, distance: 324.2
click at [531, 403] on quentale-workspace at bounding box center [784, 375] width 1568 height 750
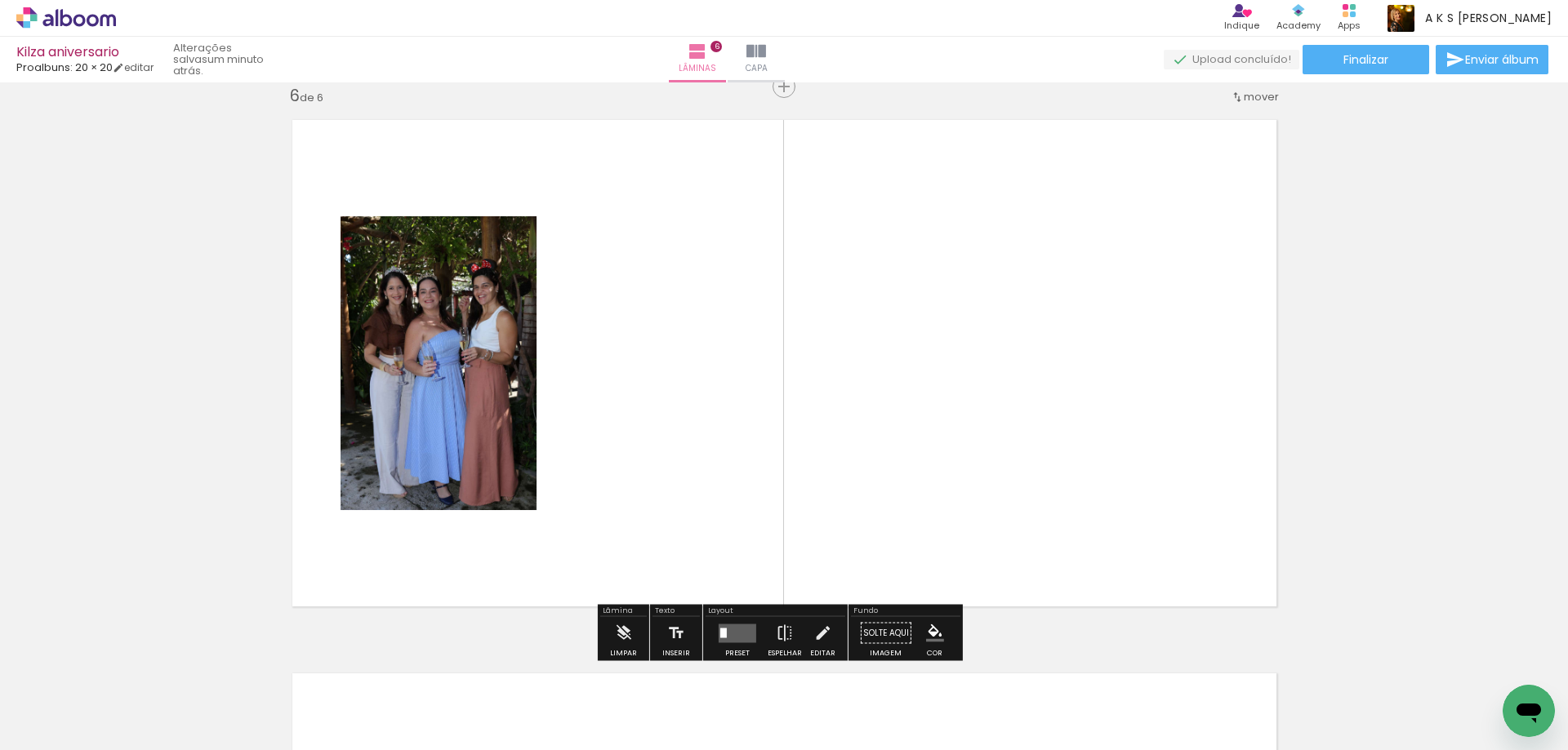
scroll to position [2789, 0]
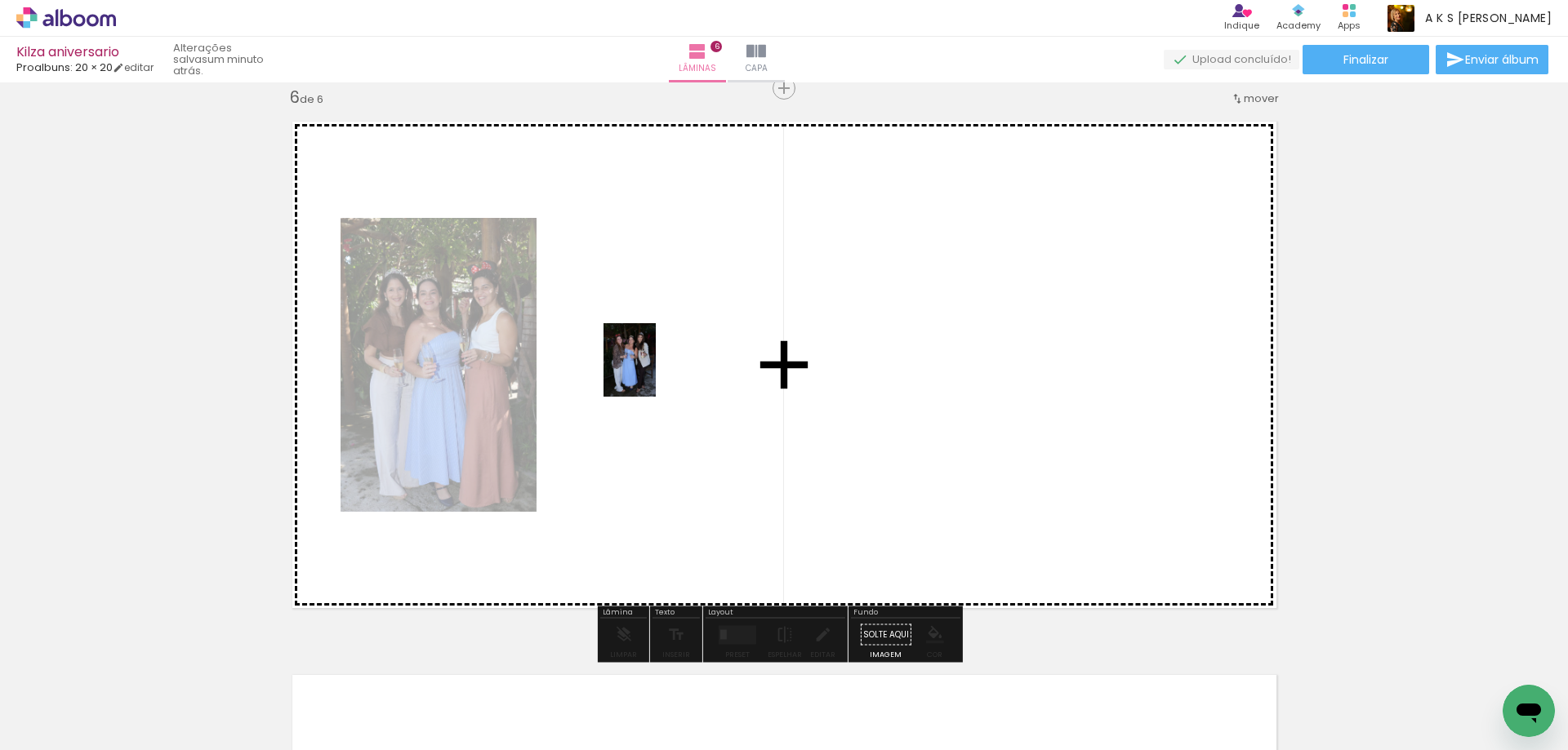
drag, startPoint x: 741, startPoint y: 680, endPoint x: 653, endPoint y: 372, distance: 320.3
click at [653, 372] on quentale-workspace at bounding box center [784, 375] width 1568 height 750
